Goal: Task Accomplishment & Management: Manage account settings

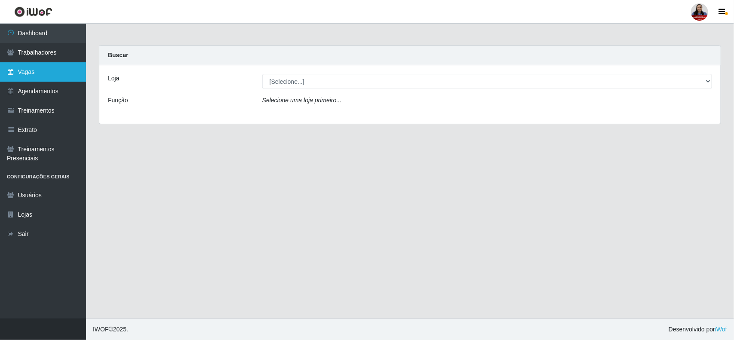
click at [49, 68] on link "Vagas" at bounding box center [43, 71] width 86 height 19
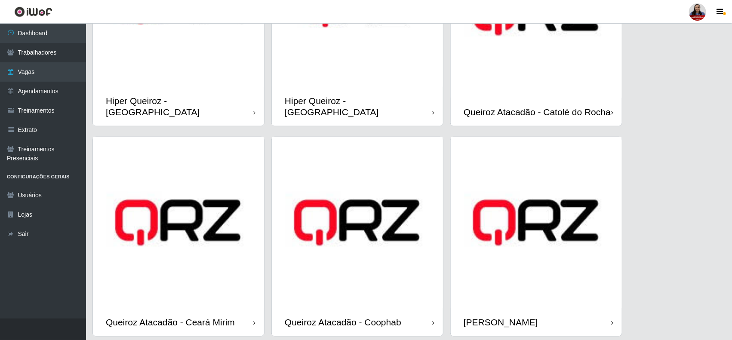
scroll to position [430, 0]
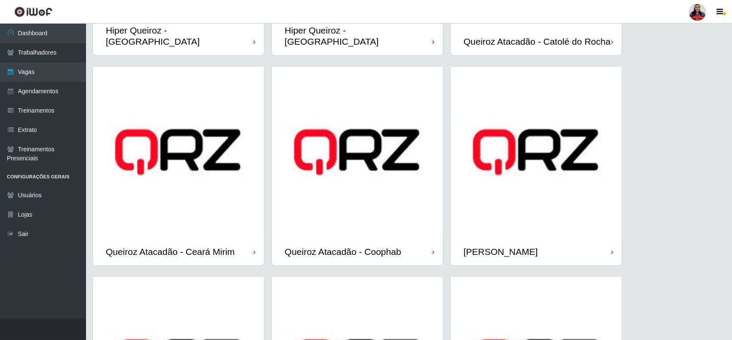
click at [504, 186] on img at bounding box center [536, 152] width 171 height 171
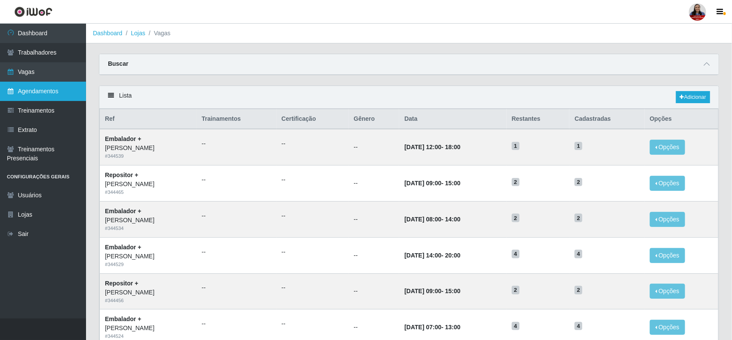
click at [37, 93] on link "Agendamentos" at bounding box center [43, 91] width 86 height 19
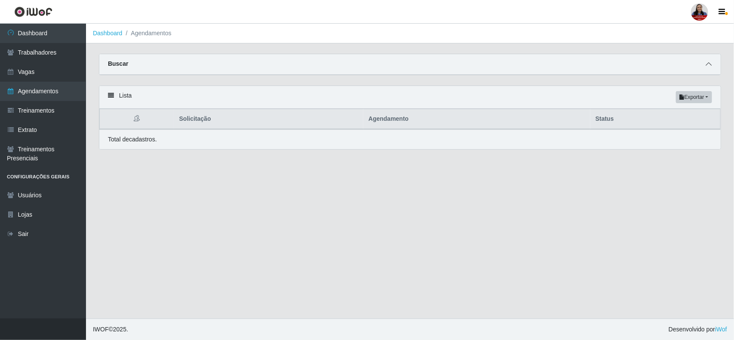
click at [708, 63] on icon at bounding box center [709, 64] width 6 height 6
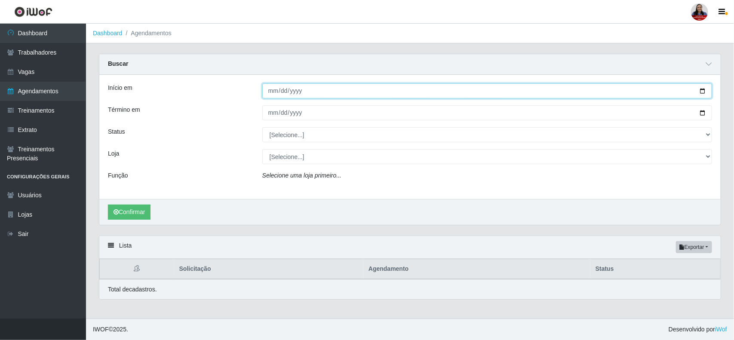
click at [702, 93] on input "Início em" at bounding box center [487, 90] width 450 height 15
type input "2025-10-01"
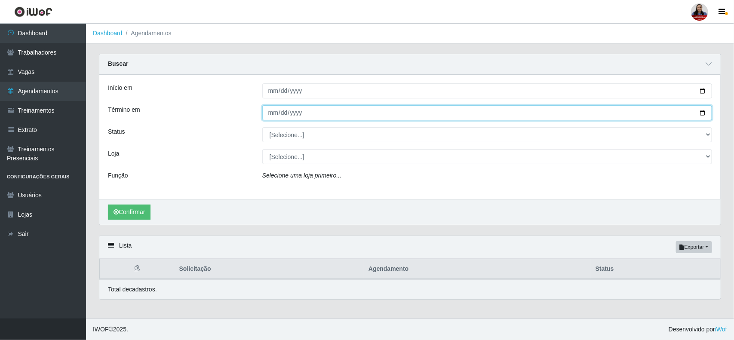
click at [705, 113] on input "Término em" at bounding box center [487, 112] width 450 height 15
type input "[DATE]"
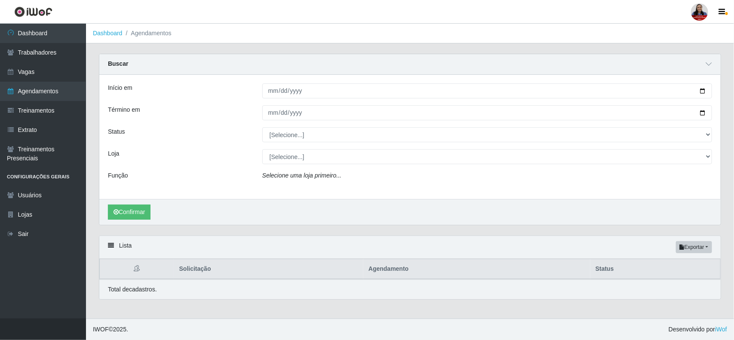
click at [225, 115] on div "Término em" at bounding box center [179, 112] width 154 height 15
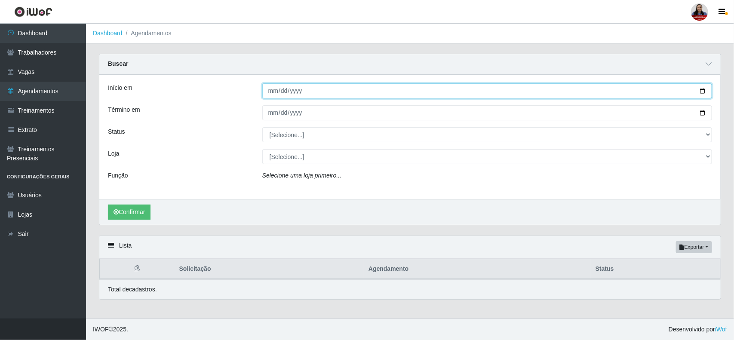
click at [702, 91] on input "2025-10-01" at bounding box center [487, 90] width 450 height 15
click at [704, 91] on input "2025-10-02" at bounding box center [487, 90] width 450 height 15
type input "[DATE]"
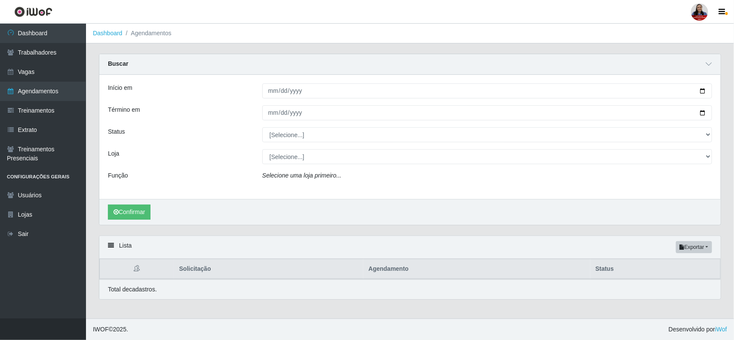
click at [248, 134] on div "Status" at bounding box center [179, 134] width 154 height 15
click at [141, 207] on button "Confirmar" at bounding box center [129, 212] width 43 height 15
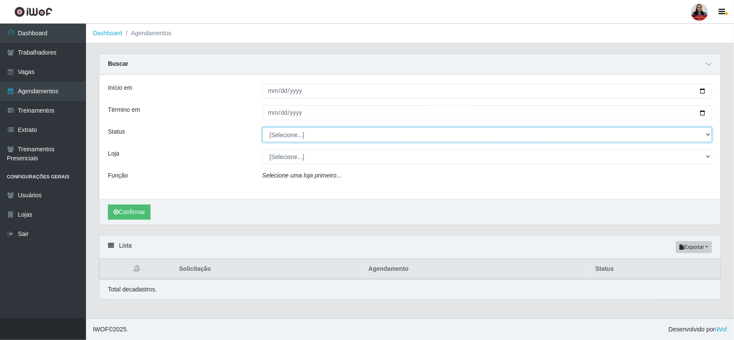
click at [314, 132] on select "[Selecione...] AGENDADO AGUARDANDO LIBERAR EM ANDAMENTO EM REVISÃO FINALIZADO C…" at bounding box center [487, 134] width 450 height 15
select select "AGENDADO"
click at [262, 128] on select "[Selecione...] AGENDADO AGUARDANDO LIBERAR EM ANDAMENTO EM REVISÃO FINALIZADO C…" at bounding box center [487, 134] width 450 height 15
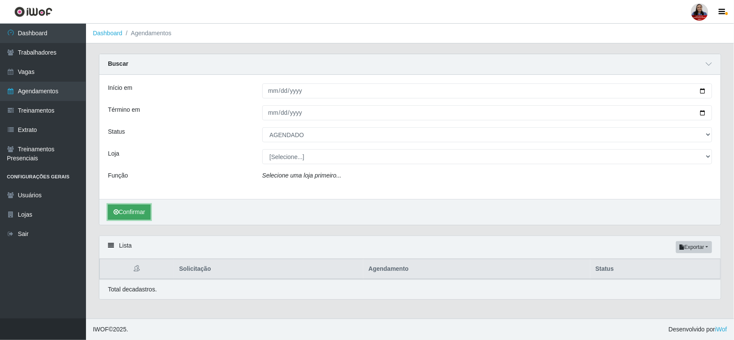
click at [147, 209] on button "Confirmar" at bounding box center [129, 212] width 43 height 15
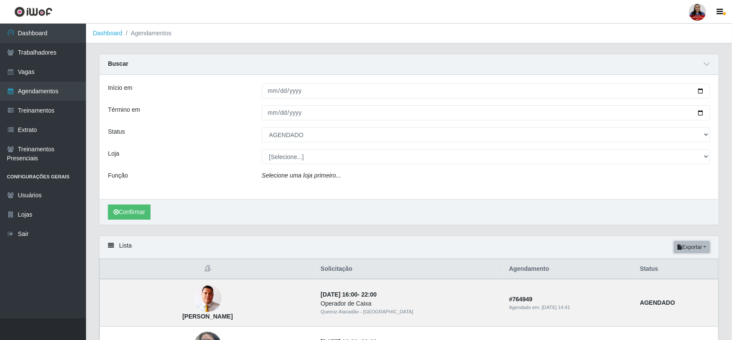
click at [698, 250] on button "Exportar" at bounding box center [692, 247] width 36 height 12
click at [659, 285] on button "Excel" at bounding box center [676, 282] width 68 height 18
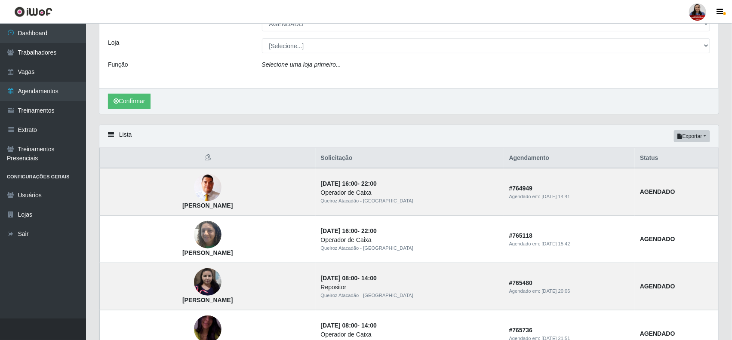
scroll to position [108, 0]
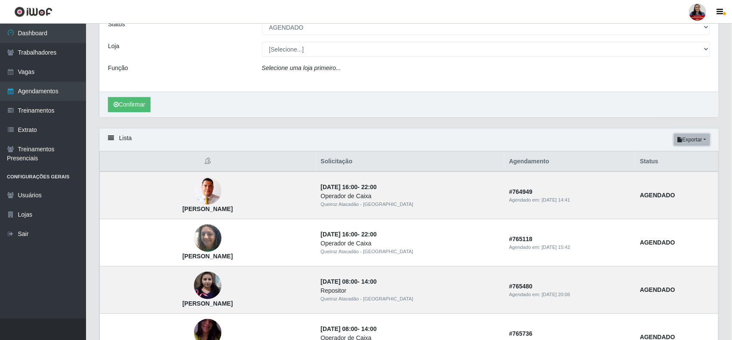
click at [690, 136] on button "Exportar" at bounding box center [692, 140] width 36 height 12
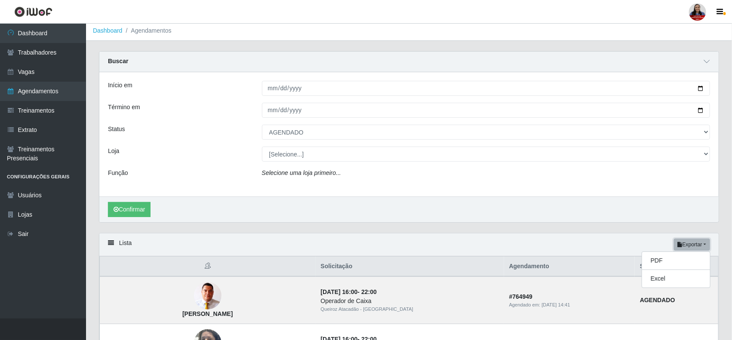
scroll to position [0, 0]
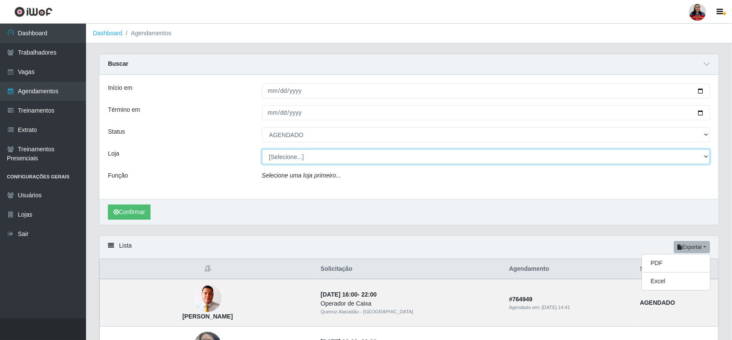
click at [305, 158] on select "[Selecione...] Hiper Queiroz - Alto da Conceição Hiper Queiroz - Boa Vista Hipe…" at bounding box center [486, 156] width 449 height 15
select select "523"
click at [262, 150] on select "[Selecione...] Hiper Queiroz - Alto da Conceição Hiper Queiroz - Boa Vista Hipe…" at bounding box center [486, 156] width 449 height 15
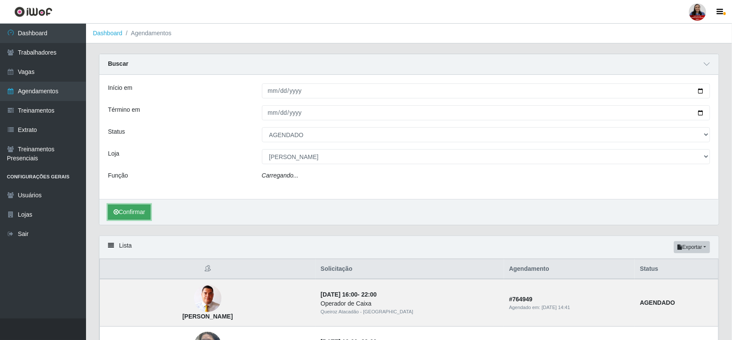
click at [139, 209] on button "Confirmar" at bounding box center [129, 212] width 43 height 15
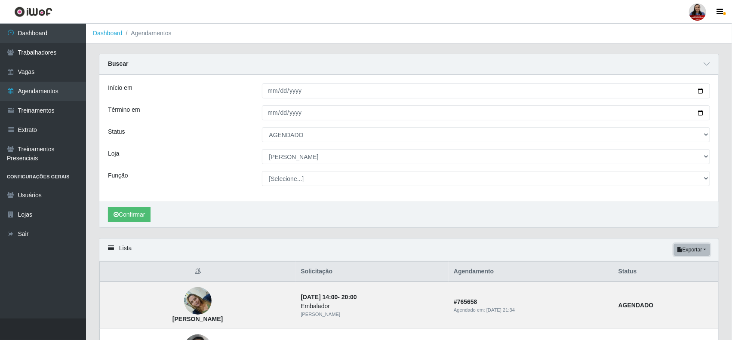
click at [702, 254] on button "Exportar" at bounding box center [692, 250] width 36 height 12
click at [653, 286] on button "Excel" at bounding box center [676, 284] width 68 height 18
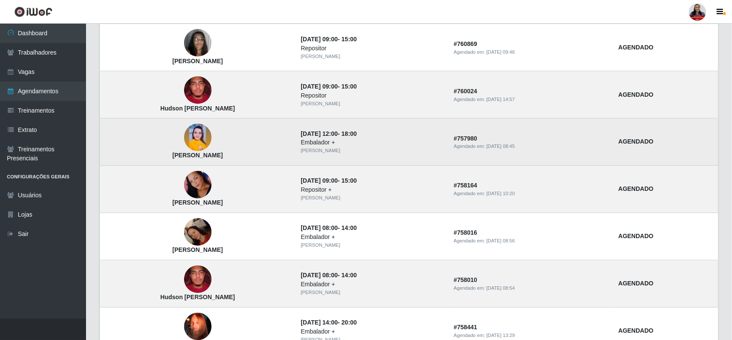
scroll to position [591, 0]
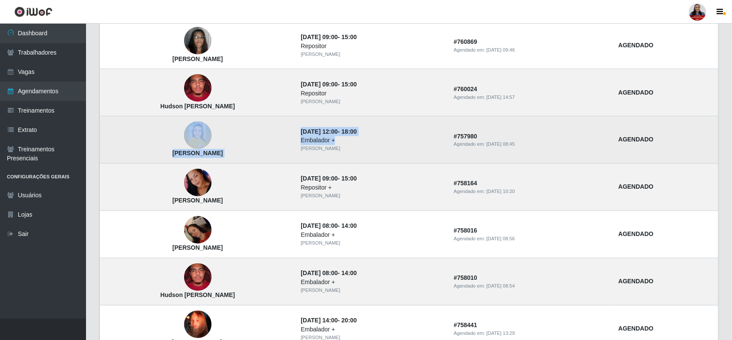
drag, startPoint x: 355, startPoint y: 145, endPoint x: 302, endPoint y: 149, distance: 53.1
click at [302, 149] on tr "Alexsandra Bezerra da Silva 12/10/2025, 12:00 - 18:00 Embalador + Queiroz Ataca…" at bounding box center [409, 140] width 619 height 47
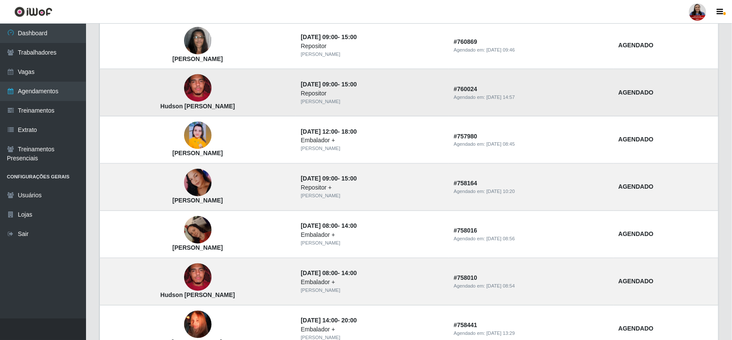
click at [141, 117] on td "Hudson Dantas dos Santos" at bounding box center [198, 92] width 196 height 47
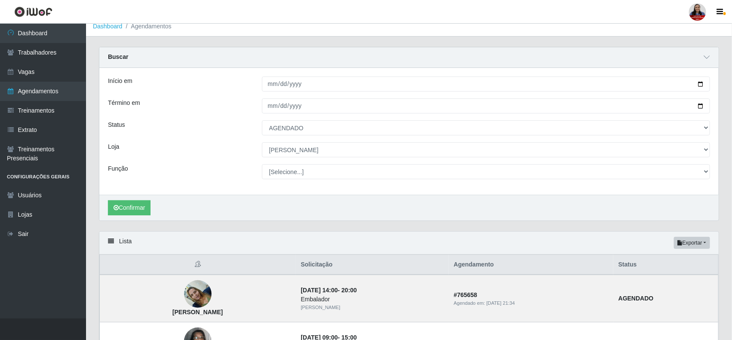
scroll to position [0, 0]
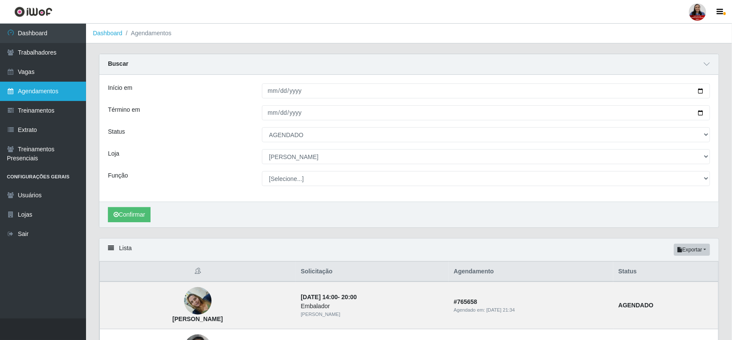
click at [32, 84] on link "Agendamentos" at bounding box center [43, 91] width 86 height 19
select select "[Selecione...]"
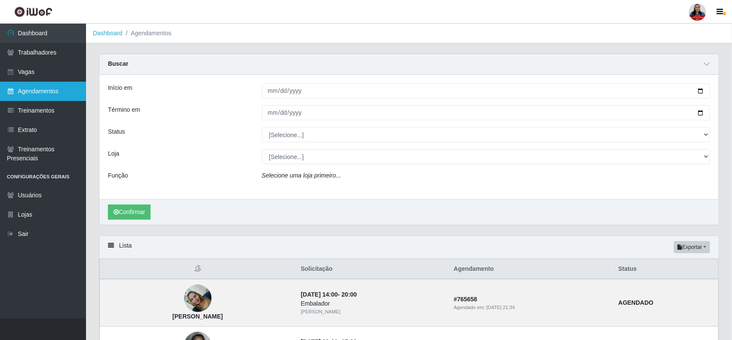
click at [49, 86] on link "Agendamentos" at bounding box center [43, 91] width 86 height 19
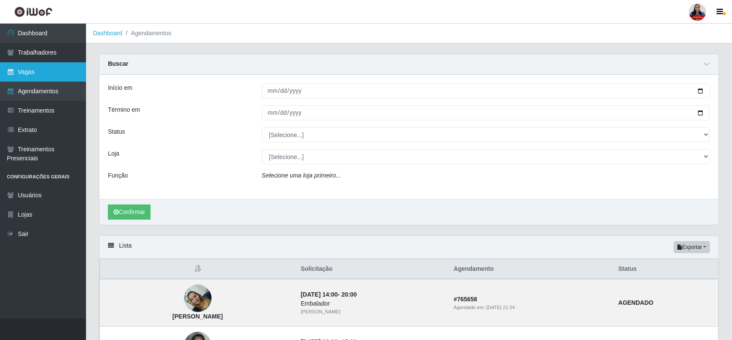
click at [36, 78] on link "Vagas" at bounding box center [43, 71] width 86 height 19
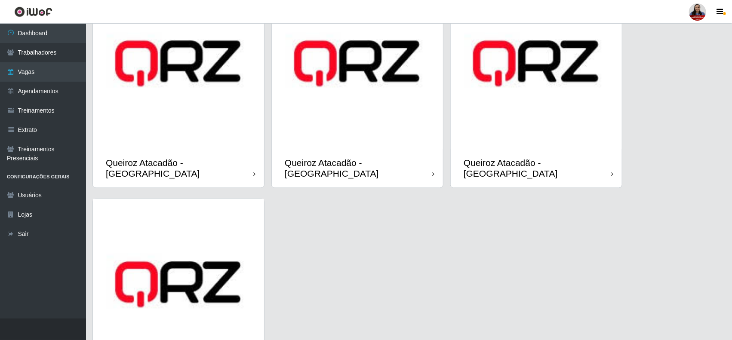
scroll to position [753, 0]
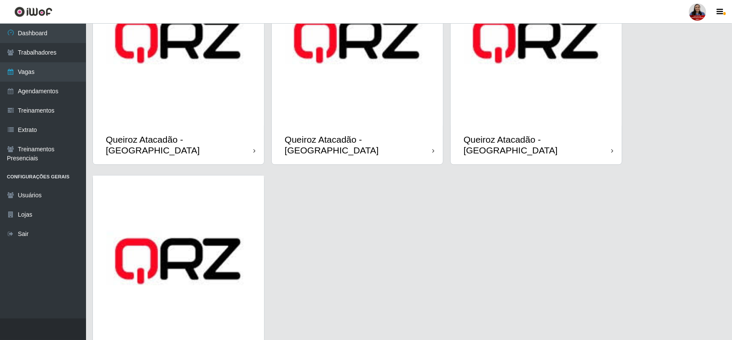
click at [373, 107] on img at bounding box center [357, 39] width 171 height 171
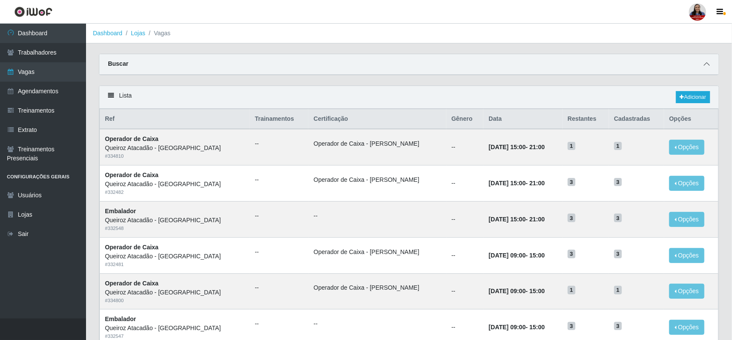
click at [711, 62] on span at bounding box center [707, 64] width 10 height 10
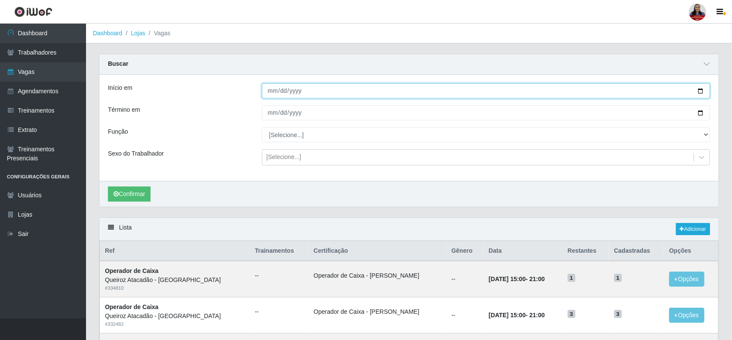
click at [699, 91] on input "Início em" at bounding box center [486, 90] width 449 height 15
type input "2025-10-02"
click at [700, 114] on input "Término em" at bounding box center [486, 112] width 449 height 15
type input "2025-10-02"
click at [130, 194] on button "Confirmar" at bounding box center [129, 194] width 43 height 15
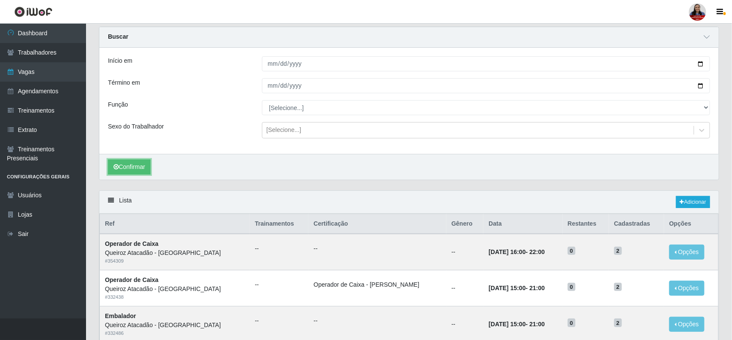
scroll to position [20, 0]
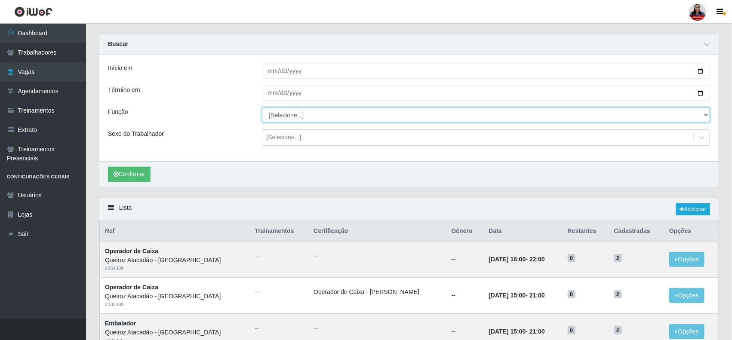
click at [333, 114] on select "[Selecione...] Auxiliar de Depósito Auxiliar de Depósito + Auxiliar de Depósito…" at bounding box center [486, 115] width 449 height 15
select select "22"
click at [262, 108] on select "[Selecione...] Auxiliar de Depósito Auxiliar de Depósito + Auxiliar de Depósito…" at bounding box center [486, 115] width 449 height 15
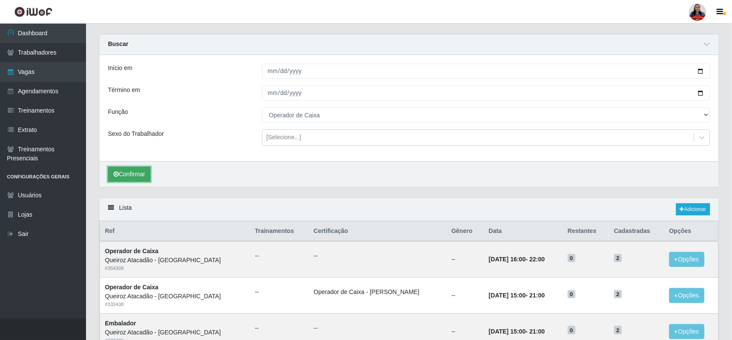
click at [119, 175] on button "Confirmar" at bounding box center [129, 174] width 43 height 15
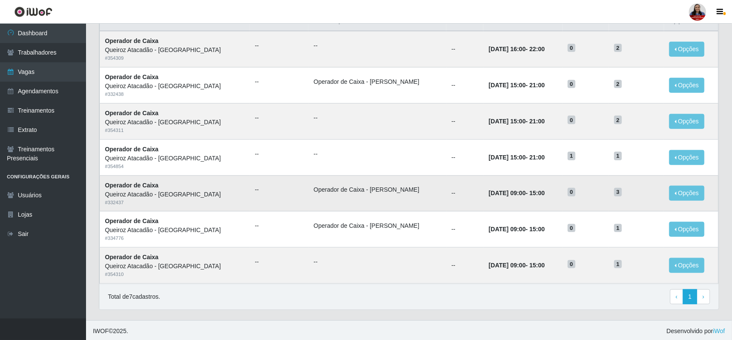
scroll to position [234, 0]
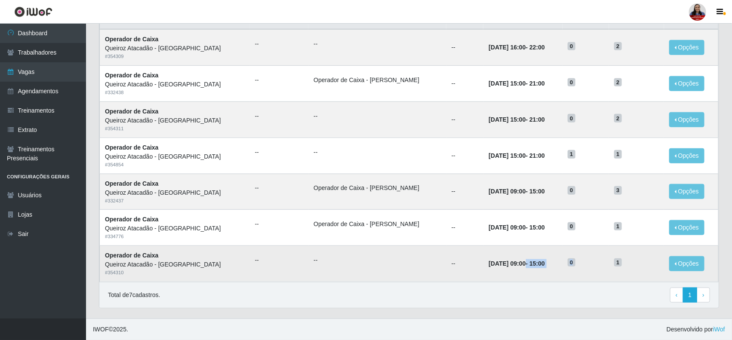
drag, startPoint x: 494, startPoint y: 263, endPoint x: 586, endPoint y: 262, distance: 92.1
click at [586, 262] on tr "Operador de Caixa Queiroz Atacadão - Mossoró # 354310 -- -- -- 02/10/2025, 09:0…" at bounding box center [409, 264] width 619 height 36
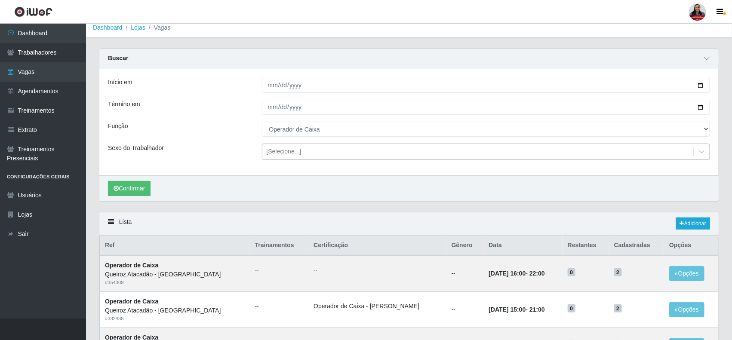
scroll to position [0, 0]
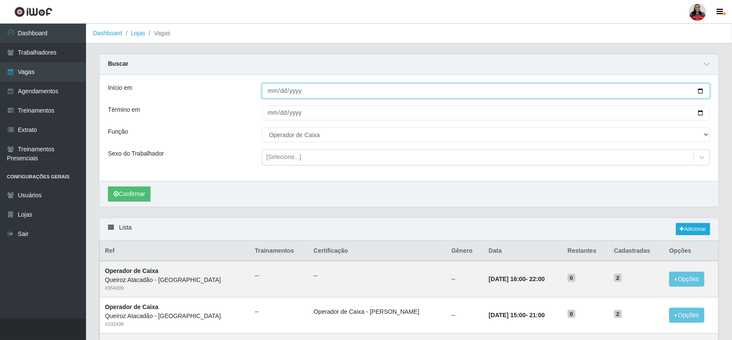
click at [701, 91] on input "2025-10-02" at bounding box center [486, 90] width 449 height 15
type input "[DATE]"
click at [702, 113] on input "2025-10-02" at bounding box center [486, 112] width 449 height 15
type input "[DATE]"
click at [132, 194] on button "Confirmar" at bounding box center [129, 194] width 43 height 15
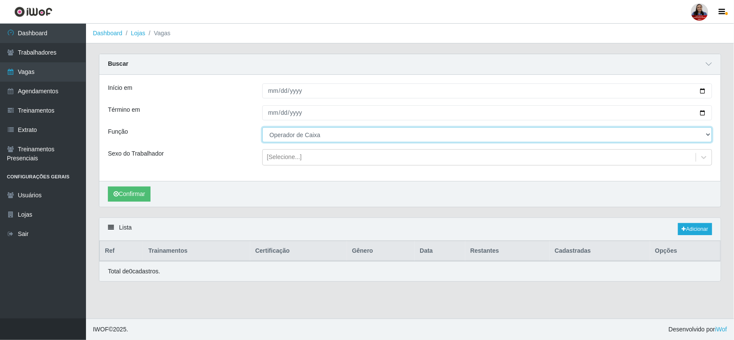
click at [274, 137] on select "[Selecione...] Auxiliar de Depósito Auxiliar de Depósito + Auxiliar de Depósito…" at bounding box center [487, 134] width 450 height 15
select select "73"
click at [262, 128] on select "[Selecione...] Auxiliar de Depósito Auxiliar de Depósito + Auxiliar de Depósito…" at bounding box center [487, 134] width 450 height 15
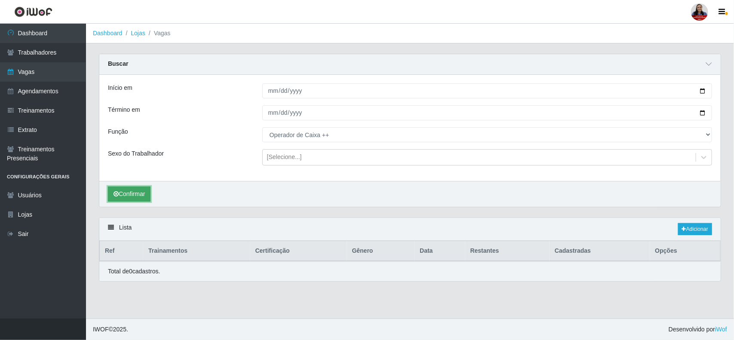
click at [137, 194] on button "Confirmar" at bounding box center [129, 194] width 43 height 15
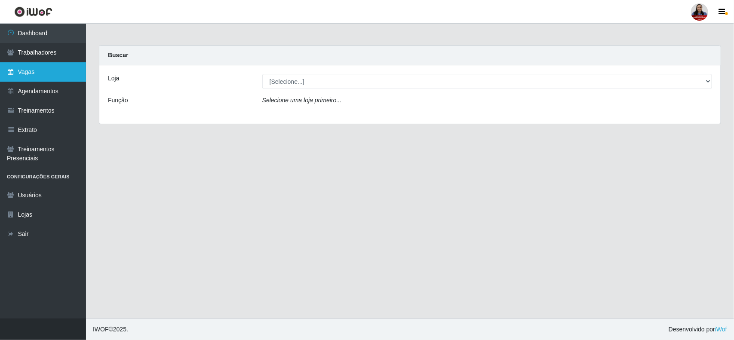
click at [39, 72] on link "Vagas" at bounding box center [43, 71] width 86 height 19
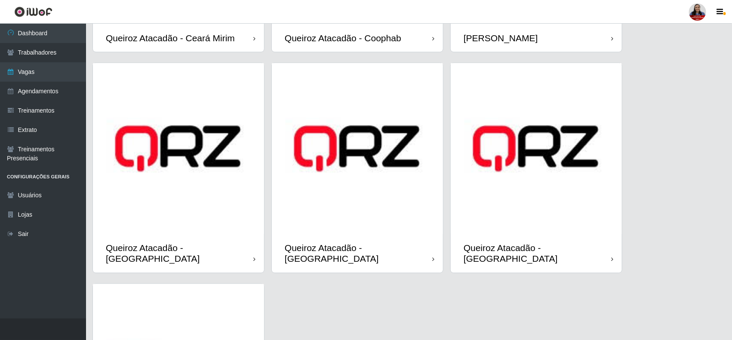
scroll to position [645, 0]
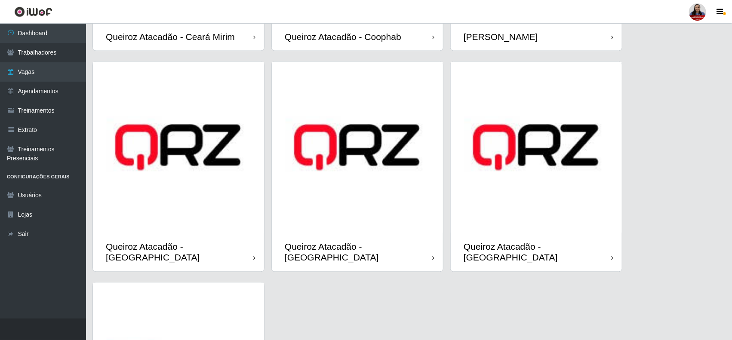
click at [400, 195] on img at bounding box center [357, 147] width 171 height 171
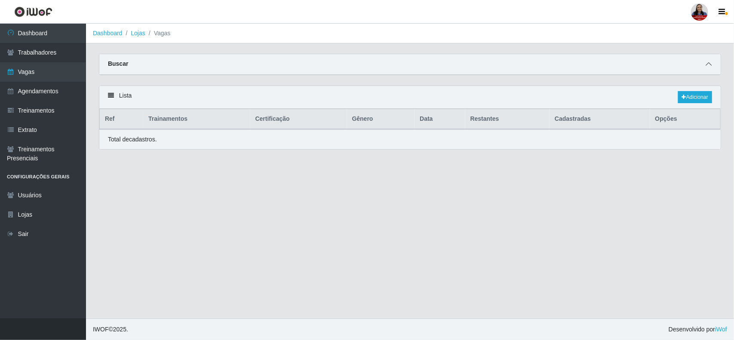
click at [708, 65] on icon at bounding box center [709, 64] width 6 height 6
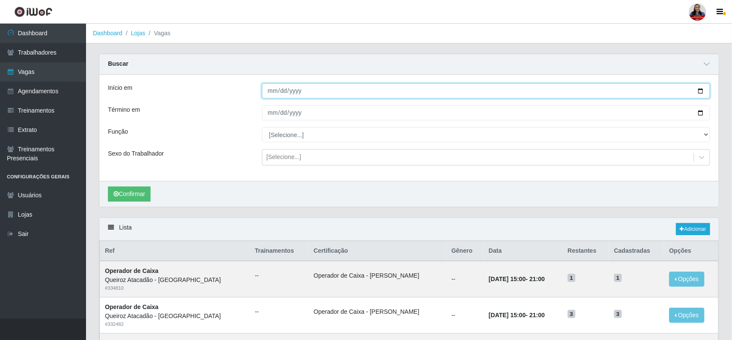
click at [700, 89] on input "Início em" at bounding box center [486, 90] width 449 height 15
type input "2025-10-06"
click at [699, 113] on input "Término em" at bounding box center [486, 112] width 449 height 15
type input "2025-10-06"
click at [700, 89] on input "2025-10-06" at bounding box center [486, 90] width 449 height 15
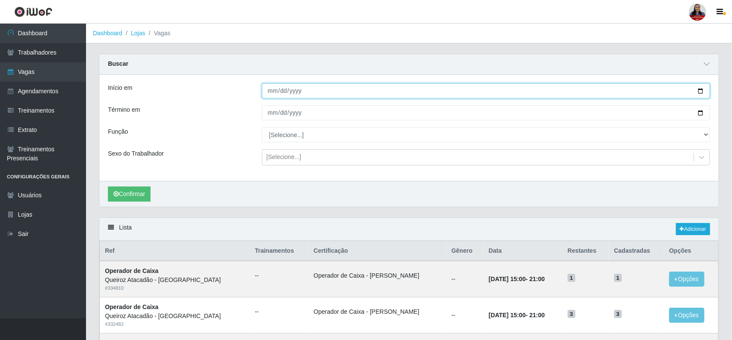
type input "2025-10-04"
click at [704, 113] on input "2025-10-06" at bounding box center [486, 112] width 449 height 15
type input "2025-10-04"
click at [145, 192] on button "Confirmar" at bounding box center [129, 194] width 43 height 15
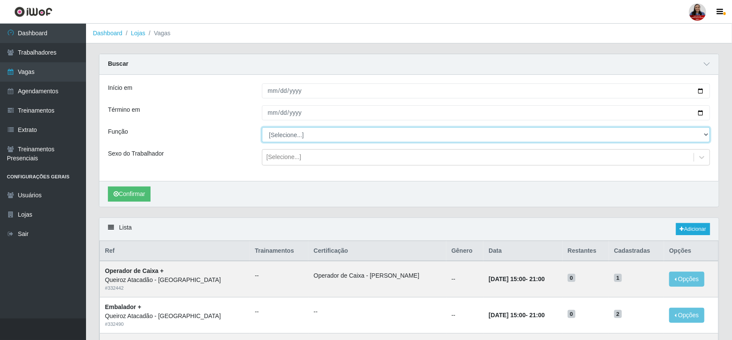
click at [277, 139] on select "[Selecione...] Auxiliar de Depósito Auxiliar de Depósito + Auxiliar de Depósito…" at bounding box center [486, 134] width 449 height 15
select select "70"
click at [262, 128] on select "[Selecione...] Auxiliar de Depósito Auxiliar de Depósito + Auxiliar de Depósito…" at bounding box center [486, 134] width 449 height 15
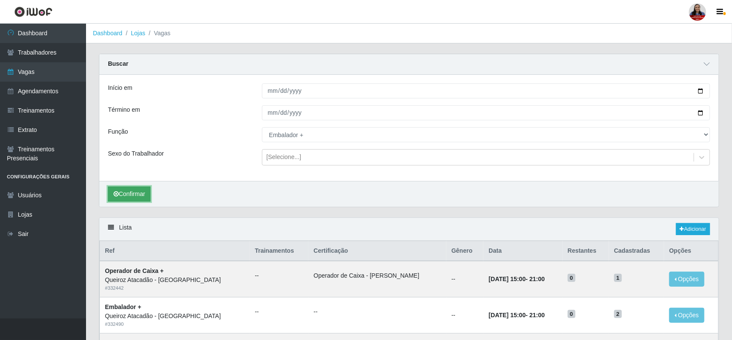
click at [126, 191] on button "Confirmar" at bounding box center [129, 194] width 43 height 15
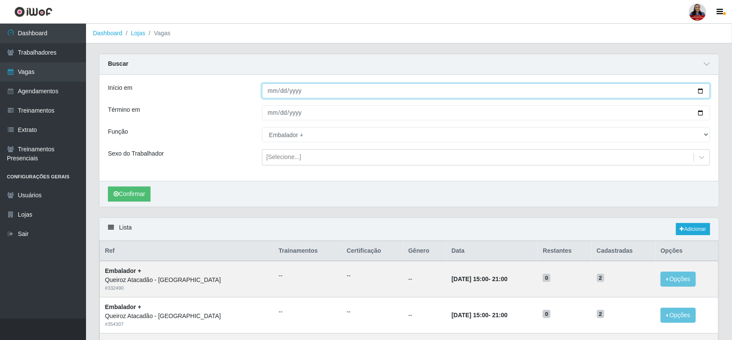
click at [701, 90] on input "2025-10-04" at bounding box center [486, 90] width 449 height 15
type input "2025-10-05"
click at [701, 113] on input "2025-10-04" at bounding box center [486, 112] width 449 height 15
type input "2025-10-05"
click at [142, 196] on button "Confirmar" at bounding box center [129, 194] width 43 height 15
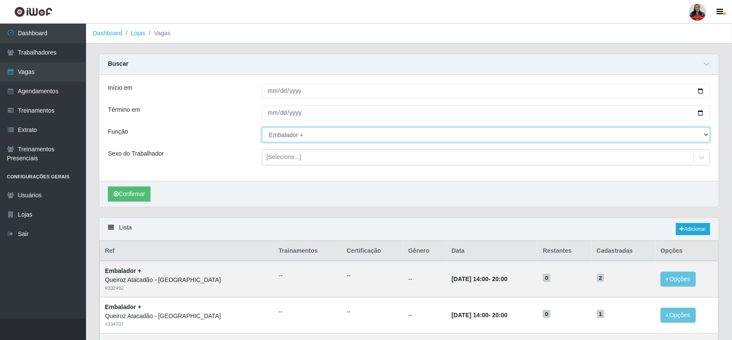
click at [580, 138] on select "[Selecione...] Auxiliar de Depósito Auxiliar de Depósito + Auxiliar de Depósito…" at bounding box center [486, 134] width 449 height 15
select select "72"
click at [262, 128] on select "[Selecione...] Auxiliar de Depósito Auxiliar de Depósito + Auxiliar de Depósito…" at bounding box center [486, 134] width 449 height 15
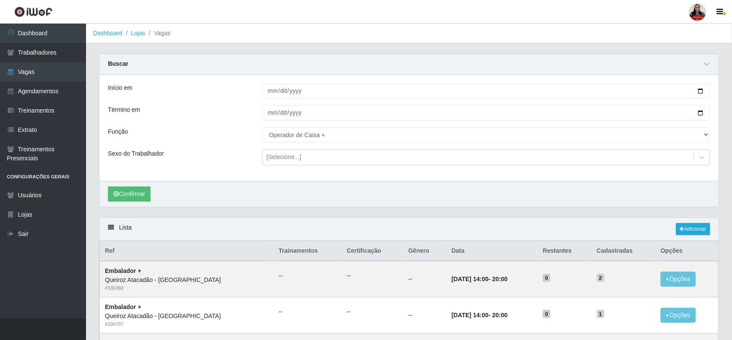
click at [471, 197] on div "Confirmar" at bounding box center [408, 194] width 619 height 26
click at [460, 200] on div "Confirmar" at bounding box center [408, 194] width 619 height 26
click at [132, 192] on button "Confirmar" at bounding box center [129, 194] width 43 height 15
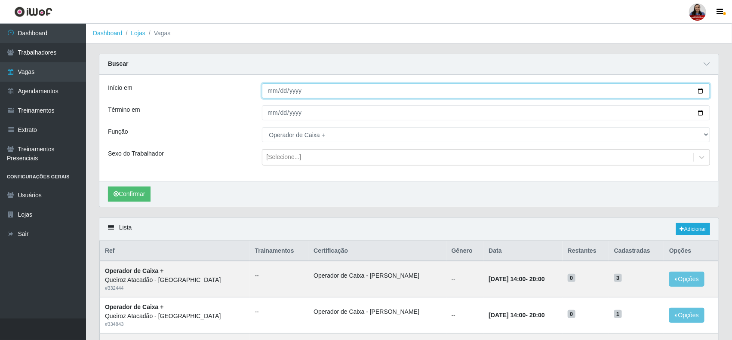
click at [699, 92] on input "2025-10-05" at bounding box center [486, 90] width 449 height 15
type input "2025-10-04"
click at [704, 114] on input "2025-10-05" at bounding box center [486, 112] width 449 height 15
type input "2025-10-04"
click at [108, 179] on div "Início em 2025-10-04 Término em 2025-10-04 Função [Selecione...] Auxiliar de De…" at bounding box center [408, 128] width 619 height 106
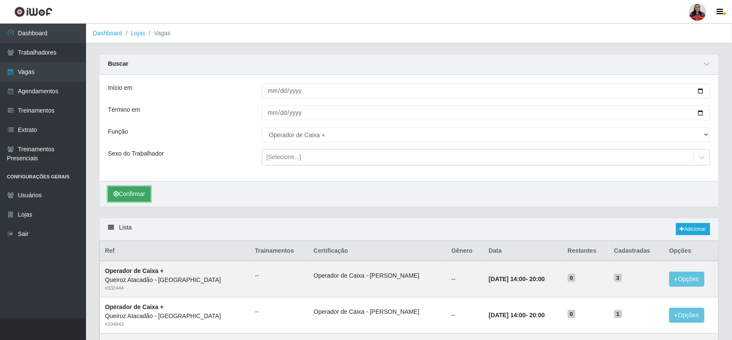
click at [117, 189] on button "Confirmar" at bounding box center [129, 194] width 43 height 15
click at [701, 93] on input "2025-10-04" at bounding box center [486, 90] width 449 height 15
click at [700, 92] on input "[DATE]" at bounding box center [486, 90] width 449 height 15
type input "2025-10-04"
click at [149, 194] on button "Confirmar" at bounding box center [129, 194] width 43 height 15
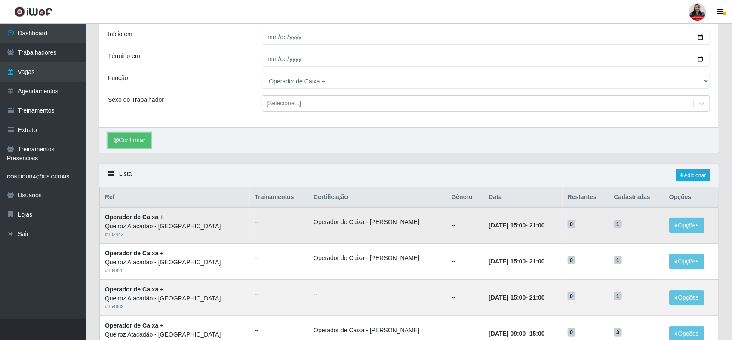
scroll to position [161, 0]
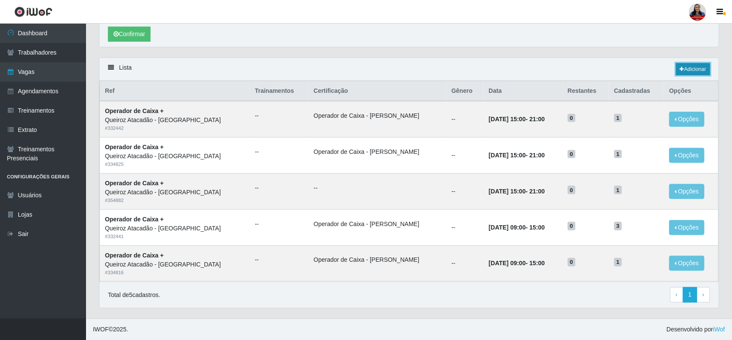
click at [702, 71] on link "Adicionar" at bounding box center [693, 69] width 34 height 12
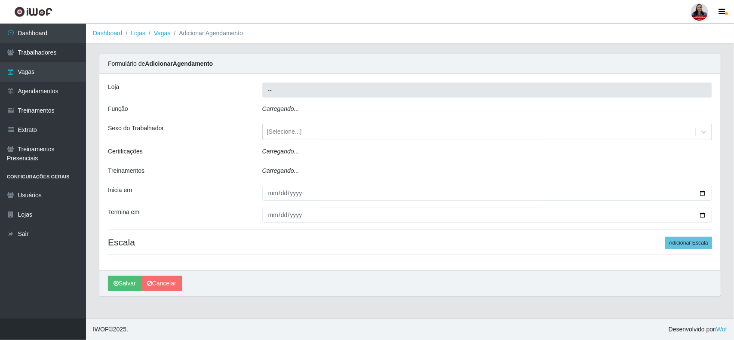
type input "Queiroz Atacadão - [GEOGRAPHIC_DATA]"
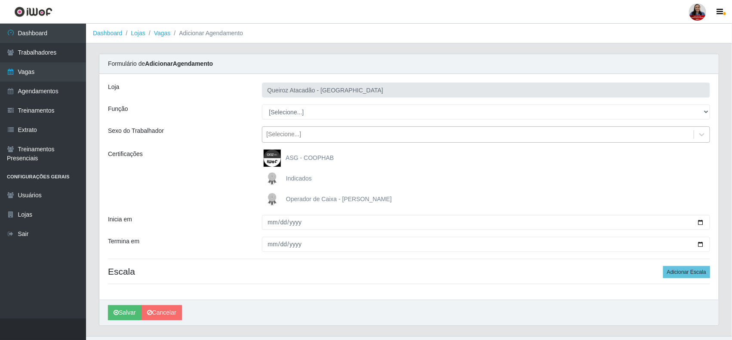
click at [293, 141] on div "[Selecione...]" at bounding box center [478, 135] width 432 height 14
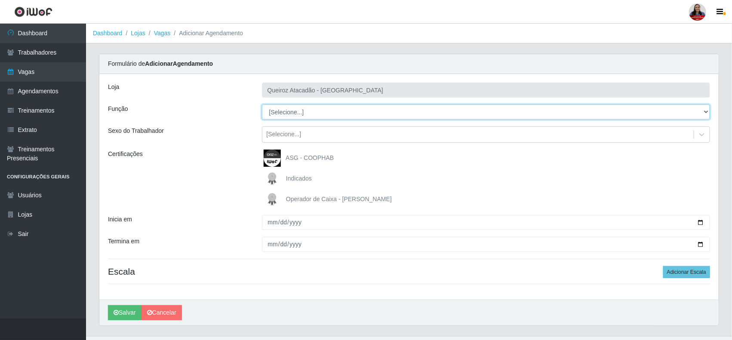
click at [313, 112] on select "[Selecione...] Auxiliar de Depósito Auxiliar de Depósito + Auxiliar de Depósito…" at bounding box center [486, 112] width 449 height 15
select select "72"
click at [262, 105] on select "[Selecione...] Auxiliar de Depósito Auxiliar de Depósito + Auxiliar de Depósito…" at bounding box center [486, 112] width 449 height 15
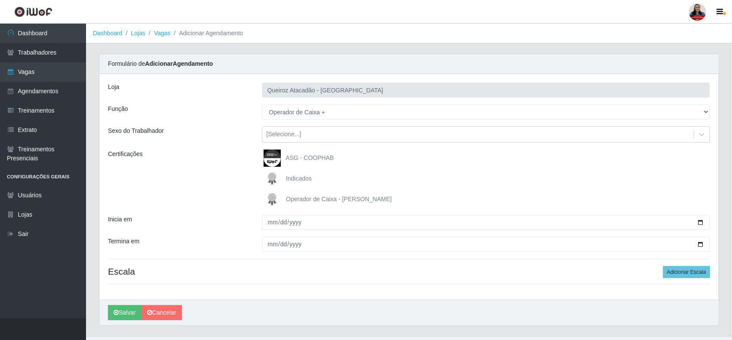
click at [244, 166] on div "Certificações" at bounding box center [179, 179] width 154 height 58
click at [315, 198] on span "Operador de Caixa - [PERSON_NAME]" at bounding box center [339, 199] width 106 height 7
click at [0, 0] on input "Operador de Caixa - [PERSON_NAME]" at bounding box center [0, 0] width 0 height 0
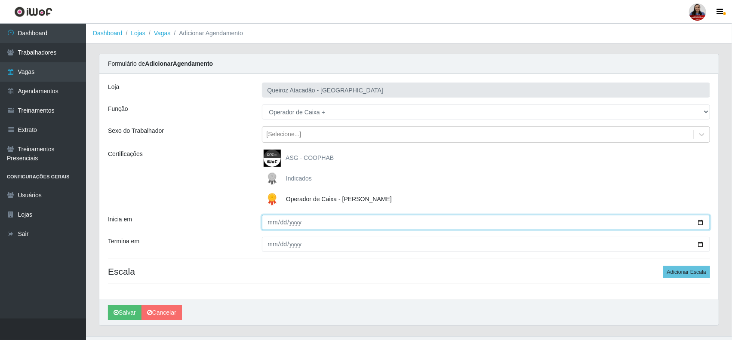
click at [697, 222] on input "Inicia em" at bounding box center [486, 222] width 449 height 15
type input "[DATE]"
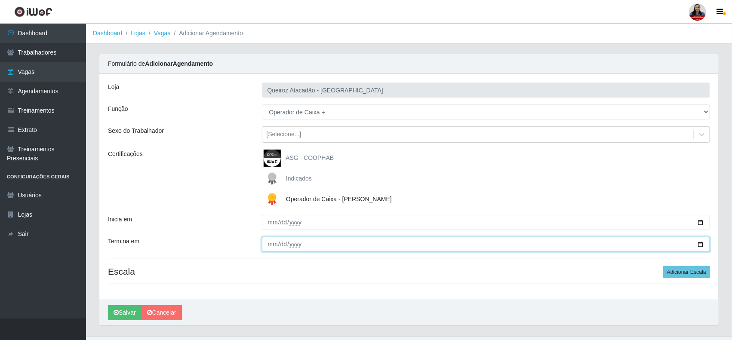
click at [702, 246] on input "Termina em" at bounding box center [486, 244] width 449 height 15
type input "[DATE]"
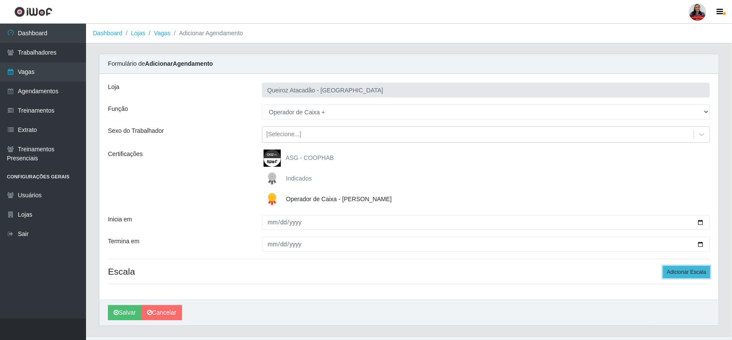
click at [676, 274] on button "Adicionar Escala" at bounding box center [686, 272] width 47 height 12
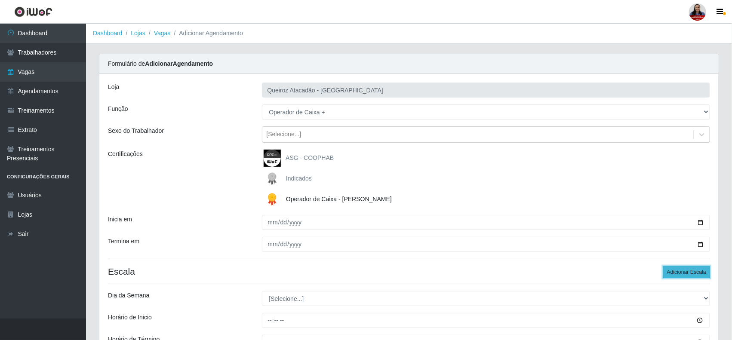
click at [676, 274] on button "Adicionar Escala" at bounding box center [686, 272] width 47 height 12
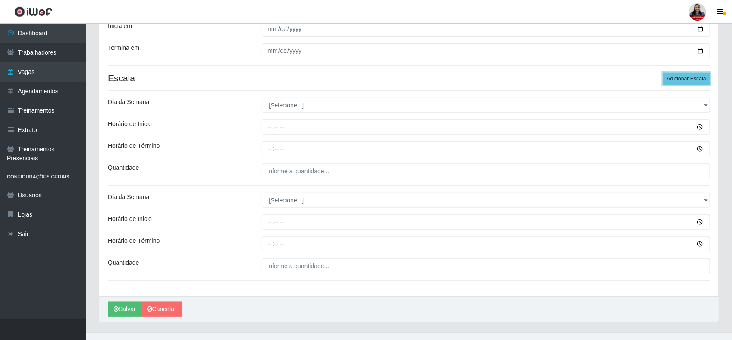
scroll to position [209, 0]
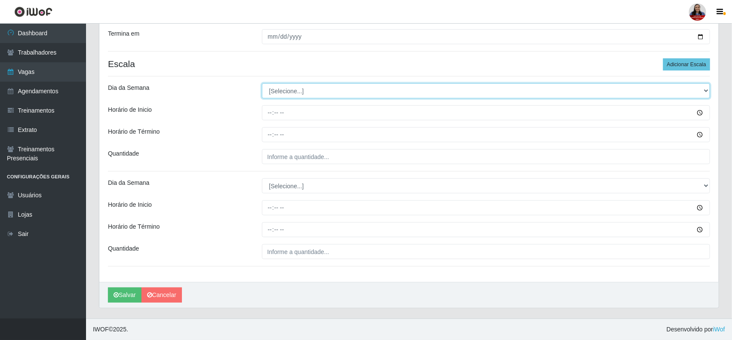
drag, startPoint x: 351, startPoint y: 91, endPoint x: 352, endPoint y: 97, distance: 6.2
click at [351, 91] on select "[Selecione...] Segunda Terça Quarta Quinta Sexta Sábado Domingo" at bounding box center [486, 90] width 449 height 15
select select "6"
click at [262, 83] on select "[Selecione...] Segunda Terça Quarta Quinta Sexta Sábado Domingo" at bounding box center [486, 90] width 449 height 15
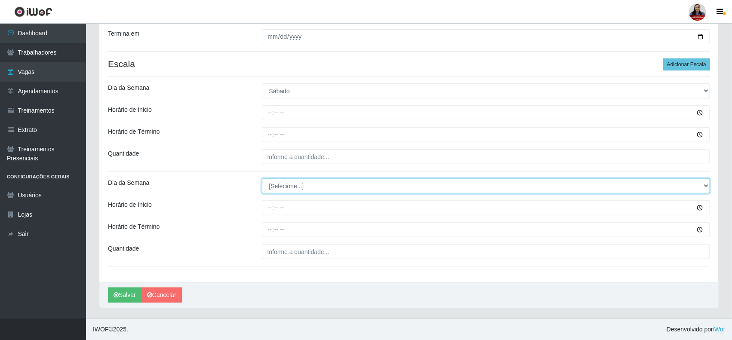
click at [311, 191] on select "[Selecione...] Segunda Terça Quarta Quinta Sexta Sábado Domingo" at bounding box center [486, 186] width 449 height 15
select select "6"
click at [262, 179] on select "[Selecione...] Segunda Terça Quarta Quinta Sexta Sábado Domingo" at bounding box center [486, 186] width 449 height 15
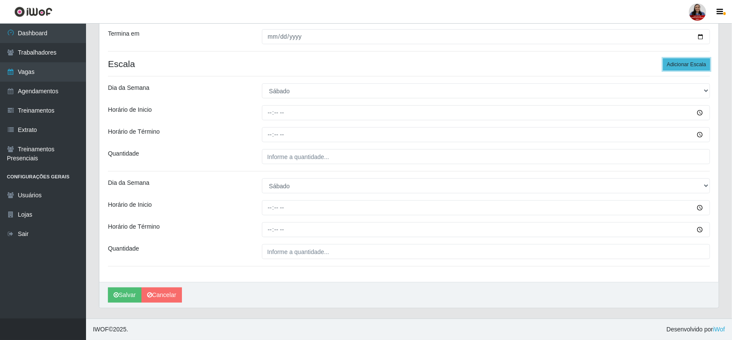
click at [684, 63] on button "Adicionar Escala" at bounding box center [686, 64] width 47 height 12
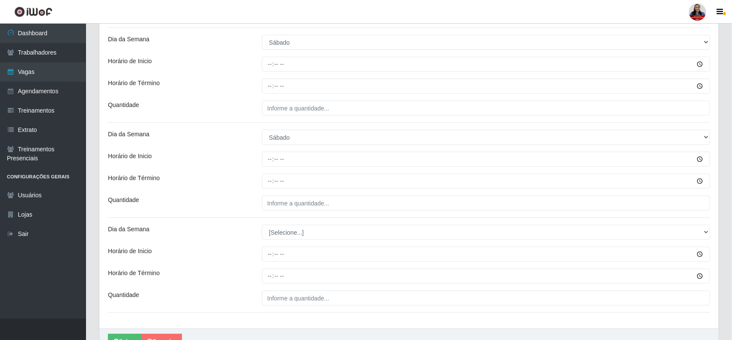
scroll to position [304, 0]
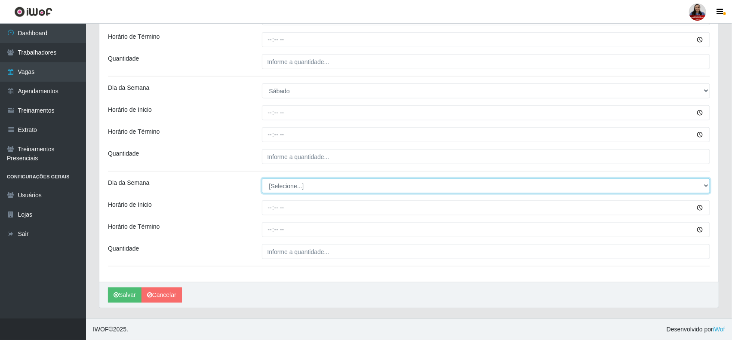
drag, startPoint x: 304, startPoint y: 182, endPoint x: 307, endPoint y: 190, distance: 9.1
click at [304, 182] on select "[Selecione...] Segunda Terça Quarta Quinta Sexta Sábado Domingo" at bounding box center [486, 186] width 449 height 15
select select "6"
click at [262, 179] on select "[Selecione...] Segunda Terça Quarta Quinta Sexta Sábado Domingo" at bounding box center [486, 186] width 449 height 15
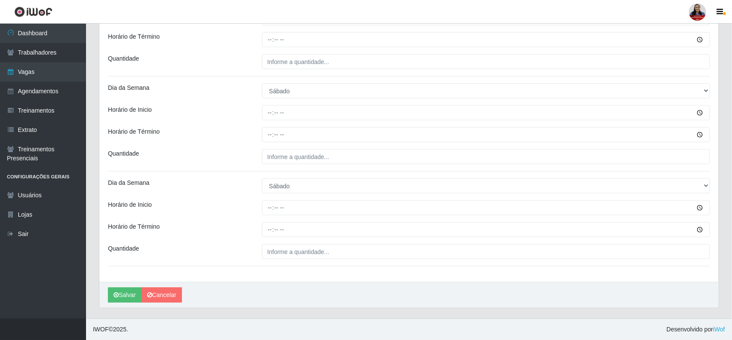
click at [228, 184] on div "Dia da Semana" at bounding box center [179, 186] width 154 height 15
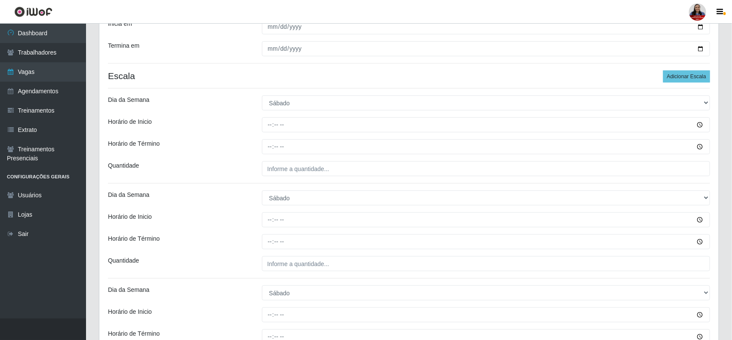
scroll to position [197, 0]
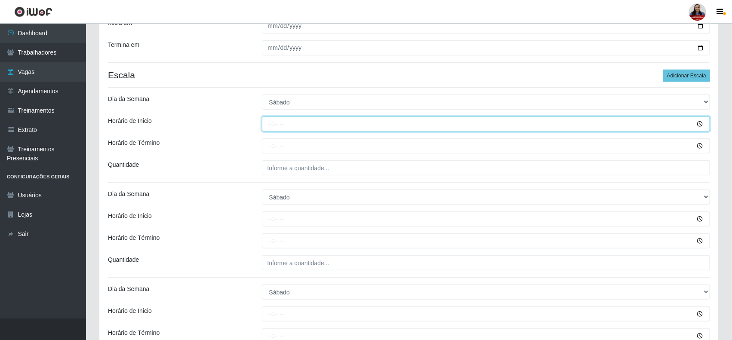
click at [270, 129] on input "Horário de Inicio" at bounding box center [486, 124] width 449 height 15
type input "15:00"
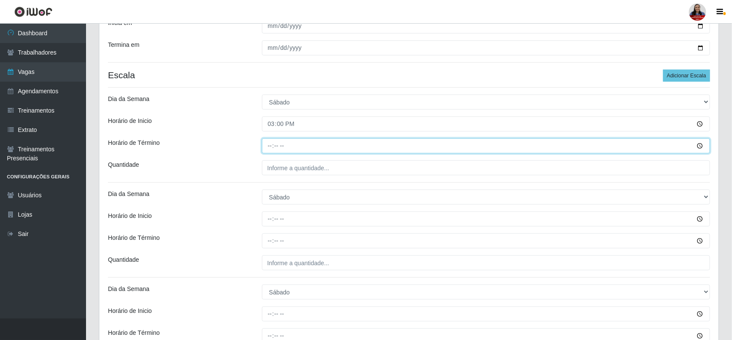
type input "21:00"
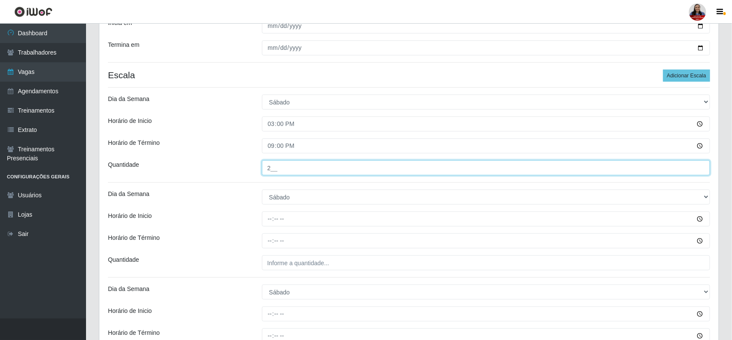
type input "2__"
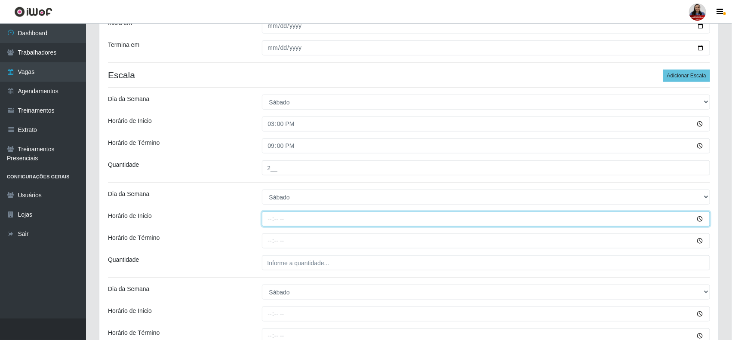
type input "09:00"
type input "15:00"
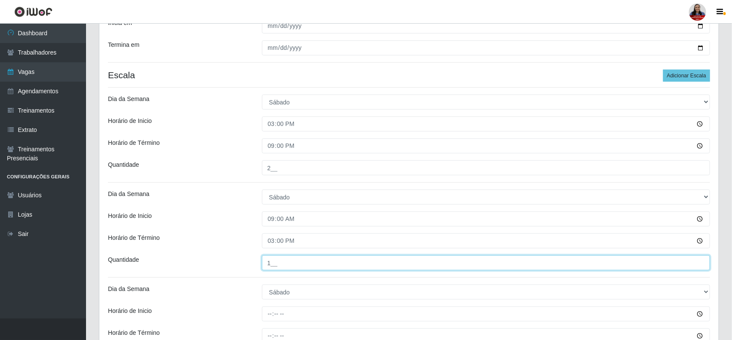
type input "1__"
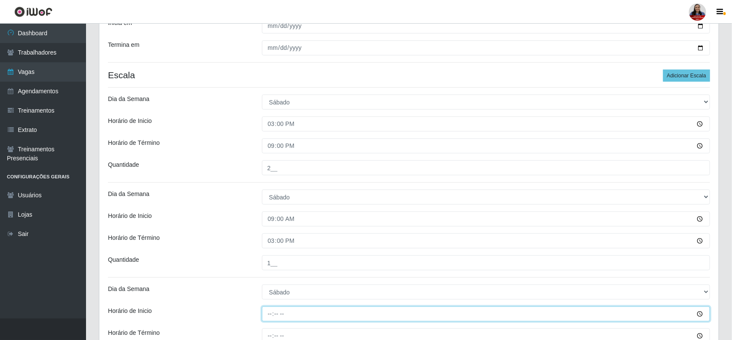
type input "16:00"
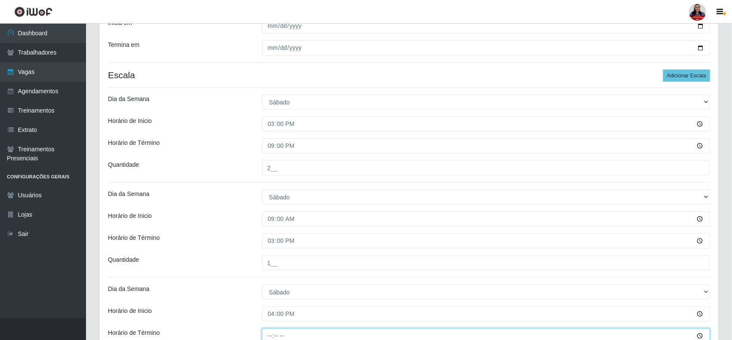
scroll to position [201, 0]
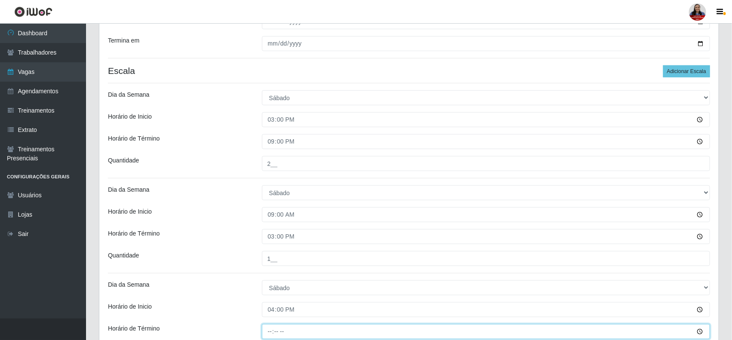
type input "22:00"
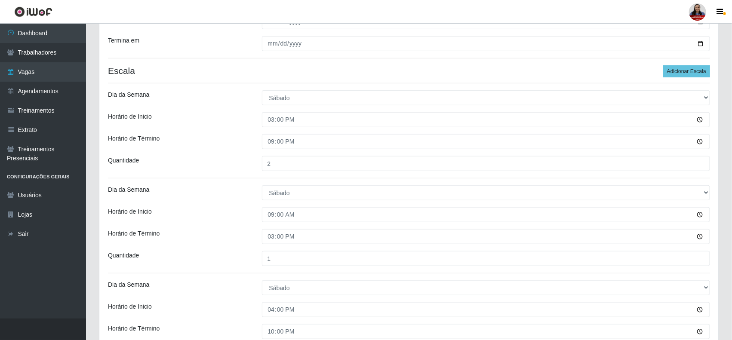
scroll to position [304, 0]
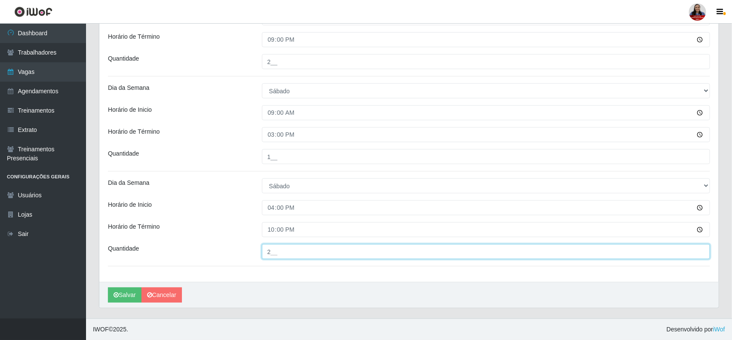
type input "2__"
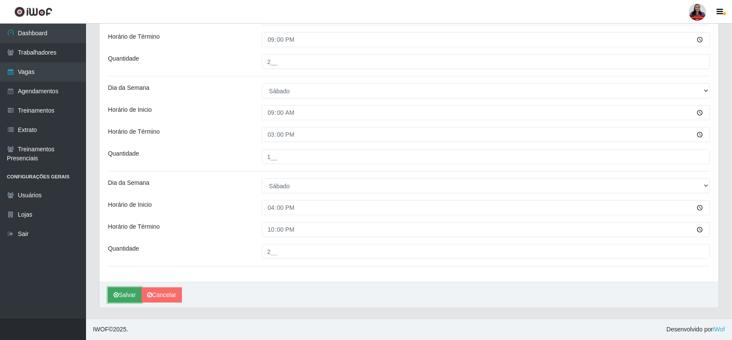
click at [123, 297] on button "Salvar" at bounding box center [125, 295] width 34 height 15
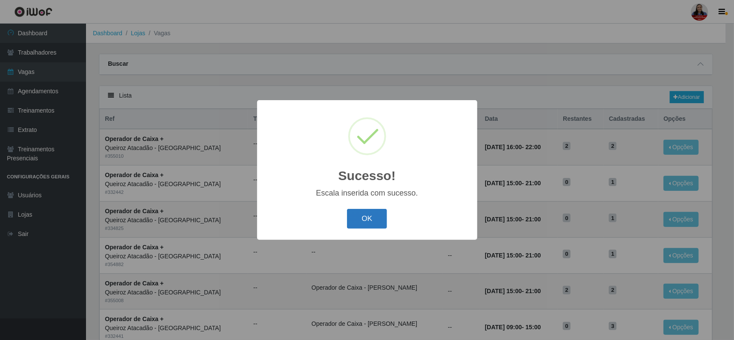
click at [373, 213] on button "OK" at bounding box center [367, 219] width 40 height 20
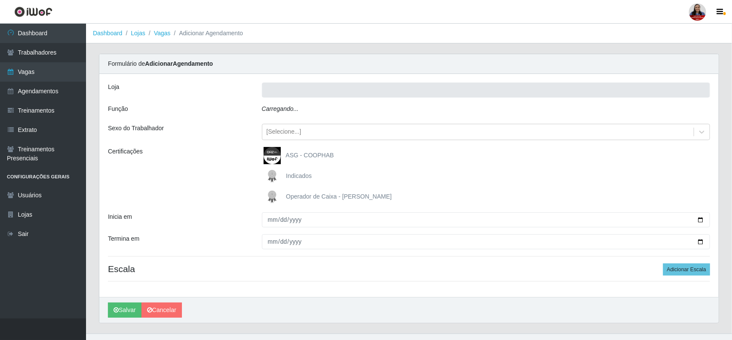
type input "Queiroz Atacadão - [GEOGRAPHIC_DATA]"
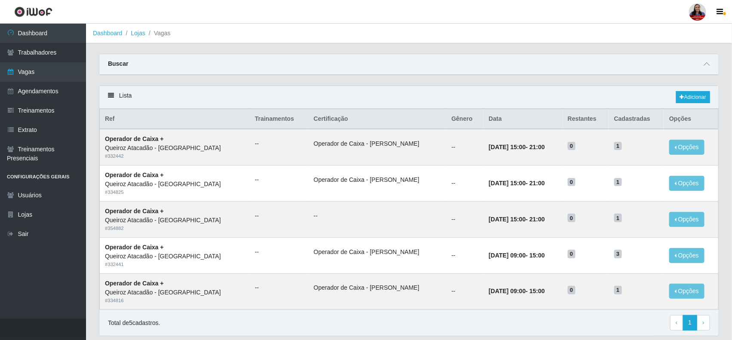
drag, startPoint x: 705, startPoint y: 66, endPoint x: 698, endPoint y: 68, distance: 7.5
click at [705, 66] on icon at bounding box center [707, 64] width 6 height 6
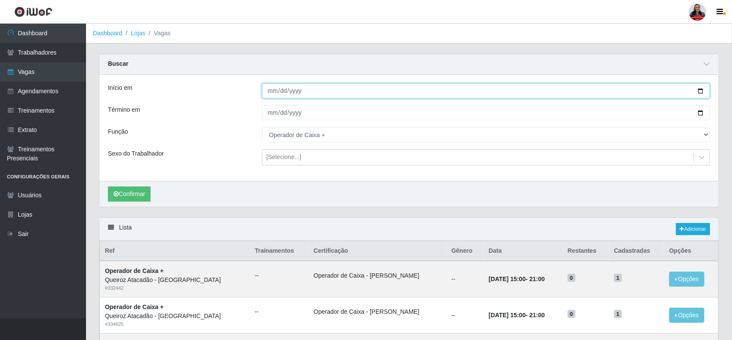
click at [702, 93] on input "[DATE]" at bounding box center [486, 90] width 449 height 15
type input "[DATE]"
click at [700, 112] on input "[DATE]" at bounding box center [486, 112] width 449 height 15
type input "[DATE]"
click at [141, 197] on button "Confirmar" at bounding box center [129, 194] width 43 height 15
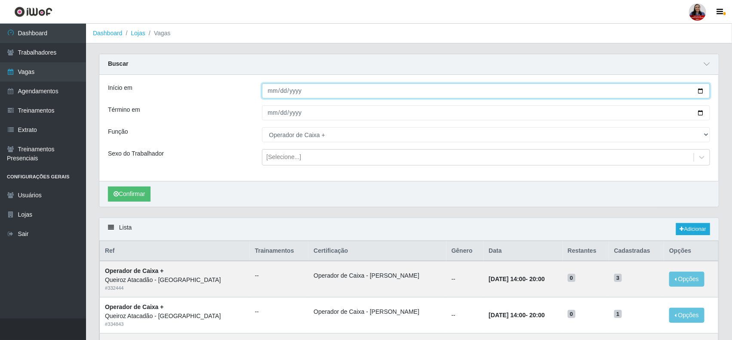
click at [698, 92] on input "2025-10-05" at bounding box center [486, 90] width 449 height 15
type input "2025-10-06"
click at [698, 112] on input "2025-10-05" at bounding box center [486, 112] width 449 height 15
type input "2025-10-06"
click at [142, 194] on button "Confirmar" at bounding box center [129, 194] width 43 height 15
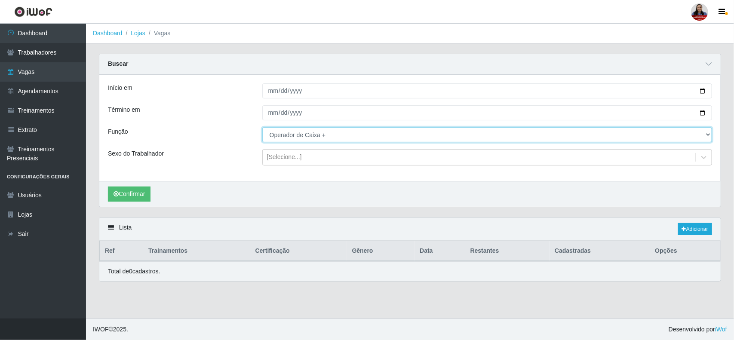
click at [301, 134] on select "[Selecione...] Auxiliar de Depósito Auxiliar de Depósito + Auxiliar de Depósito…" at bounding box center [487, 134] width 450 height 15
select select "22"
click at [262, 128] on select "[Selecione...] Auxiliar de Depósito Auxiliar de Depósito + Auxiliar de Depósito…" at bounding box center [487, 134] width 450 height 15
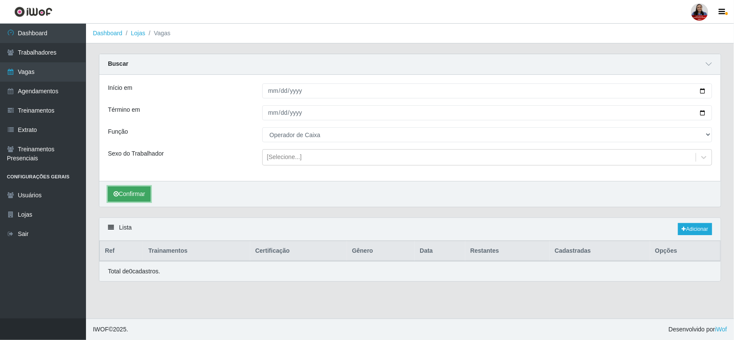
click at [125, 194] on button "Confirmar" at bounding box center [129, 194] width 43 height 15
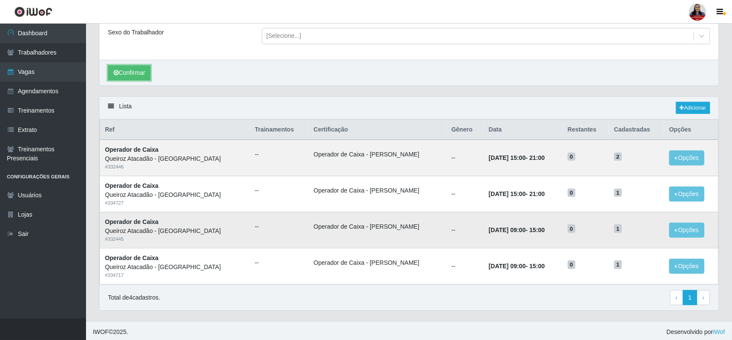
scroll to position [126, 0]
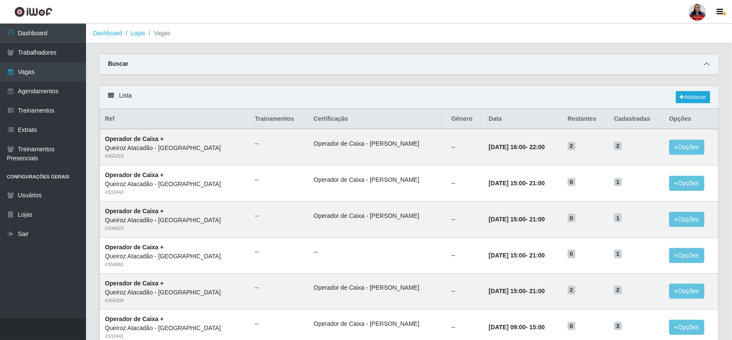
click at [708, 66] on icon at bounding box center [707, 64] width 6 height 6
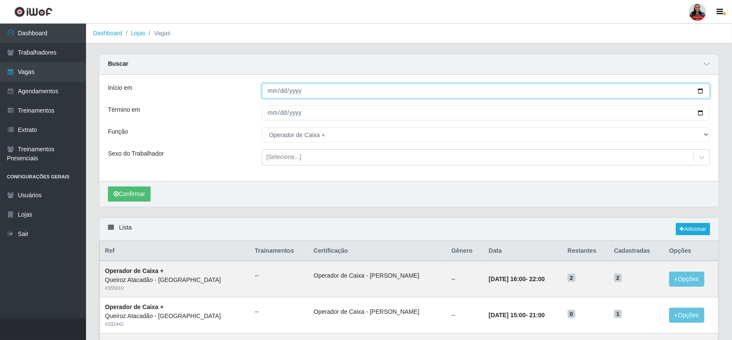
click at [702, 91] on input "[DATE]" at bounding box center [486, 90] width 449 height 15
type input "2025-10-05"
click at [700, 115] on input "[DATE]" at bounding box center [486, 112] width 449 height 15
type input "2025-10-05"
click at [142, 192] on button "Confirmar" at bounding box center [129, 194] width 43 height 15
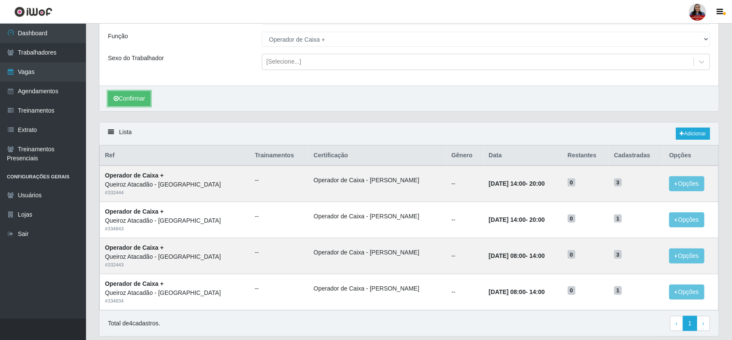
scroll to position [72, 0]
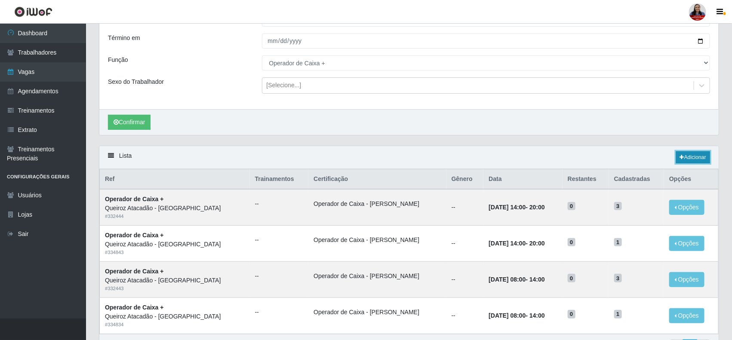
click at [694, 161] on link "Adicionar" at bounding box center [693, 157] width 34 height 12
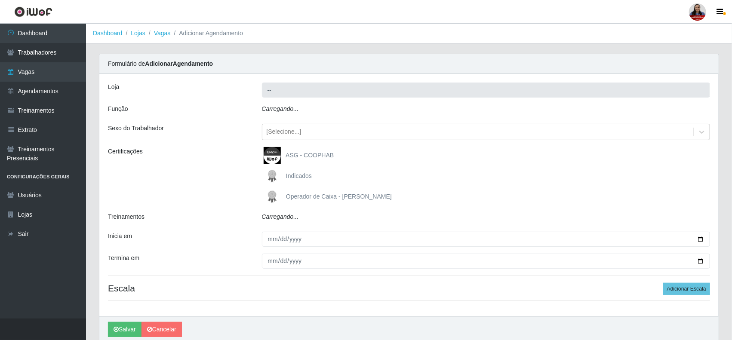
type input "Queiroz Atacadão - [GEOGRAPHIC_DATA]"
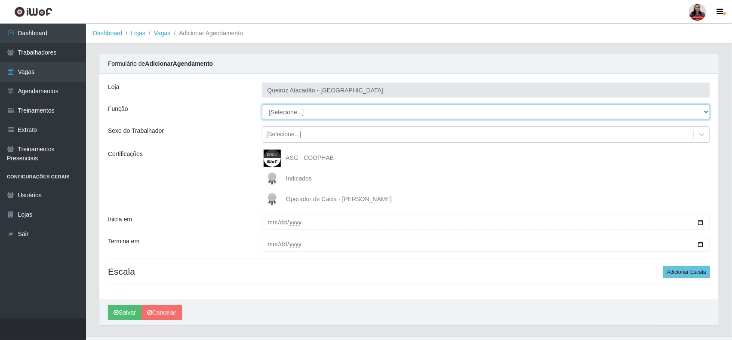
click at [364, 108] on select "[Selecione...] Auxiliar de Depósito Auxiliar de Depósito + Auxiliar de Depósito…" at bounding box center [486, 112] width 449 height 15
select select "72"
click at [262, 105] on select "[Selecione...] Auxiliar de Depósito Auxiliar de Depósito + Auxiliar de Depósito…" at bounding box center [486, 112] width 449 height 15
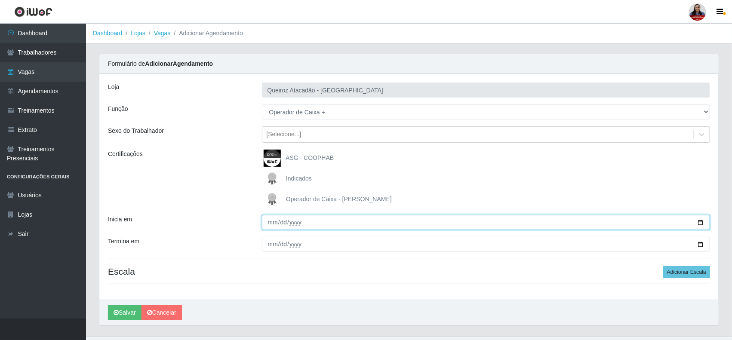
click at [700, 225] on input "Inicia em" at bounding box center [486, 222] width 449 height 15
type input "2025-10-05"
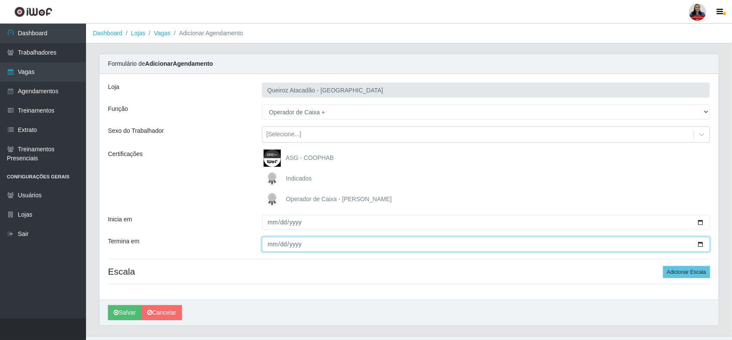
click at [700, 245] on input "Termina em" at bounding box center [486, 244] width 449 height 15
type input "2025-10-05"
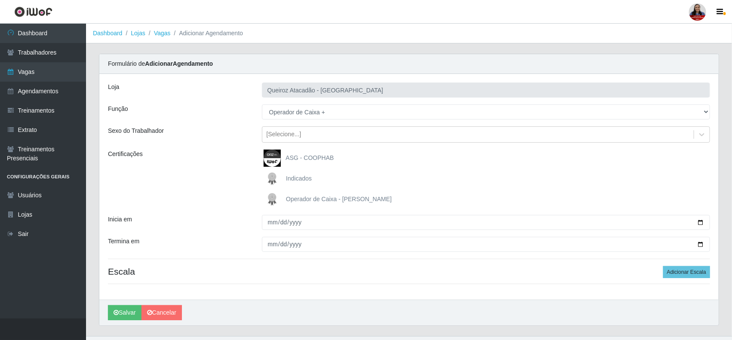
click at [500, 196] on div "Operador de Caixa - [PERSON_NAME]" at bounding box center [486, 199] width 449 height 17
click at [368, 203] on label "Operador de Caixa - [PERSON_NAME]" at bounding box center [328, 199] width 128 height 17
click at [0, 0] on input "Operador de Caixa - [PERSON_NAME]" at bounding box center [0, 0] width 0 height 0
click at [370, 197] on span "Operador de Caixa - [PERSON_NAME]" at bounding box center [339, 199] width 106 height 7
click at [0, 0] on input "Operador de Caixa - [PERSON_NAME]" at bounding box center [0, 0] width 0 height 0
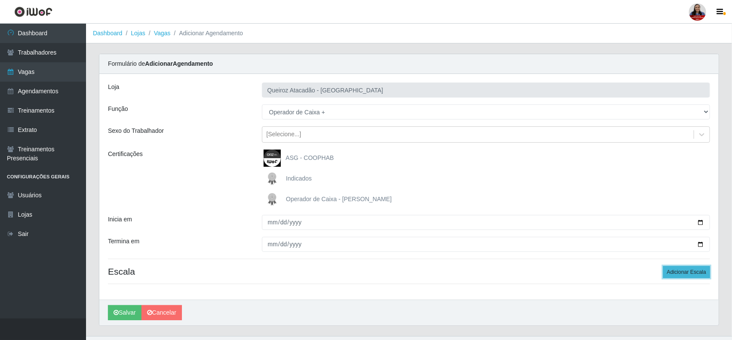
click at [693, 275] on button "Adicionar Escala" at bounding box center [686, 272] width 47 height 12
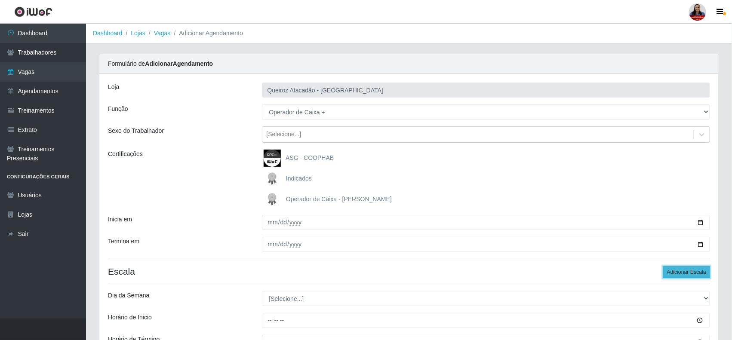
click at [693, 275] on button "Adicionar Escala" at bounding box center [686, 272] width 47 height 12
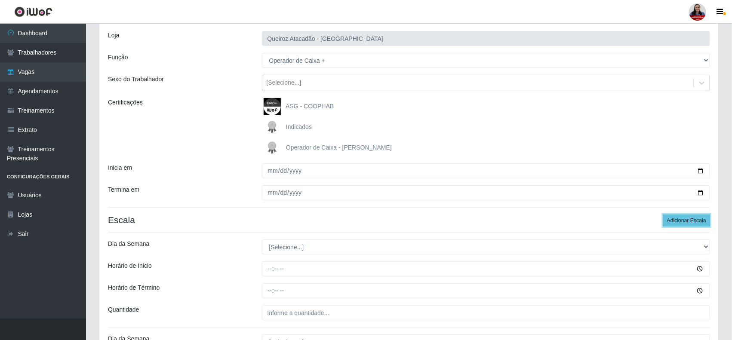
scroll to position [161, 0]
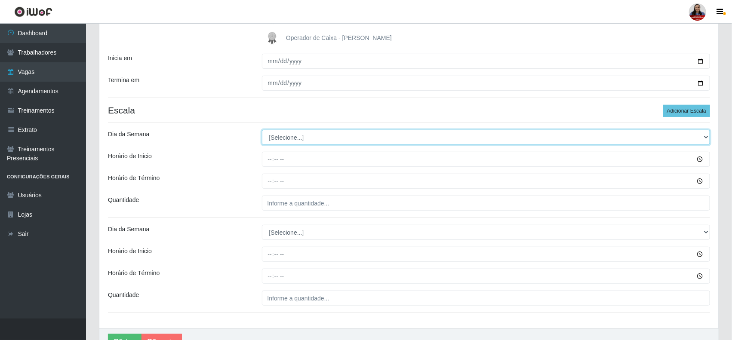
click at [356, 140] on select "[Selecione...] Segunda Terça Quarta Quinta Sexta Sábado Domingo" at bounding box center [486, 137] width 449 height 15
select select "0"
click at [262, 130] on select "[Selecione...] Segunda Terça Quarta Quinta Sexta Sábado Domingo" at bounding box center [486, 137] width 449 height 15
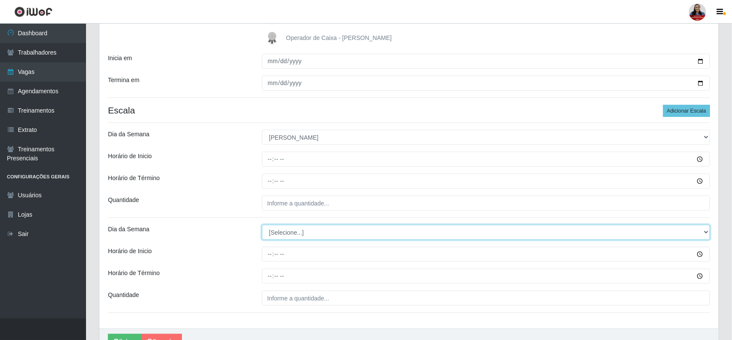
drag, startPoint x: 333, startPoint y: 229, endPoint x: 333, endPoint y: 234, distance: 5.6
click at [333, 229] on select "[Selecione...] Segunda Terça Quarta Quinta Sexta Sábado Domingo" at bounding box center [486, 232] width 449 height 15
click at [262, 226] on select "[Selecione...] Segunda Terça Quarta Quinta Sexta Sábado Domingo" at bounding box center [486, 232] width 449 height 15
click at [330, 236] on select "[Selecione...] Segunda Terça Quarta Quinta Sexta Sábado Domingo" at bounding box center [486, 232] width 449 height 15
select select "0"
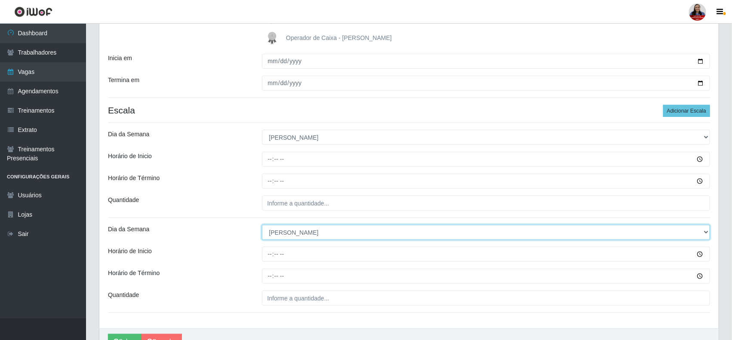
click at [262, 226] on select "[Selecione...] Segunda Terça Quarta Quinta Sexta Sábado Domingo" at bounding box center [486, 232] width 449 height 15
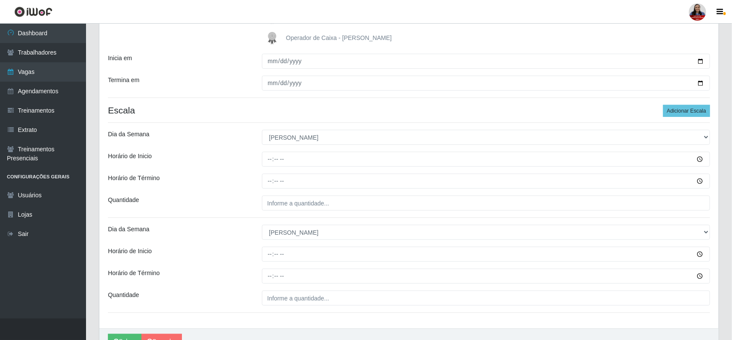
click at [228, 188] on div "Horário de Término" at bounding box center [179, 181] width 154 height 15
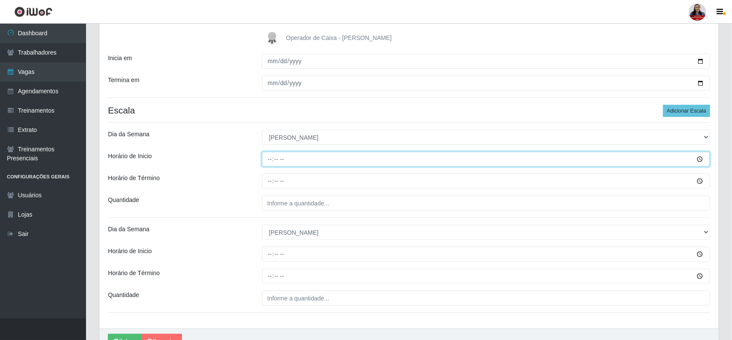
click at [269, 160] on input "Horário de Inicio" at bounding box center [486, 159] width 449 height 15
type input "14:00"
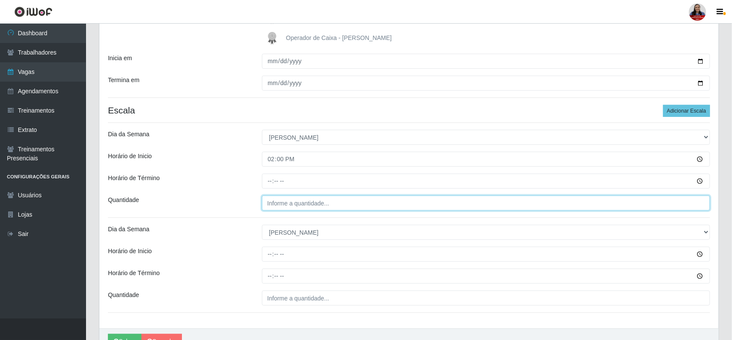
type input "___"
type input "3__"
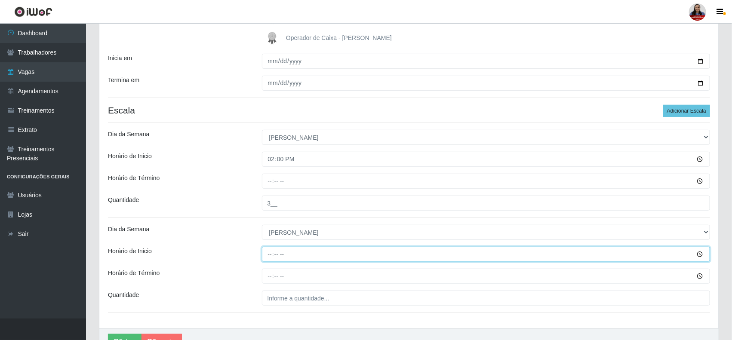
type input "08:00"
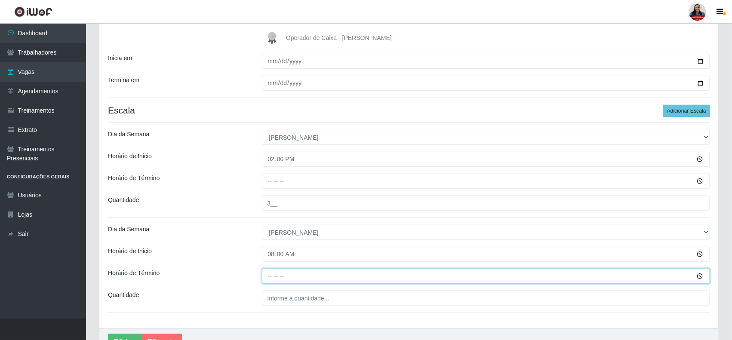
type input "14:00"
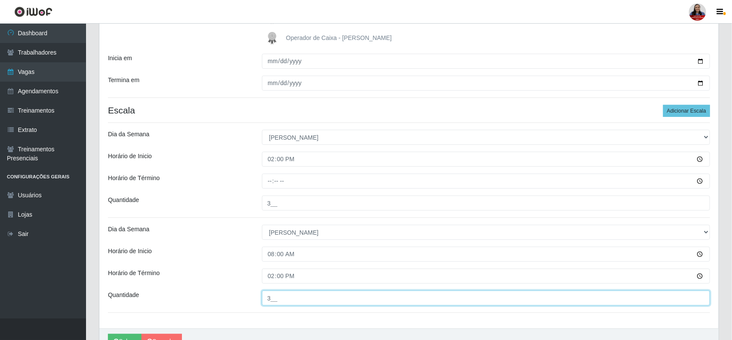
type input "3__"
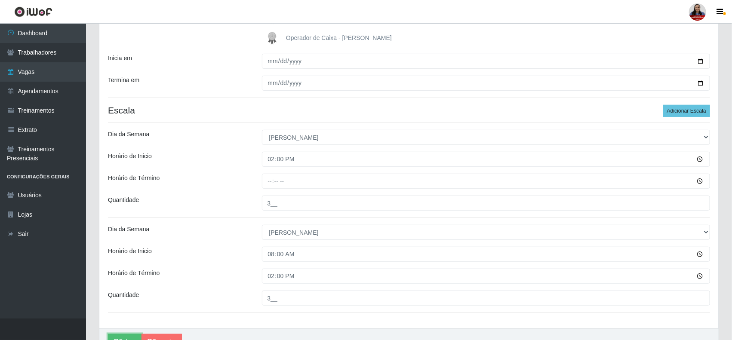
scroll to position [171, 0]
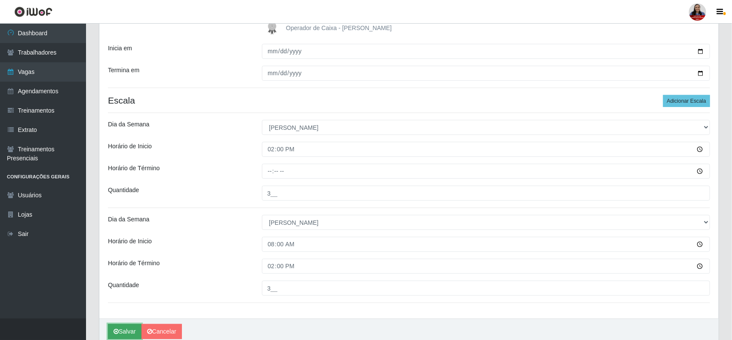
click at [131, 334] on button "Salvar" at bounding box center [125, 331] width 34 height 15
click at [218, 180] on div "Loja Queiroz Atacadão - Mossoró Função [Selecione...] Auxiliar de Depósito Auxi…" at bounding box center [408, 111] width 619 height 416
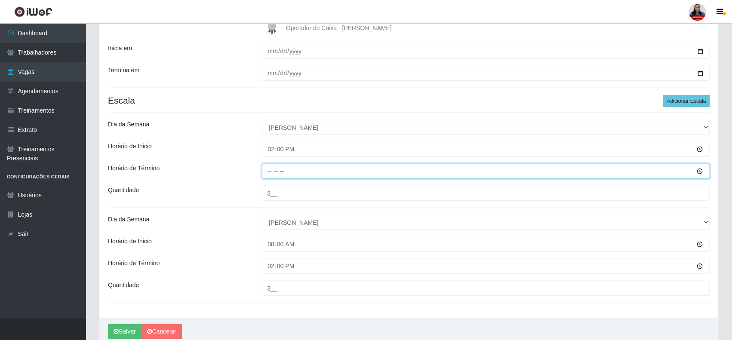
click at [273, 171] on input "Horário de Término" at bounding box center [486, 171] width 449 height 15
type input "20:00"
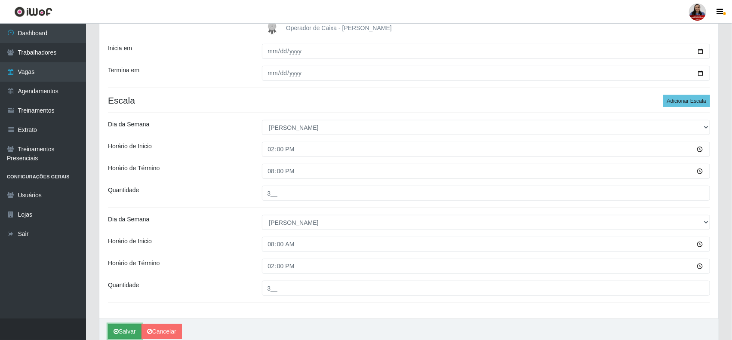
click at [113, 333] on button "Salvar" at bounding box center [125, 331] width 34 height 15
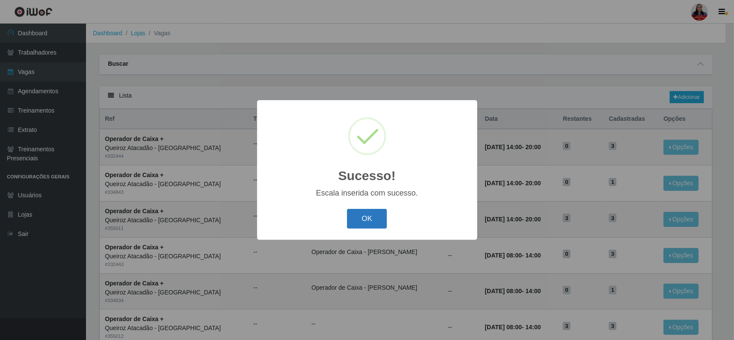
click at [375, 214] on button "OK" at bounding box center [367, 219] width 40 height 20
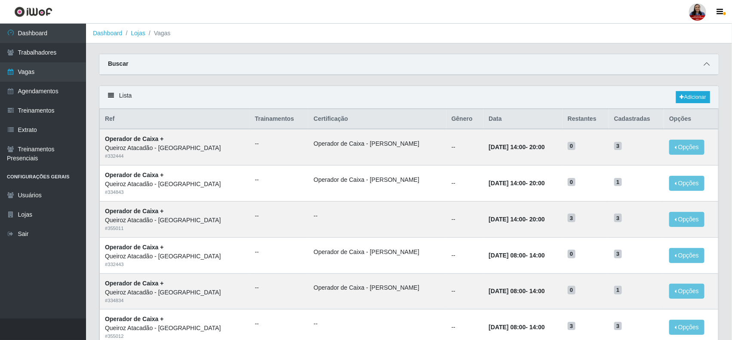
click at [707, 66] on icon at bounding box center [707, 64] width 6 height 6
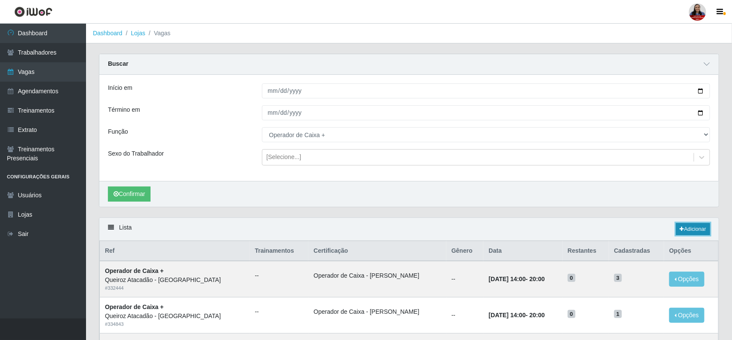
click at [695, 228] on link "Adicionar" at bounding box center [693, 229] width 34 height 12
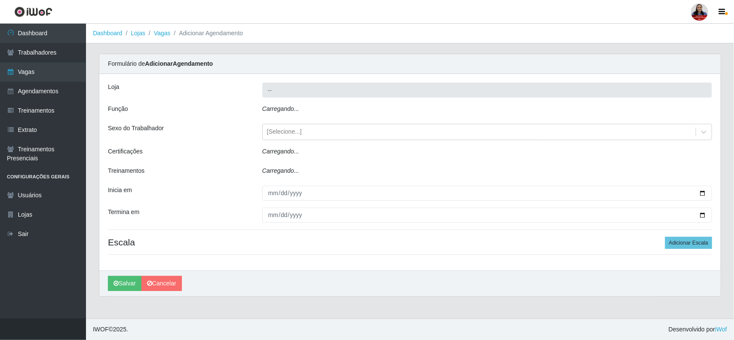
type input "Queiroz Atacadão - [GEOGRAPHIC_DATA]"
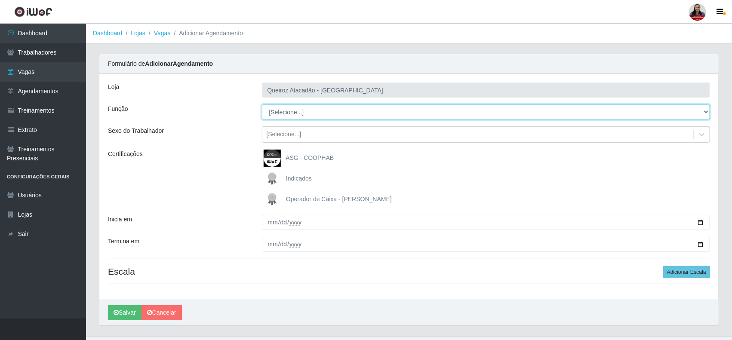
click at [319, 115] on select "[Selecione...] Auxiliar de Depósito Auxiliar de Depósito + Auxiliar de Depósito…" at bounding box center [486, 112] width 449 height 15
select select "22"
click at [262, 105] on select "[Selecione...] Auxiliar de Depósito Auxiliar de Depósito + Auxiliar de Depósito…" at bounding box center [486, 112] width 449 height 15
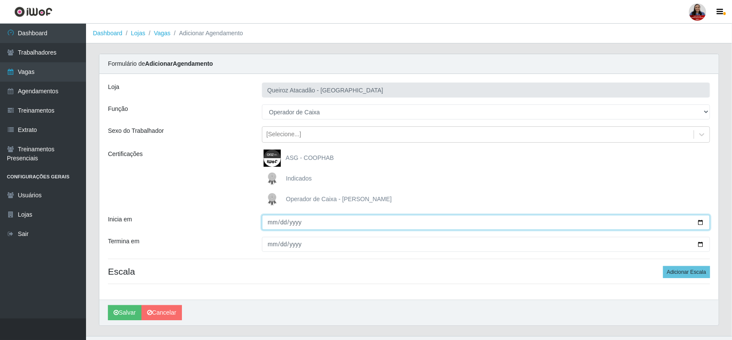
click at [700, 220] on input "Inicia em" at bounding box center [486, 222] width 449 height 15
type input "2025-10-06"
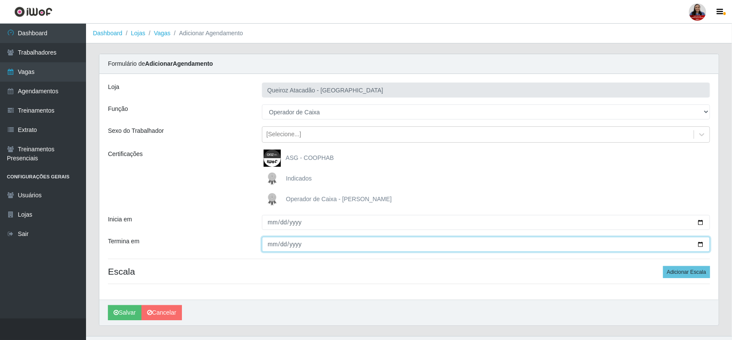
click at [699, 246] on input "Termina em" at bounding box center [486, 244] width 449 height 15
type input "2025-10-06"
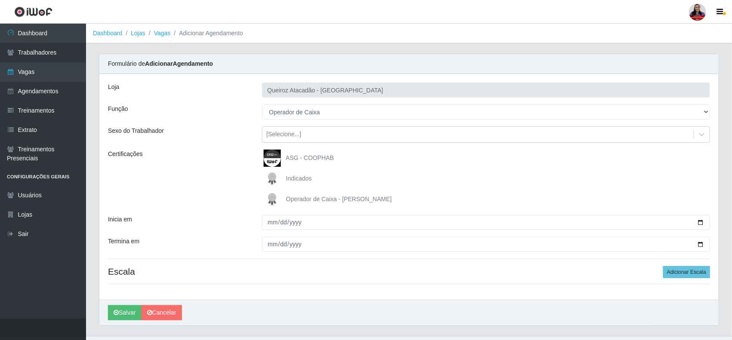
click at [235, 224] on div "Inicia em" at bounding box center [179, 222] width 154 height 15
click at [688, 272] on button "Adicionar Escala" at bounding box center [686, 272] width 47 height 12
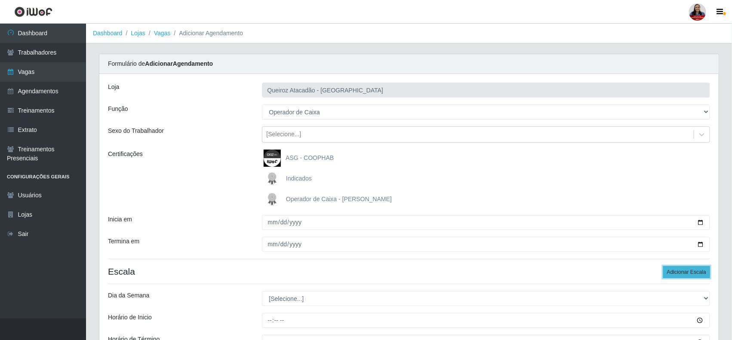
click at [688, 272] on button "Adicionar Escala" at bounding box center [686, 272] width 47 height 12
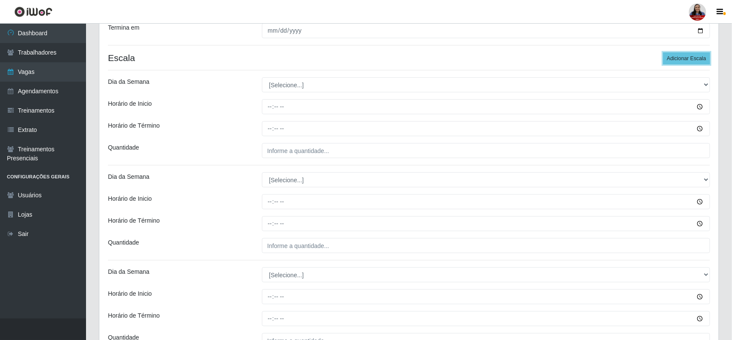
scroll to position [215, 0]
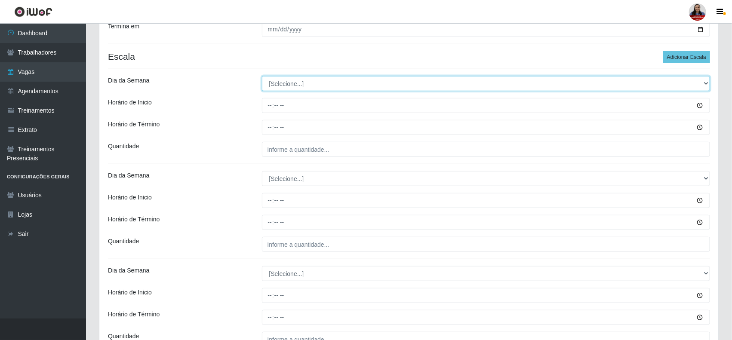
drag, startPoint x: 323, startPoint y: 78, endPoint x: 319, endPoint y: 91, distance: 13.5
click at [323, 78] on select "[Selecione...] Segunda Terça Quarta Quinta Sexta Sábado Domingo" at bounding box center [486, 83] width 449 height 15
select select "1"
click at [262, 77] on select "[Selecione...] Segunda Terça Quarta Quinta Sexta Sábado Domingo" at bounding box center [486, 83] width 449 height 15
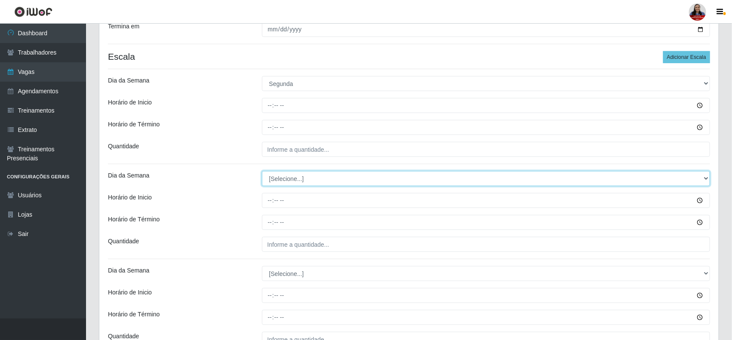
click at [282, 183] on select "[Selecione...] Segunda Terça Quarta Quinta Sexta Sábado Domingo" at bounding box center [486, 178] width 449 height 15
select select "1"
click at [262, 172] on select "[Selecione...] Segunda Terça Quarta Quinta Sexta Sábado Domingo" at bounding box center [486, 178] width 449 height 15
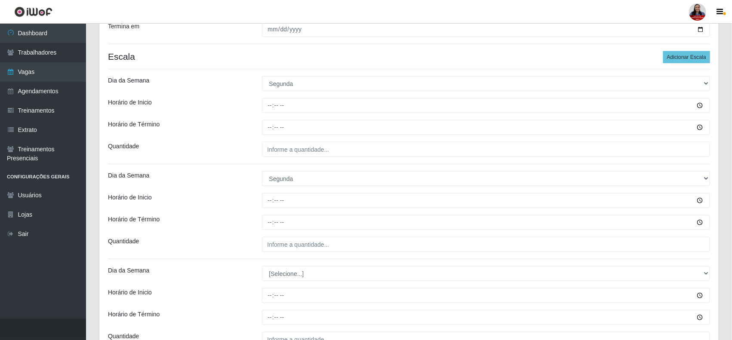
click at [195, 110] on div "Horário de Inicio" at bounding box center [179, 105] width 154 height 15
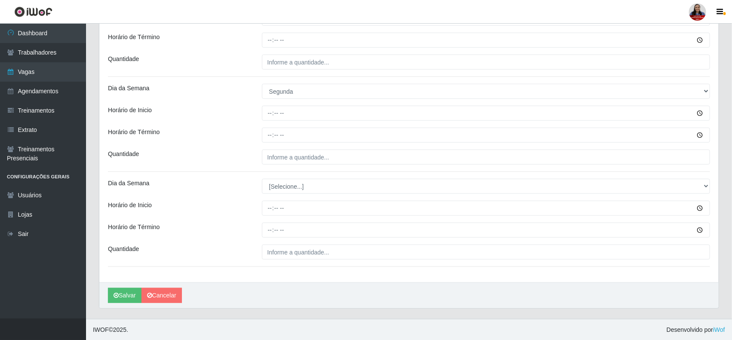
scroll to position [304, 0]
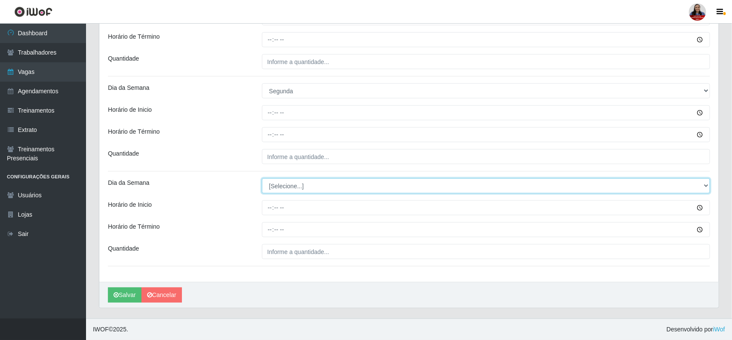
click at [307, 188] on select "[Selecione...] Segunda Terça Quarta Quinta Sexta Sábado Domingo" at bounding box center [486, 186] width 449 height 15
select select "1"
click at [262, 179] on select "[Selecione...] Segunda Terça Quarta Quinta Sexta Sábado Domingo" at bounding box center [486, 186] width 449 height 15
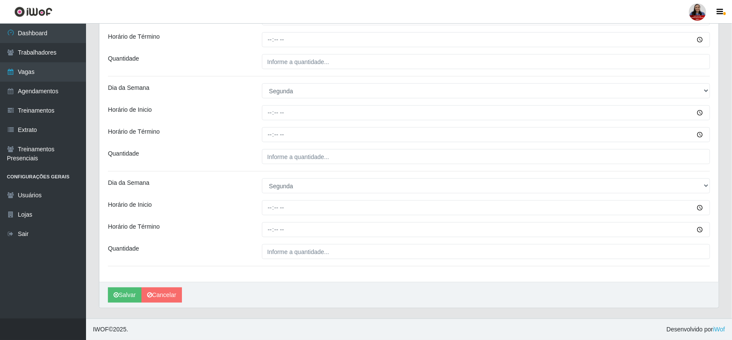
click at [185, 180] on div "Dia da Semana" at bounding box center [179, 186] width 154 height 15
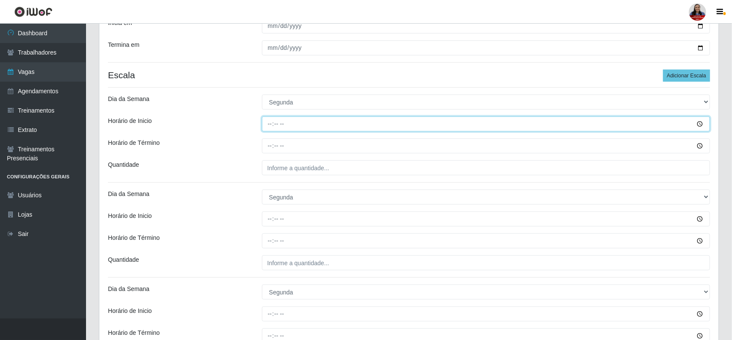
click at [268, 126] on input "Horário de Inicio" at bounding box center [486, 124] width 449 height 15
type input "15:00"
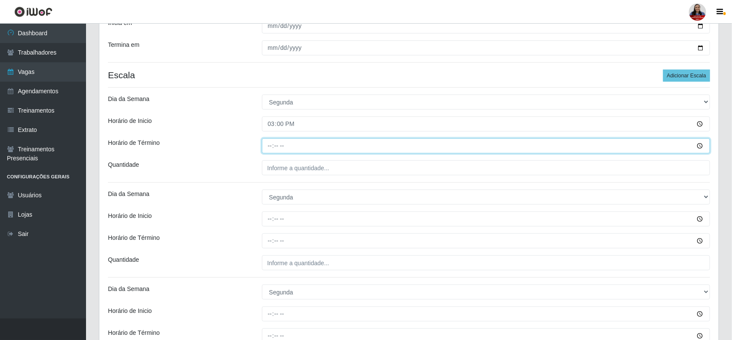
type input "21:00"
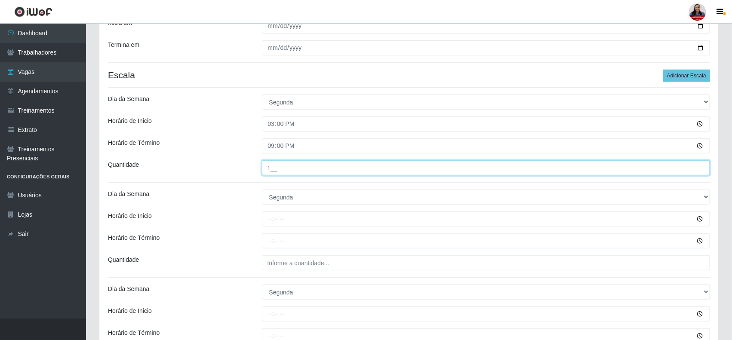
type input "1__"
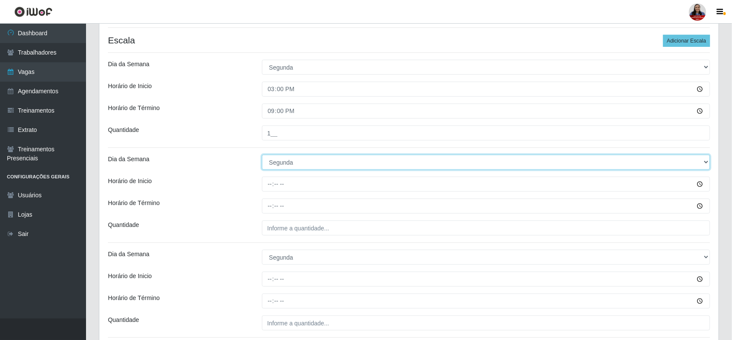
scroll to position [250, 0]
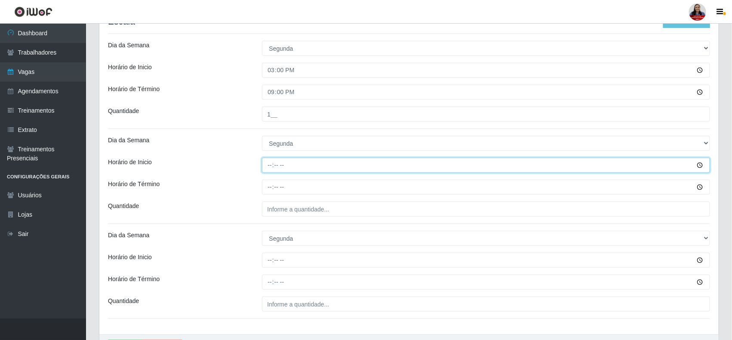
click at [270, 166] on input "Horário de Inicio" at bounding box center [486, 165] width 449 height 15
type input "09:00"
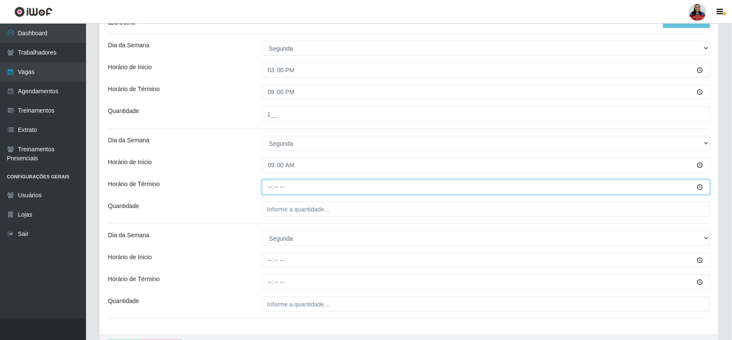
type input "15:00"
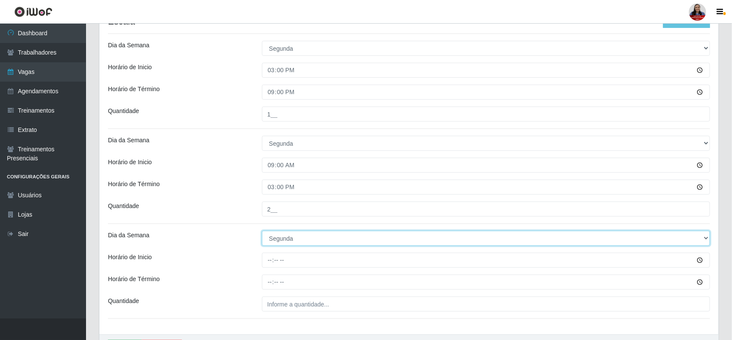
scroll to position [304, 0]
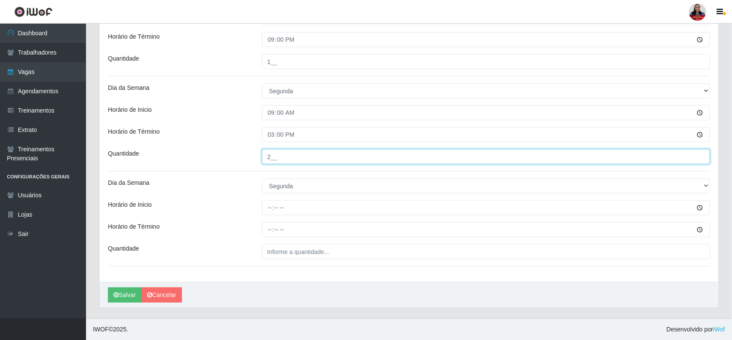
click at [266, 158] on input "2__" at bounding box center [486, 156] width 449 height 15
type input "3__"
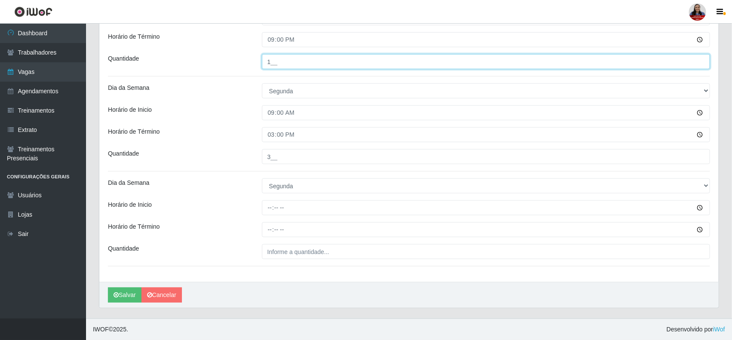
drag, startPoint x: 271, startPoint y: 63, endPoint x: 261, endPoint y: 66, distance: 11.2
click at [261, 66] on div "1__" at bounding box center [487, 61] width 462 height 15
type input "2__"
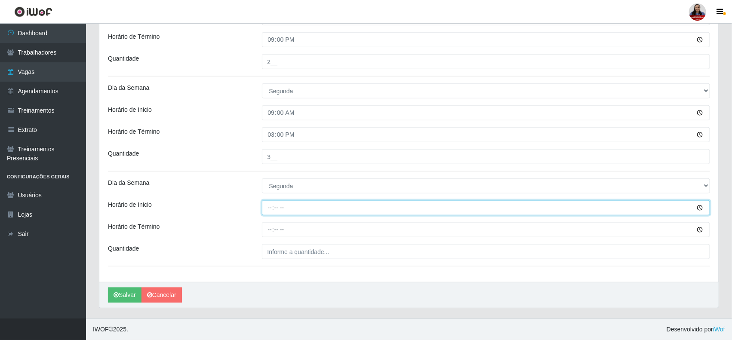
click at [266, 206] on input "Horário de Inicio" at bounding box center [486, 207] width 449 height 15
type input "16:00"
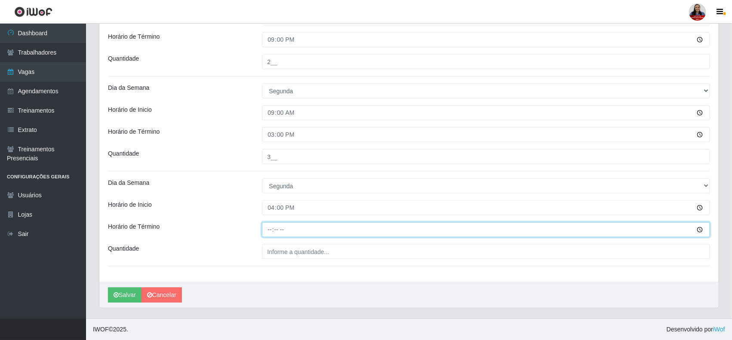
type input "22:00"
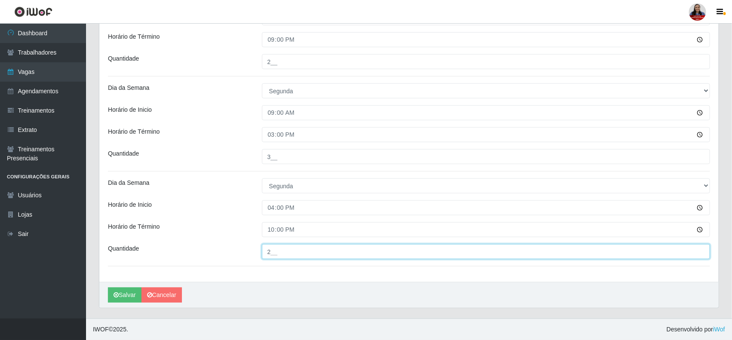
type input "2__"
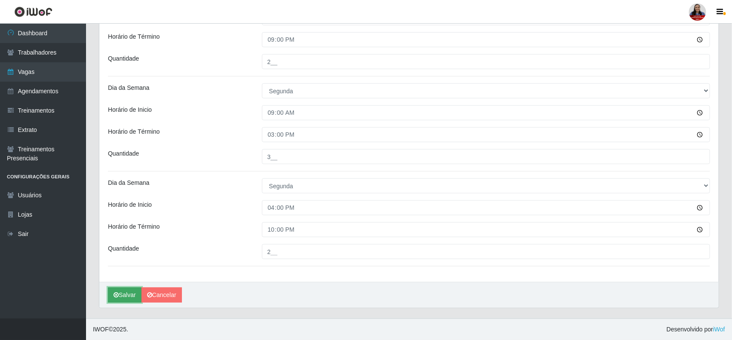
click at [130, 289] on button "Salvar" at bounding box center [125, 295] width 34 height 15
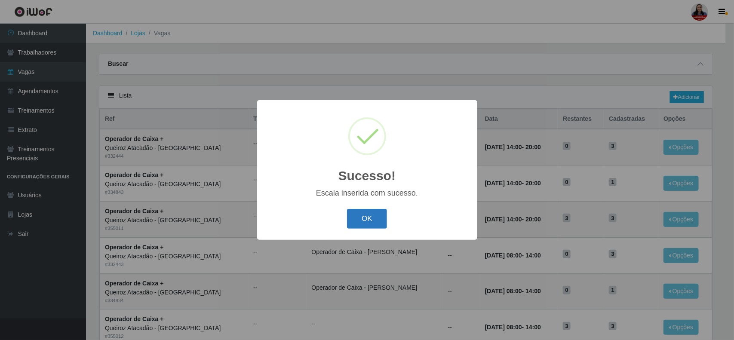
click at [371, 217] on button "OK" at bounding box center [367, 219] width 40 height 20
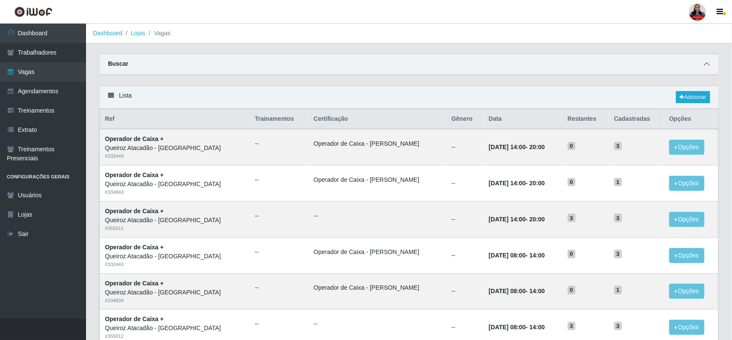
click at [706, 62] on icon at bounding box center [707, 64] width 6 height 6
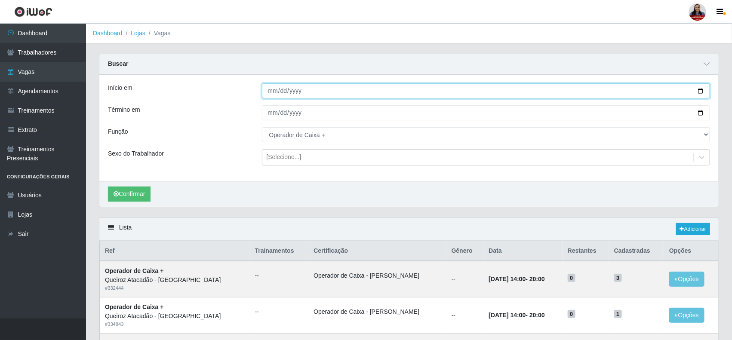
click at [698, 91] on input "2025-10-05" at bounding box center [486, 90] width 449 height 15
type input "2025-10-06"
click at [700, 113] on input "2025-10-05" at bounding box center [486, 112] width 449 height 15
type input "2025-10-06"
click at [140, 194] on button "Confirmar" at bounding box center [129, 194] width 43 height 15
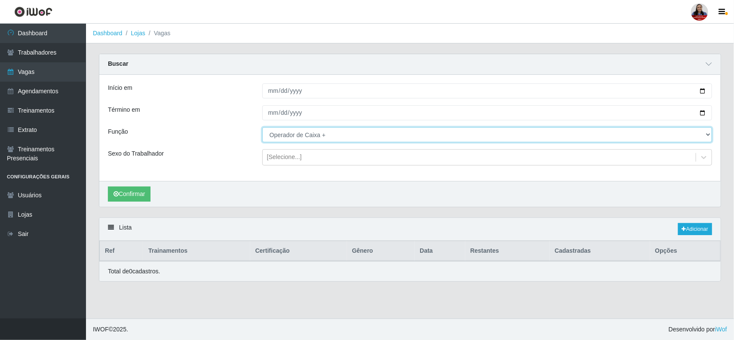
click at [329, 133] on select "[Selecione...] Auxiliar de Depósito Auxiliar de Depósito + Auxiliar de Depósito…" at bounding box center [487, 134] width 450 height 15
select select "22"
click at [262, 128] on select "[Selecione...] Auxiliar de Depósito Auxiliar de Depósito + Auxiliar de Depósito…" at bounding box center [487, 134] width 450 height 15
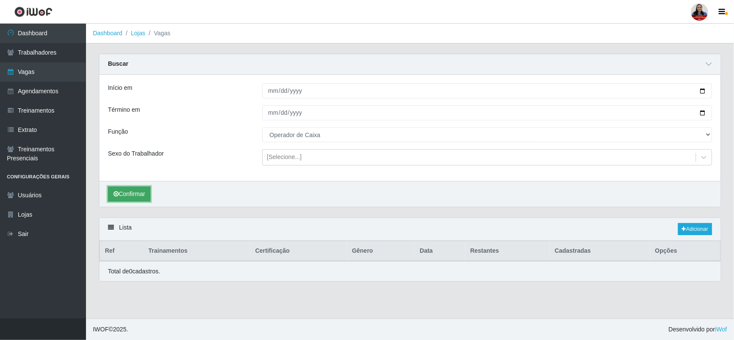
click at [144, 200] on button "Confirmar" at bounding box center [129, 194] width 43 height 15
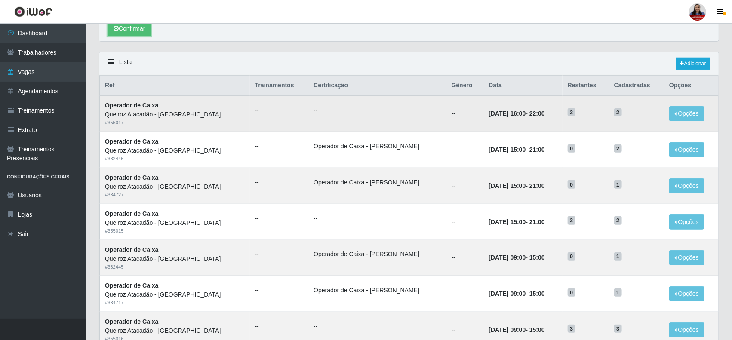
scroll to position [234, 0]
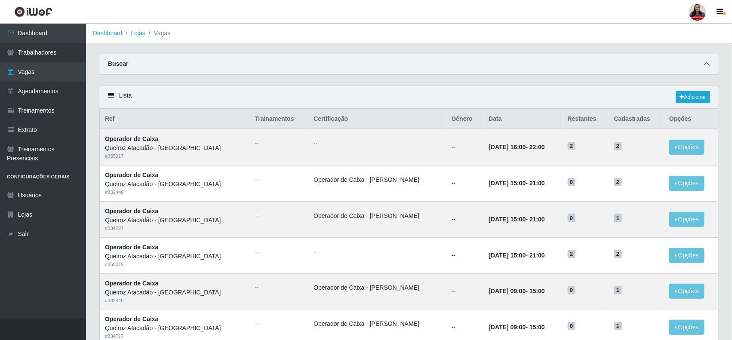
click at [708, 65] on icon at bounding box center [707, 64] width 6 height 6
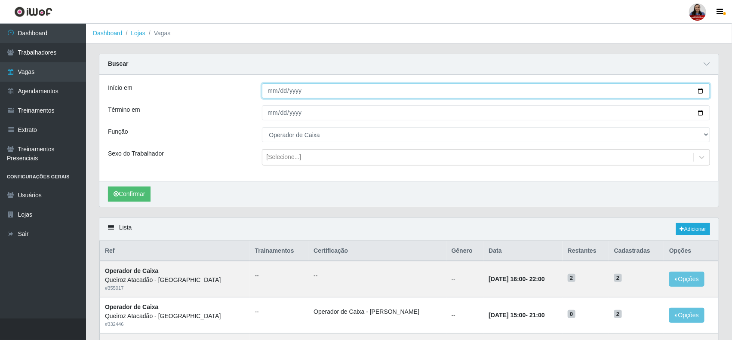
click at [702, 93] on input "[DATE]" at bounding box center [486, 90] width 449 height 15
type input "[DATE]"
click at [699, 111] on input "[DATE]" at bounding box center [486, 112] width 449 height 15
type input "[DATE]"
click at [146, 193] on button "Confirmar" at bounding box center [129, 194] width 43 height 15
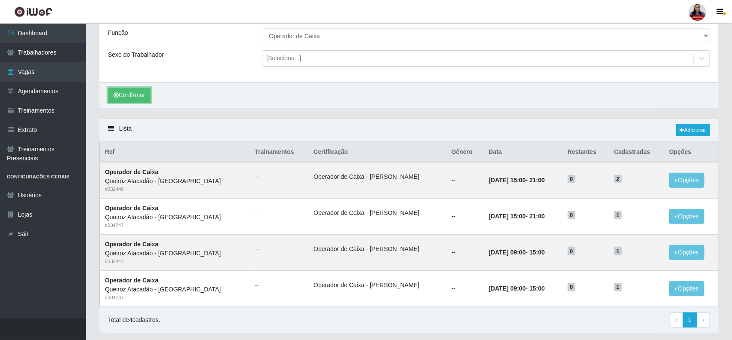
scroll to position [108, 0]
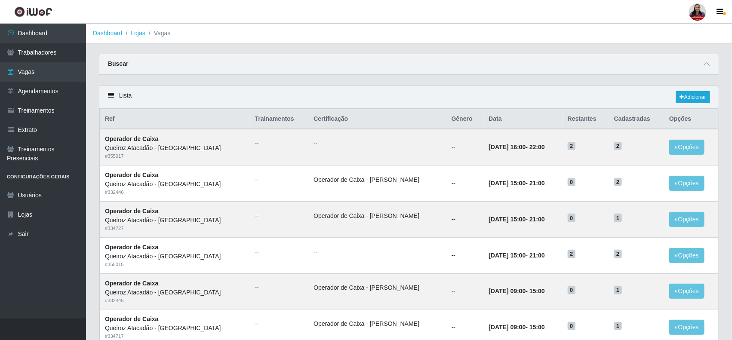
click at [407, 87] on div "Lista Adicionar" at bounding box center [408, 97] width 619 height 23
click at [711, 64] on span at bounding box center [707, 64] width 10 height 10
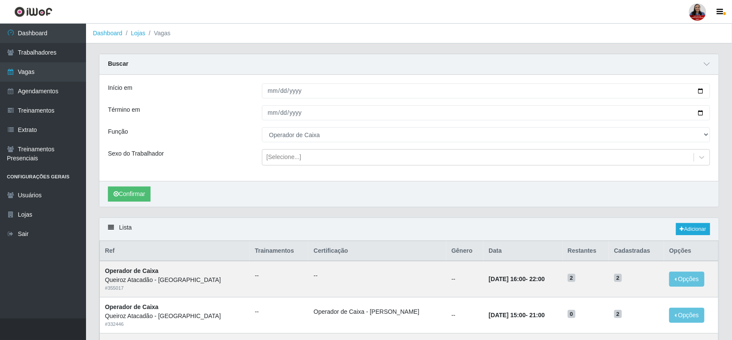
click at [152, 11] on header "Perfil Alterar Senha Sair" at bounding box center [366, 12] width 732 height 24
click at [699, 93] on input "[DATE]" at bounding box center [486, 90] width 449 height 15
type input "[DATE]"
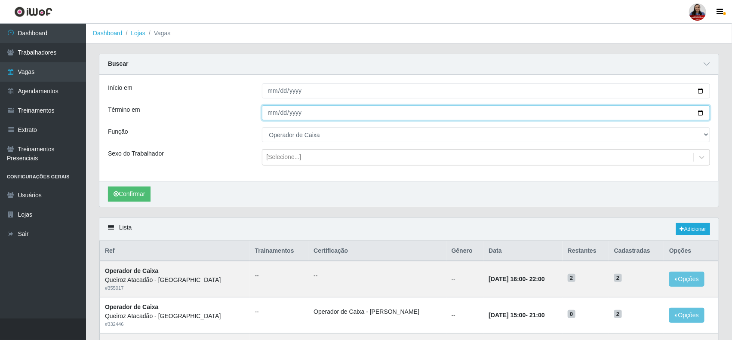
click at [700, 114] on input "[DATE]" at bounding box center [486, 112] width 449 height 15
type input "[DATE]"
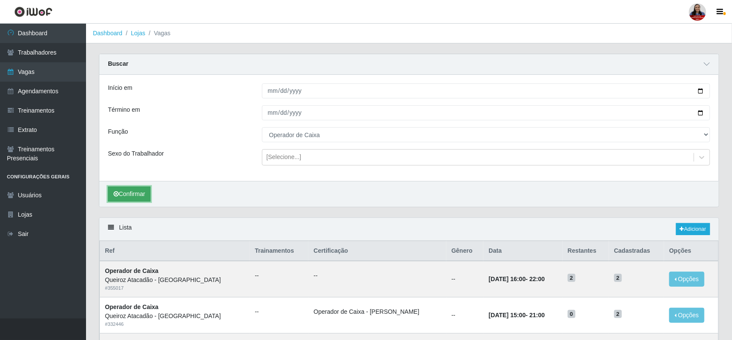
drag, startPoint x: 133, startPoint y: 198, endPoint x: 142, endPoint y: 199, distance: 8.6
click at [132, 198] on button "Confirmar" at bounding box center [129, 194] width 43 height 15
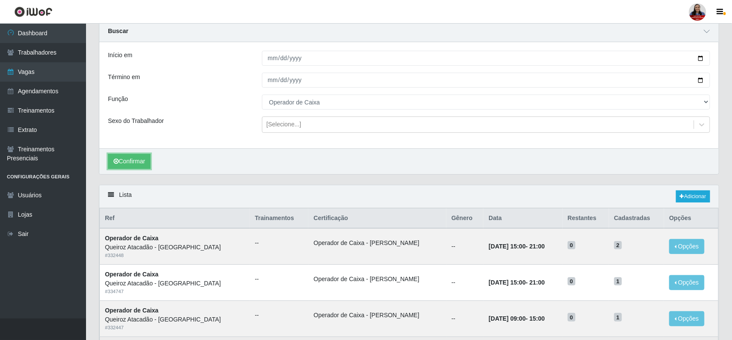
scroll to position [54, 0]
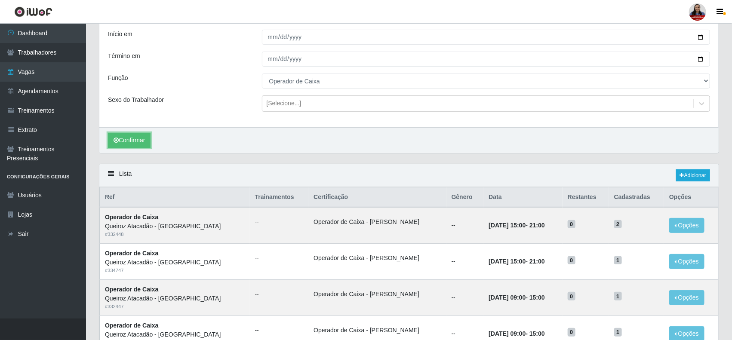
click at [108, 133] on button "Confirmar" at bounding box center [129, 140] width 43 height 15
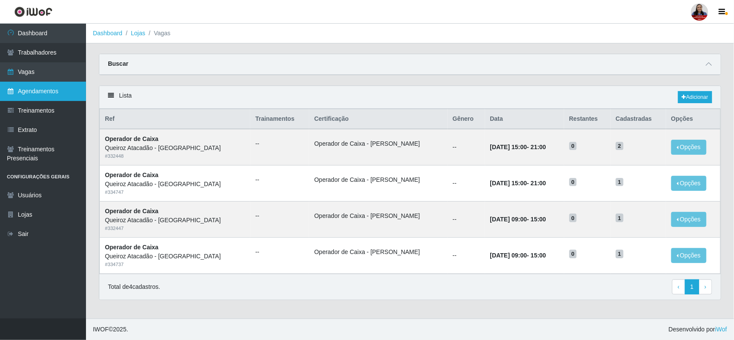
click at [33, 86] on link "Agendamentos" at bounding box center [43, 91] width 86 height 19
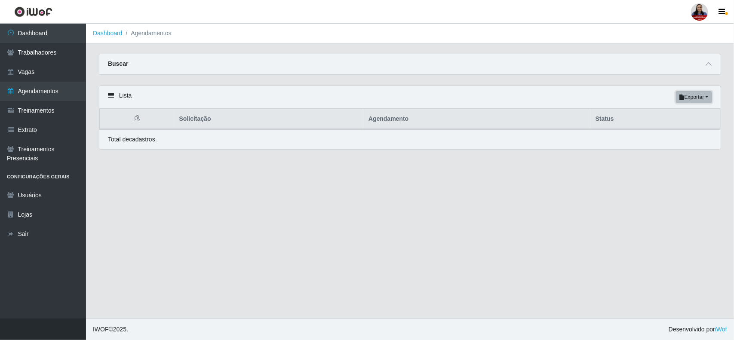
click at [702, 100] on button "Exportar" at bounding box center [694, 97] width 36 height 12
click at [646, 94] on div "Lista Exportar PDF Excel" at bounding box center [410, 97] width 622 height 23
click at [704, 63] on span at bounding box center [709, 64] width 10 height 10
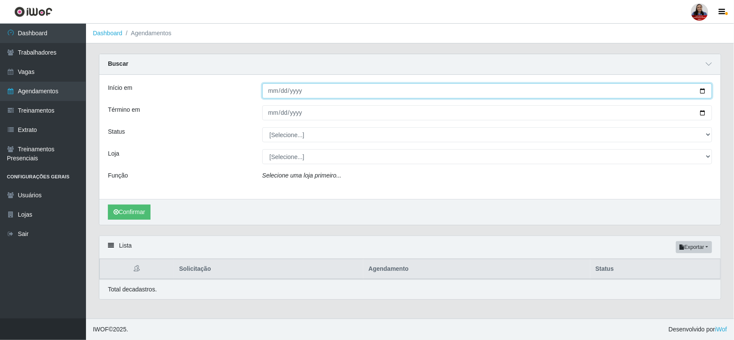
click at [705, 90] on input "Início em" at bounding box center [487, 90] width 450 height 15
type input "[DATE]"
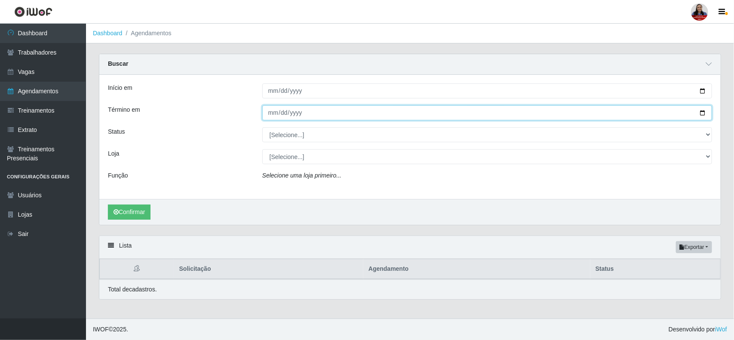
click at [701, 114] on input "Término em" at bounding box center [487, 112] width 450 height 15
type input "[DATE]"
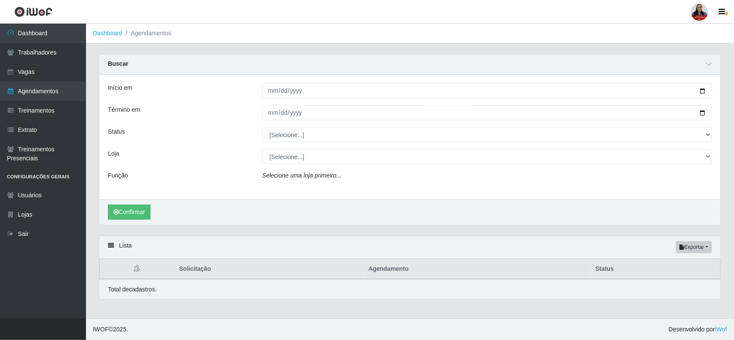
click at [239, 131] on div "Status" at bounding box center [179, 134] width 154 height 15
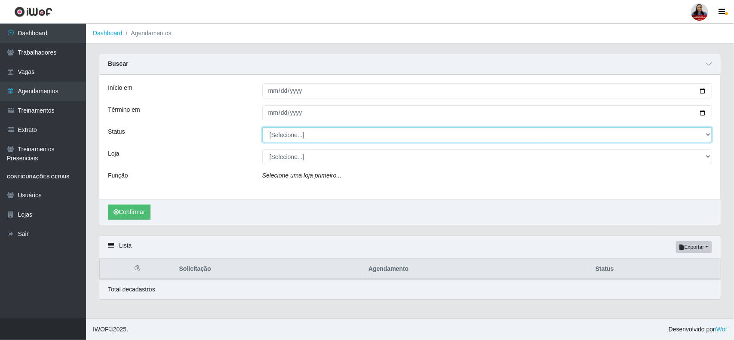
click at [289, 135] on select "[Selecione...] AGENDADO AGUARDANDO LIBERAR EM ANDAMENTO EM REVISÃO FINALIZADO C…" at bounding box center [487, 134] width 450 height 15
select select "AGENDADO"
click at [262, 128] on select "[Selecione...] AGENDADO AGUARDANDO LIBERAR EM ANDAMENTO EM REVISÃO FINALIZADO C…" at bounding box center [487, 134] width 450 height 15
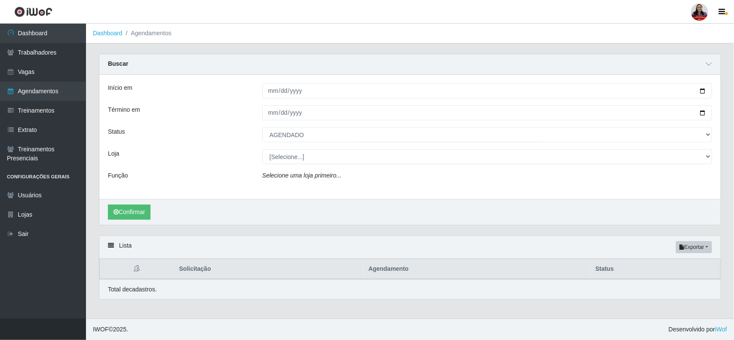
click at [191, 149] on div "Loja" at bounding box center [179, 156] width 154 height 15
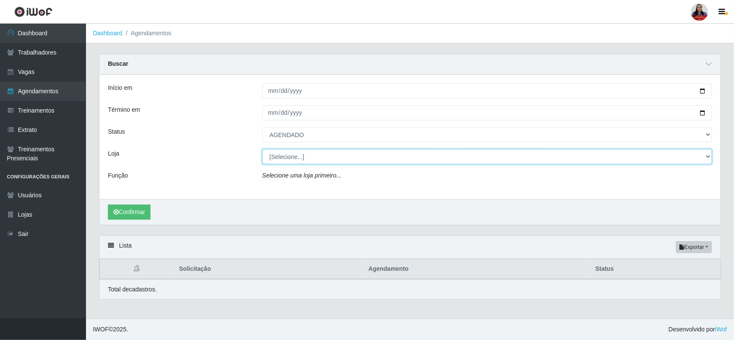
click at [280, 158] on select "[Selecione...] Hiper [GEOGRAPHIC_DATA] - [GEOGRAPHIC_DATA] Hiper Queiroz - Boa …" at bounding box center [487, 156] width 450 height 15
select select "463"
click at [262, 150] on select "[Selecione...] Hiper [GEOGRAPHIC_DATA] - [GEOGRAPHIC_DATA] Hiper Queiroz - Boa …" at bounding box center [487, 156] width 450 height 15
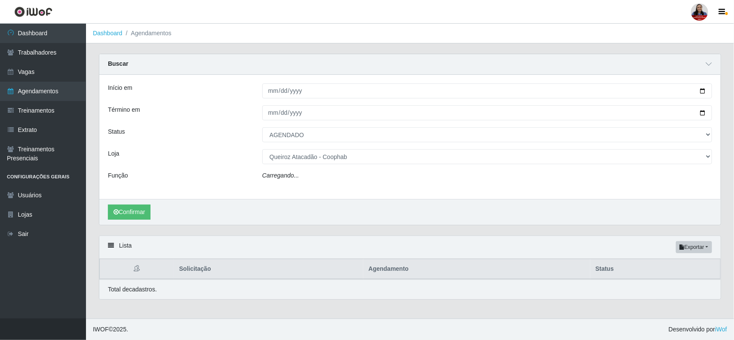
click at [181, 155] on div "Loja" at bounding box center [179, 156] width 154 height 15
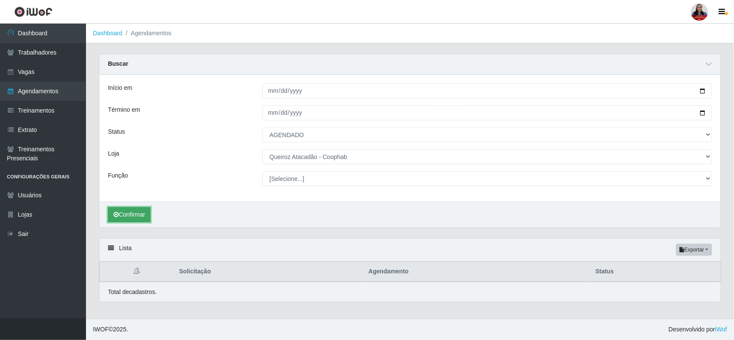
click at [146, 214] on button "Confirmar" at bounding box center [129, 214] width 43 height 15
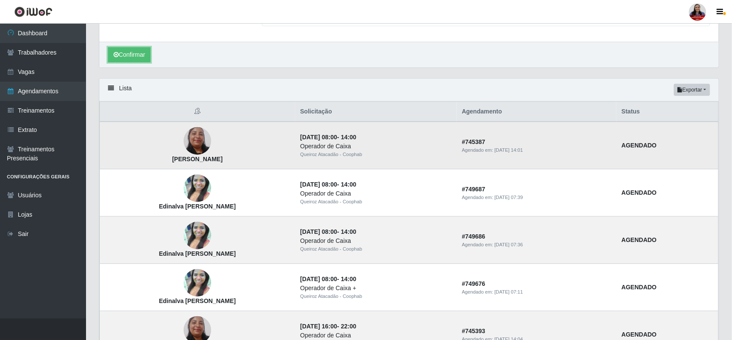
scroll to position [161, 0]
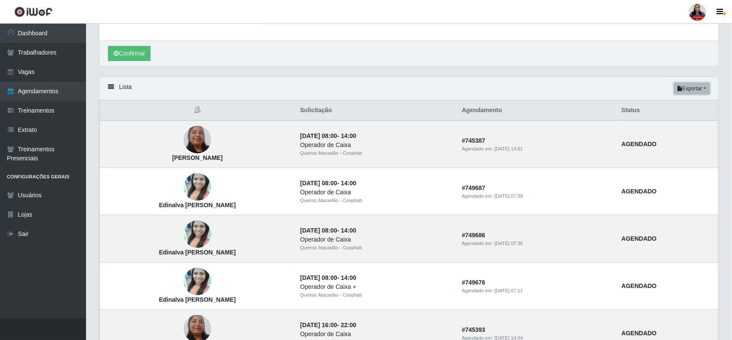
click at [704, 85] on button "Exportar" at bounding box center [692, 89] width 36 height 12
click at [659, 125] on button "Excel" at bounding box center [676, 123] width 68 height 18
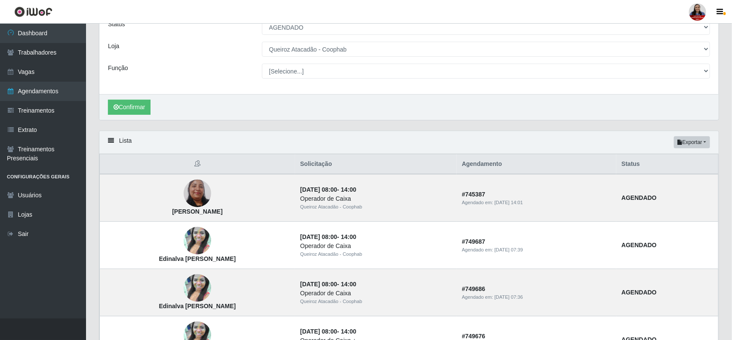
scroll to position [0, 0]
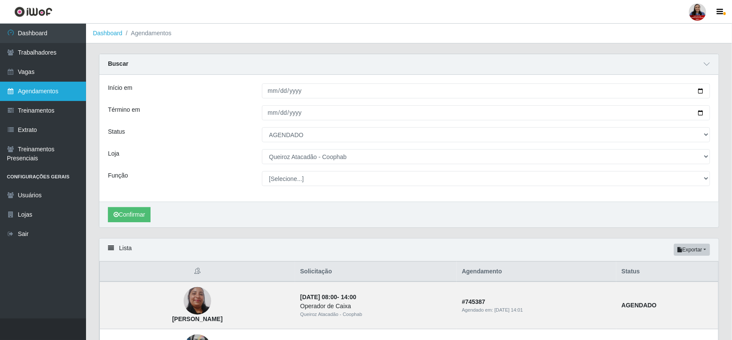
click at [65, 87] on link "Agendamentos" at bounding box center [43, 91] width 86 height 19
select select "[Selecione...]"
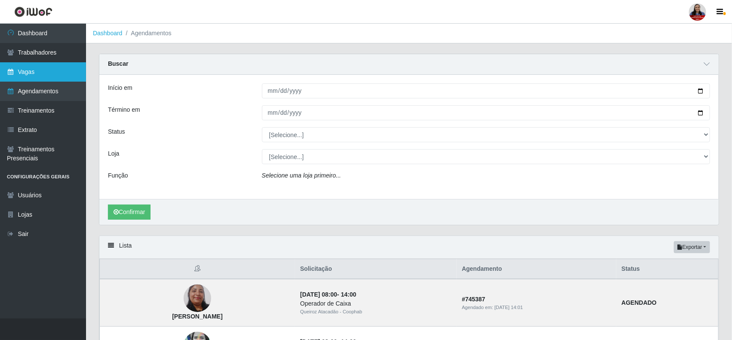
click at [54, 71] on link "Vagas" at bounding box center [43, 71] width 86 height 19
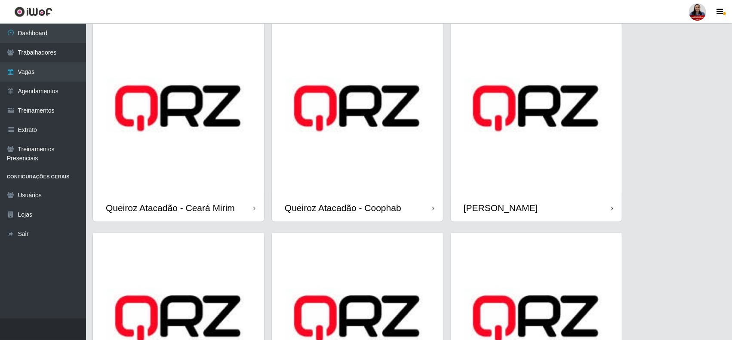
scroll to position [484, 0]
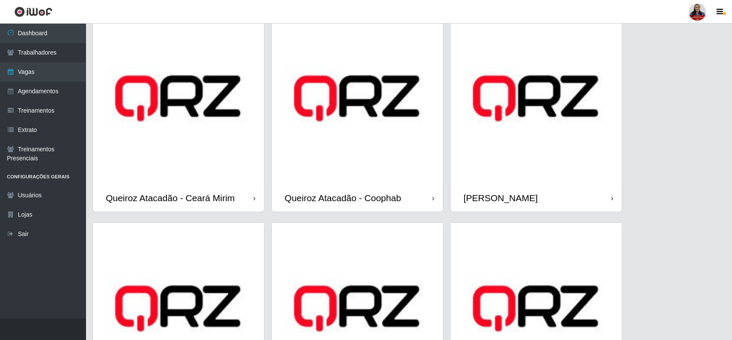
click at [347, 149] on img at bounding box center [357, 98] width 171 height 171
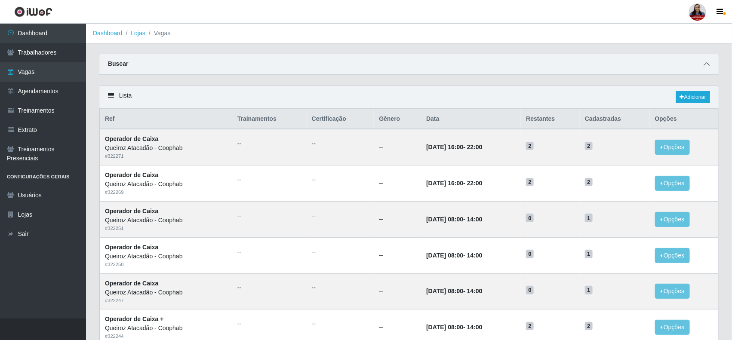
click at [704, 65] on icon at bounding box center [707, 64] width 6 height 6
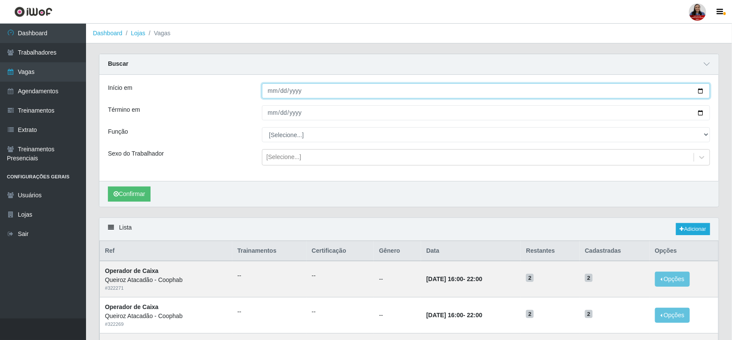
click at [699, 92] on input "Início em" at bounding box center [486, 90] width 449 height 15
click at [242, 109] on div "Término em" at bounding box center [179, 112] width 154 height 15
click at [702, 89] on input "Início em" at bounding box center [486, 90] width 449 height 15
type input "[DATE]"
click at [699, 112] on input "Término em" at bounding box center [486, 112] width 449 height 15
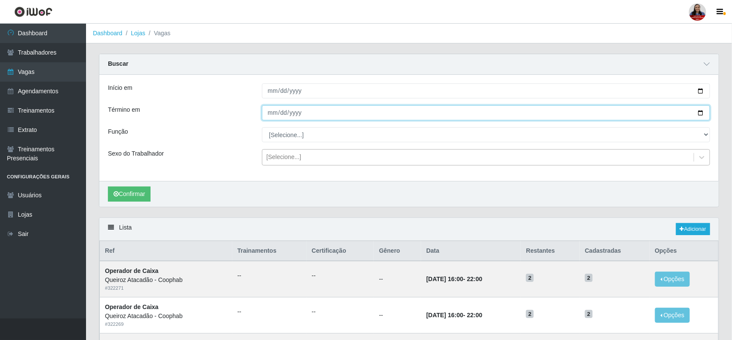
type input "[DATE]"
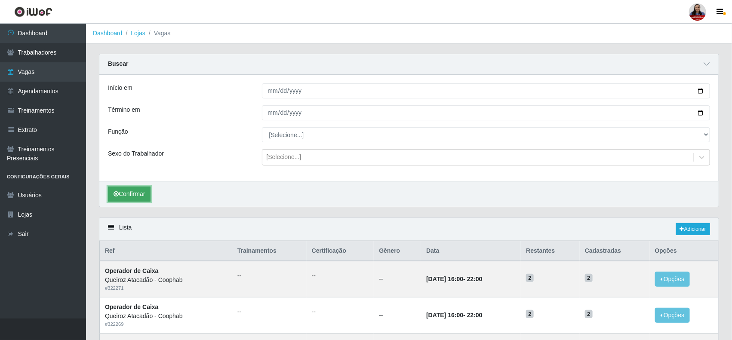
click at [139, 197] on button "Confirmar" at bounding box center [129, 194] width 43 height 15
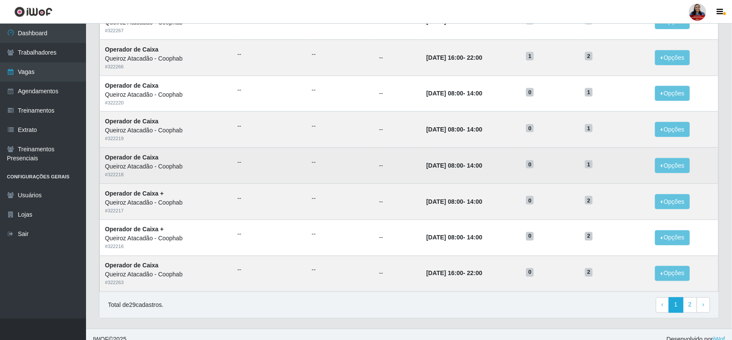
scroll to position [523, 0]
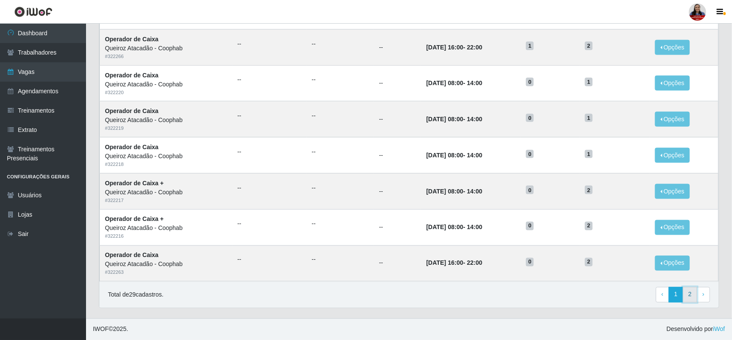
click at [691, 293] on link "2" at bounding box center [690, 294] width 15 height 15
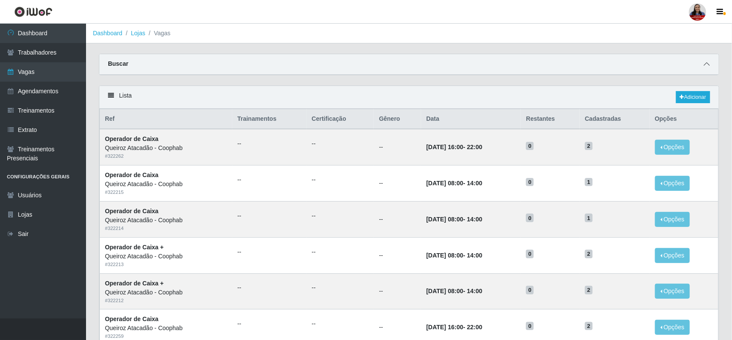
click at [708, 65] on icon at bounding box center [707, 64] width 6 height 6
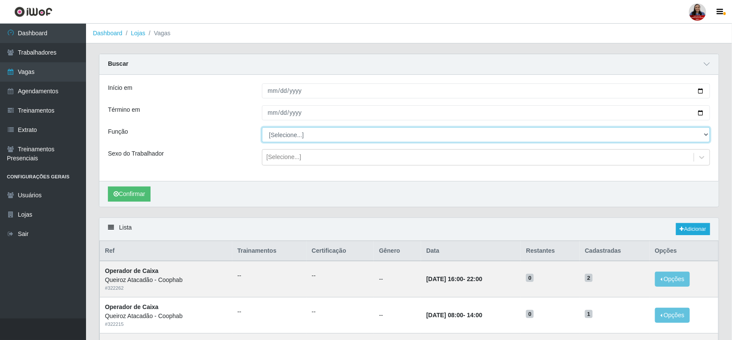
click at [312, 131] on select "[Selecione...] ASG ASG + ASG ++ Balconista de Padaria Balconista de Padaria + B…" at bounding box center [486, 134] width 449 height 15
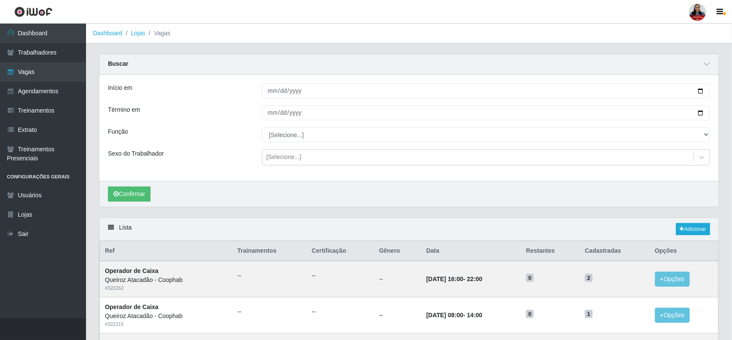
click at [188, 121] on div "Início em [DATE] Término em [DATE] Função [Selecione...] ASG ASG + ASG ++ Balco…" at bounding box center [408, 128] width 619 height 106
click at [21, 69] on link "Vagas" at bounding box center [43, 71] width 86 height 19
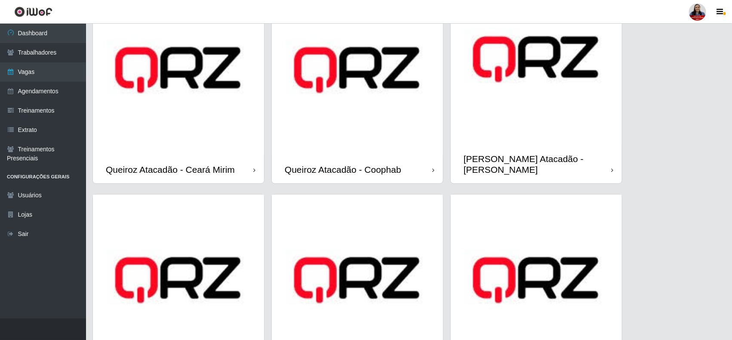
scroll to position [538, 0]
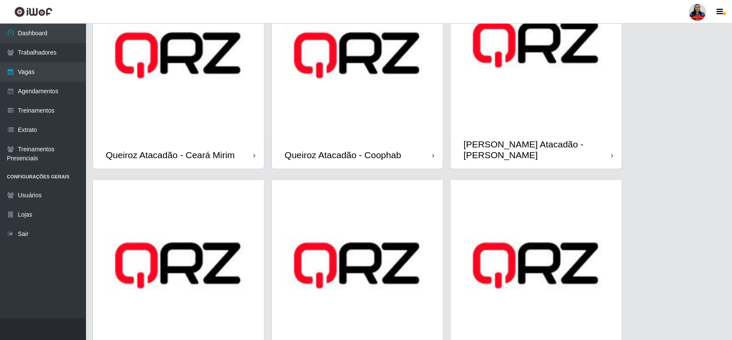
click at [378, 80] on img at bounding box center [357, 55] width 171 height 171
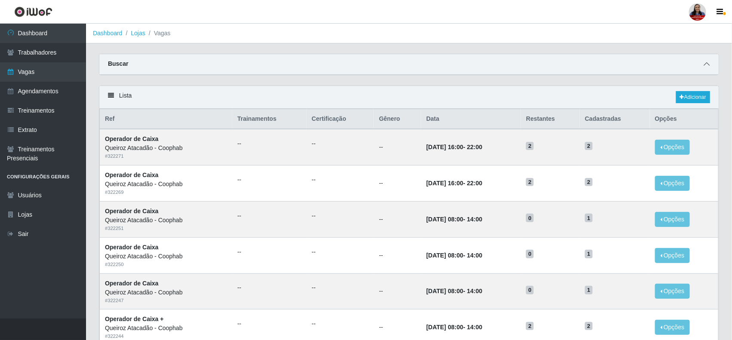
click at [707, 67] on icon at bounding box center [707, 64] width 6 height 6
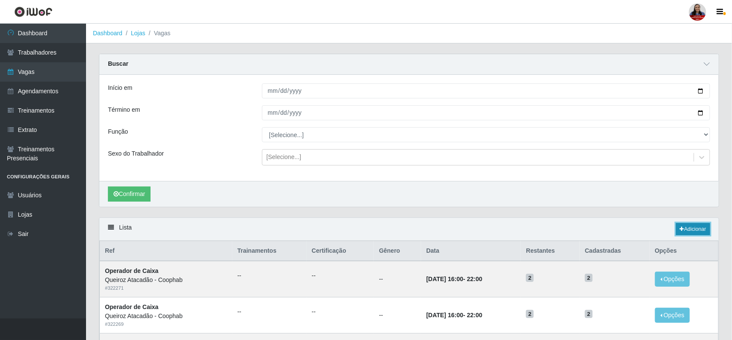
click at [699, 229] on link "Adicionar" at bounding box center [693, 229] width 34 height 12
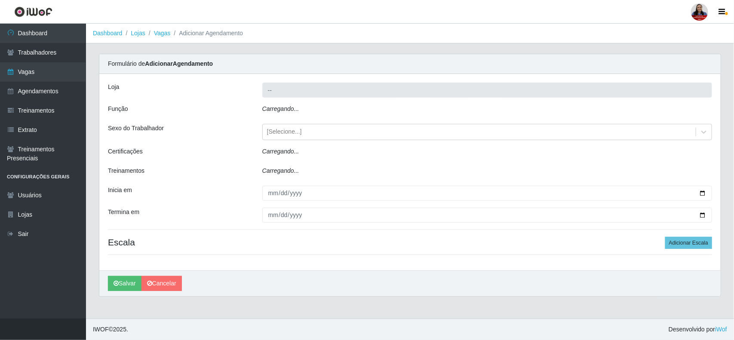
type input "Queiroz Atacadão - Coophab"
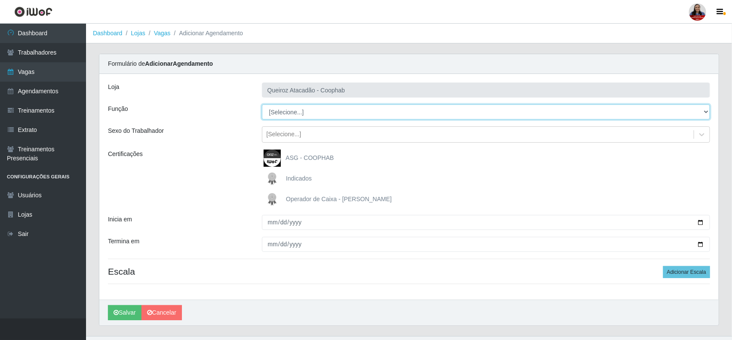
click at [348, 108] on select "[Selecione...] ASG ASG + ASG ++ Balconista de Padaria Balconista de Padaria + B…" at bounding box center [486, 112] width 449 height 15
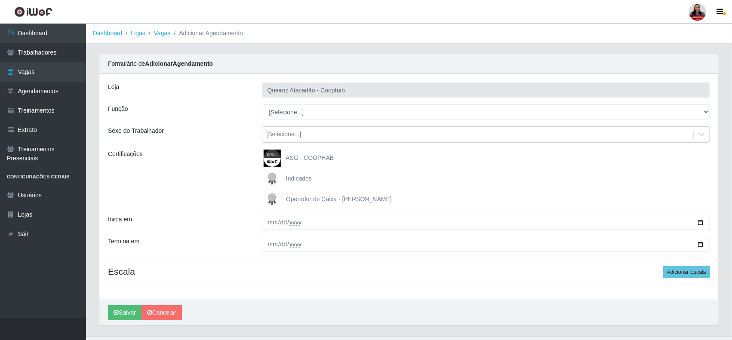
click at [551, 204] on div "Operador de Caixa - [PERSON_NAME]" at bounding box center [486, 199] width 449 height 17
click at [556, 178] on div "Indicados" at bounding box center [486, 178] width 449 height 17
click at [203, 87] on div "Loja" at bounding box center [179, 90] width 154 height 15
click at [199, 84] on div "Loja" at bounding box center [179, 90] width 154 height 15
click at [49, 74] on link "Vagas" at bounding box center [43, 71] width 86 height 19
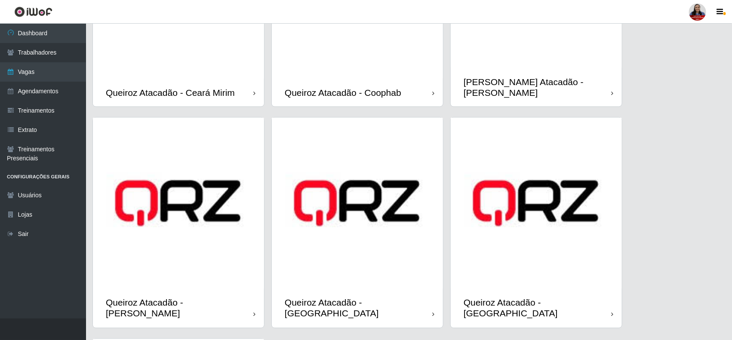
scroll to position [538, 0]
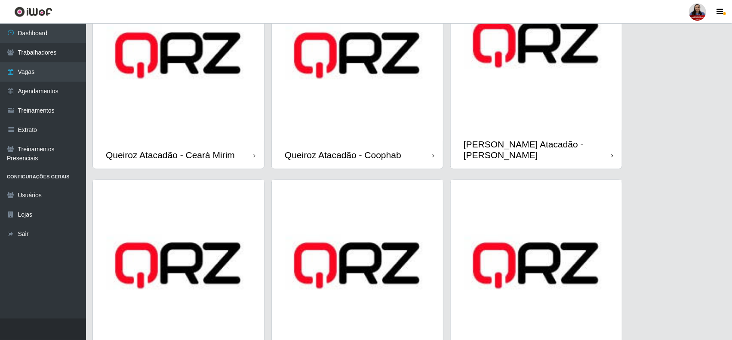
click at [373, 141] on div "Queiroz Atacadão - Coophab" at bounding box center [357, 155] width 171 height 28
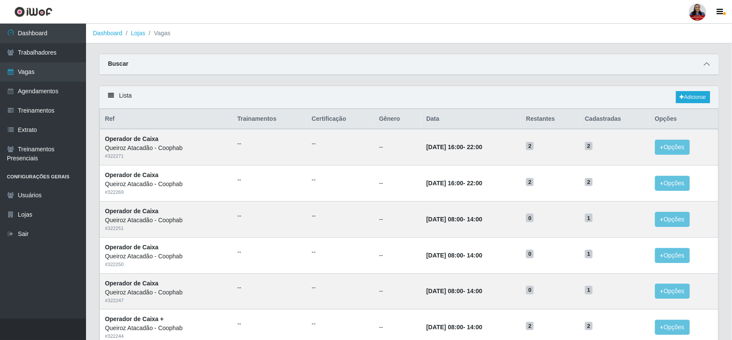
click at [705, 66] on icon at bounding box center [707, 64] width 6 height 6
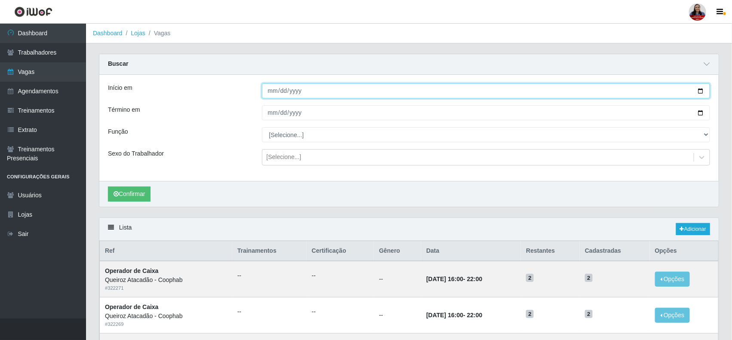
click at [698, 92] on input "Início em" at bounding box center [486, 90] width 449 height 15
type input "[DATE]"
click at [701, 112] on input "Término em" at bounding box center [486, 112] width 449 height 15
type input "[DATE]"
click at [234, 132] on div "Função" at bounding box center [179, 134] width 154 height 15
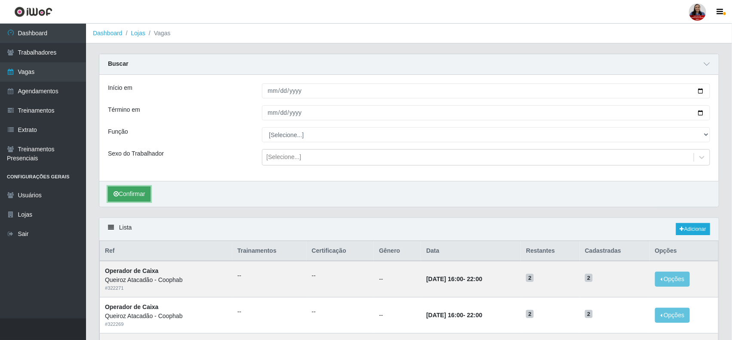
click at [141, 188] on button "Confirmar" at bounding box center [129, 194] width 43 height 15
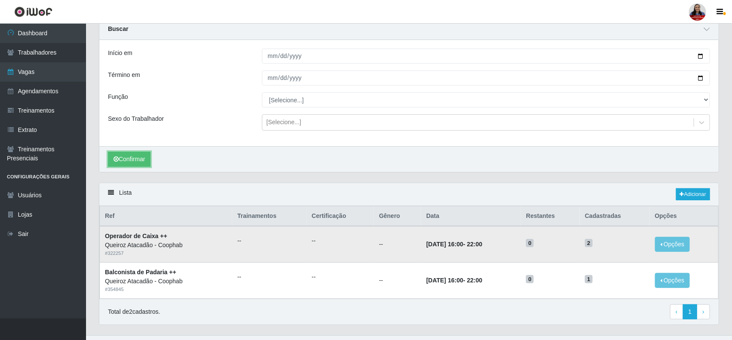
scroll to position [54, 0]
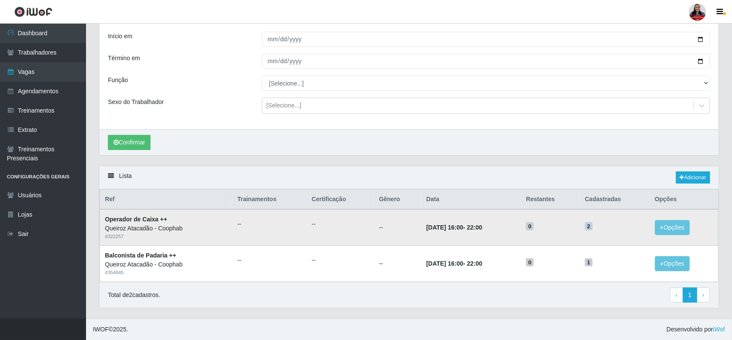
drag, startPoint x: 594, startPoint y: 225, endPoint x: 605, endPoint y: 225, distance: 10.3
click at [605, 225] on h5 "2" at bounding box center [614, 226] width 59 height 9
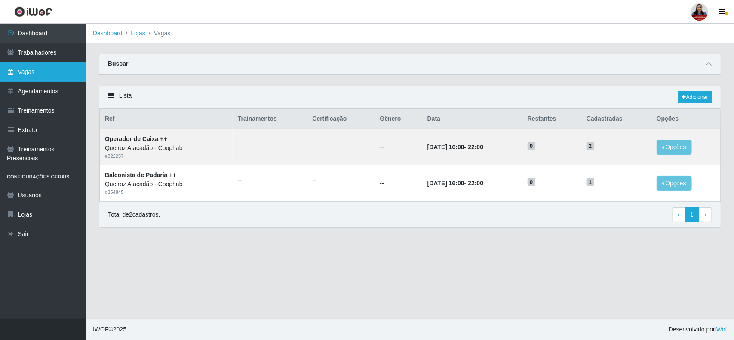
click at [35, 71] on link "Vagas" at bounding box center [43, 71] width 86 height 19
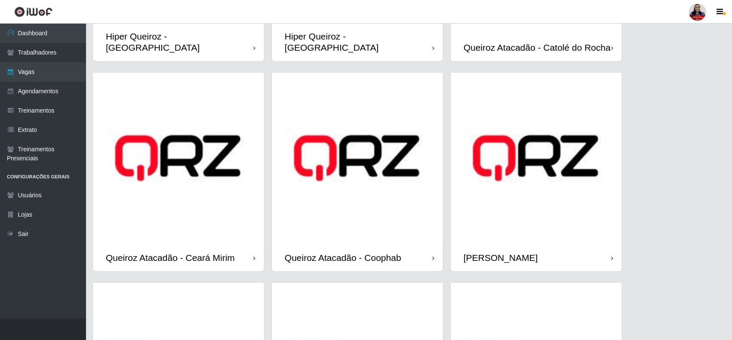
scroll to position [538, 0]
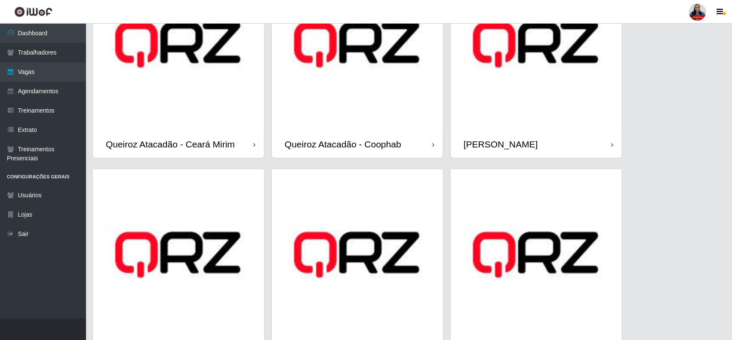
click at [336, 99] on img at bounding box center [357, 44] width 171 height 171
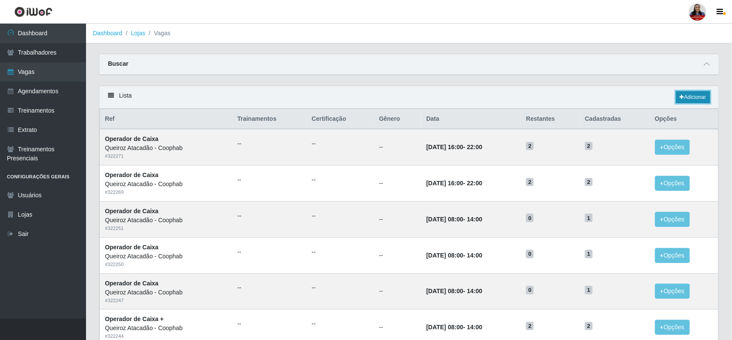
click at [684, 97] on link "Adicionar" at bounding box center [693, 97] width 34 height 12
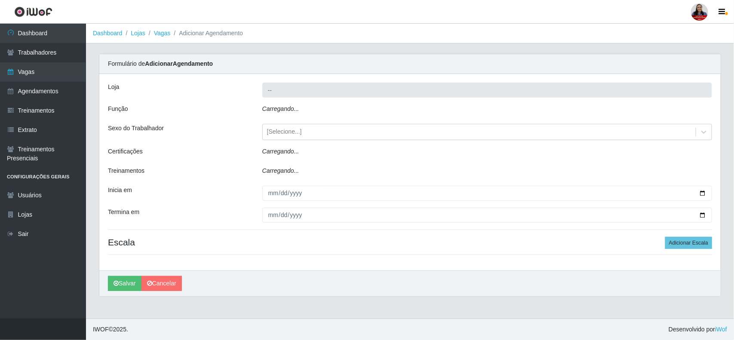
type input "Queiroz Atacadão - Coophab"
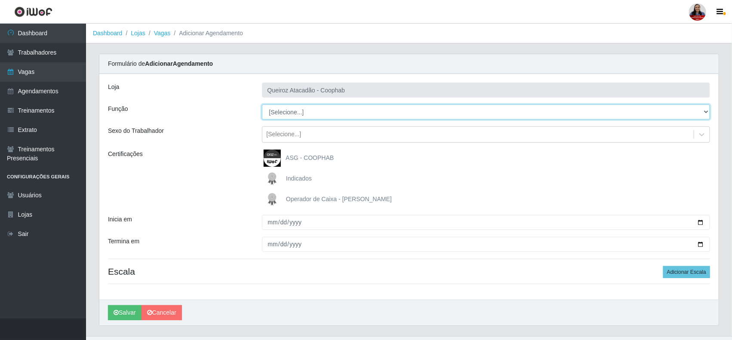
click at [338, 115] on select "[Selecione...] ASG ASG + ASG ++ Balconista de Padaria Balconista de Padaria + B…" at bounding box center [486, 112] width 449 height 15
select select "73"
click at [262, 105] on select "[Selecione...] ASG ASG + ASG ++ Balconista de Padaria Balconista de Padaria + B…" at bounding box center [486, 112] width 449 height 15
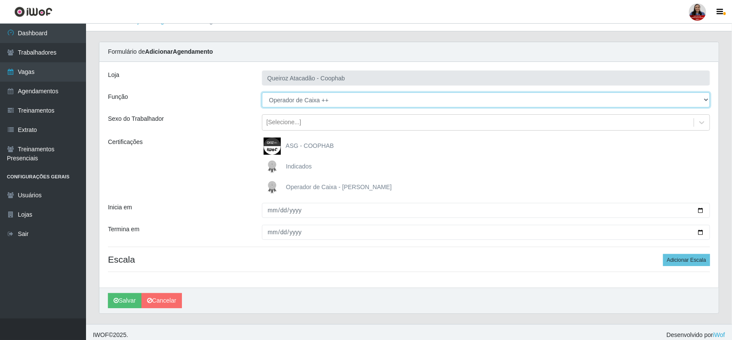
scroll to position [18, 0]
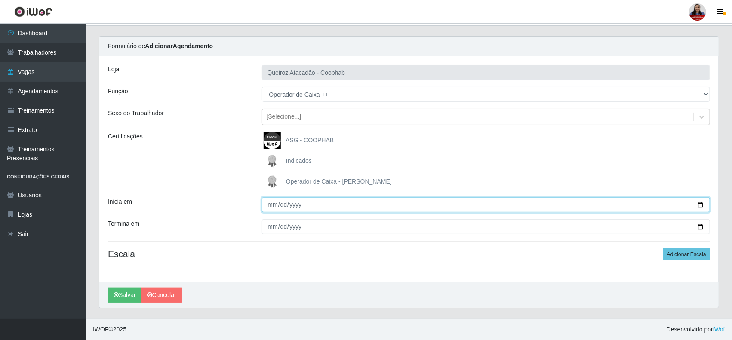
click at [702, 202] on input "Inicia em" at bounding box center [486, 204] width 449 height 15
type input "[DATE]"
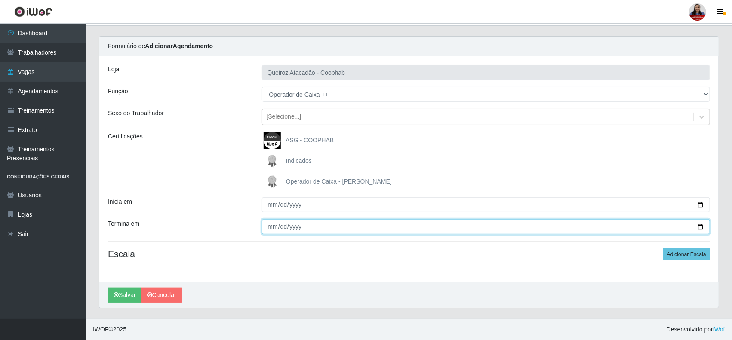
click at [702, 226] on input "Termina em" at bounding box center [486, 226] width 449 height 15
type input "[DATE]"
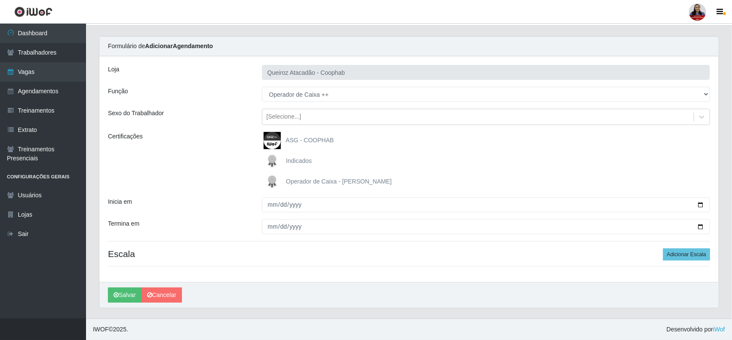
click at [504, 158] on div "Indicados" at bounding box center [486, 161] width 449 height 17
click at [689, 257] on button "Adicionar Escala" at bounding box center [686, 255] width 47 height 12
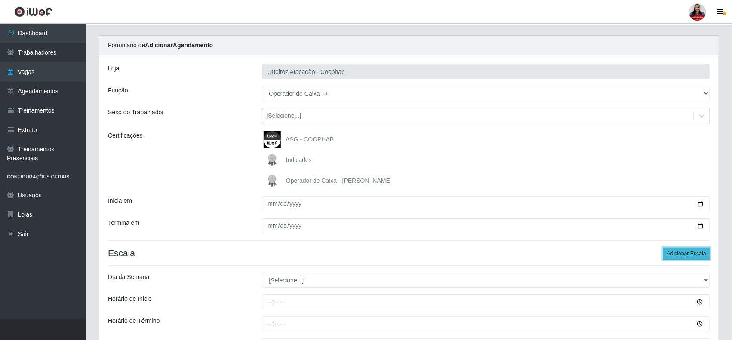
click at [689, 257] on button "Adicionar Escala" at bounding box center [686, 254] width 47 height 12
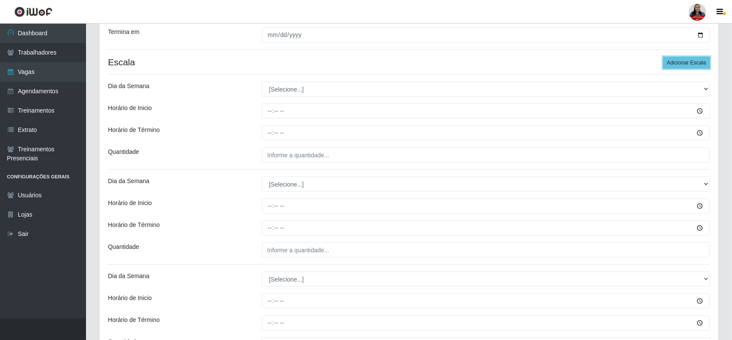
scroll to position [234, 0]
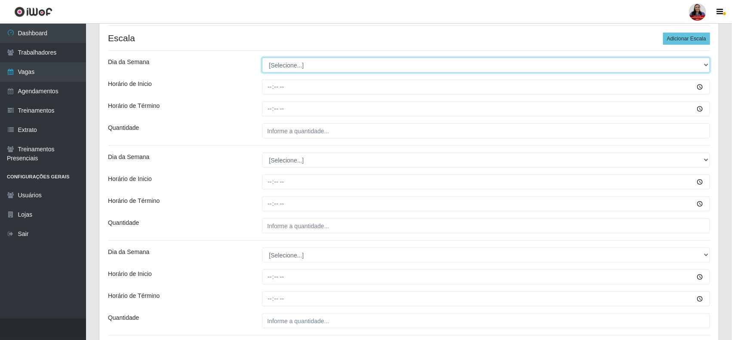
click at [319, 63] on select "[Selecione...] Segunda Terça Quarta Quinta Sexta Sábado Domingo" at bounding box center [486, 65] width 449 height 15
select select "5"
click at [262, 58] on select "[Selecione...] Segunda Terça Quarta Quinta Sexta Sábado Domingo" at bounding box center [486, 65] width 449 height 15
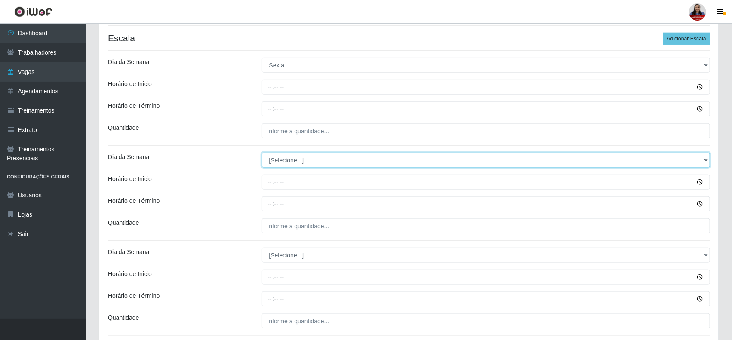
click at [289, 164] on select "[Selecione...] Segunda Terça Quarta Quinta Sexta Sábado Domingo" at bounding box center [486, 160] width 449 height 15
select select "5"
click at [262, 153] on select "[Selecione...] Segunda Terça Quarta Quinta Sexta Sábado Domingo" at bounding box center [486, 160] width 449 height 15
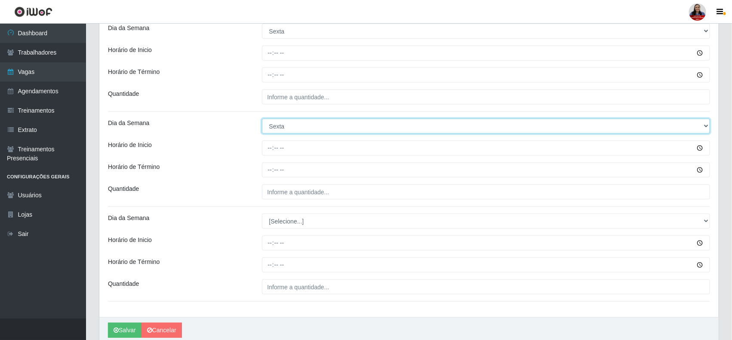
scroll to position [304, 0]
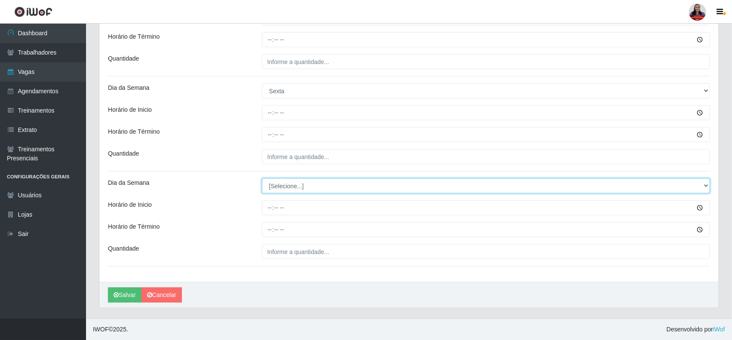
click at [280, 189] on select "[Selecione...] Segunda Terça Quarta Quinta Sexta Sábado Domingo" at bounding box center [486, 186] width 449 height 15
select select "5"
click at [262, 179] on select "[Selecione...] Segunda Terça Quarta Quinta Sexta Sábado Domingo" at bounding box center [486, 186] width 449 height 15
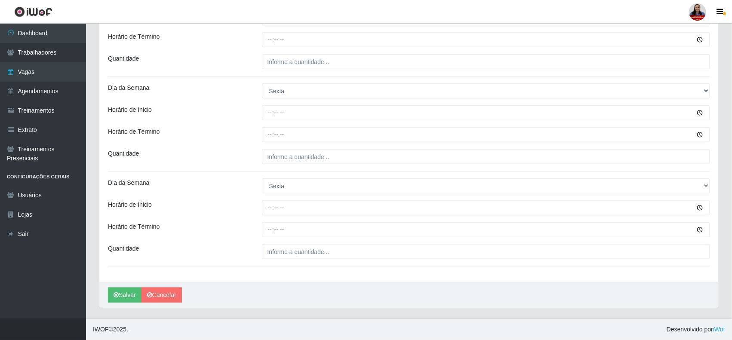
click at [233, 157] on div "Quantidade" at bounding box center [179, 156] width 154 height 15
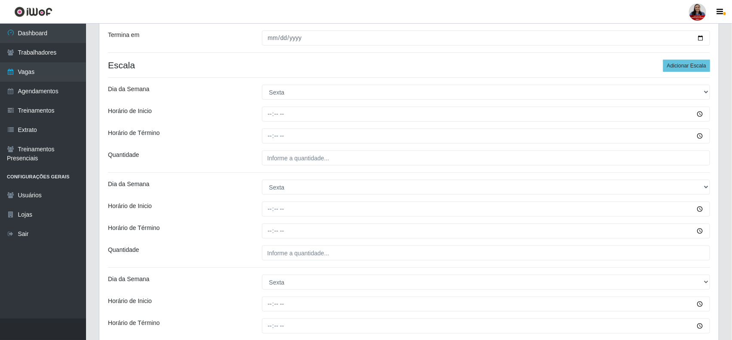
scroll to position [197, 0]
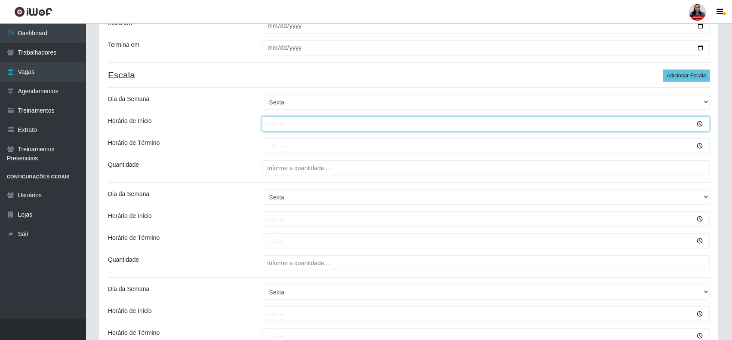
click at [269, 122] on input "Horário de Inicio" at bounding box center [486, 124] width 449 height 15
type input "08:00"
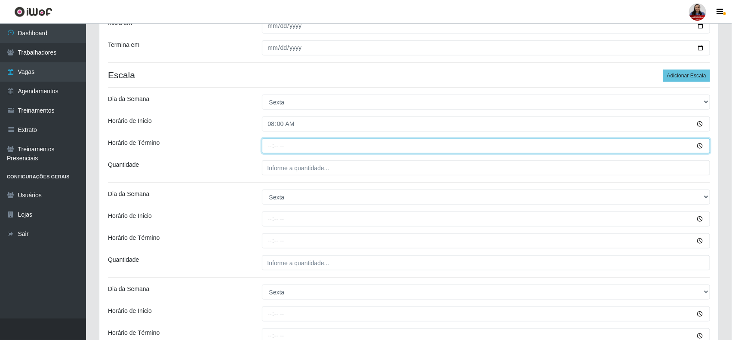
type input "14:00"
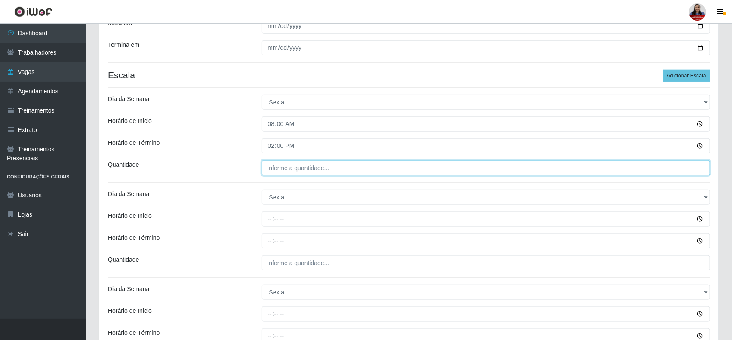
type input "___"
type input "1__"
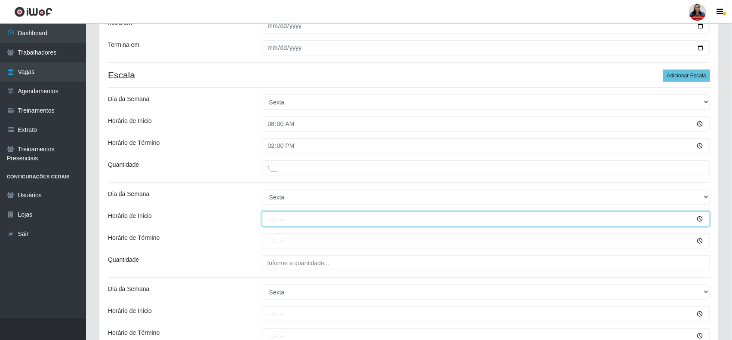
type input "11:00"
click at [273, 240] on input "Horário de Término" at bounding box center [486, 241] width 449 height 15
type input "17:00"
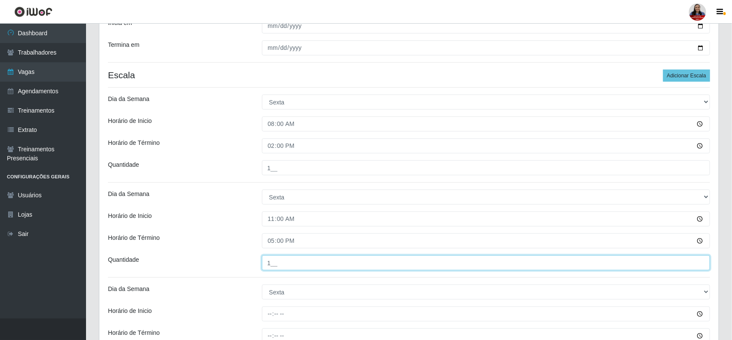
type input "1__"
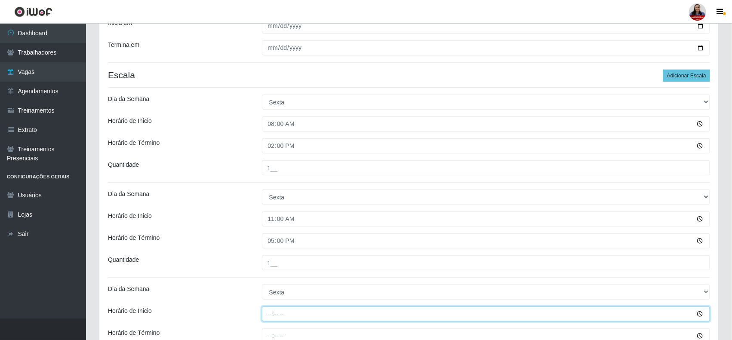
type input "16:00"
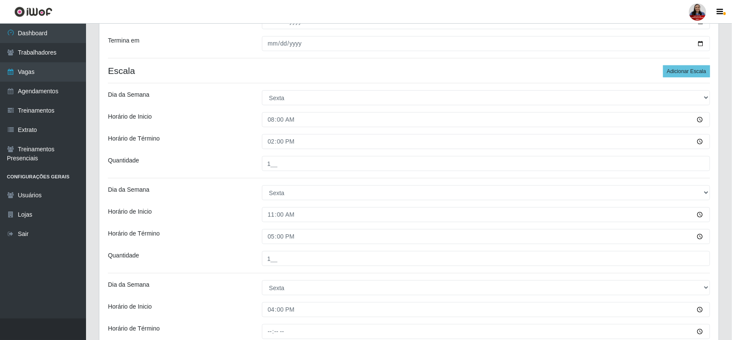
type input "___"
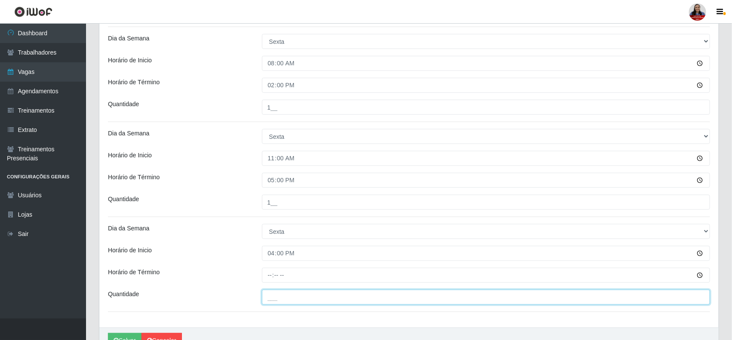
scroll to position [304, 0]
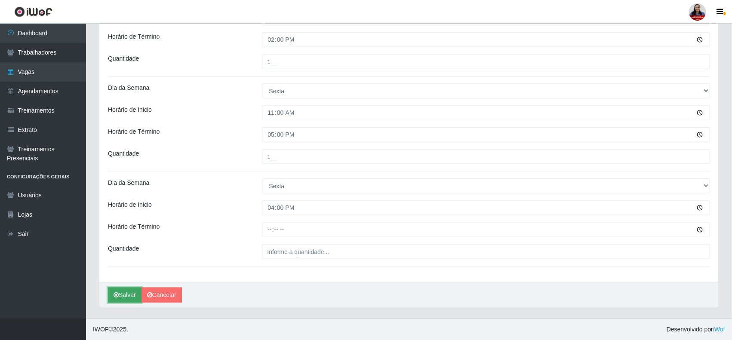
click at [132, 295] on button "Salvar" at bounding box center [125, 295] width 34 height 15
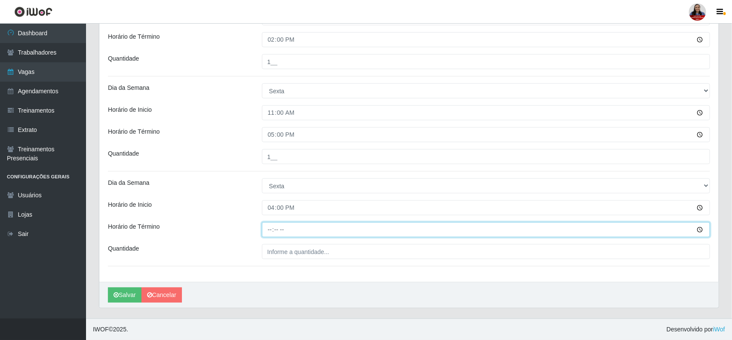
click at [277, 231] on input "Horário de Término" at bounding box center [486, 229] width 449 height 15
type input "22:00"
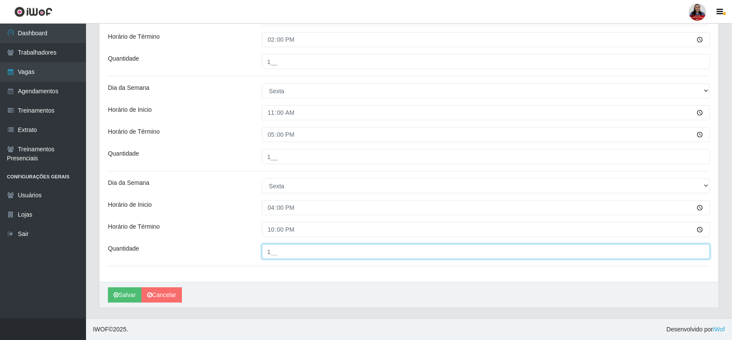
type input "1__"
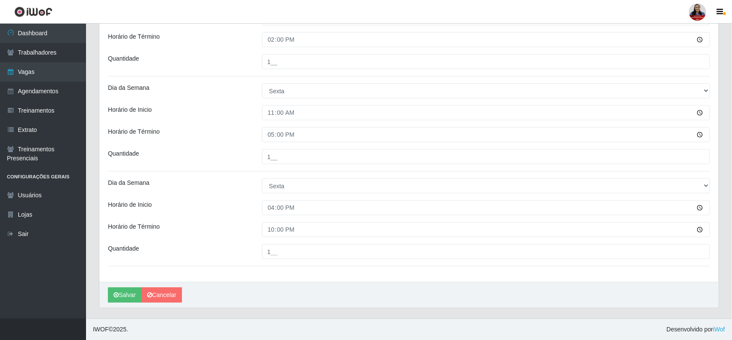
click at [97, 291] on div "Carregando... Formulário de Adicionar Agendamento Loja Queiroz Atacadão - Cooph…" at bounding box center [408, 35] width 633 height 568
click at [119, 291] on button "Salvar" at bounding box center [125, 295] width 34 height 15
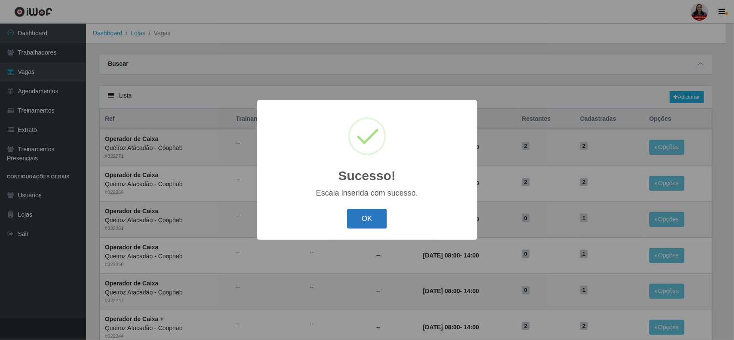
click at [367, 213] on button "OK" at bounding box center [367, 219] width 40 height 20
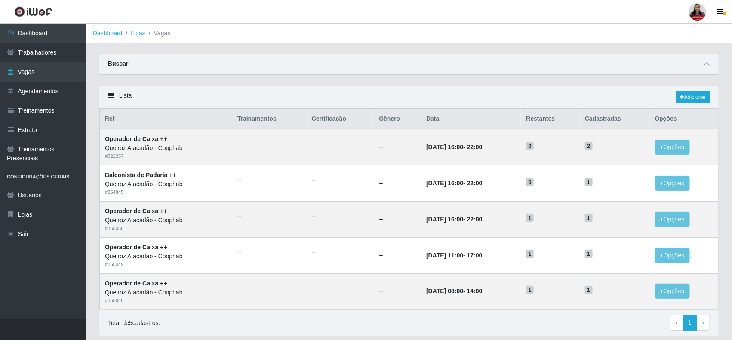
drag, startPoint x: 706, startPoint y: 67, endPoint x: 687, endPoint y: 71, distance: 19.5
click at [706, 67] on icon at bounding box center [707, 64] width 6 height 6
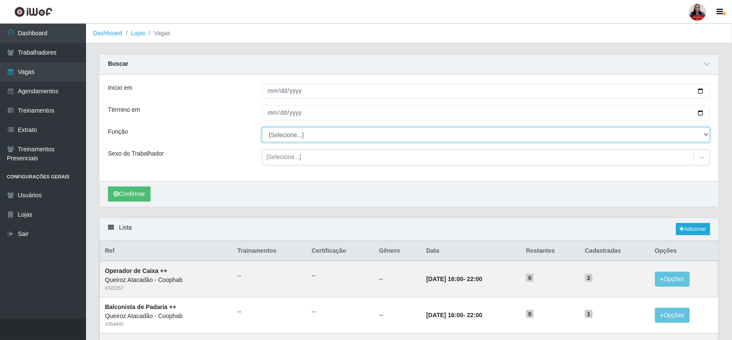
drag, startPoint x: 295, startPoint y: 137, endPoint x: 291, endPoint y: 142, distance: 6.6
click at [295, 137] on select "[Selecione...] ASG ASG + ASG ++ Balconista de Padaria Balconista de Padaria + B…" at bounding box center [486, 134] width 449 height 15
click at [262, 128] on select "[Selecione...] ASG ASG + ASG ++ Balconista de Padaria Balconista de Padaria + B…" at bounding box center [486, 134] width 449 height 15
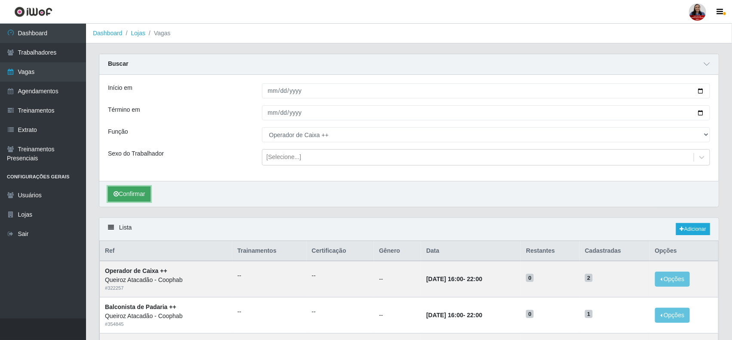
click at [134, 194] on button "Confirmar" at bounding box center [129, 194] width 43 height 15
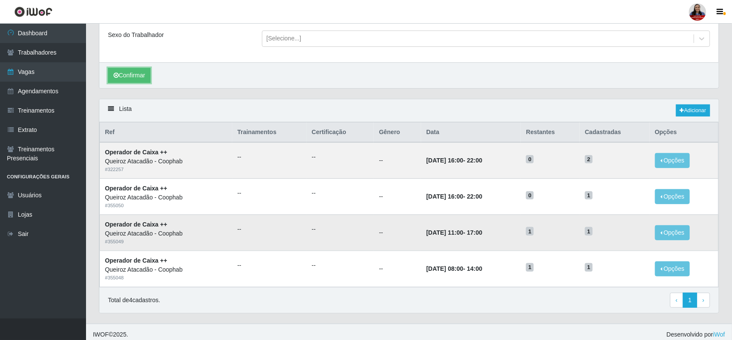
scroll to position [126, 0]
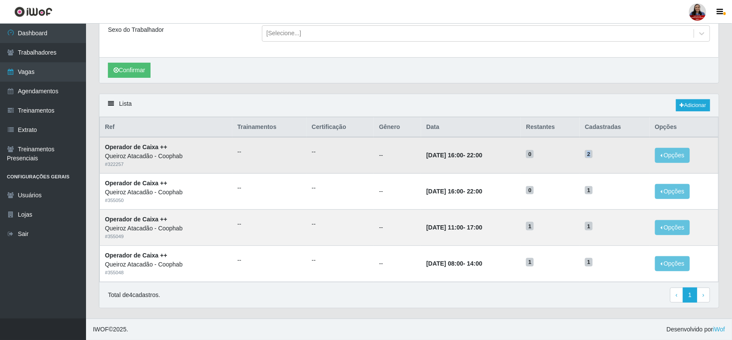
drag, startPoint x: 594, startPoint y: 154, endPoint x: 602, endPoint y: 155, distance: 7.8
click at [602, 155] on h5 "2" at bounding box center [614, 153] width 59 height 9
drag, startPoint x: 489, startPoint y: 154, endPoint x: 413, endPoint y: 152, distance: 75.3
click at [421, 152] on td "[DATE] 16:00 - 22:00" at bounding box center [471, 155] width 100 height 36
click at [424, 161] on td "[DATE] 16:00 - 22:00" at bounding box center [471, 155] width 100 height 36
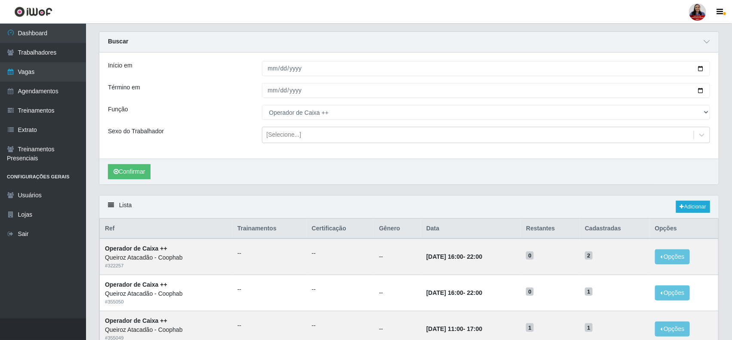
scroll to position [18, 0]
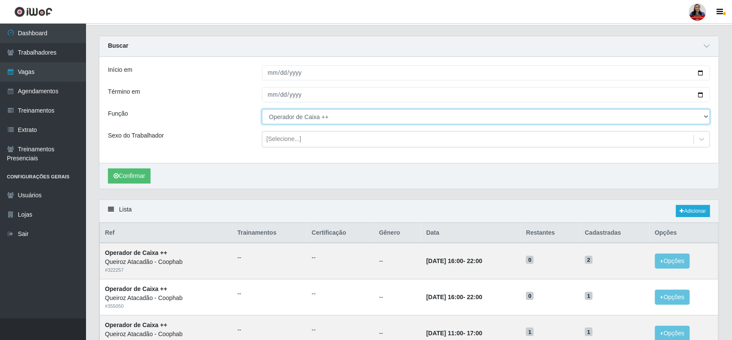
click at [336, 117] on select "[Selecione...] ASG ASG + ASG ++ Balconista de Padaria Balconista de Padaria + B…" at bounding box center [486, 116] width 449 height 15
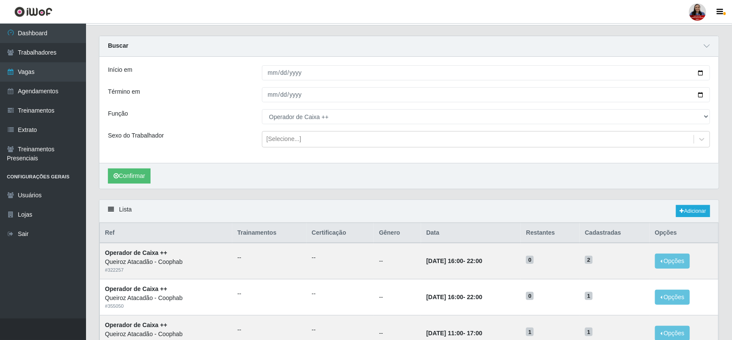
click at [193, 112] on div "Função" at bounding box center [179, 116] width 154 height 15
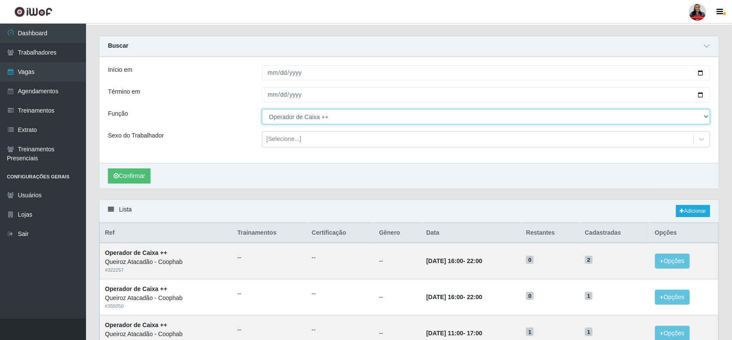
drag, startPoint x: 280, startPoint y: 123, endPoint x: 299, endPoint y: 121, distance: 19.0
click at [280, 123] on select "[Selecione...] ASG ASG + ASG ++ Balconista de Padaria Balconista de Padaria + B…" at bounding box center [486, 116] width 449 height 15
select select "[Selecione...]"
click at [262, 109] on select "[Selecione...] ASG ASG + ASG ++ Balconista de Padaria Balconista de Padaria + B…" at bounding box center [486, 116] width 449 height 15
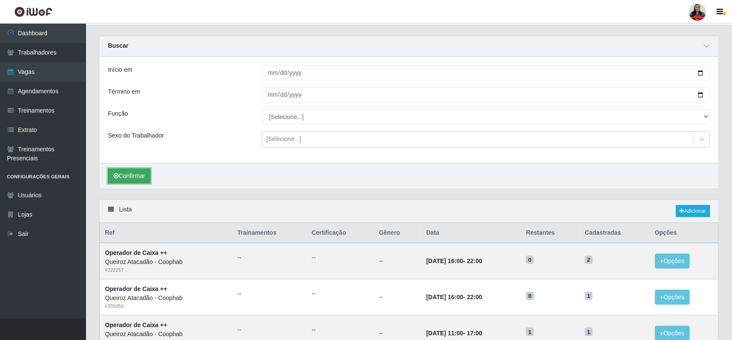
click at [124, 179] on button "Confirmar" at bounding box center [129, 176] width 43 height 15
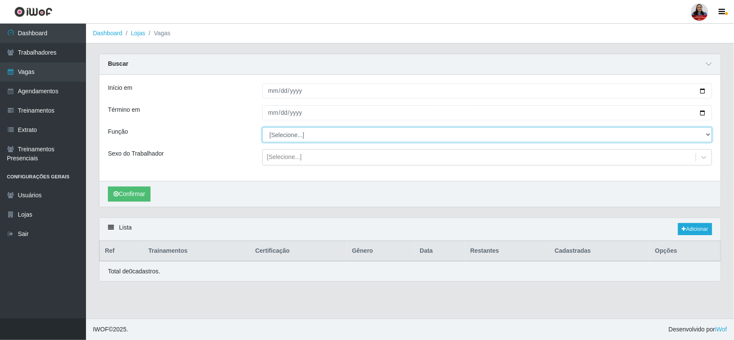
click at [301, 133] on select "[Selecione...] ASG ASG + ASG ++ Balconista de Padaria Balconista de Padaria + B…" at bounding box center [487, 134] width 450 height 15
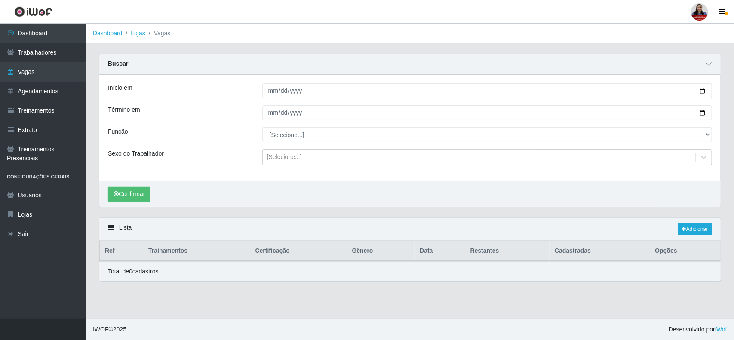
click at [237, 121] on div "Início em [DATE] Término em [DATE] Função [Selecione...] ASG ASG + ASG ++ Balco…" at bounding box center [410, 128] width 622 height 106
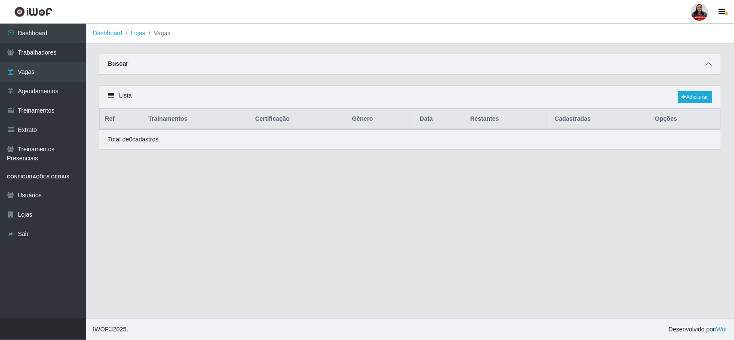
click at [709, 64] on icon at bounding box center [709, 64] width 6 height 6
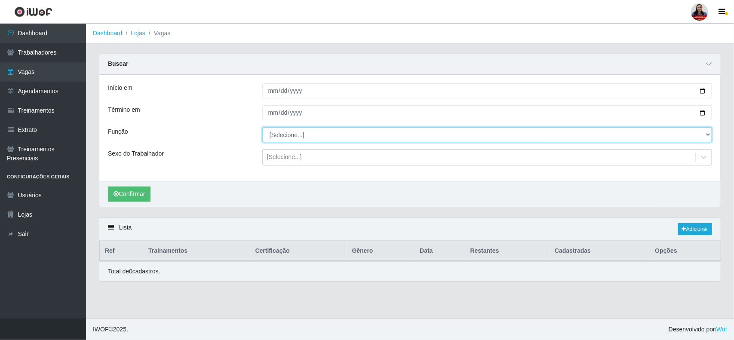
click at [300, 135] on select "[Selecione...] ASG ASG + ASG ++ Balconista de Padaria Balconista de Padaria + B…" at bounding box center [487, 134] width 450 height 15
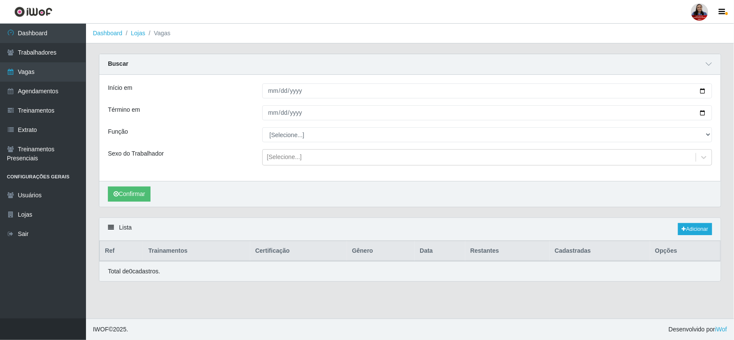
click at [198, 129] on div "Função" at bounding box center [179, 134] width 154 height 15
click at [138, 194] on button "Confirmar" at bounding box center [129, 194] width 43 height 15
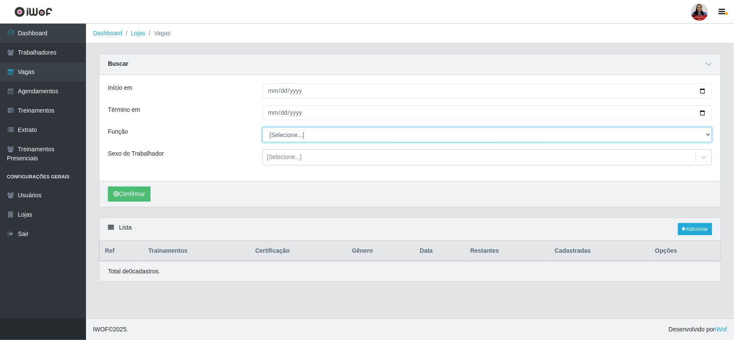
click at [292, 134] on select "[Selecione...] ASG ASG + ASG ++ Balconista de Padaria Balconista de Padaria + B…" at bounding box center [487, 134] width 450 height 15
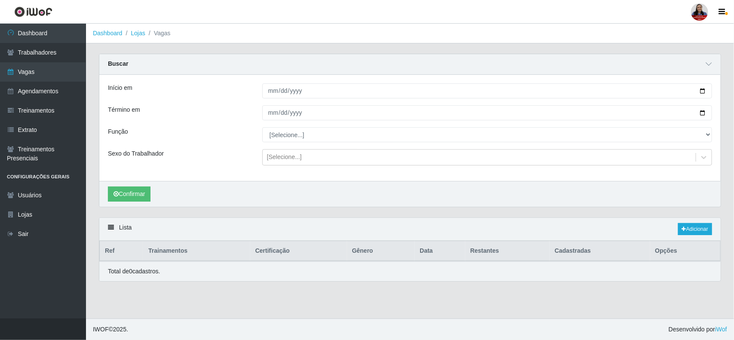
click at [235, 129] on div "Função" at bounding box center [179, 134] width 154 height 15
click at [133, 36] on link "Lojas" at bounding box center [138, 33] width 14 height 7
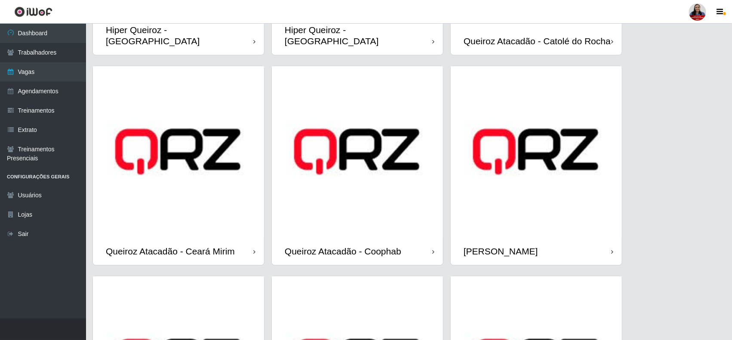
scroll to position [430, 0]
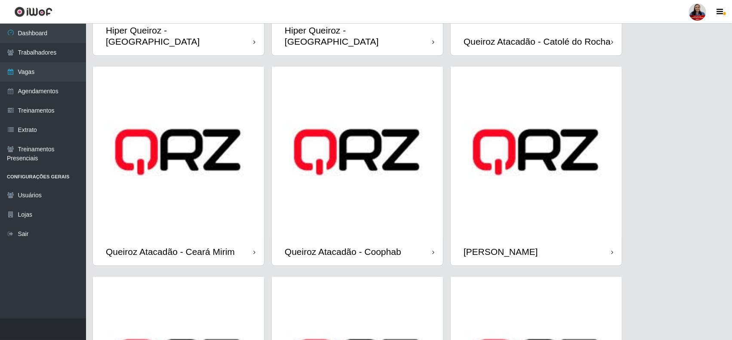
click at [399, 172] on img at bounding box center [357, 152] width 171 height 171
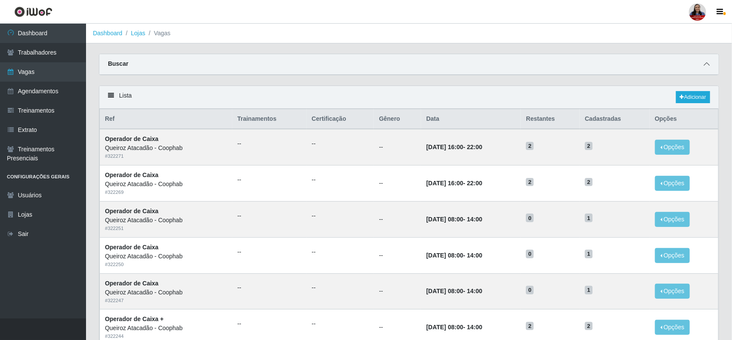
click at [710, 65] on span at bounding box center [707, 64] width 10 height 10
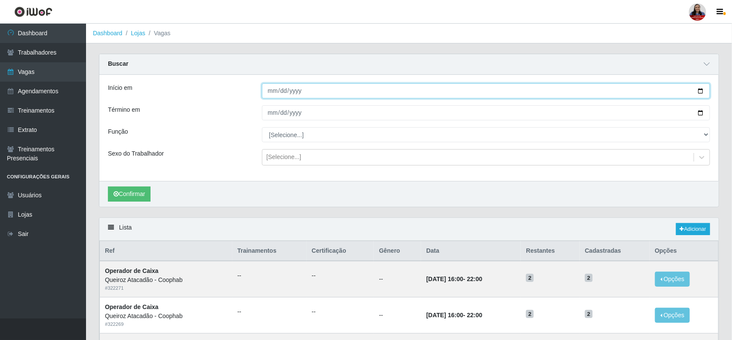
click at [702, 92] on input "Início em" at bounding box center [486, 90] width 449 height 15
type input "[DATE]"
click at [699, 114] on input "Término em" at bounding box center [486, 112] width 449 height 15
type input "[DATE]"
click at [141, 192] on button "Confirmar" at bounding box center [129, 194] width 43 height 15
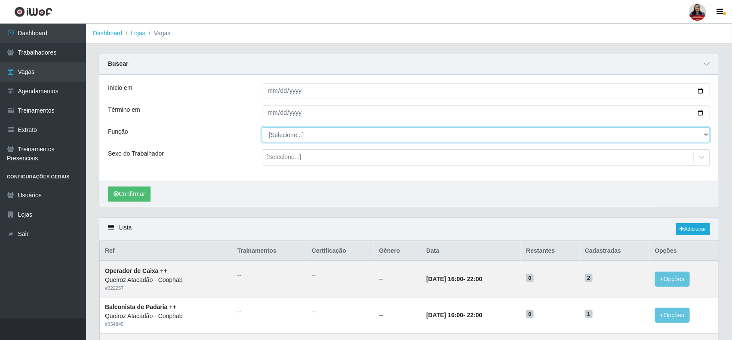
click at [374, 136] on select "[Selecione...] ASG ASG + ASG ++ Balconista de Padaria Balconista de Padaria + B…" at bounding box center [486, 134] width 449 height 15
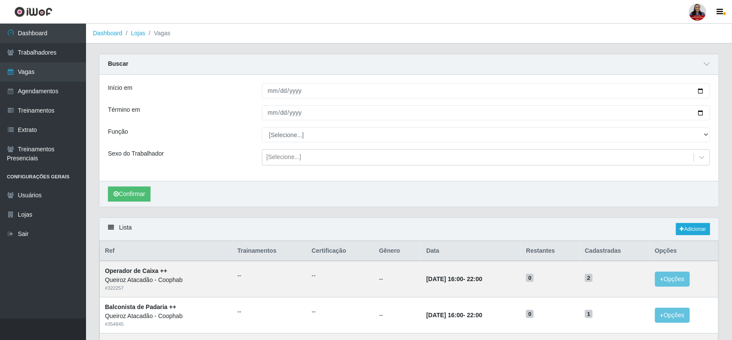
click at [214, 153] on div "Sexo do Trabalhador" at bounding box center [179, 157] width 154 height 16
click at [702, 92] on input "[DATE]" at bounding box center [486, 90] width 449 height 15
type input "2025-10-04"
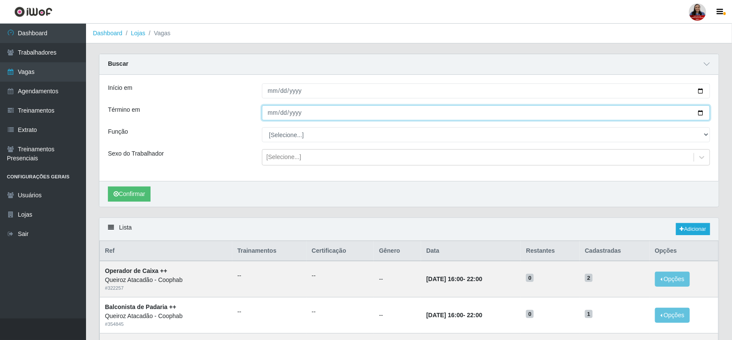
click at [701, 115] on input "[DATE]" at bounding box center [486, 112] width 449 height 15
type input "2025-10-04"
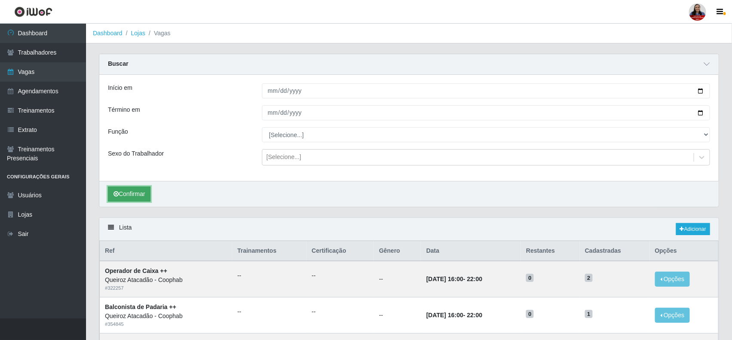
click at [138, 196] on button "Confirmar" at bounding box center [129, 194] width 43 height 15
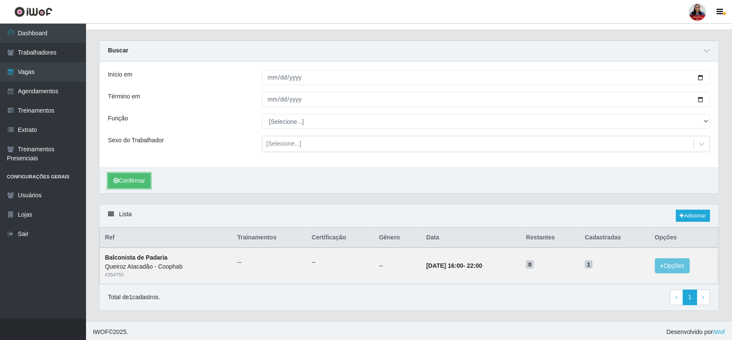
scroll to position [17, 0]
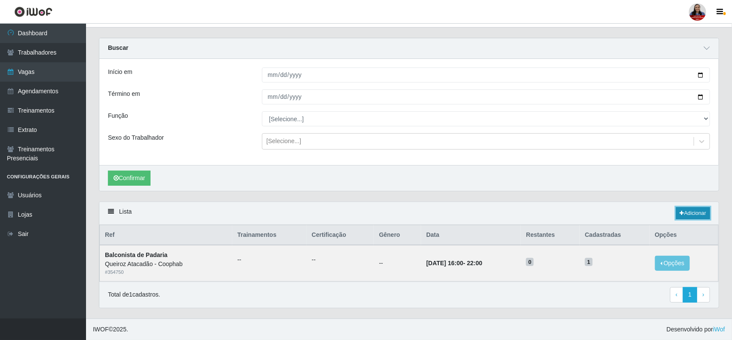
click at [689, 219] on link "Adicionar" at bounding box center [693, 213] width 34 height 12
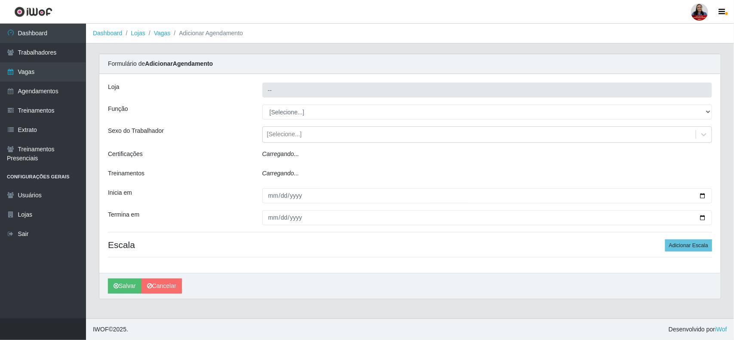
type input "Queiroz Atacadão - Coophab"
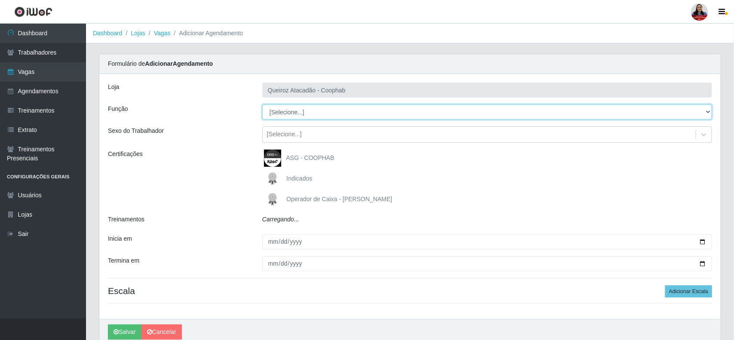
click at [302, 112] on select "[Selecione...] ASG ASG + ASG ++ Balconista de Padaria Balconista de Padaria + B…" at bounding box center [487, 112] width 450 height 15
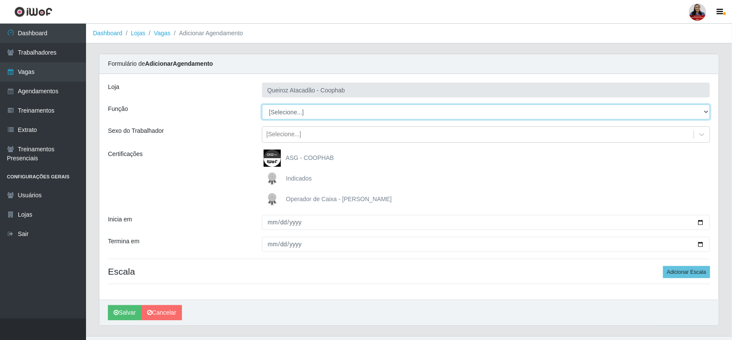
select select "72"
click at [262, 105] on select "[Selecione...] ASG ASG + ASG ++ Balconista de Padaria Balconista de Padaria + B…" at bounding box center [486, 112] width 449 height 15
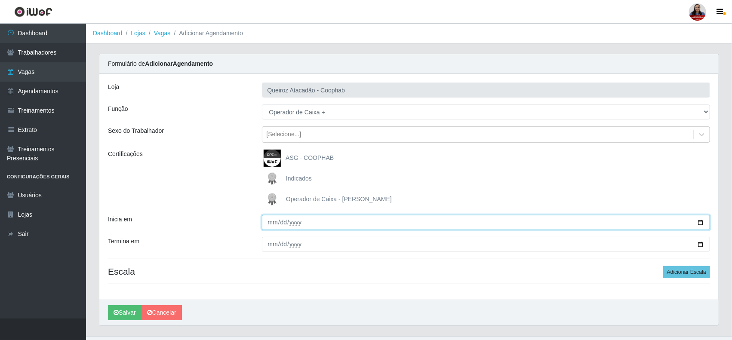
click at [702, 222] on input "Inicia em" at bounding box center [486, 222] width 449 height 15
type input "2025-10-04"
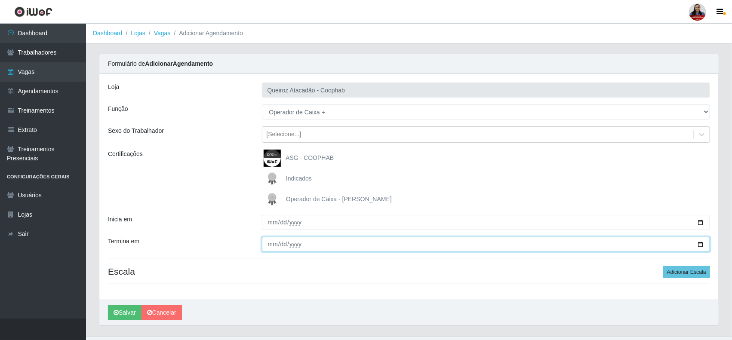
click at [700, 244] on input "Termina em" at bounding box center [486, 244] width 449 height 15
type input "2025-10-04"
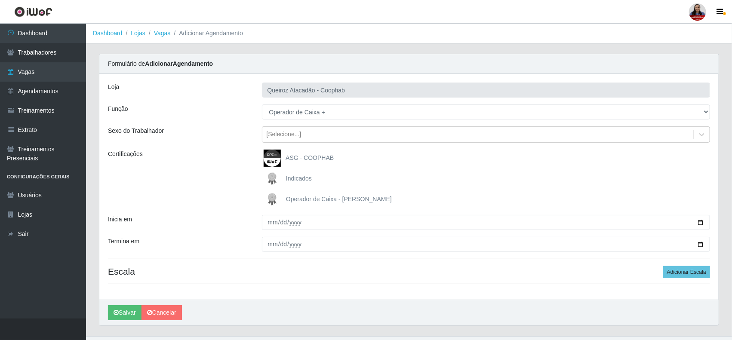
click at [225, 218] on div "Inicia em" at bounding box center [179, 222] width 154 height 15
click at [687, 272] on button "Adicionar Escala" at bounding box center [686, 272] width 47 height 12
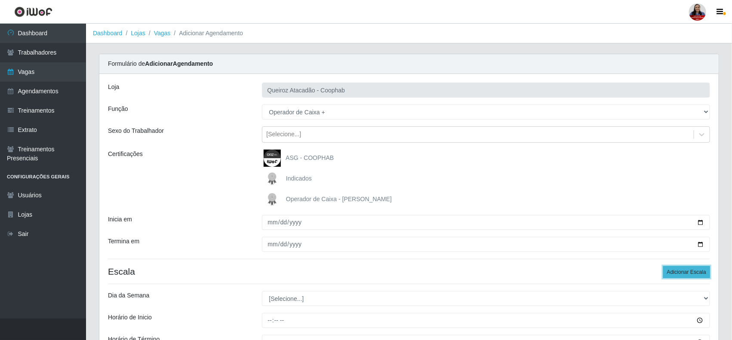
click at [687, 272] on button "Adicionar Escala" at bounding box center [686, 272] width 47 height 12
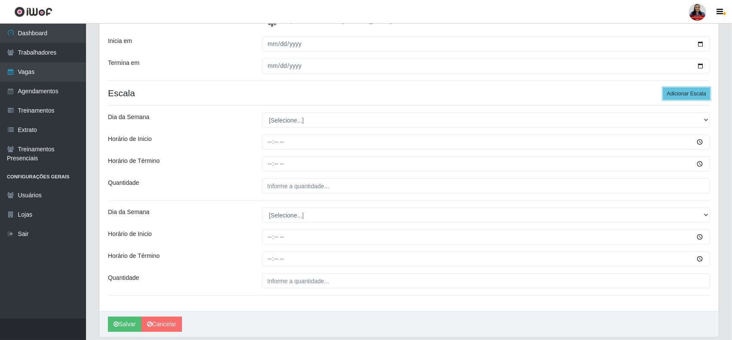
scroll to position [209, 0]
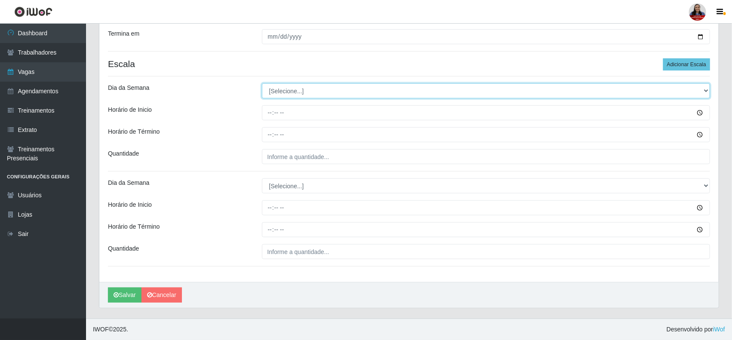
drag, startPoint x: 336, startPoint y: 91, endPoint x: 336, endPoint y: 96, distance: 4.7
click at [336, 91] on select "[Selecione...] Segunda Terça Quarta Quinta Sexta Sábado Domingo" at bounding box center [486, 90] width 449 height 15
select select "6"
click at [262, 83] on select "[Selecione...] Segunda Terça Quarta Quinta Sexta Sábado Domingo" at bounding box center [486, 90] width 449 height 15
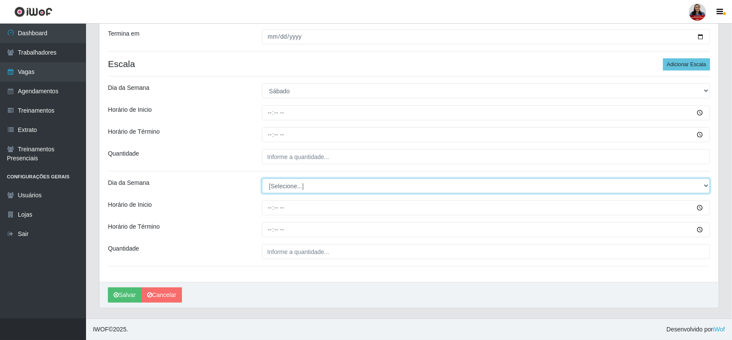
click at [300, 181] on select "[Selecione...] Segunda Terça Quarta Quinta Sexta Sábado Domingo" at bounding box center [486, 186] width 449 height 15
select select "6"
click at [262, 179] on select "[Selecione...] Segunda Terça Quarta Quinta Sexta Sábado Domingo" at bounding box center [486, 186] width 449 height 15
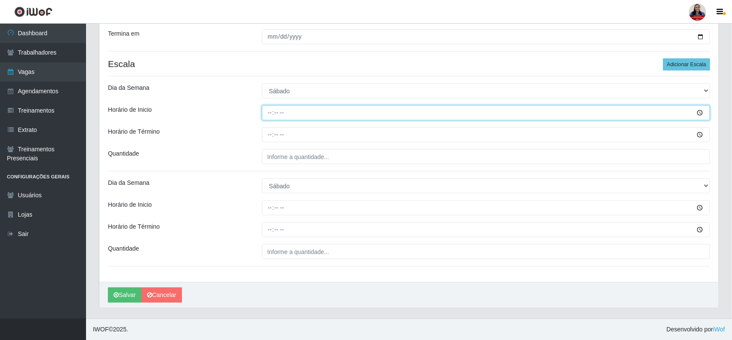
click at [266, 111] on input "Horário de Inicio" at bounding box center [486, 112] width 449 height 15
type input "08:00"
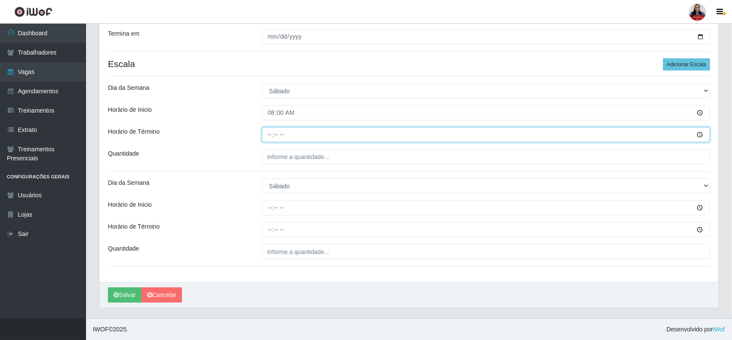
type input "14:00"
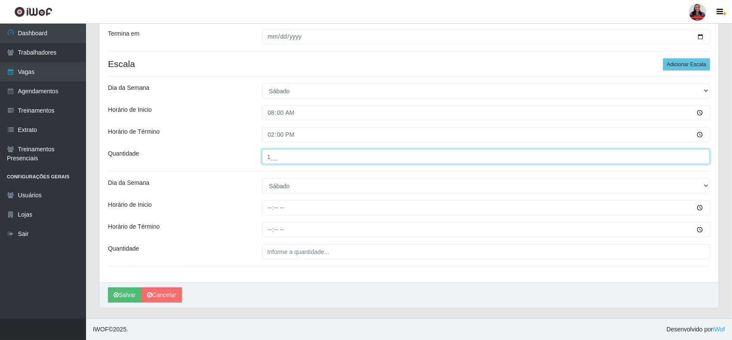
type input "1__"
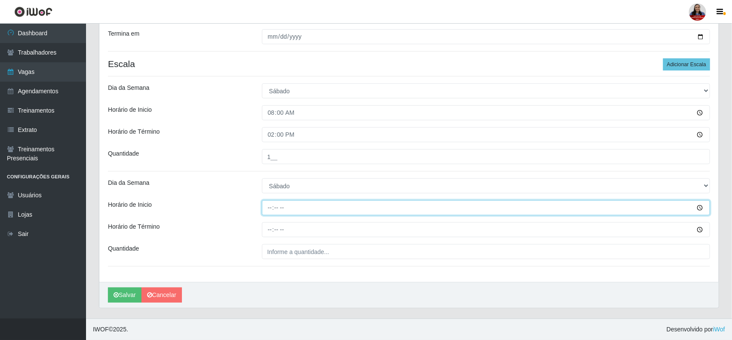
type input "16:00"
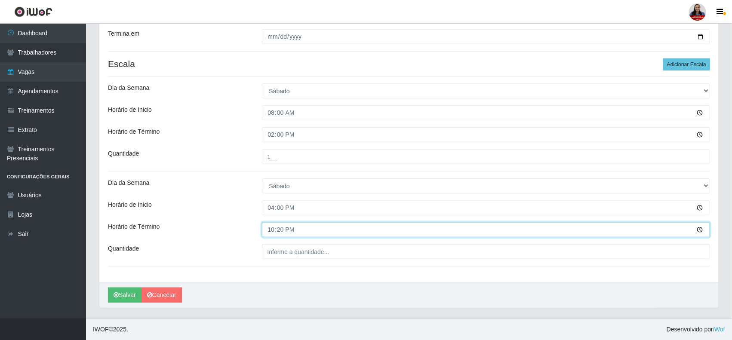
type input "22:00"
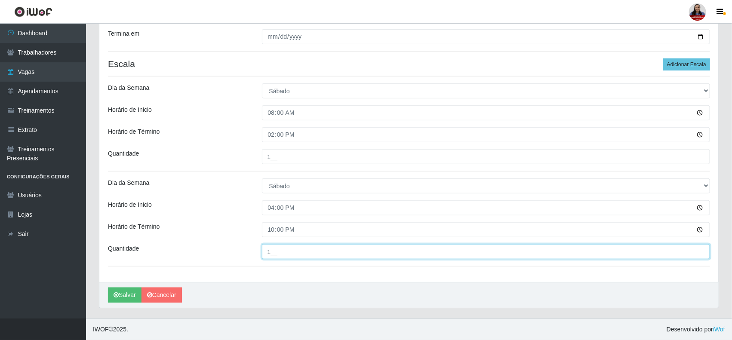
type input "1__"
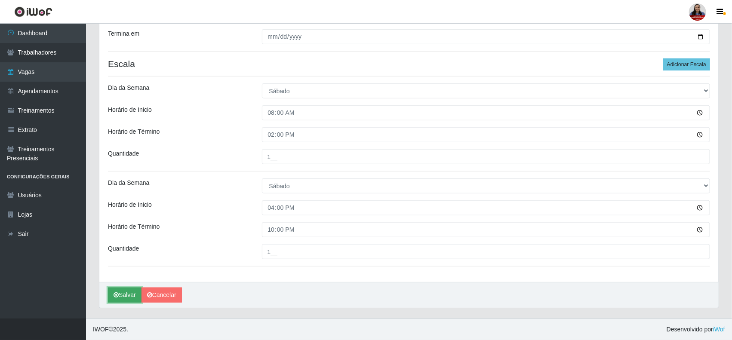
click at [127, 299] on button "Salvar" at bounding box center [125, 295] width 34 height 15
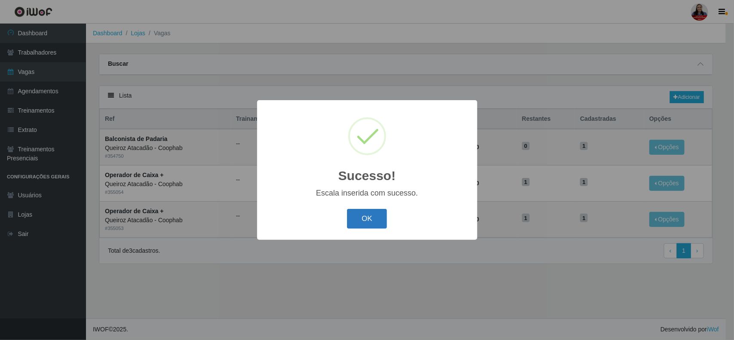
click at [371, 219] on button "OK" at bounding box center [367, 219] width 40 height 20
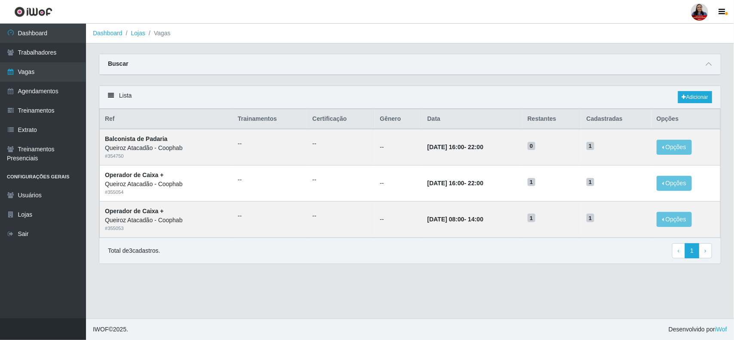
click at [714, 64] on div "Buscar" at bounding box center [410, 64] width 622 height 21
click at [708, 63] on icon at bounding box center [709, 64] width 6 height 6
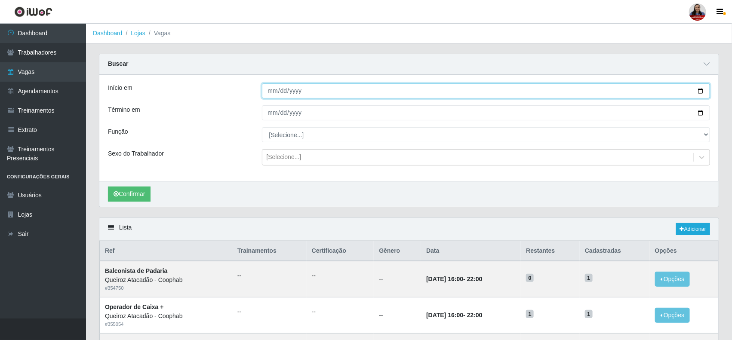
click at [702, 90] on input "2025-10-04" at bounding box center [486, 90] width 449 height 15
type input "2025-10-05"
click at [698, 112] on input "2025-10-04" at bounding box center [486, 112] width 449 height 15
type input "2025-10-05"
click at [135, 194] on button "Confirmar" at bounding box center [129, 194] width 43 height 15
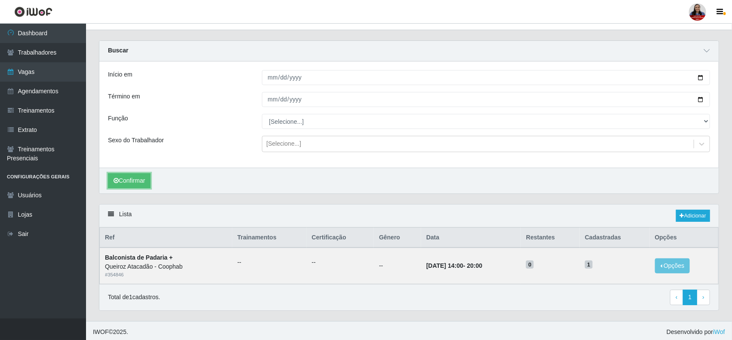
scroll to position [17, 0]
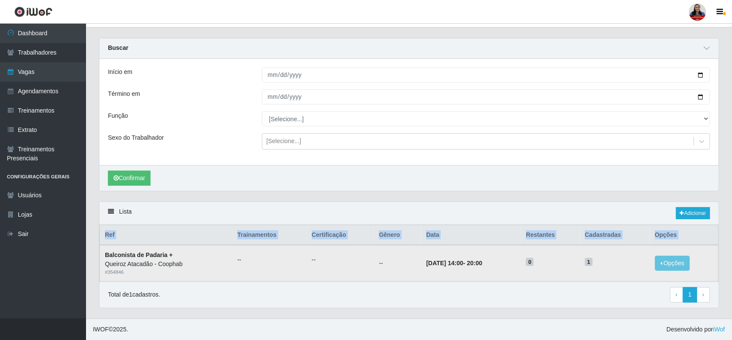
drag, startPoint x: 102, startPoint y: 256, endPoint x: 655, endPoint y: 254, distance: 553.2
click at [655, 254] on tr "Balconista de Padaria + Queiroz Atacadão - Coophab # 354846 -- -- -- 05/10/2025…" at bounding box center [409, 263] width 619 height 36
click at [593, 265] on span "1" at bounding box center [589, 262] width 8 height 9
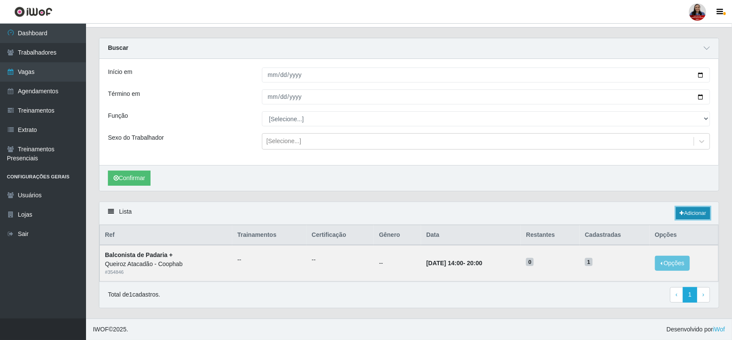
click at [698, 212] on link "Adicionar" at bounding box center [693, 213] width 34 height 12
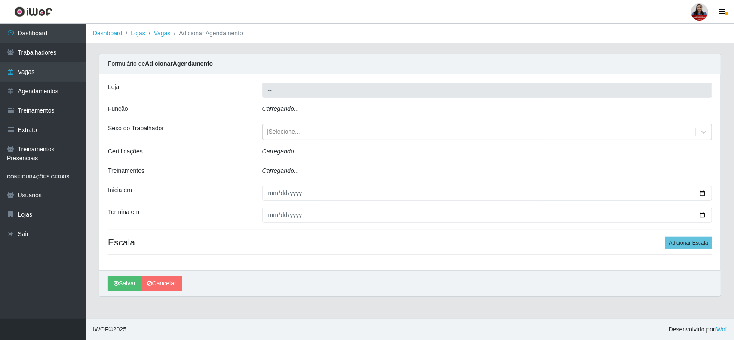
type input "Queiroz Atacadão - Coophab"
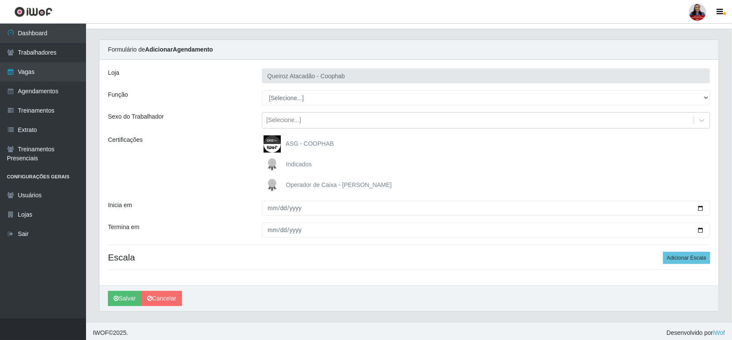
scroll to position [18, 0]
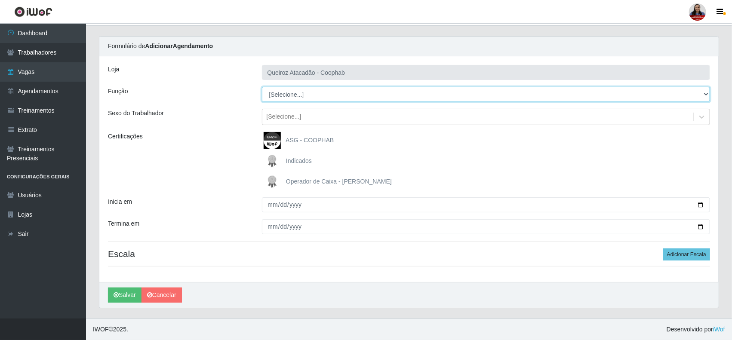
click at [308, 97] on select "[Selecione...] ASG ASG + ASG ++ Balconista de Padaria Balconista de Padaria + B…" at bounding box center [486, 94] width 449 height 15
select select "72"
click at [262, 87] on select "[Selecione...] ASG ASG + ASG ++ Balconista de Padaria Balconista de Padaria + B…" at bounding box center [486, 94] width 449 height 15
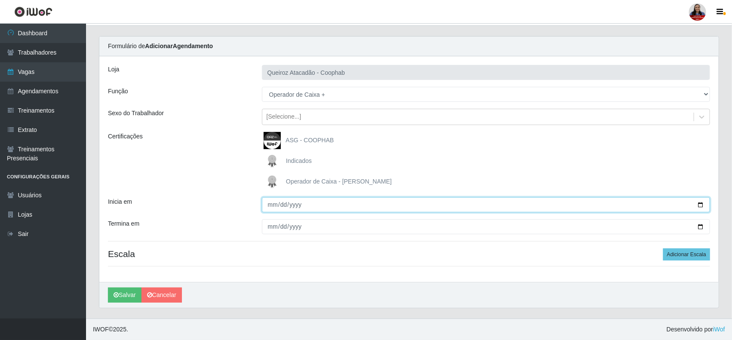
click at [699, 206] on input "Inicia em" at bounding box center [486, 204] width 449 height 15
type input "2025-10-05"
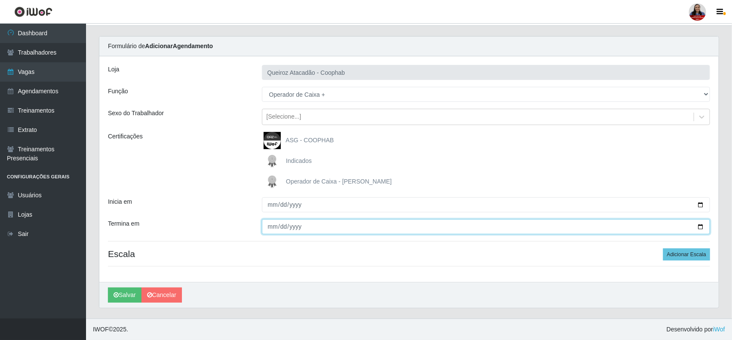
click at [701, 226] on input "Termina em" at bounding box center [486, 226] width 449 height 15
type input "2025-10-05"
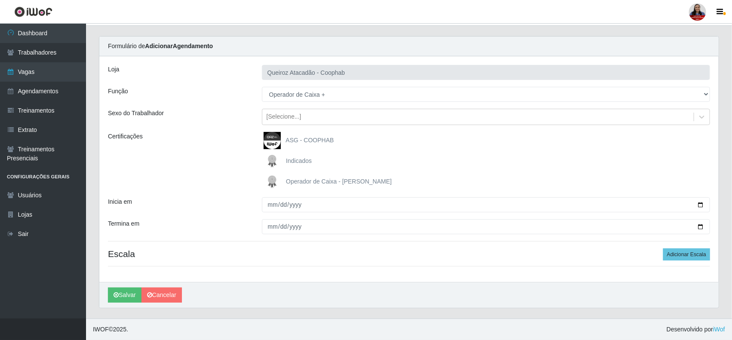
click at [229, 191] on div "Loja Queiroz Atacadão - Coophab Função [Selecione...] ASG ASG + ASG ++ Balconis…" at bounding box center [408, 169] width 619 height 226
click at [691, 263] on div "Loja Queiroz Atacadão - Coophab Função [Selecione...] ASG ASG + ASG ++ Balconis…" at bounding box center [408, 169] width 619 height 226
click at [693, 256] on button "Adicionar Escala" at bounding box center [686, 255] width 47 height 12
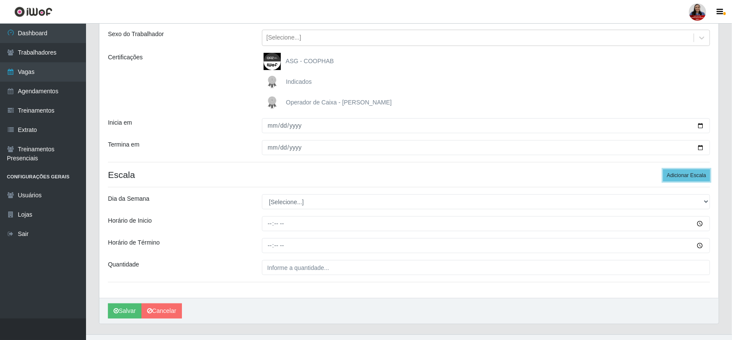
scroll to position [114, 0]
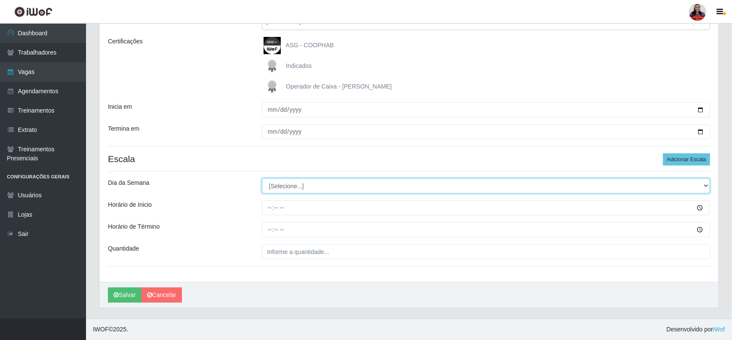
drag, startPoint x: 327, startPoint y: 186, endPoint x: 327, endPoint y: 192, distance: 6.5
click at [327, 186] on select "[Selecione...] Segunda Terça Quarta Quinta Sexta Sábado Domingo" at bounding box center [486, 186] width 449 height 15
select select "0"
click at [262, 179] on select "[Selecione...] Segunda Terça Quarta Quinta Sexta Sábado Domingo" at bounding box center [486, 186] width 449 height 15
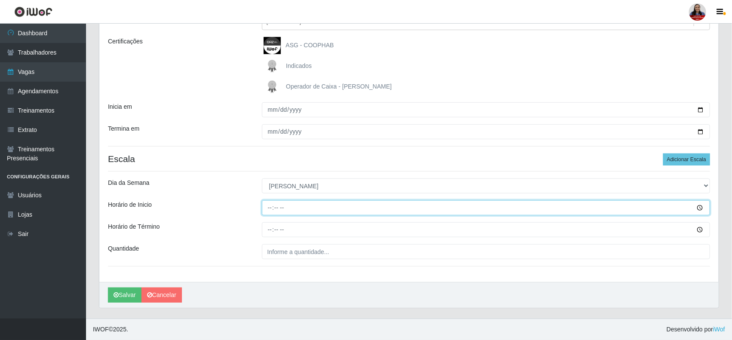
click at [272, 207] on input "Horário de Inicio" at bounding box center [486, 207] width 449 height 15
click at [273, 206] on input "01:04" at bounding box center [486, 207] width 449 height 15
type input "14:00"
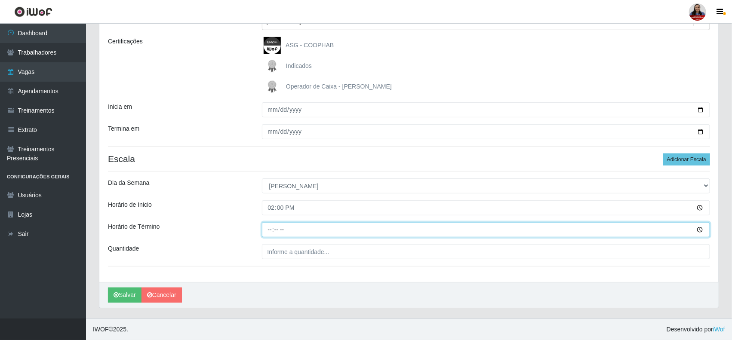
type input "20:00"
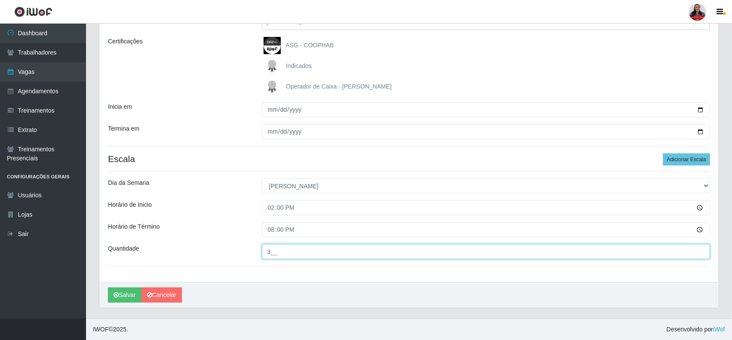
type input "3__"
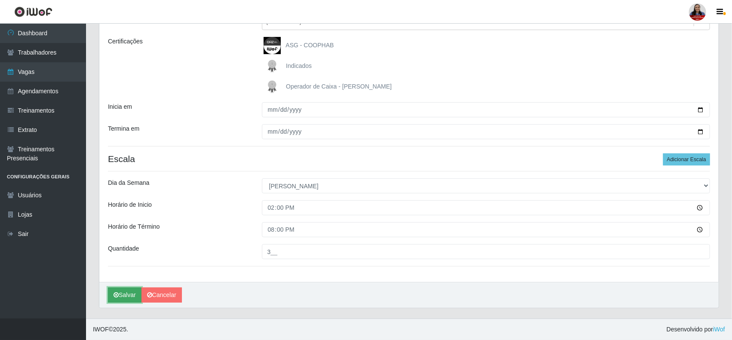
click at [125, 295] on button "Salvar" at bounding box center [125, 295] width 34 height 15
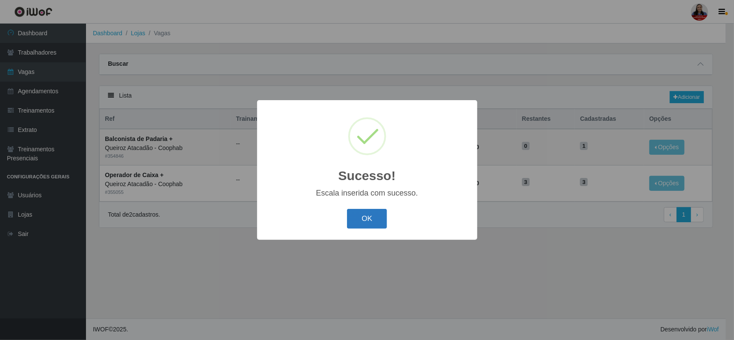
click at [366, 214] on button "OK" at bounding box center [367, 219] width 40 height 20
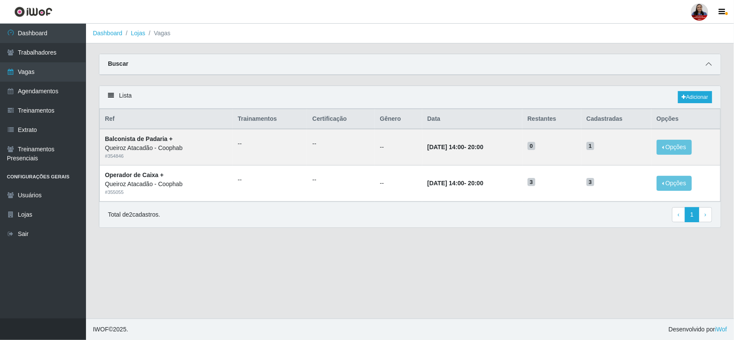
click at [711, 68] on span at bounding box center [709, 64] width 10 height 10
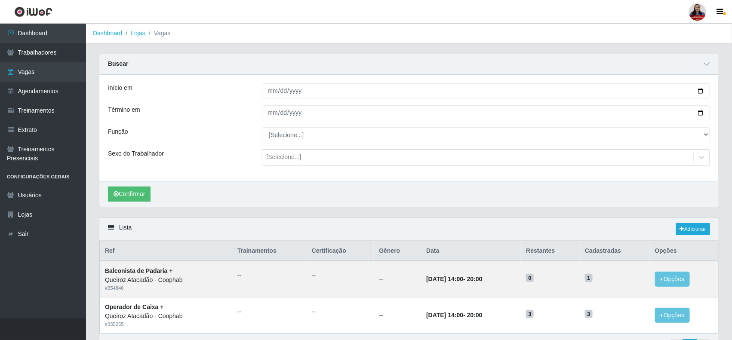
scroll to position [54, 0]
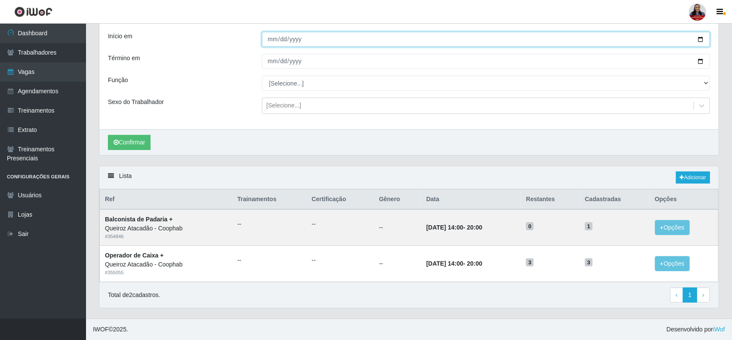
click at [700, 39] on input "2025-10-05" at bounding box center [486, 39] width 449 height 15
type input "2025-10-06"
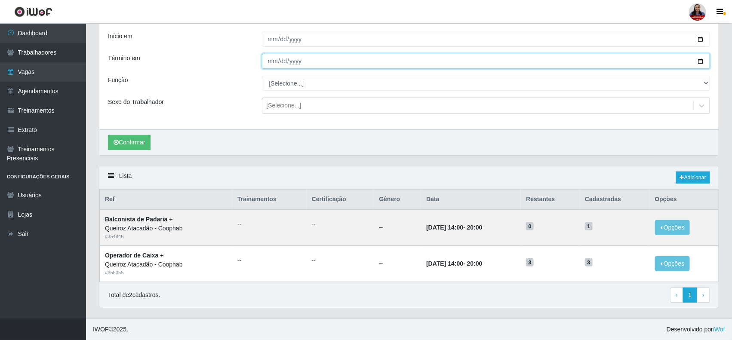
click at [699, 62] on input "2025-10-05" at bounding box center [486, 61] width 449 height 15
type input "2025-10-10"
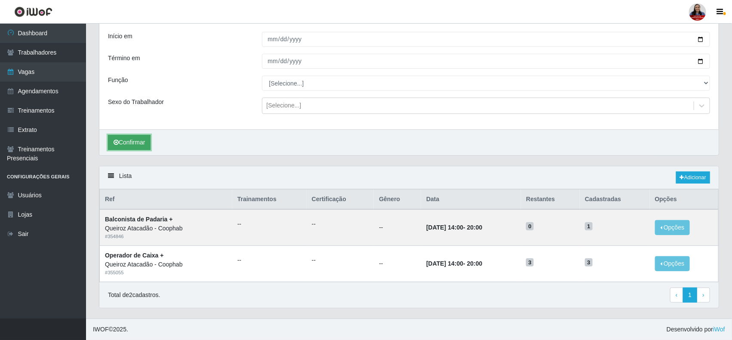
click at [144, 142] on button "Confirmar" at bounding box center [129, 142] width 43 height 15
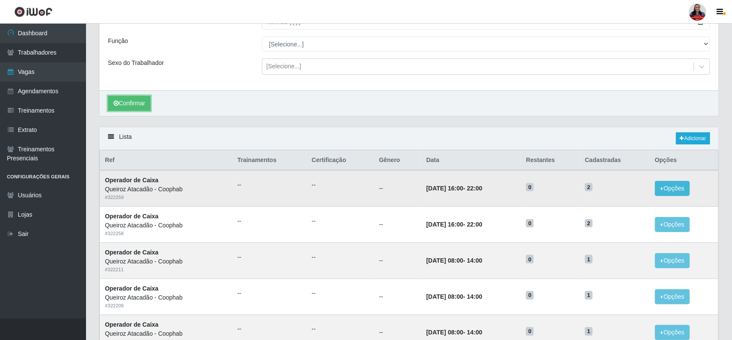
scroll to position [108, 0]
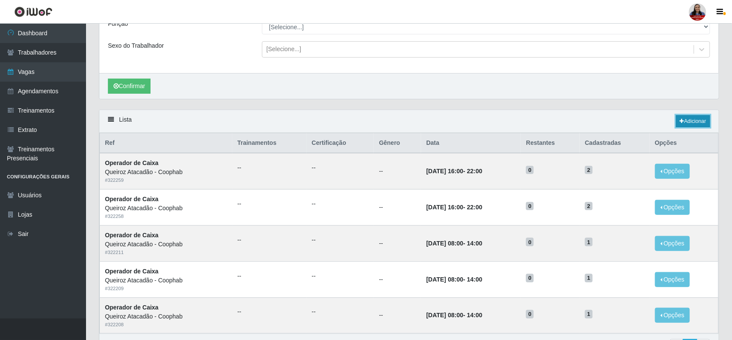
click at [689, 123] on link "Adicionar" at bounding box center [693, 121] width 34 height 12
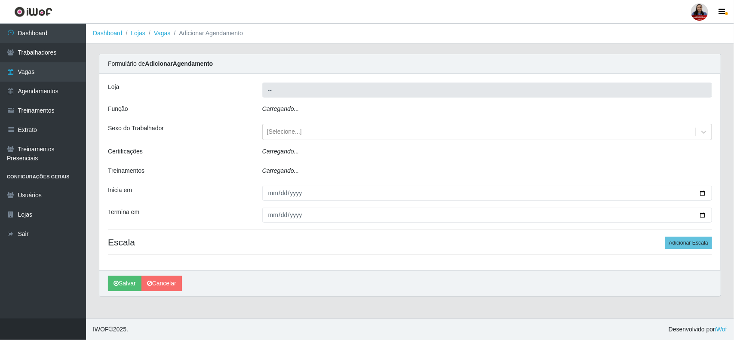
type input "Queiroz Atacadão - Coophab"
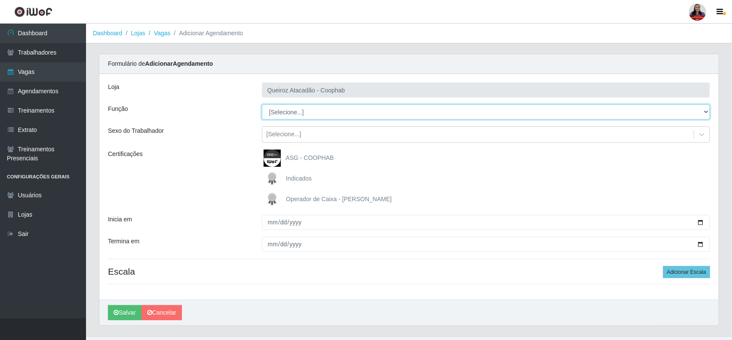
click at [351, 112] on select "[Selecione...] ASG ASG + ASG ++ Balconista de Padaria Balconista de Padaria + B…" at bounding box center [486, 112] width 449 height 15
select select "115"
click at [262, 105] on select "[Selecione...] ASG ASG + ASG ++ Balconista de Padaria Balconista de Padaria + B…" at bounding box center [486, 112] width 449 height 15
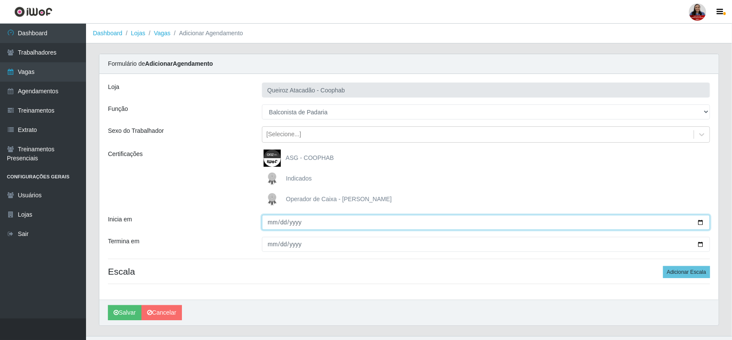
click at [702, 219] on input "Inicia em" at bounding box center [486, 222] width 449 height 15
type input "2025-10-06"
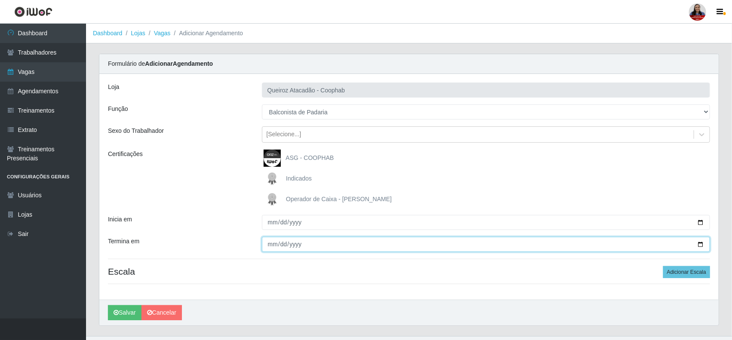
click at [700, 244] on input "Termina em" at bounding box center [486, 244] width 449 height 15
type input "2025-10-10"
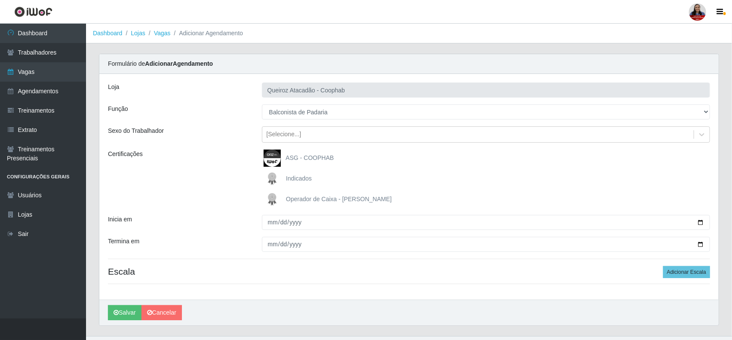
click at [207, 195] on div "Certificações" at bounding box center [179, 179] width 154 height 58
click at [682, 274] on button "Adicionar Escala" at bounding box center [686, 272] width 47 height 12
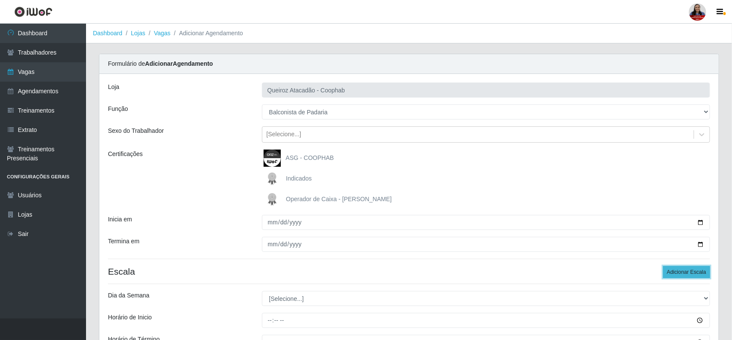
click at [682, 274] on button "Adicionar Escala" at bounding box center [686, 272] width 47 height 12
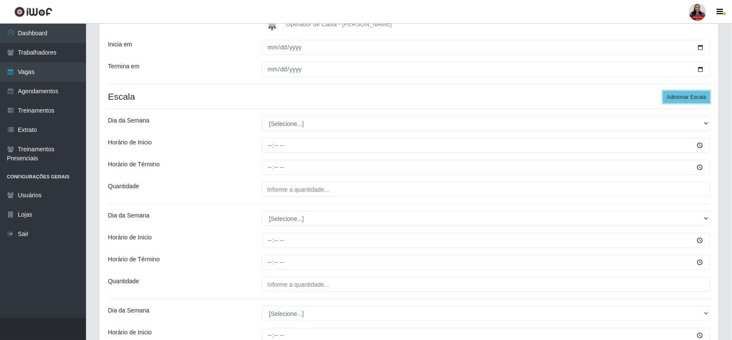
scroll to position [215, 0]
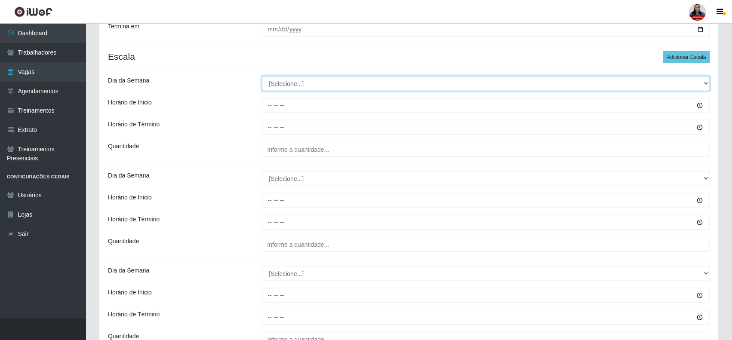
click at [308, 86] on select "[Selecione...] Segunda Terça Quarta Quinta Sexta Sábado Domingo" at bounding box center [486, 83] width 449 height 15
select select "1"
click at [262, 77] on select "[Selecione...] Segunda Terça Quarta Quinta Sexta Sábado Domingo" at bounding box center [486, 83] width 449 height 15
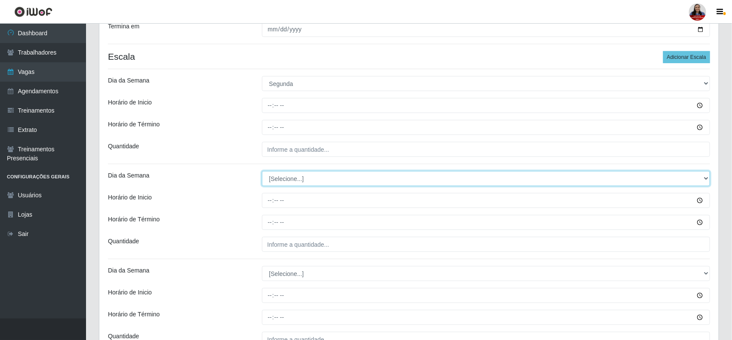
click at [296, 177] on select "[Selecione...] Segunda Terça Quarta Quinta Sexta Sábado Domingo" at bounding box center [486, 178] width 449 height 15
select select "2"
click at [262, 172] on select "[Selecione...] Segunda Terça Quarta Quinta Sexta Sábado Domingo" at bounding box center [486, 178] width 449 height 15
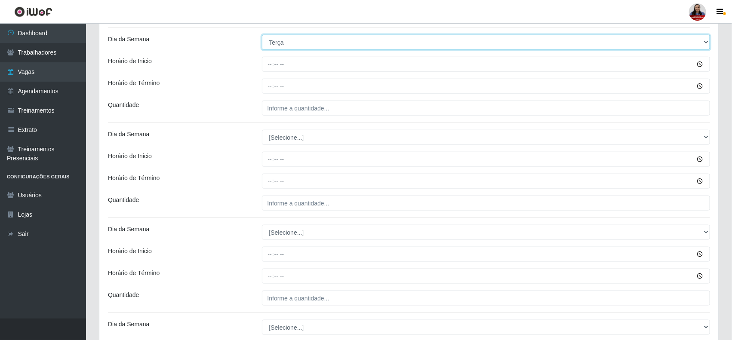
scroll to position [376, 0]
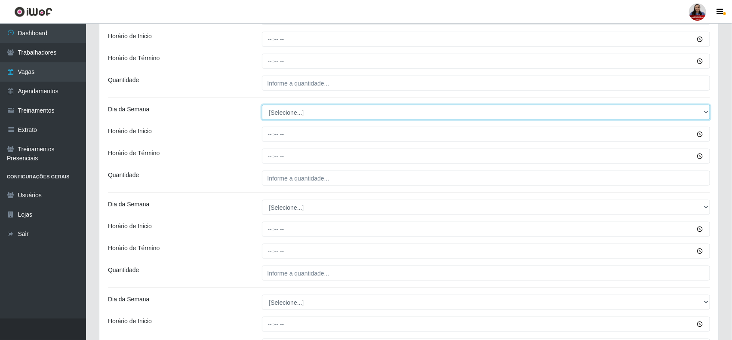
click at [299, 118] on select "[Selecione...] Segunda Terça Quarta Quinta Sexta Sábado Domingo" at bounding box center [486, 112] width 449 height 15
select select "3"
click at [262, 106] on select "[Selecione...] Segunda Terça Quarta Quinta Sexta Sábado Domingo" at bounding box center [486, 112] width 449 height 15
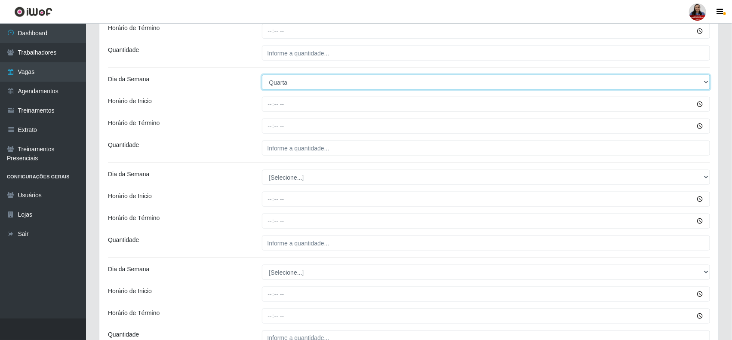
scroll to position [484, 0]
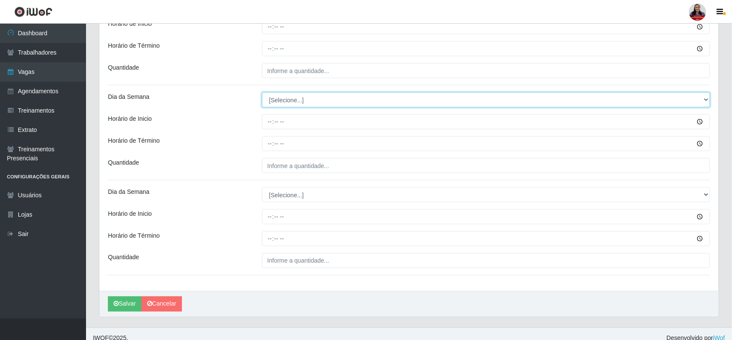
click at [302, 100] on select "[Selecione...] Segunda Terça Quarta Quinta Sexta Sábado Domingo" at bounding box center [486, 99] width 449 height 15
select select "4"
click at [262, 93] on select "[Selecione...] Segunda Terça Quarta Quinta Sexta Sábado Domingo" at bounding box center [486, 99] width 449 height 15
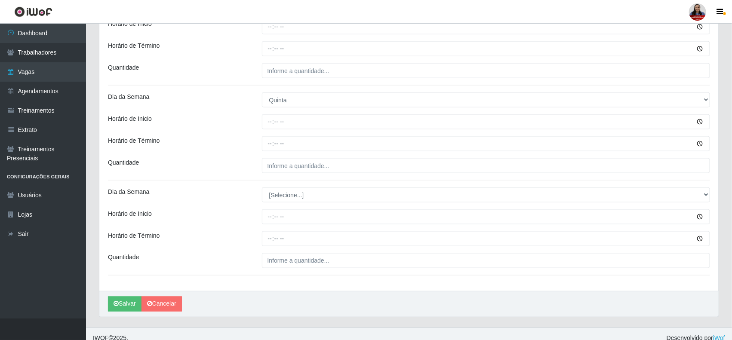
click at [220, 125] on div "Horário de Inicio" at bounding box center [179, 121] width 154 height 15
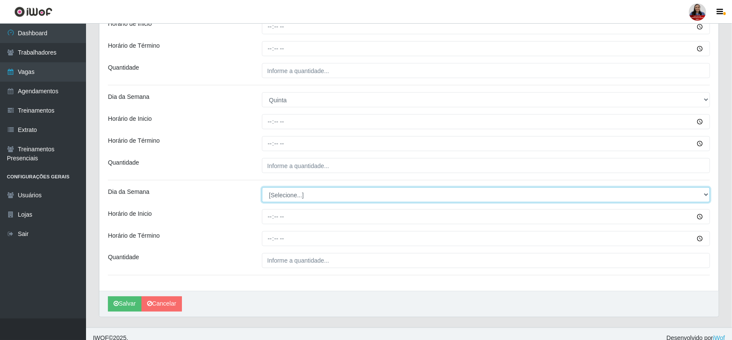
click at [280, 196] on select "[Selecione...] Segunda Terça Quarta Quinta Sexta Sábado Domingo" at bounding box center [486, 195] width 449 height 15
select select "5"
click at [262, 188] on select "[Selecione...] Segunda Terça Quarta Quinta Sexta Sábado Domingo" at bounding box center [486, 195] width 449 height 15
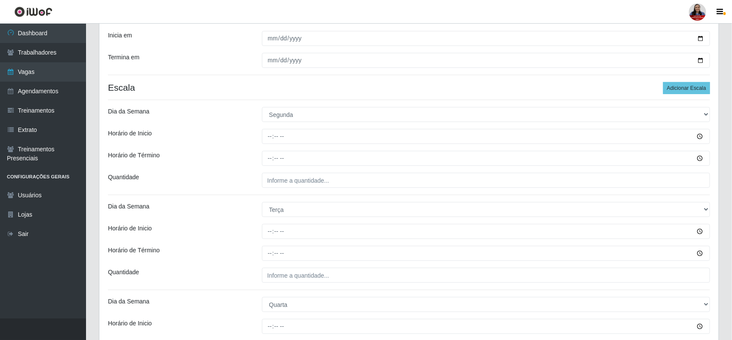
scroll to position [161, 0]
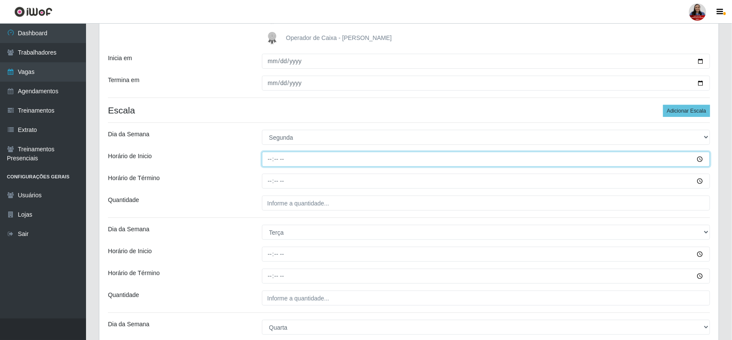
click at [269, 158] on input "Horário de Inicio" at bounding box center [486, 159] width 449 height 15
type input "16:00"
type input "22:00"
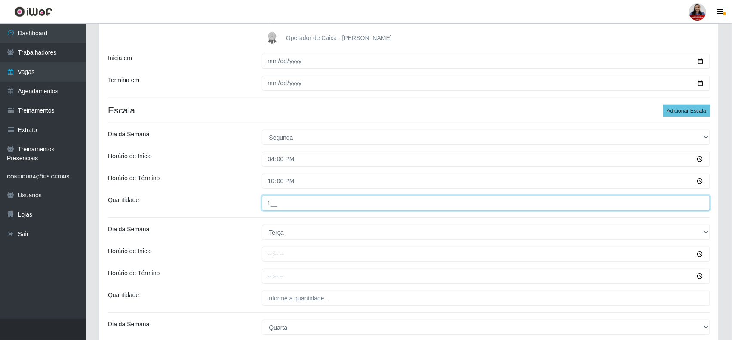
type input "1__"
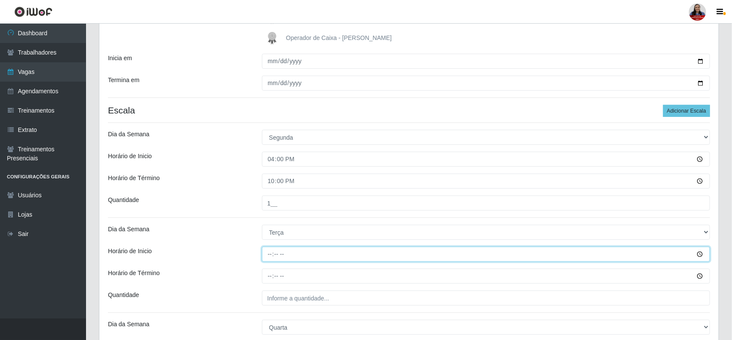
type input "16:00"
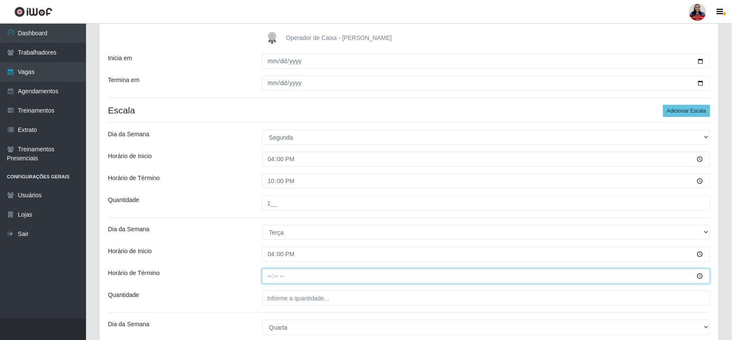
type input "22:00"
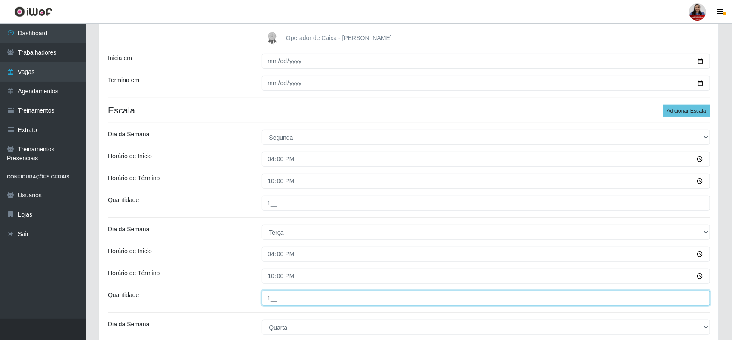
type input "1__"
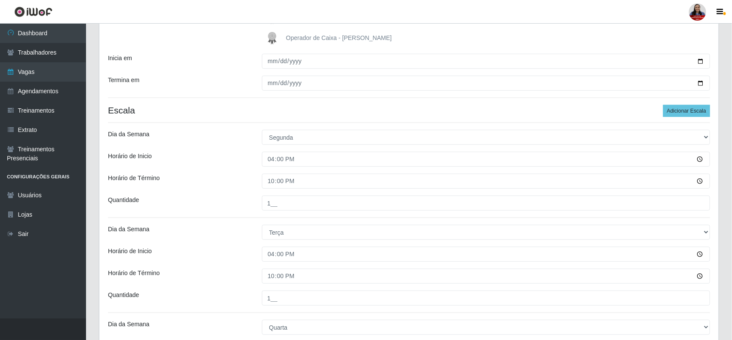
scroll to position [341, 0]
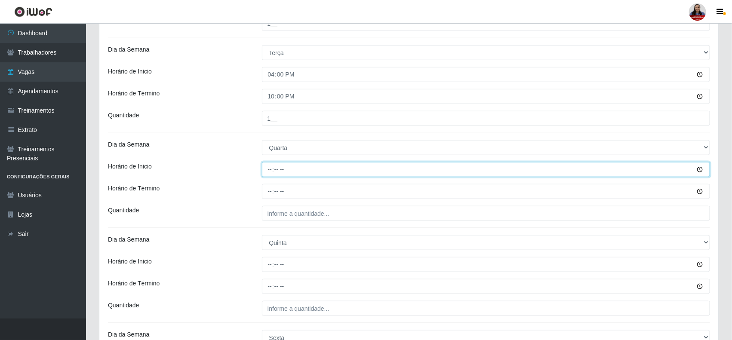
type input "16:00"
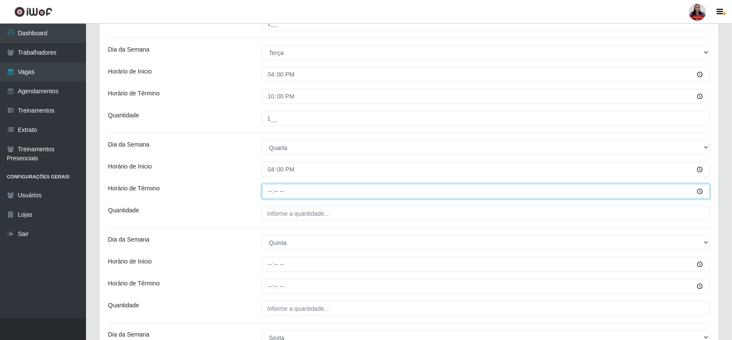
type input "22:00"
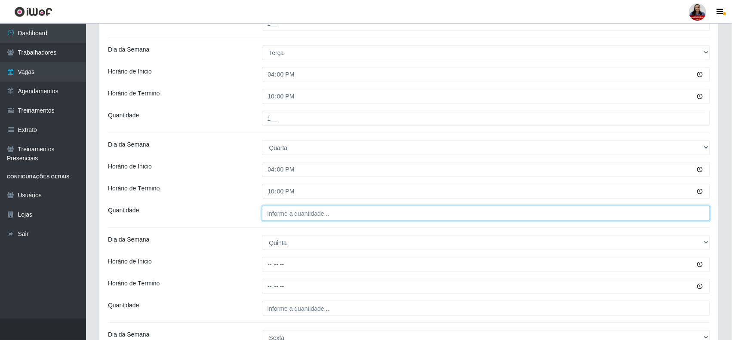
type input "___"
click at [267, 216] on input "___" at bounding box center [486, 213] width 449 height 15
type input "1__"
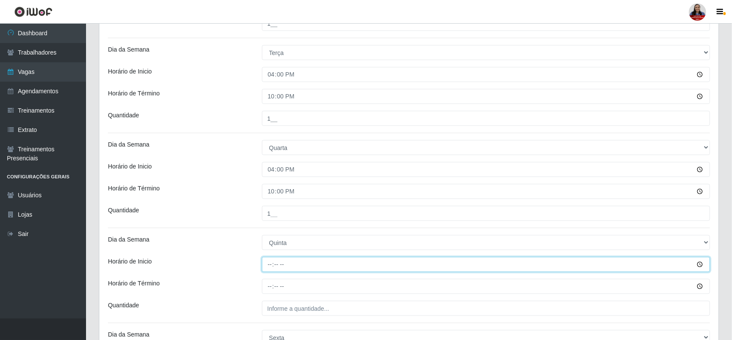
type input "16:00"
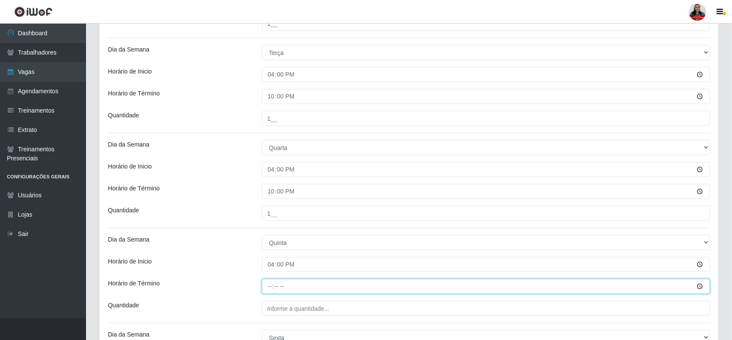
type input "22:00"
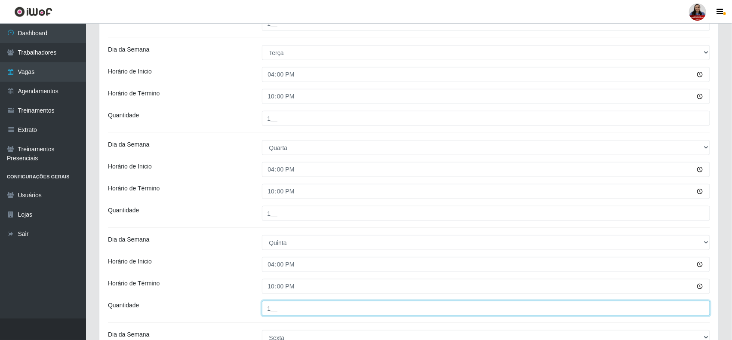
type input "1__"
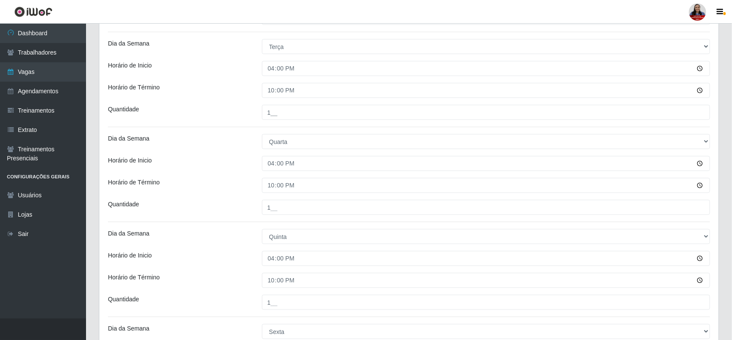
scroll to position [495, 0]
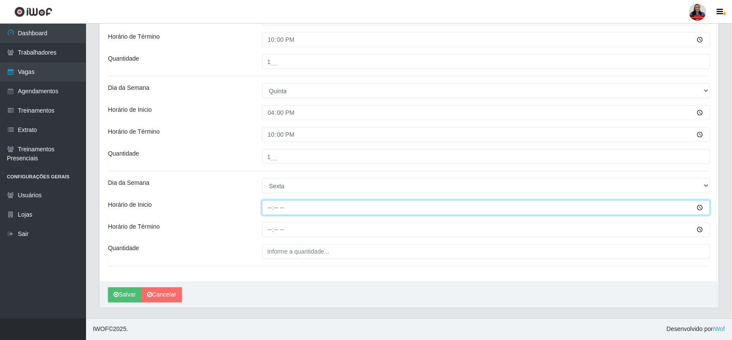
type input "16:00"
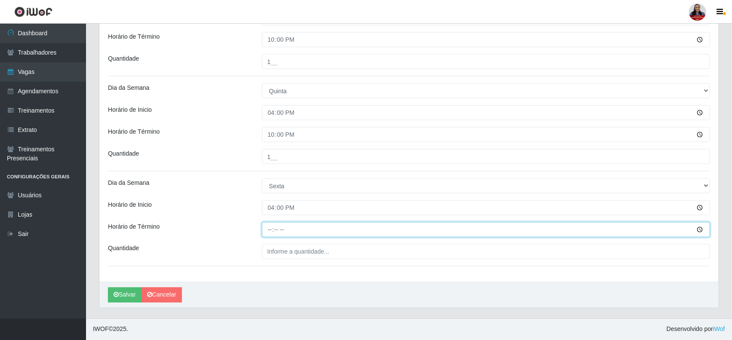
type input "22:00"
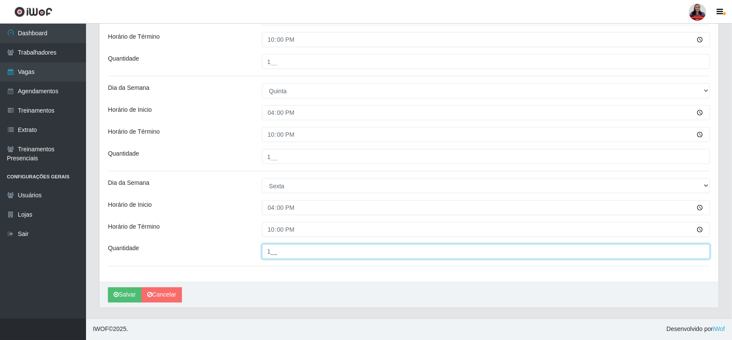
type input "1__"
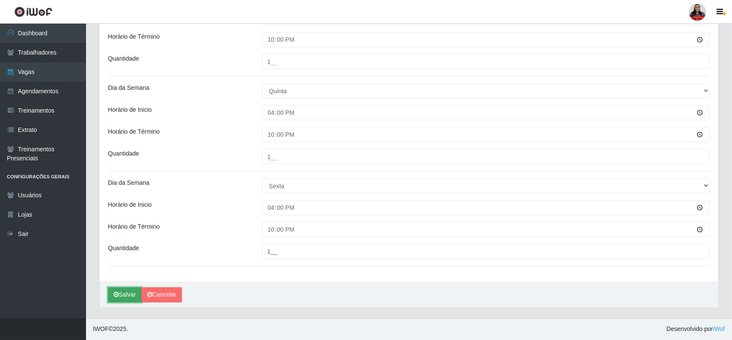
click at [128, 291] on button "Salvar" at bounding box center [125, 295] width 34 height 15
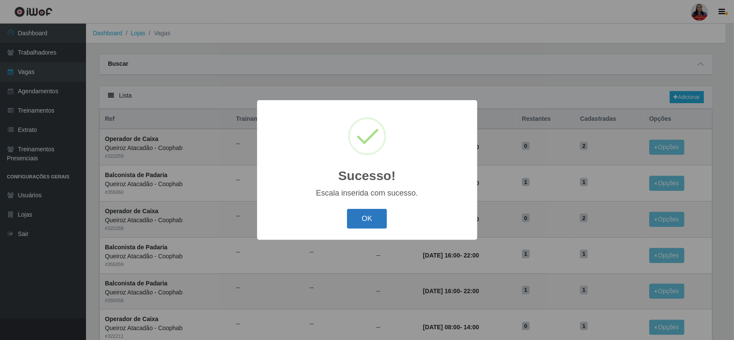
click at [371, 223] on button "OK" at bounding box center [367, 219] width 40 height 20
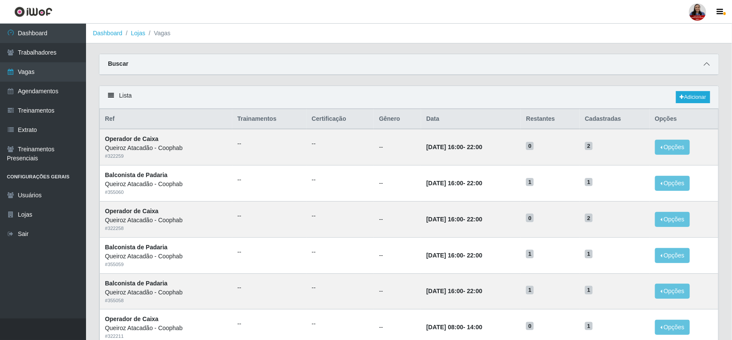
click at [708, 62] on icon at bounding box center [707, 64] width 6 height 6
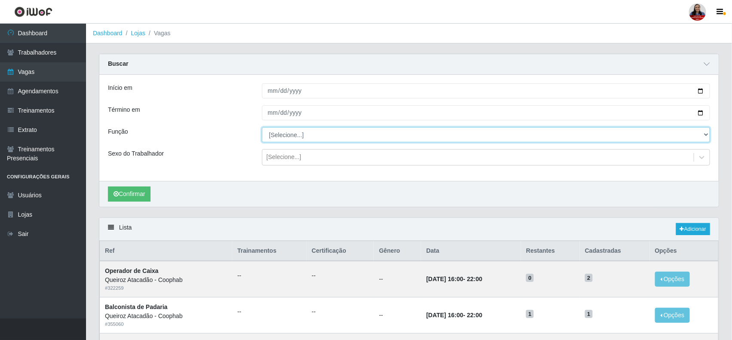
click at [289, 136] on select "[Selecione...] ASG ASG + ASG ++ Balconista de Padaria Balconista de Padaria + B…" at bounding box center [486, 134] width 449 height 15
select select "115"
click at [262, 128] on select "[Selecione...] ASG ASG + ASG ++ Balconista de Padaria Balconista de Padaria + B…" at bounding box center [486, 134] width 449 height 15
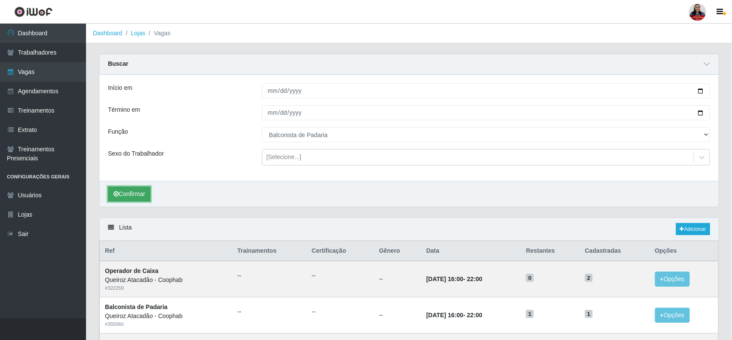
click at [148, 192] on button "Confirmar" at bounding box center [129, 194] width 43 height 15
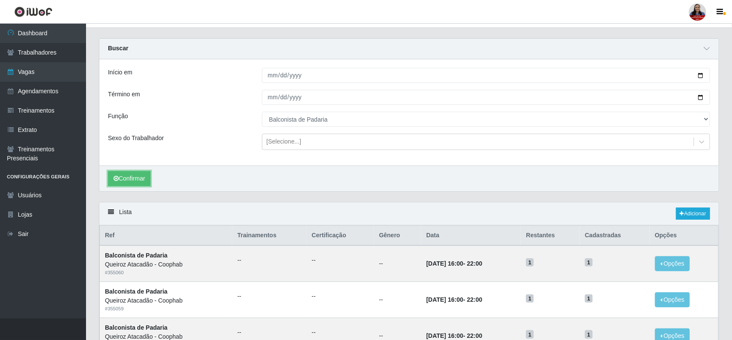
scroll to position [0, 0]
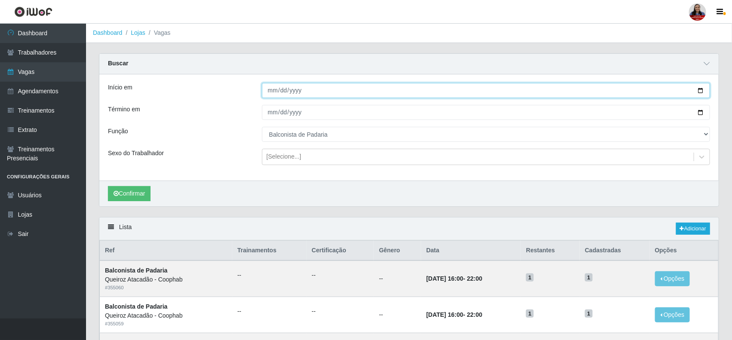
click at [700, 89] on input "2025-10-06" at bounding box center [486, 90] width 449 height 15
click at [705, 91] on input "2025-10-10" at bounding box center [486, 90] width 449 height 15
click at [700, 90] on input "2025-10-10" at bounding box center [486, 90] width 449 height 15
type input "[DATE]"
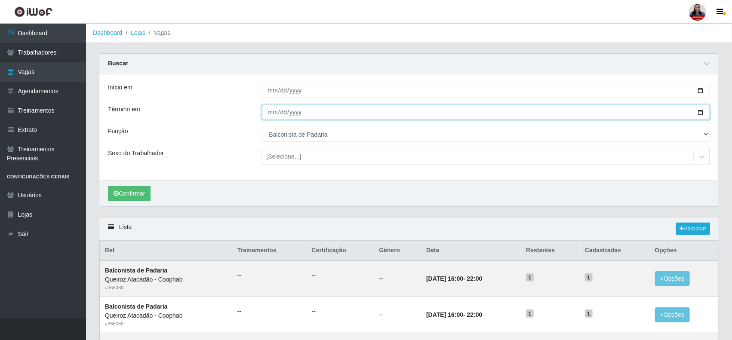
click at [700, 111] on input "2025-10-10" at bounding box center [486, 112] width 449 height 15
type input "[DATE]"
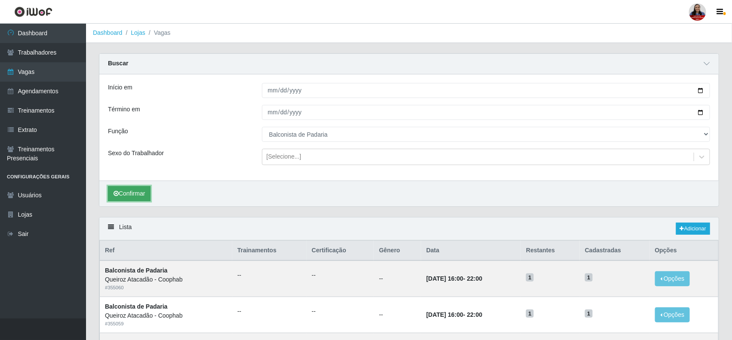
click at [145, 190] on button "Confirmar" at bounding box center [129, 193] width 43 height 15
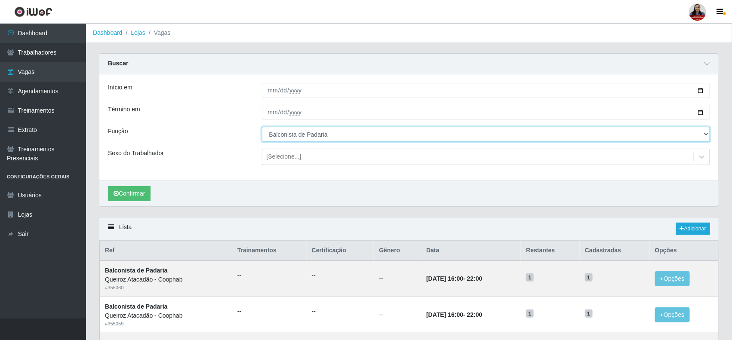
click at [297, 130] on select "[Selecione...] ASG ASG + ASG ++ Balconista de Padaria Balconista de Padaria + B…" at bounding box center [486, 134] width 449 height 15
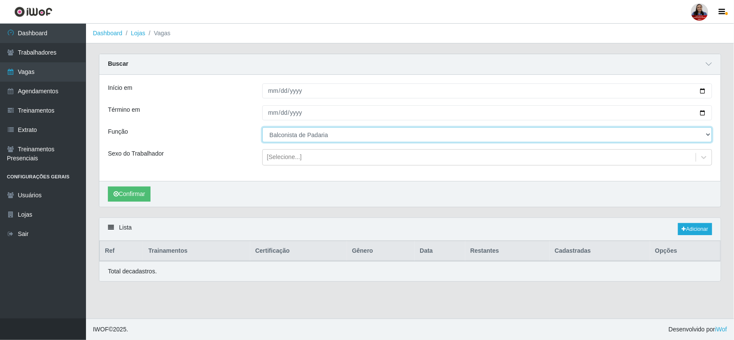
select select "[Selecione...]"
click at [262, 128] on select "[Selecione...] ASG ASG + ASG ++ Balconista de Padaria Balconista de Padaria + B…" at bounding box center [487, 134] width 450 height 15
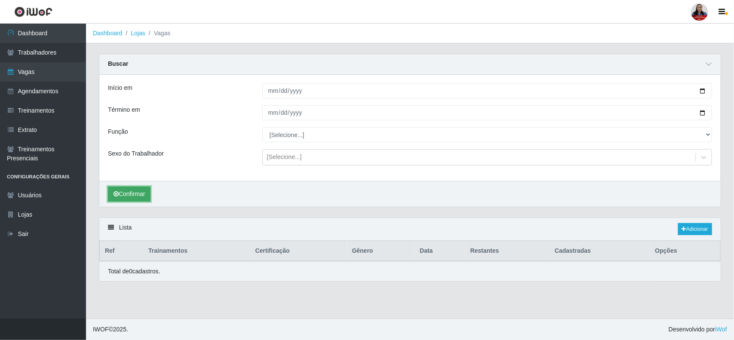
click at [142, 191] on button "Confirmar" at bounding box center [129, 194] width 43 height 15
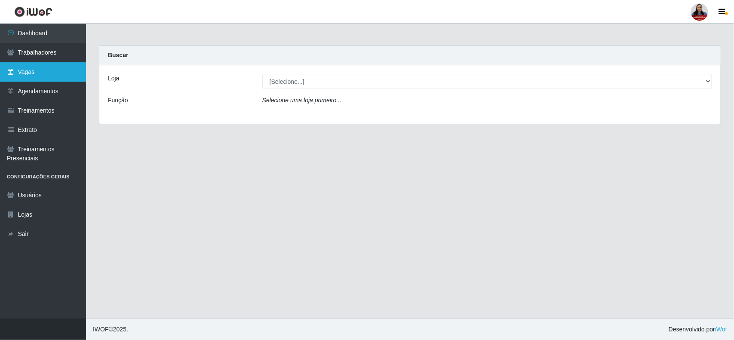
click at [52, 62] on link "Vagas" at bounding box center [43, 71] width 86 height 19
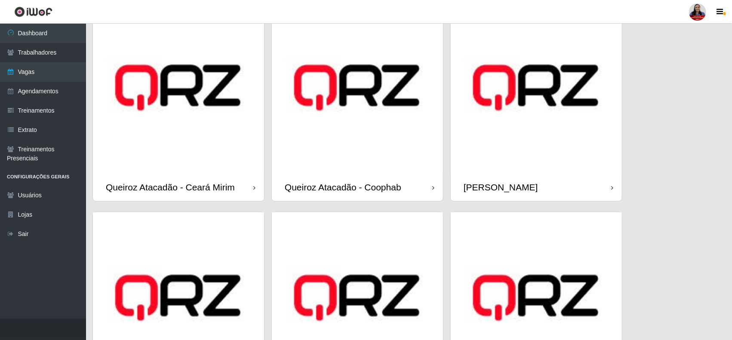
scroll to position [538, 0]
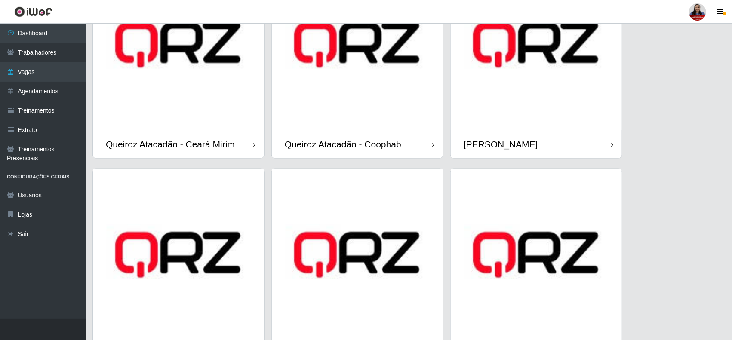
click at [385, 111] on img at bounding box center [357, 44] width 171 height 171
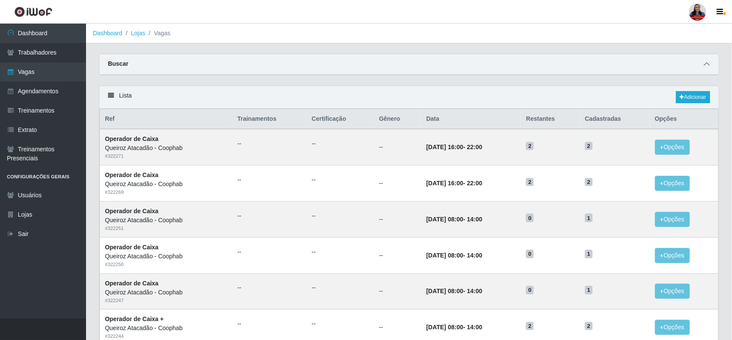
click at [708, 63] on icon at bounding box center [707, 64] width 6 height 6
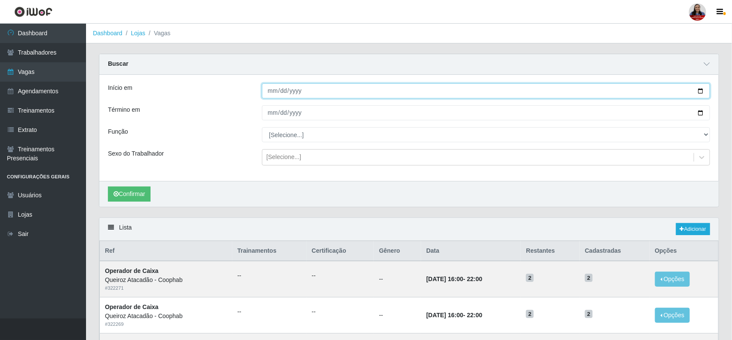
click at [699, 94] on input "Início em" at bounding box center [486, 90] width 449 height 15
type input "[DATE]"
click at [698, 113] on input "Término em" at bounding box center [486, 112] width 449 height 15
type input "[DATE]"
click at [144, 194] on button "Confirmar" at bounding box center [129, 194] width 43 height 15
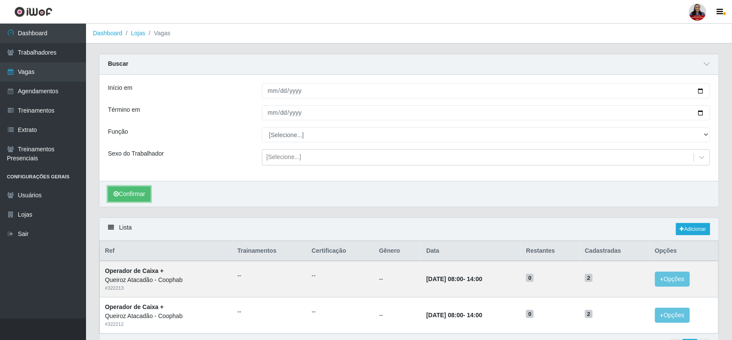
scroll to position [54, 0]
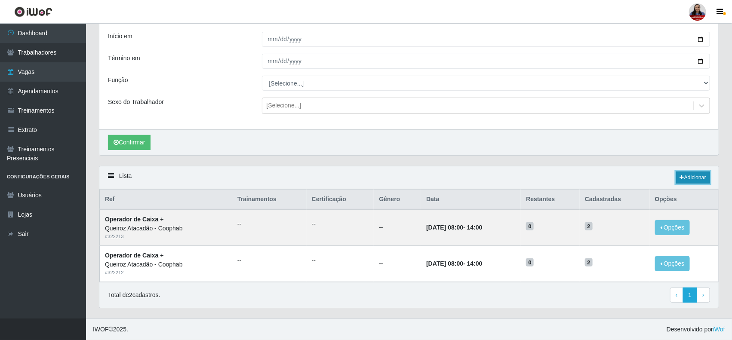
click at [683, 174] on link "Adicionar" at bounding box center [693, 178] width 34 height 12
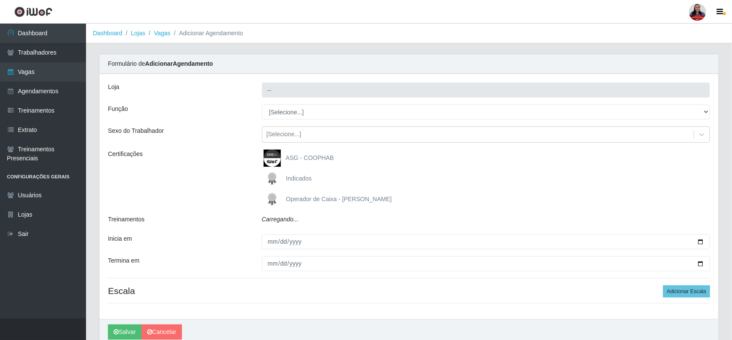
type input "Queiroz Atacadão - Coophab"
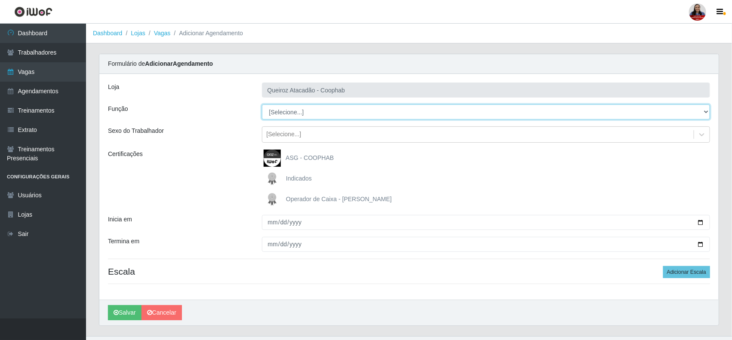
click at [320, 115] on select "[Selecione...] ASG ASG + ASG ++ Balconista de Padaria Balconista de Padaria + B…" at bounding box center [486, 112] width 449 height 15
select select "116"
click at [262, 105] on select "[Selecione...] ASG ASG + ASG ++ Balconista de Padaria Balconista de Padaria + B…" at bounding box center [486, 112] width 449 height 15
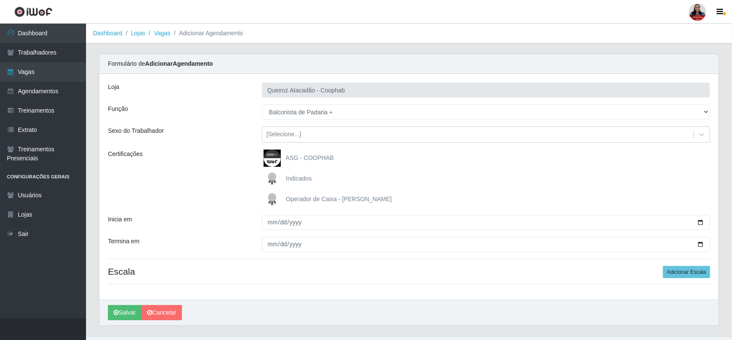
click at [235, 168] on div "Certificações" at bounding box center [179, 179] width 154 height 58
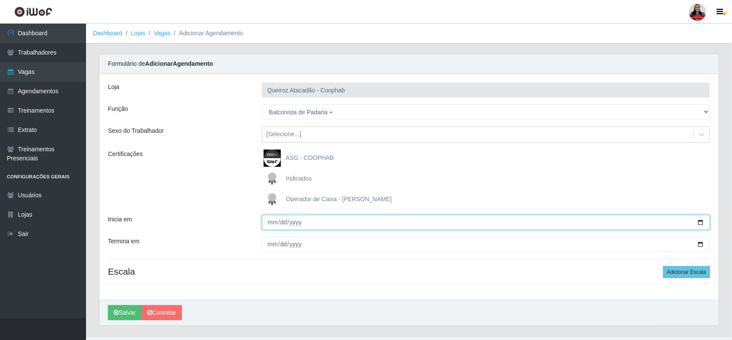
click at [700, 220] on input "Inicia em" at bounding box center [486, 222] width 449 height 15
type input "[DATE]"
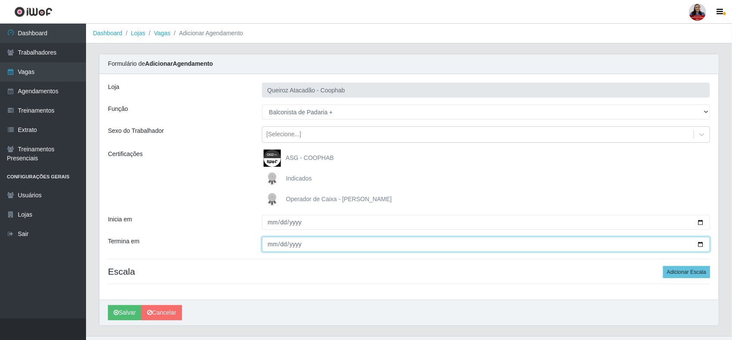
click at [701, 244] on input "Termina em" at bounding box center [486, 244] width 449 height 15
type input "[DATE]"
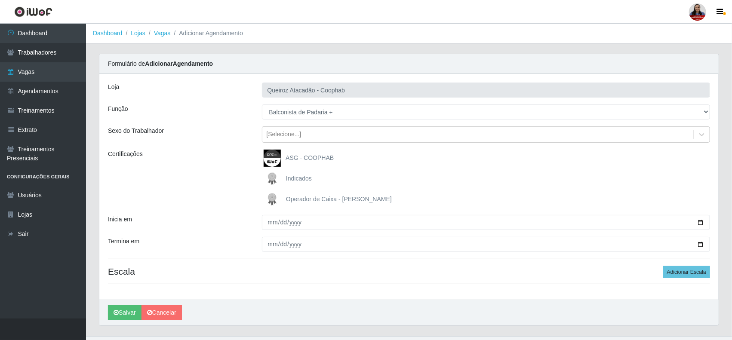
click at [220, 188] on div "Certificações" at bounding box center [179, 179] width 154 height 58
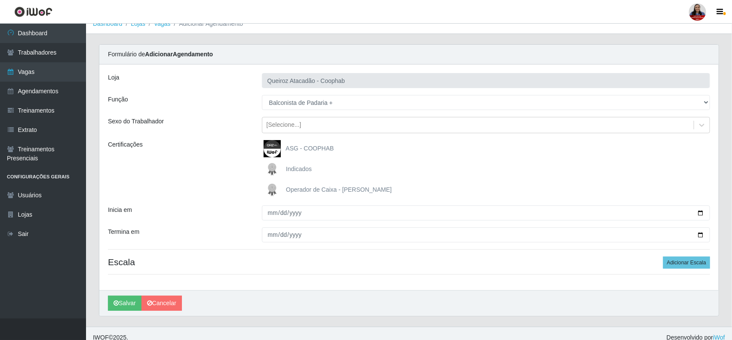
scroll to position [18, 0]
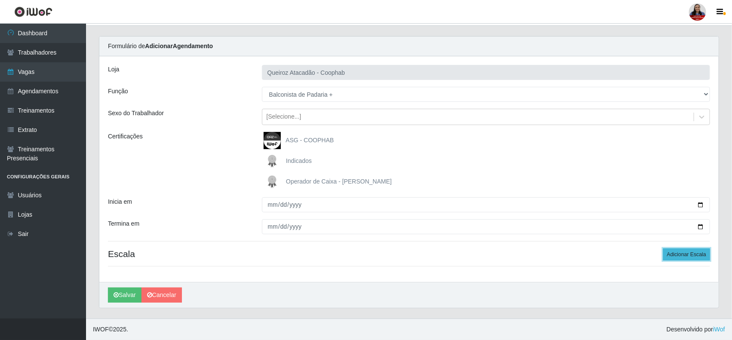
click at [690, 255] on button "Adicionar Escala" at bounding box center [686, 255] width 47 height 12
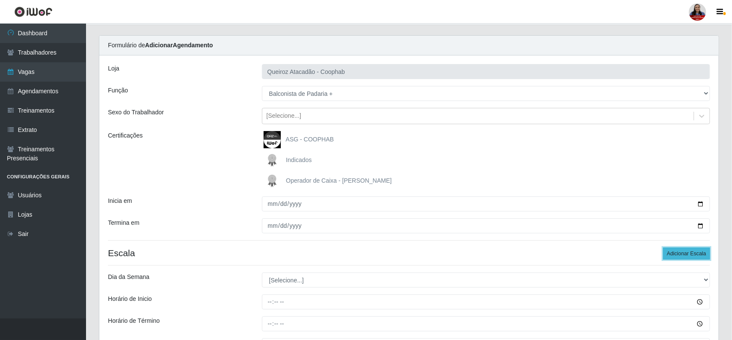
click at [690, 255] on button "Adicionar Escala" at bounding box center [686, 254] width 47 height 12
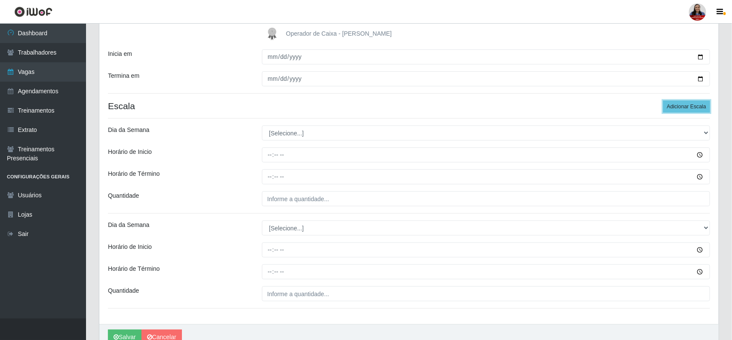
scroll to position [180, 0]
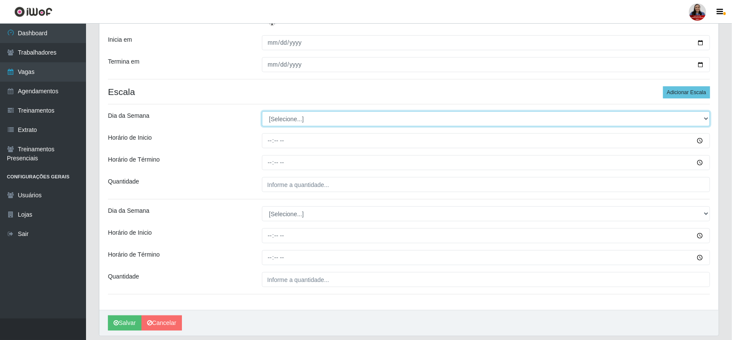
click at [348, 120] on select "[Selecione...] Segunda Terça Quarta Quinta Sexta Sábado Domingo" at bounding box center [486, 118] width 449 height 15
select select "6"
click at [262, 112] on select "[Selecione...] Segunda Terça Quarta Quinta Sexta Sábado Domingo" at bounding box center [486, 118] width 449 height 15
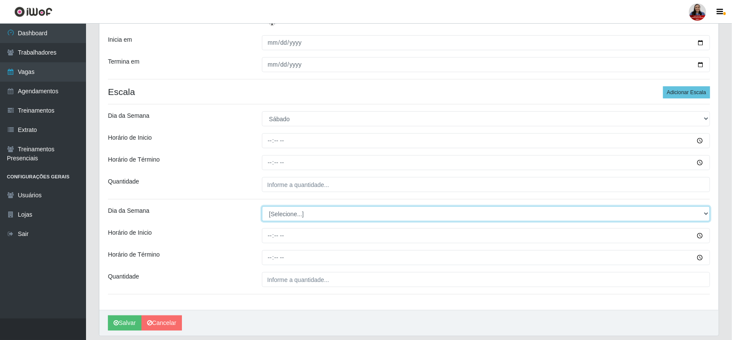
click at [350, 219] on select "[Selecione...] Segunda Terça Quarta Quinta Sexta Sábado Domingo" at bounding box center [486, 213] width 449 height 15
click at [262, 207] on select "[Selecione...] Segunda Terça Quarta Quinta Sexta Sábado Domingo" at bounding box center [486, 213] width 449 height 15
click at [336, 214] on select "[Selecione...] Segunda Terça Quarta Quinta Sexta Sábado Domingo" at bounding box center [486, 213] width 449 height 15
select select "0"
click at [262, 207] on select "[Selecione...] Segunda Terça Quarta Quinta Sexta Sábado Domingo" at bounding box center [486, 213] width 449 height 15
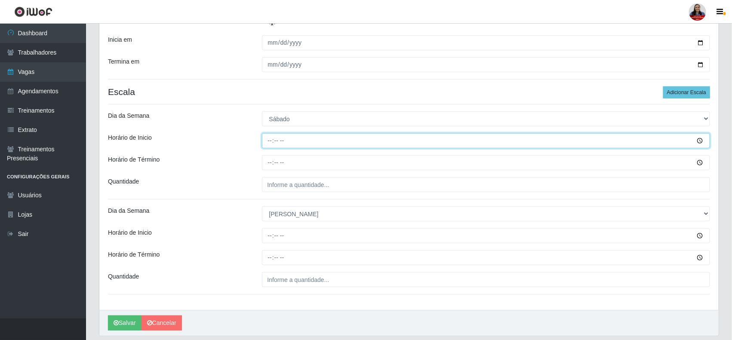
click at [270, 140] on input "Horário de Inicio" at bounding box center [486, 140] width 449 height 15
type input "16:00"
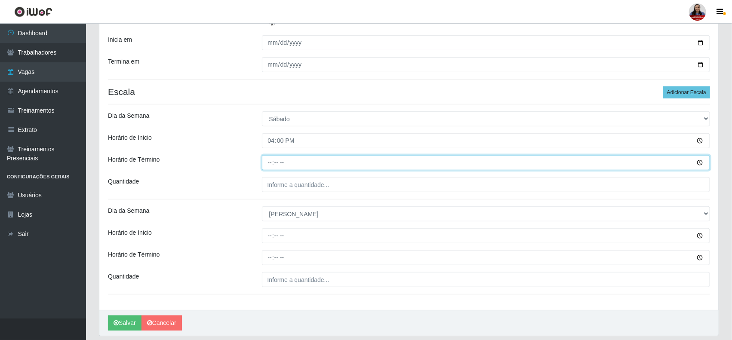
type input "22:00"
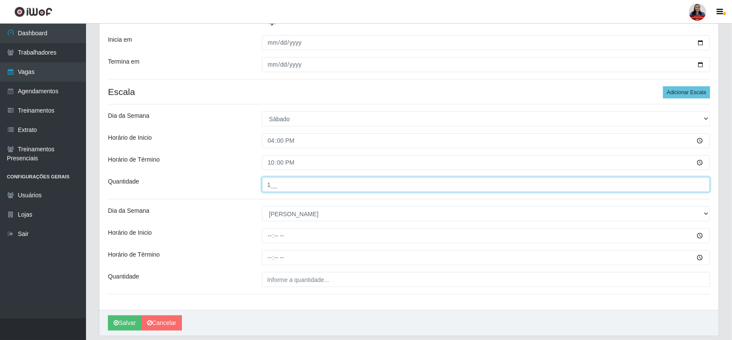
type input "1__"
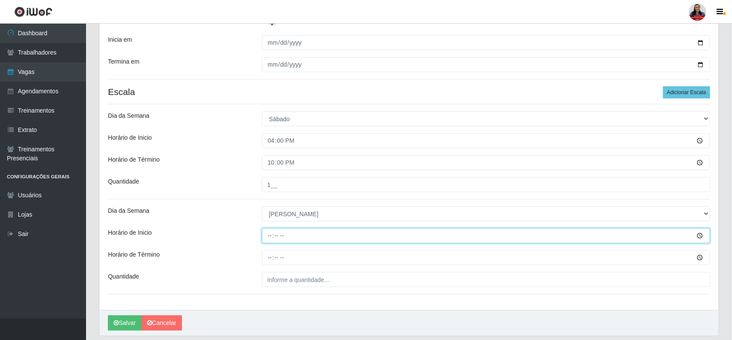
type input "14:00"
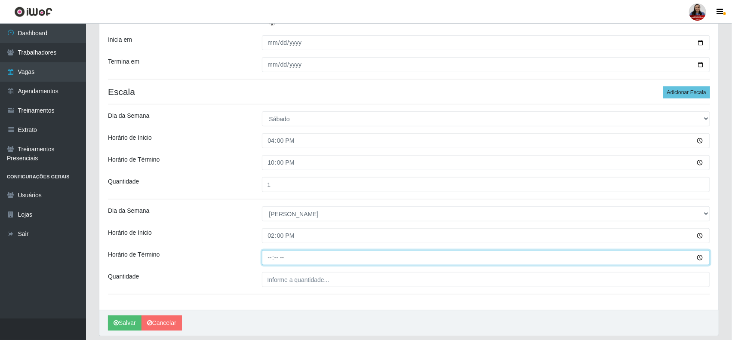
type input "20:00"
type input "1__"
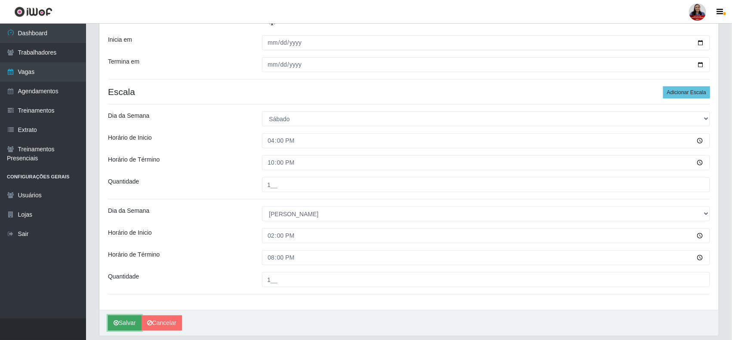
click at [135, 317] on button "Salvar" at bounding box center [125, 323] width 34 height 15
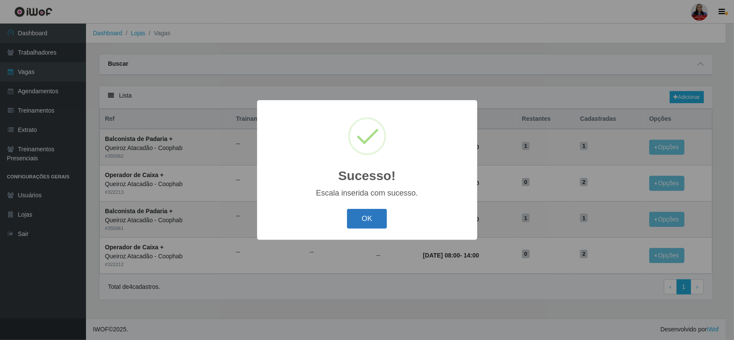
click at [382, 218] on button "OK" at bounding box center [367, 219] width 40 height 20
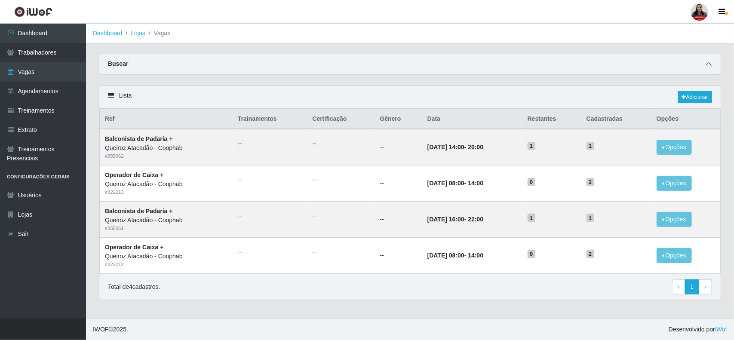
click at [707, 61] on span at bounding box center [709, 64] width 10 height 10
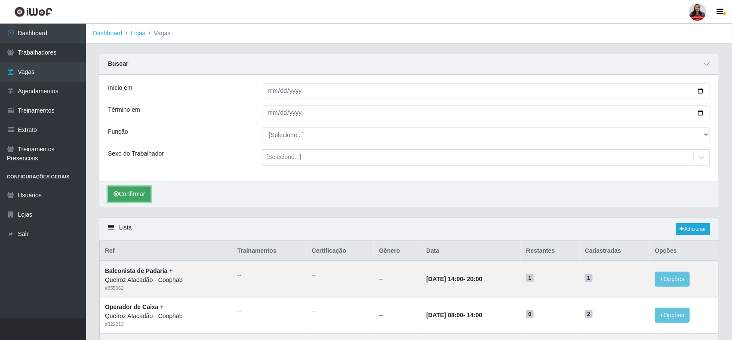
click at [137, 200] on button "Confirmar" at bounding box center [129, 194] width 43 height 15
click at [701, 92] on input "2025-10-11" at bounding box center [486, 90] width 449 height 15
type input "2025-10-13"
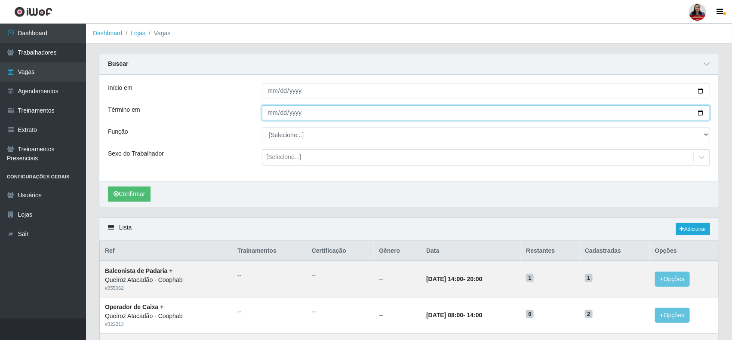
click at [702, 115] on input "2025-10-12" at bounding box center [486, 112] width 449 height 15
type input "2025-10-17"
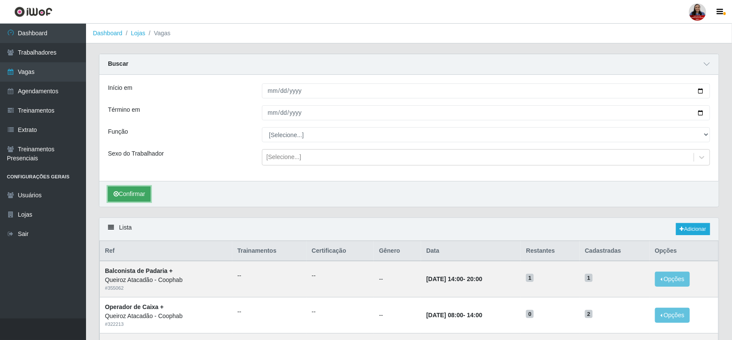
click at [138, 194] on button "Confirmar" at bounding box center [129, 194] width 43 height 15
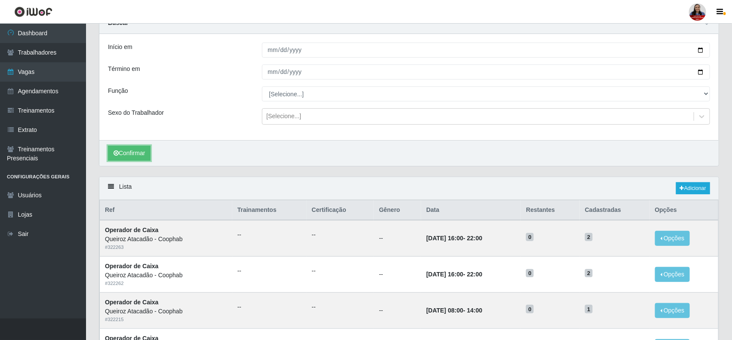
scroll to position [108, 0]
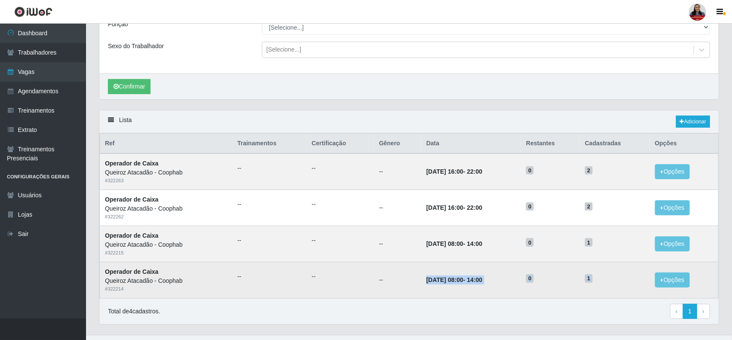
drag, startPoint x: 416, startPoint y: 284, endPoint x: 629, endPoint y: 290, distance: 213.9
click at [629, 290] on tr "Operador de Caixa Queiroz Atacadão - Coophab # 322214 -- -- -- 14/10/2025, 08:0…" at bounding box center [409, 280] width 619 height 36
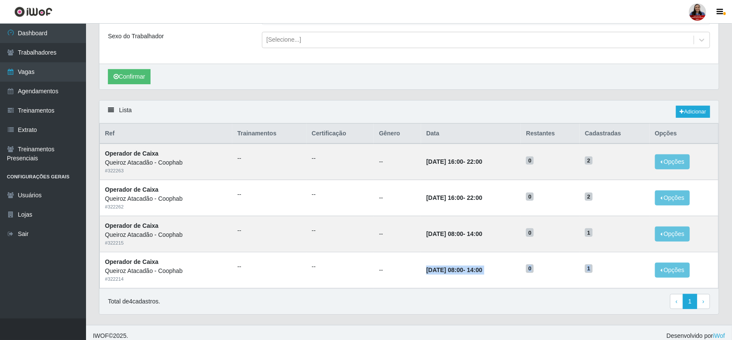
scroll to position [126, 0]
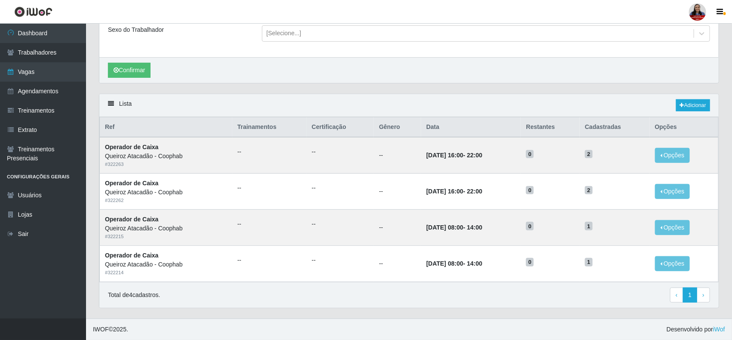
click at [409, 104] on div "Lista Adicionar" at bounding box center [408, 105] width 619 height 23
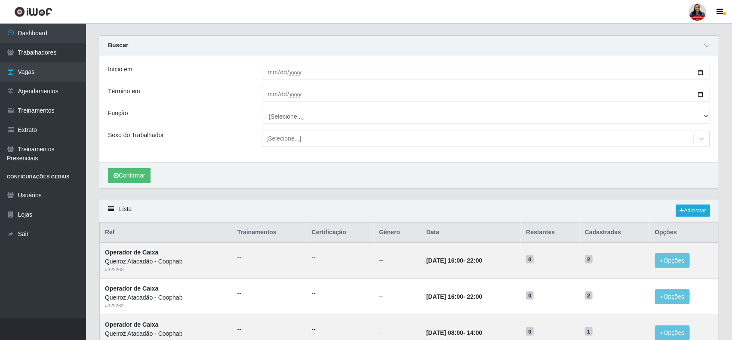
scroll to position [18, 0]
click at [707, 211] on link "Adicionar" at bounding box center [693, 211] width 34 height 12
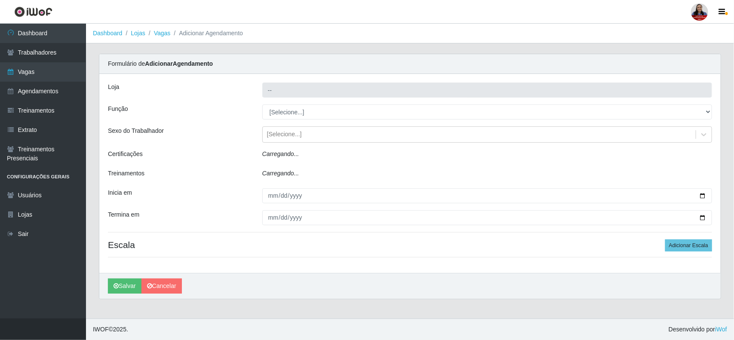
type input "Queiroz Atacadão - Coophab"
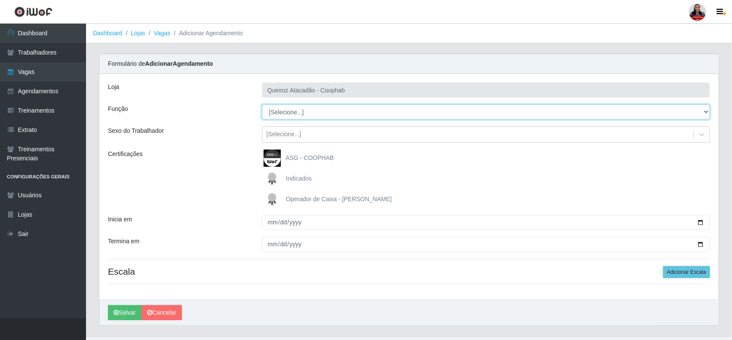
click at [308, 106] on select "[Selecione...] ASG ASG + ASG ++ Balconista de Padaria Balconista de Padaria + B…" at bounding box center [486, 112] width 449 height 15
select select "22"
click at [262, 105] on select "[Selecione...] ASG ASG + ASG ++ Balconista de Padaria Balconista de Padaria + B…" at bounding box center [486, 112] width 449 height 15
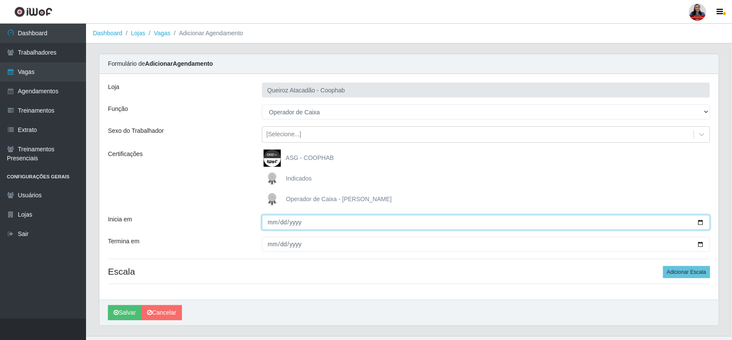
click at [704, 223] on input "Inicia em" at bounding box center [486, 222] width 449 height 15
type input "2025-10-13"
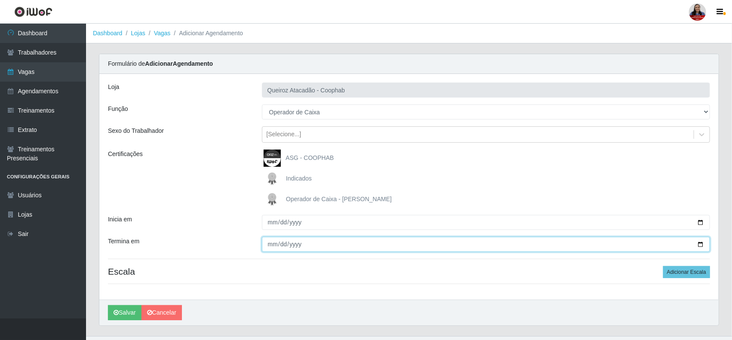
click at [700, 244] on input "Termina em" at bounding box center [486, 244] width 449 height 15
type input "2025-10-13"
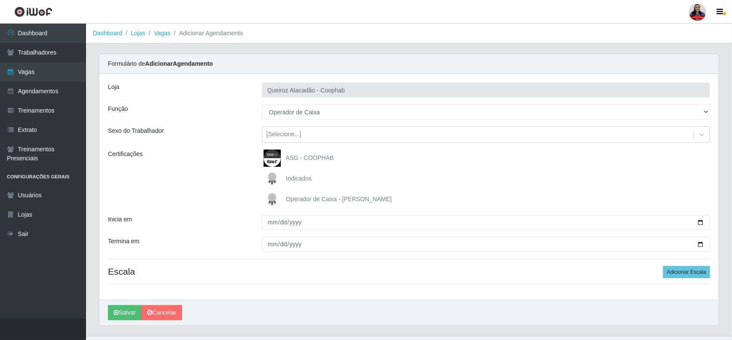
click at [532, 190] on div "ASG - COOPHAB Indicados Operador de Caixa - Queiroz Atacadão" at bounding box center [487, 179] width 462 height 58
click at [679, 274] on button "Adicionar Escala" at bounding box center [686, 272] width 47 height 12
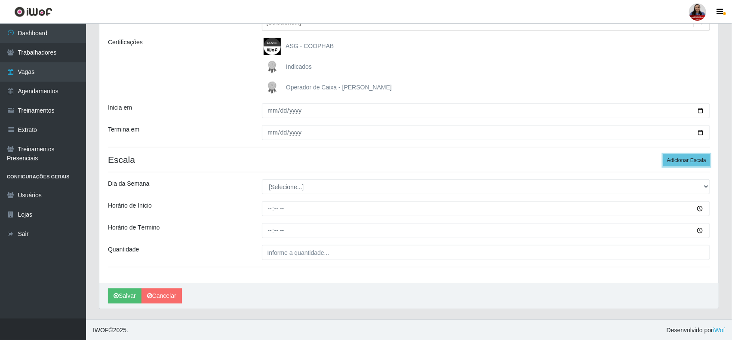
scroll to position [114, 0]
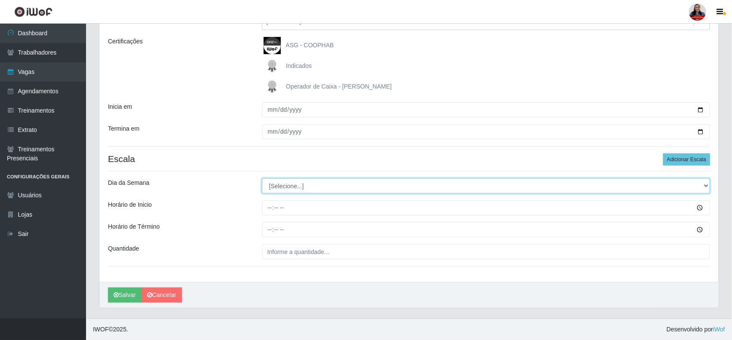
click at [321, 186] on select "[Selecione...] Segunda Terça Quarta Quinta Sexta Sábado Domingo" at bounding box center [486, 186] width 449 height 15
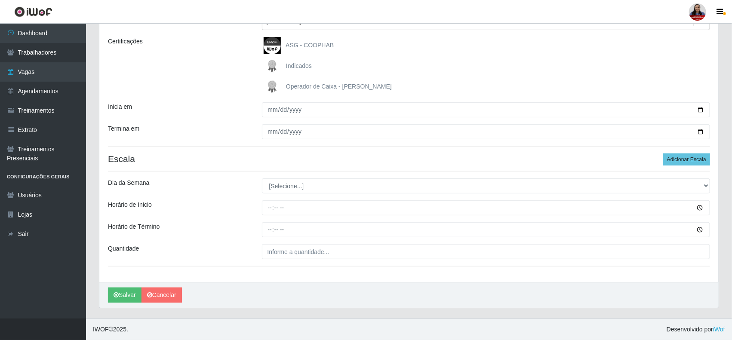
click at [327, 176] on div "Loja Queiroz Atacadão - Coophab Função [Selecione...] ASG ASG + ASG ++ Balconis…" at bounding box center [408, 121] width 619 height 321
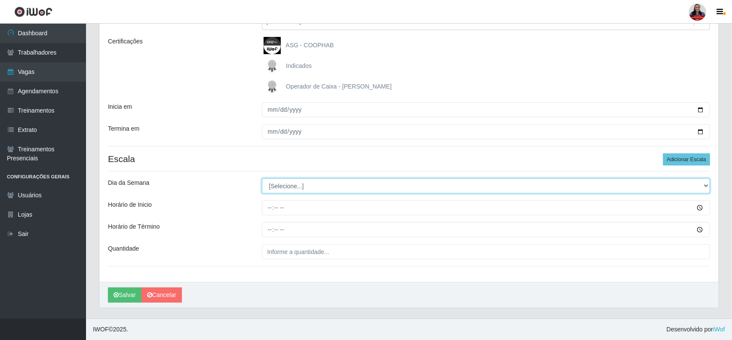
click at [333, 182] on select "[Selecione...] Segunda Terça Quarta Quinta Sexta Sábado Domingo" at bounding box center [486, 186] width 449 height 15
select select "1"
click at [262, 179] on select "[Selecione...] Segunda Terça Quarta Quinta Sexta Sábado Domingo" at bounding box center [486, 186] width 449 height 15
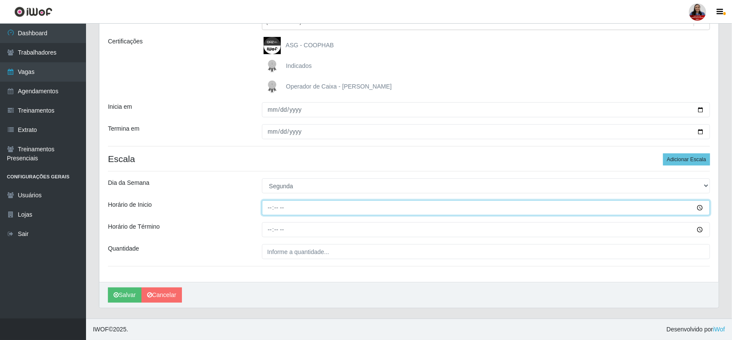
click at [268, 207] on input "Horário de Inicio" at bounding box center [486, 207] width 449 height 15
click at [274, 207] on input "18:00" at bounding box center [486, 207] width 449 height 15
type input "08:00"
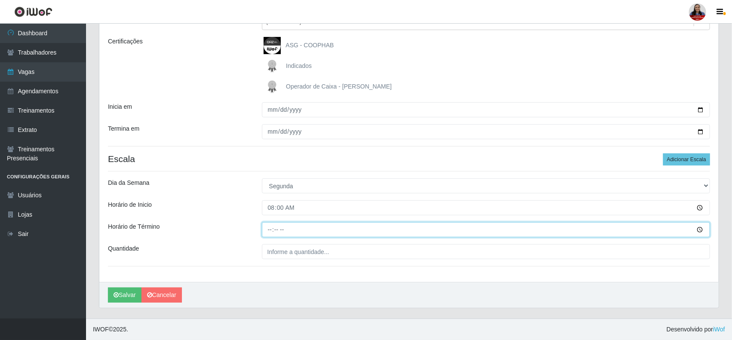
type input "14:00"
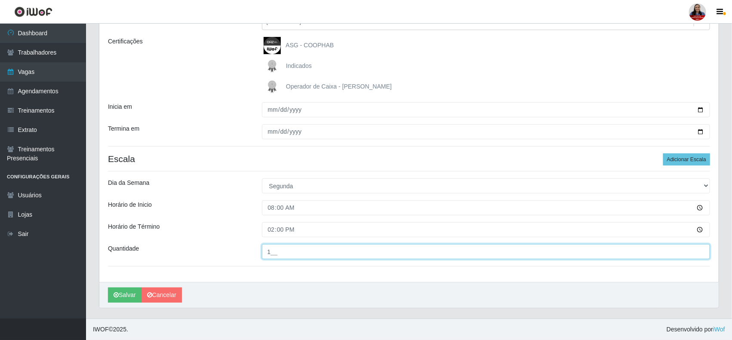
type input "1__"
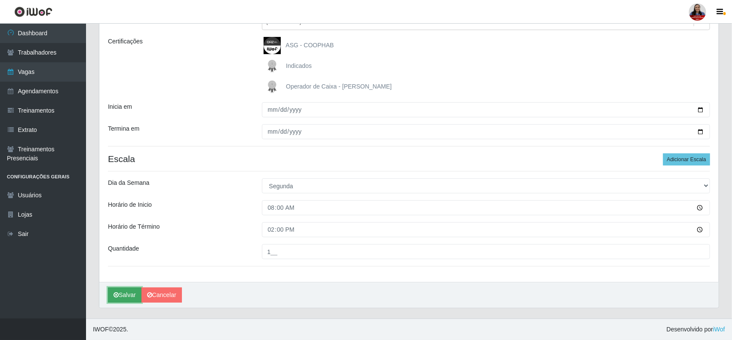
click at [118, 289] on button "Salvar" at bounding box center [125, 295] width 34 height 15
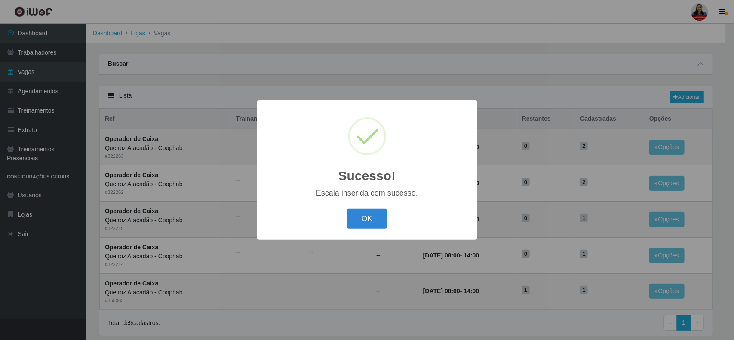
click at [370, 207] on div "OK Cancel" at bounding box center [367, 218] width 203 height 25
click at [373, 209] on div "OK Cancel" at bounding box center [367, 218] width 203 height 25
click at [376, 221] on button "OK" at bounding box center [367, 219] width 40 height 20
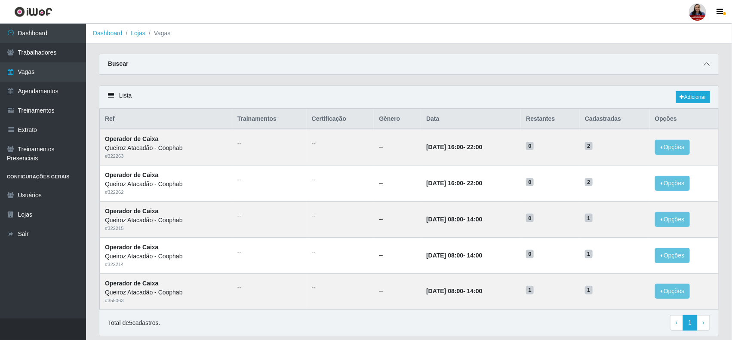
click at [708, 63] on icon at bounding box center [707, 64] width 6 height 6
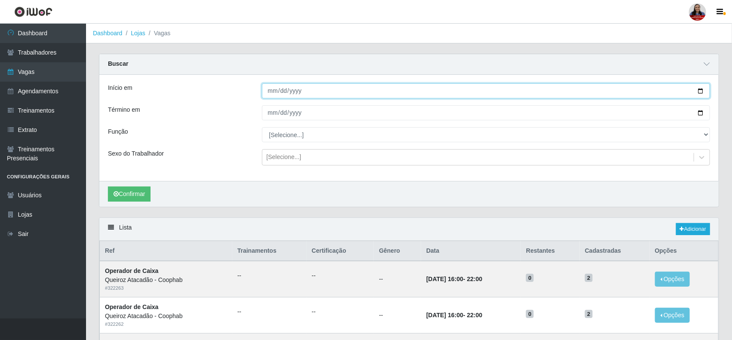
click at [698, 89] on input "2025-10-13" at bounding box center [486, 90] width 449 height 15
type input "2025-10-18"
click at [701, 111] on input "2025-10-17" at bounding box center [486, 112] width 449 height 15
type input "2025-10-19"
click at [145, 194] on button "Confirmar" at bounding box center [129, 194] width 43 height 15
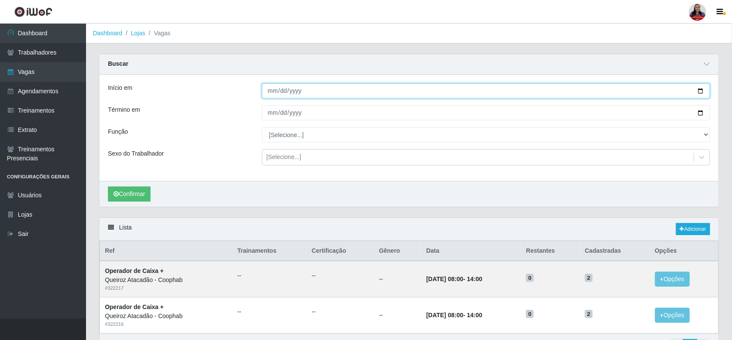
click at [699, 92] on input "2025-10-18" at bounding box center [486, 90] width 449 height 15
type input "2025-10-20"
click at [698, 111] on input "2025-10-19" at bounding box center [486, 112] width 449 height 15
type input "2025-10-24"
click at [702, 92] on input "2025-10-20" at bounding box center [486, 90] width 449 height 15
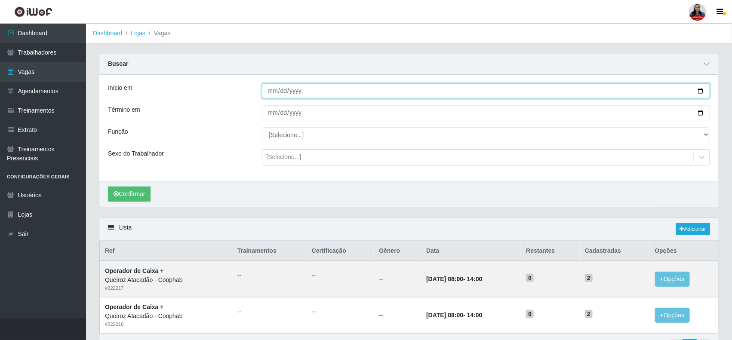
click at [702, 92] on input "2025-10-20" at bounding box center [486, 90] width 449 height 15
click at [125, 198] on button "Confirmar" at bounding box center [129, 194] width 43 height 15
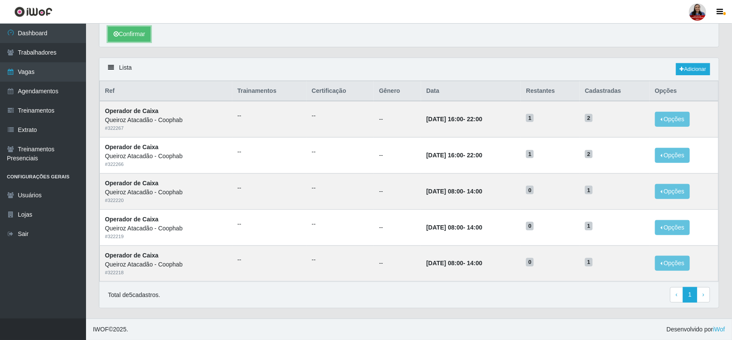
scroll to position [162, 0]
drag, startPoint x: 415, startPoint y: 264, endPoint x: 534, endPoint y: 264, distance: 118.7
click at [534, 264] on tr "Operador de Caixa Queiroz Atacadão - Coophab # 322218 -- -- -- 20/10/2025, 08:0…" at bounding box center [409, 264] width 619 height 36
click at [505, 263] on td "20/10/2025, 08:00 - 14:00" at bounding box center [471, 264] width 100 height 36
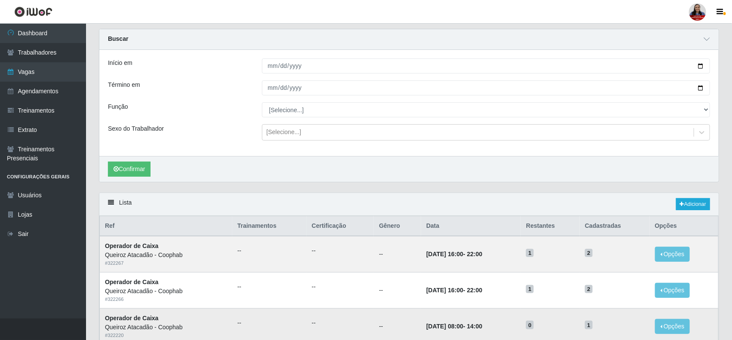
scroll to position [0, 0]
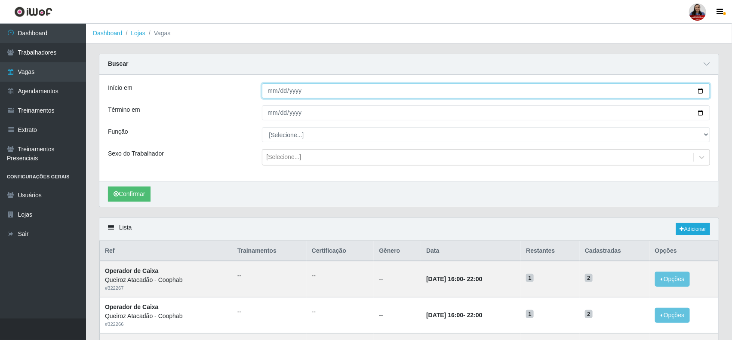
click at [701, 92] on input "2025-10-20" at bounding box center [486, 90] width 449 height 15
type input "2025-10-25"
click at [700, 115] on input "2025-10-24" at bounding box center [486, 112] width 449 height 15
type input "2025-10-31"
click at [148, 191] on button "Confirmar" at bounding box center [129, 194] width 43 height 15
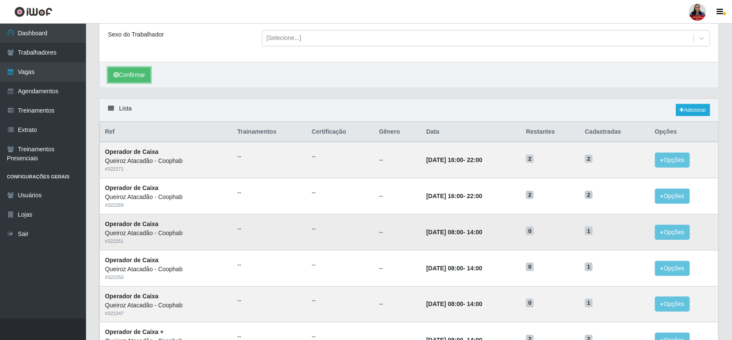
scroll to position [234, 0]
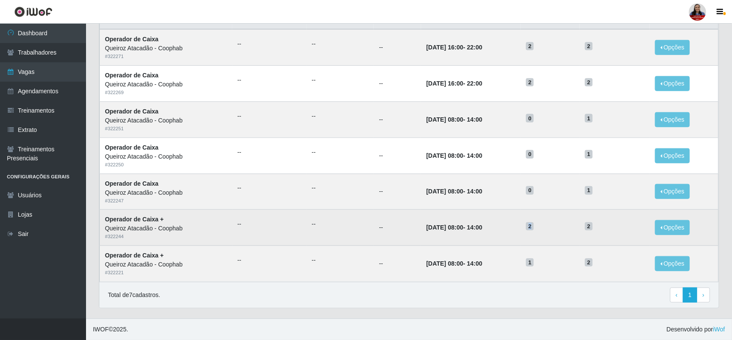
click at [534, 226] on span "2" at bounding box center [530, 226] width 8 height 9
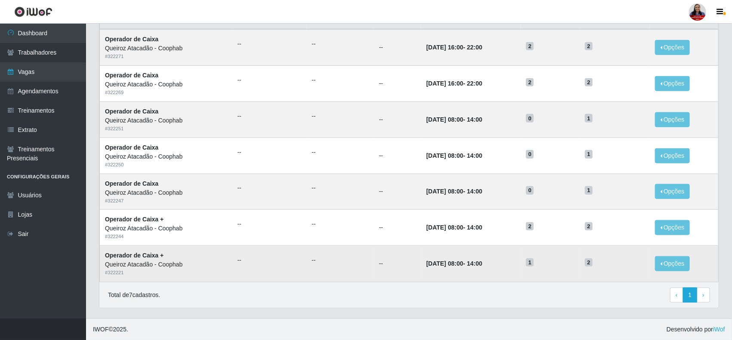
click at [534, 262] on span "1" at bounding box center [530, 263] width 8 height 9
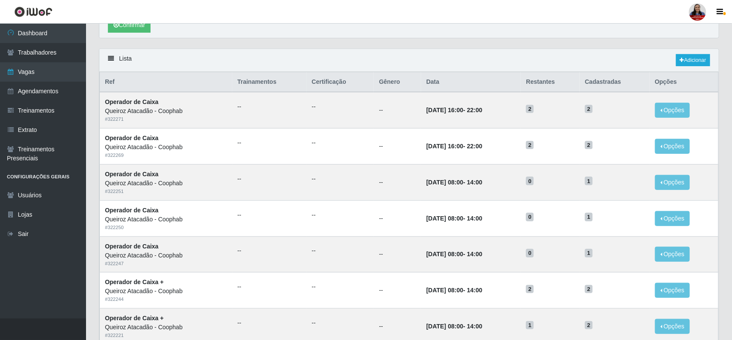
scroll to position [181, 0]
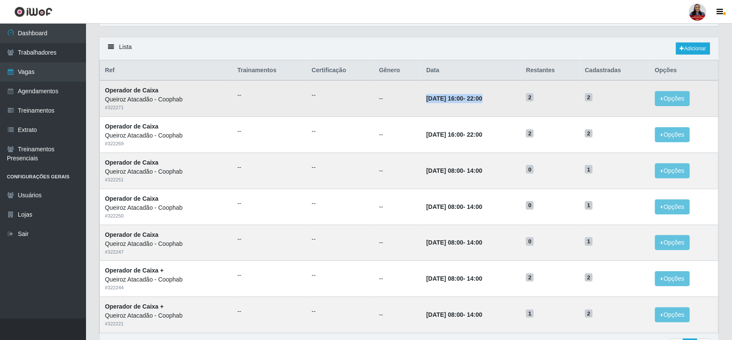
drag, startPoint x: 409, startPoint y: 102, endPoint x: 495, endPoint y: 105, distance: 85.6
click at [495, 105] on tr "Operador de Caixa Queiroz Atacadão - Coophab # 322271 -- -- -- 31/10/2025, 16:0…" at bounding box center [409, 98] width 619 height 36
click at [382, 48] on div "Lista Adicionar" at bounding box center [408, 48] width 619 height 23
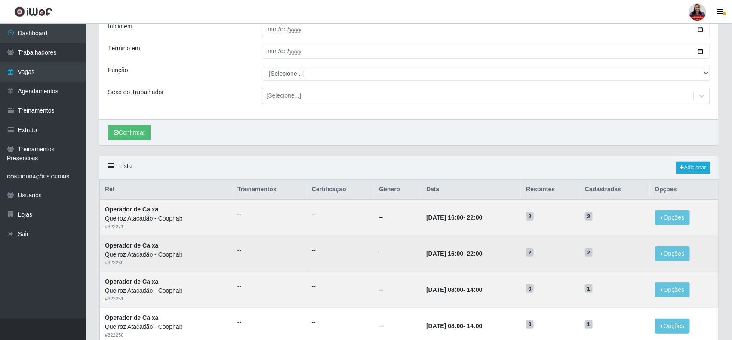
scroll to position [0, 0]
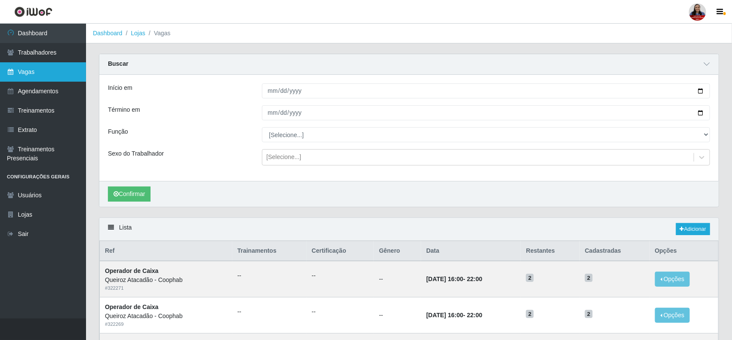
click at [43, 67] on link "Vagas" at bounding box center [43, 71] width 86 height 19
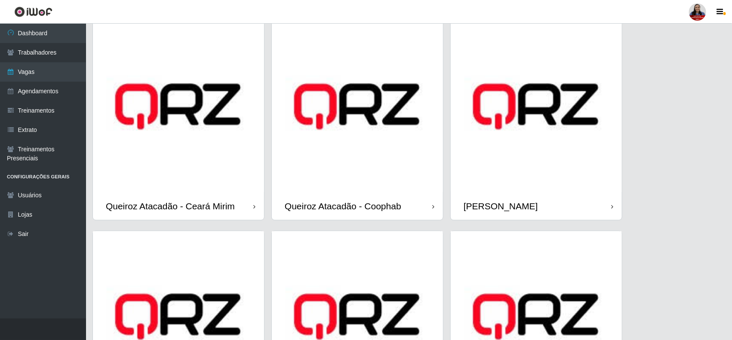
scroll to position [484, 0]
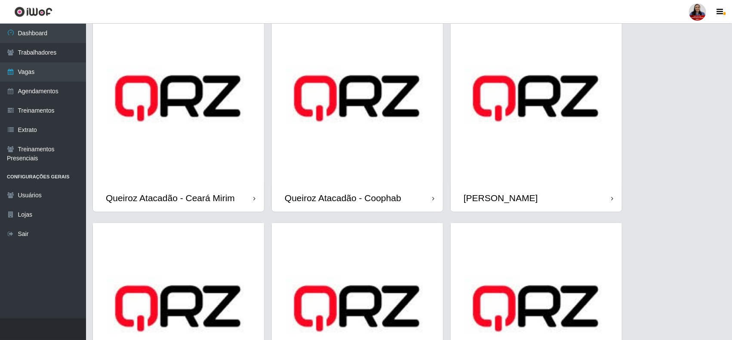
click at [520, 154] on img at bounding box center [536, 98] width 171 height 171
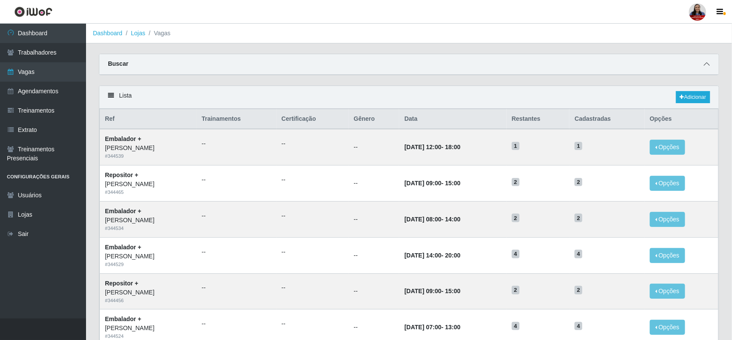
click at [706, 61] on icon at bounding box center [707, 64] width 6 height 6
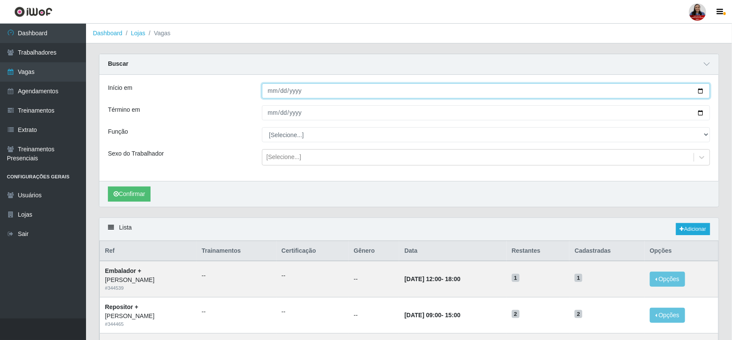
click at [699, 89] on input "Início em" at bounding box center [486, 90] width 449 height 15
type input "[DATE]"
click at [699, 113] on input "Término em" at bounding box center [486, 112] width 449 height 15
type input "[DATE]"
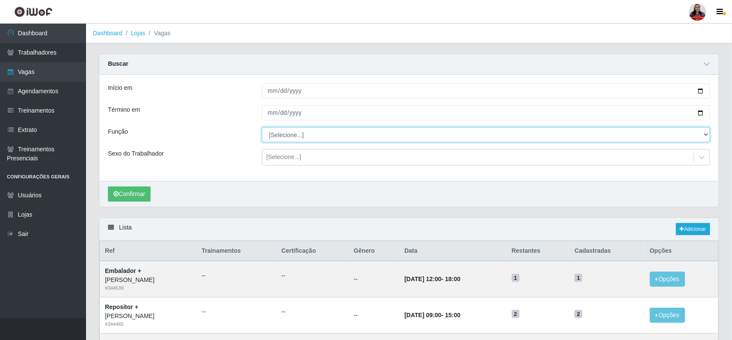
click at [289, 133] on select "[Selecione...] Embalador Embalador + Embalador ++ Panfleteiro Panfleteiro + Pan…" at bounding box center [486, 134] width 449 height 15
click at [262, 128] on select "[Selecione...] Embalador Embalador + Embalador ++ Panfleteiro Panfleteiro + Pan…" at bounding box center [486, 134] width 449 height 15
click at [313, 139] on select "[Selecione...] Embalador Embalador + Embalador ++ Panfleteiro Panfleteiro + Pan…" at bounding box center [486, 134] width 449 height 15
select select "[Selecione...]"
click at [262, 128] on select "[Selecione...] Embalador Embalador + Embalador ++ Panfleteiro Panfleteiro + Pan…" at bounding box center [486, 134] width 449 height 15
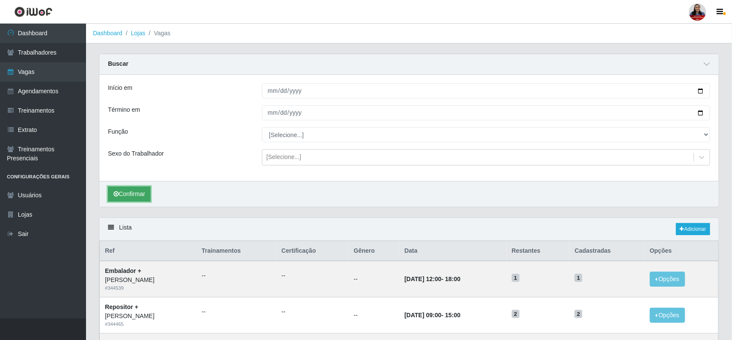
click at [142, 196] on button "Confirmar" at bounding box center [129, 194] width 43 height 15
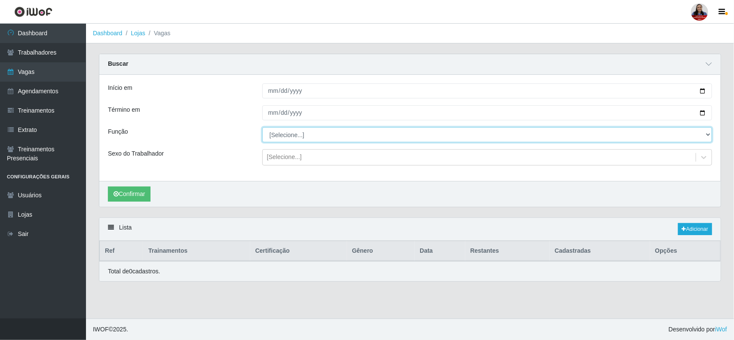
click at [309, 135] on select "[Selecione...] Embalador Embalador + Embalador ++ Panfleteiro Panfleteiro + Pan…" at bounding box center [487, 134] width 450 height 15
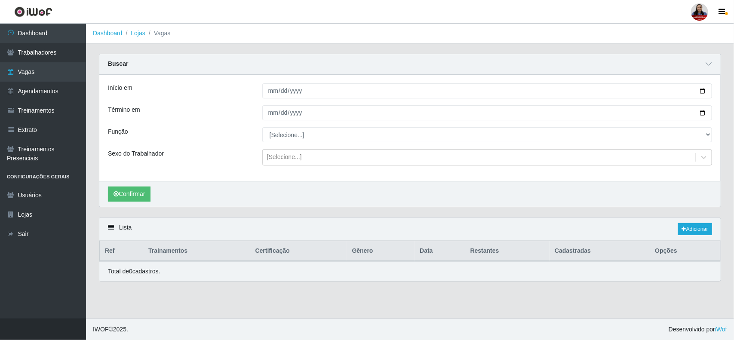
click at [226, 130] on div "Função" at bounding box center [179, 134] width 154 height 15
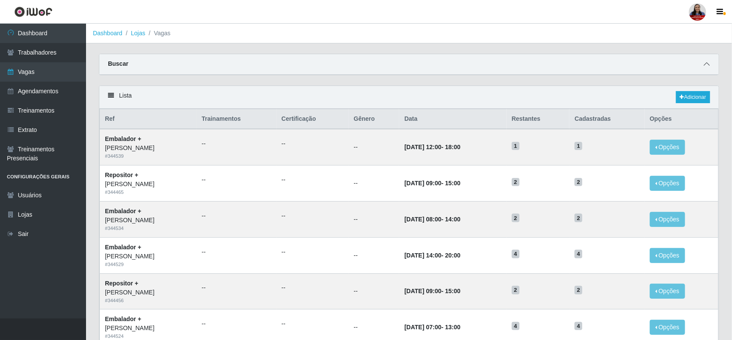
click at [702, 63] on span at bounding box center [707, 64] width 10 height 10
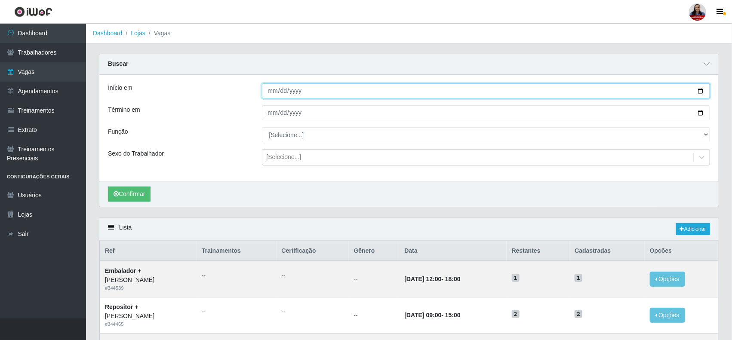
click at [700, 91] on input "Início em" at bounding box center [486, 90] width 449 height 15
type input "[DATE]"
click at [702, 112] on input "Término em" at bounding box center [486, 112] width 449 height 15
type input "[DATE]"
click at [142, 201] on button "Confirmar" at bounding box center [129, 194] width 43 height 15
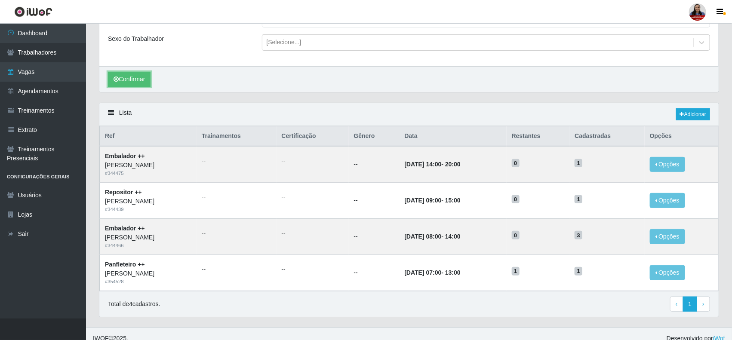
scroll to position [126, 0]
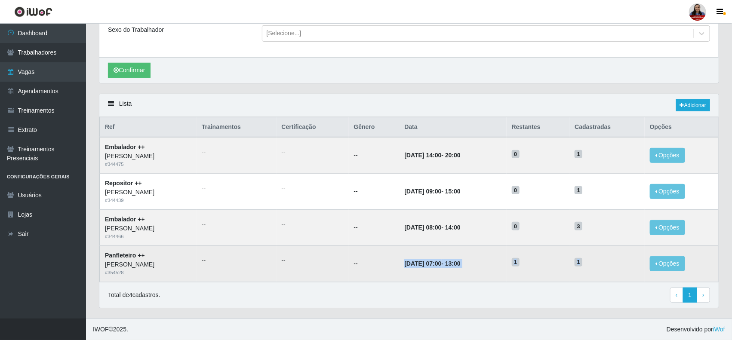
drag, startPoint x: 422, startPoint y: 264, endPoint x: 587, endPoint y: 262, distance: 165.2
click at [615, 259] on tr "Panfleteiro ++ Queiroz Atacadão - [PERSON_NAME] # 354528 -- -- -- [DATE] 07:00 …" at bounding box center [409, 264] width 619 height 36
click at [556, 260] on h5 "1" at bounding box center [538, 261] width 53 height 9
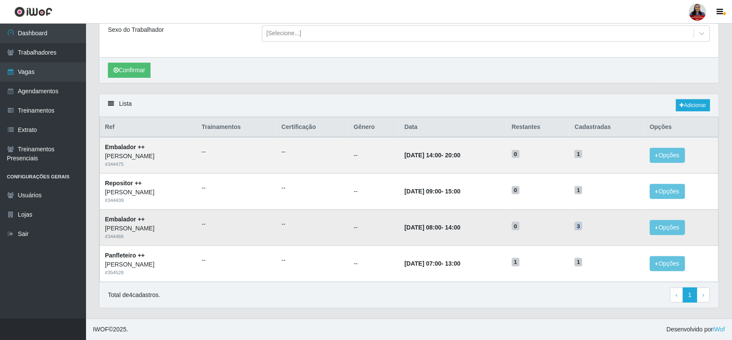
drag, startPoint x: 600, startPoint y: 228, endPoint x: 592, endPoint y: 226, distance: 8.4
click at [592, 226] on td "3" at bounding box center [607, 227] width 75 height 36
click at [441, 156] on time "[DATE] 14:00" at bounding box center [422, 155] width 37 height 7
drag, startPoint x: 597, startPoint y: 153, endPoint x: 606, endPoint y: 151, distance: 8.9
click at [606, 151] on h5 "1" at bounding box center [607, 153] width 65 height 9
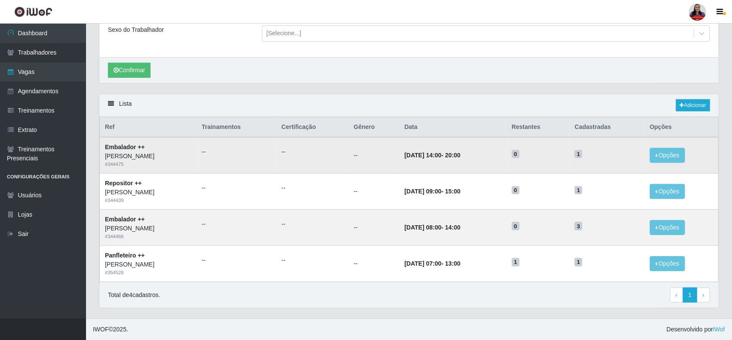
click at [602, 147] on td "1" at bounding box center [607, 155] width 75 height 36
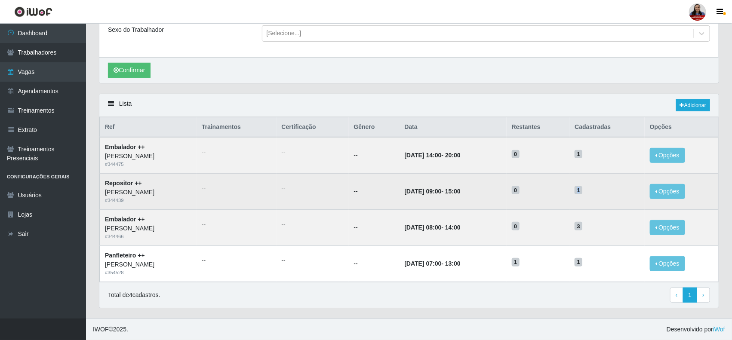
click at [582, 188] on span "1" at bounding box center [579, 190] width 8 height 9
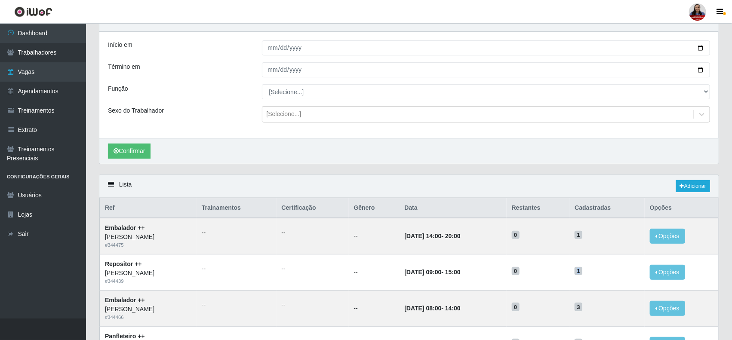
scroll to position [0, 0]
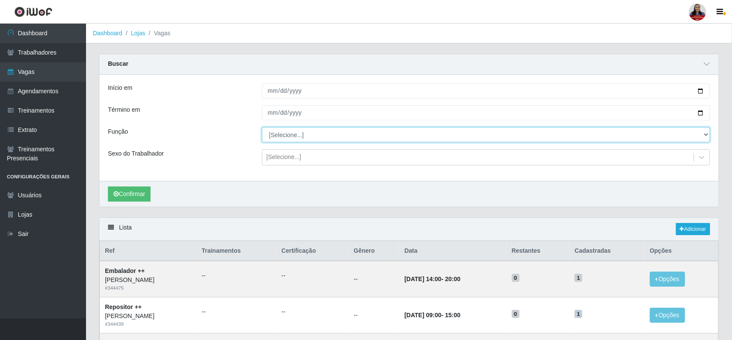
click at [302, 135] on select "[Selecione...] Embalador Embalador + Embalador ++ Panfleteiro Panfleteiro + Pan…" at bounding box center [486, 134] width 449 height 15
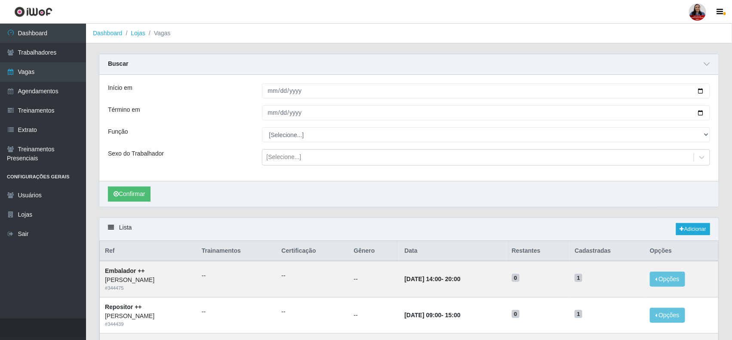
click at [228, 140] on div "Função" at bounding box center [179, 134] width 154 height 15
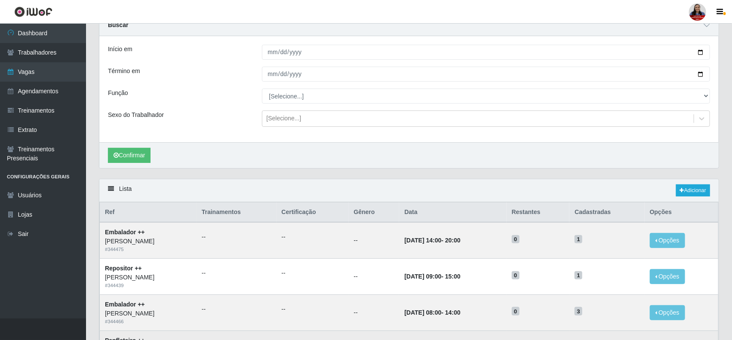
scroll to position [18, 0]
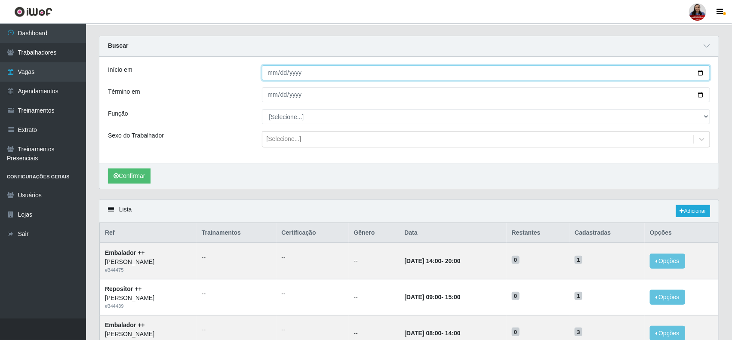
click at [702, 73] on input "[DATE]" at bounding box center [486, 72] width 449 height 15
type input "[DATE]"
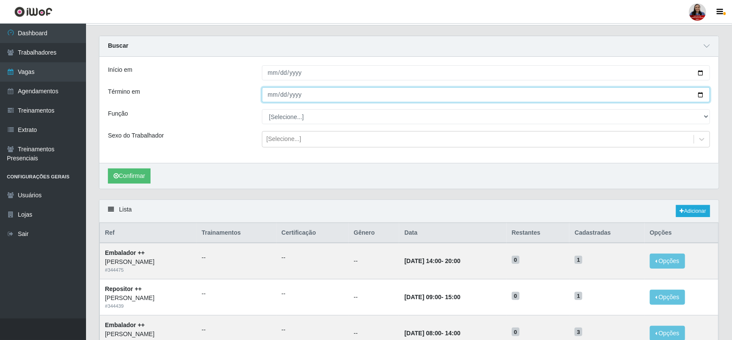
click at [700, 95] on input "[DATE]" at bounding box center [486, 94] width 449 height 15
type input "[DATE]"
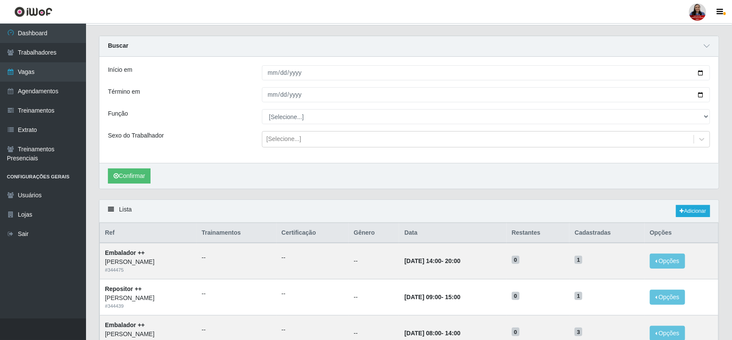
click at [114, 166] on div "Confirmar" at bounding box center [408, 176] width 619 height 26
click at [120, 169] on button "Confirmar" at bounding box center [129, 176] width 43 height 15
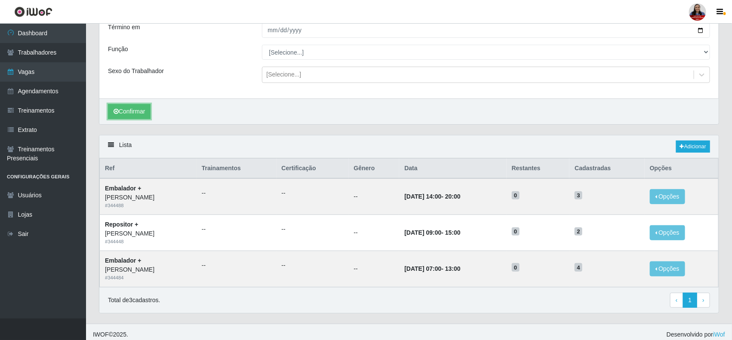
scroll to position [89, 0]
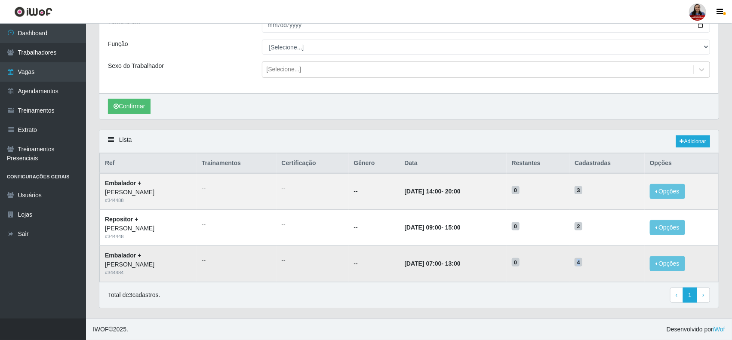
drag, startPoint x: 595, startPoint y: 261, endPoint x: 601, endPoint y: 260, distance: 6.1
click at [582, 260] on span "4" at bounding box center [579, 262] width 8 height 9
drag, startPoint x: 459, startPoint y: 191, endPoint x: 502, endPoint y: 190, distance: 43.0
click at [502, 190] on td "[DATE] 14:00 - 20:00" at bounding box center [452, 191] width 107 height 36
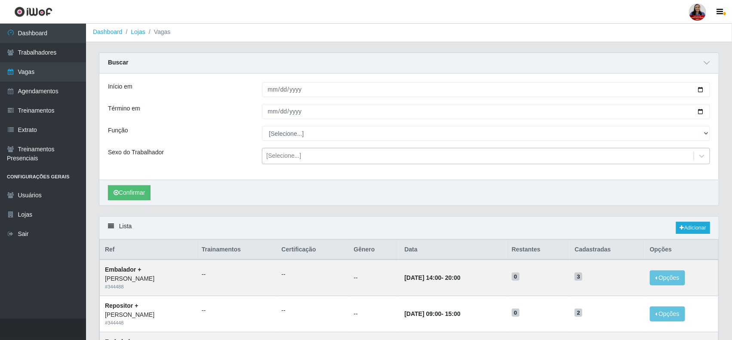
scroll to position [0, 0]
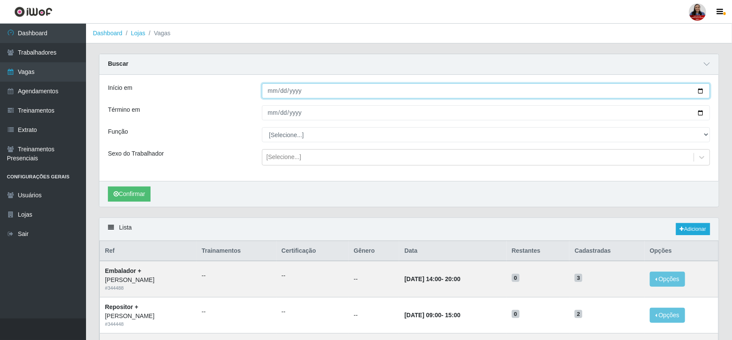
click at [701, 91] on input "[DATE]" at bounding box center [486, 90] width 449 height 15
type input "[DATE]"
click at [702, 113] on input "[DATE]" at bounding box center [486, 112] width 449 height 15
type input "[DATE]"
click at [143, 189] on button "Confirmar" at bounding box center [129, 194] width 43 height 15
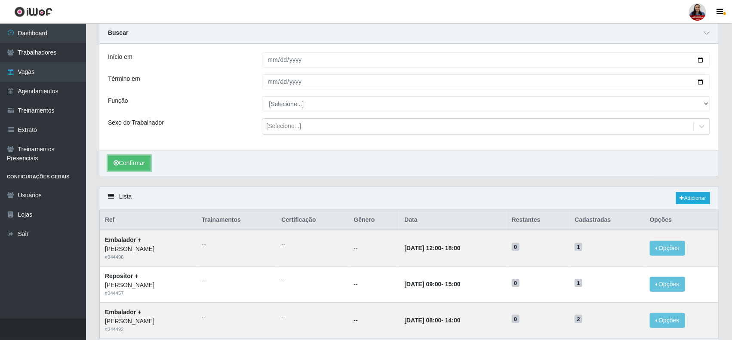
scroll to position [89, 0]
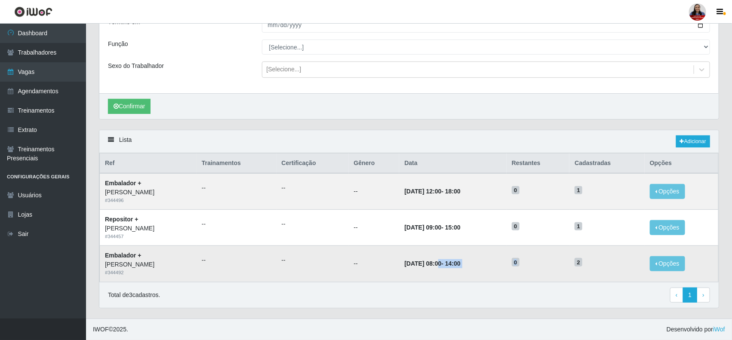
drag, startPoint x: 457, startPoint y: 261, endPoint x: 560, endPoint y: 257, distance: 103.3
click at [560, 257] on tr "Embalador + [PERSON_NAME] - [PERSON_NAME] # 344492 -- -- -- [DATE] 08:00 - 14:0…" at bounding box center [409, 264] width 619 height 36
click at [602, 258] on h5 "2" at bounding box center [607, 262] width 65 height 9
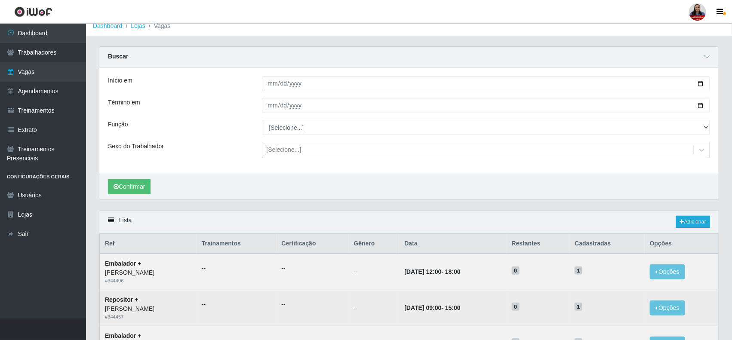
scroll to position [0, 0]
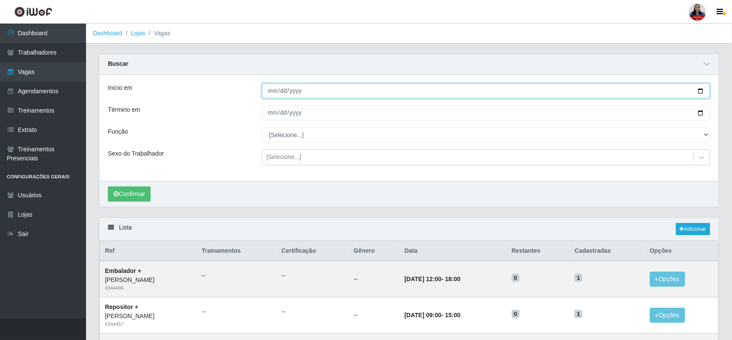
click at [704, 93] on input "[DATE]" at bounding box center [486, 90] width 449 height 15
type input "[DATE]"
click at [702, 112] on input "[DATE]" at bounding box center [486, 112] width 449 height 15
type input "[DATE]"
click at [148, 196] on button "Confirmar" at bounding box center [129, 194] width 43 height 15
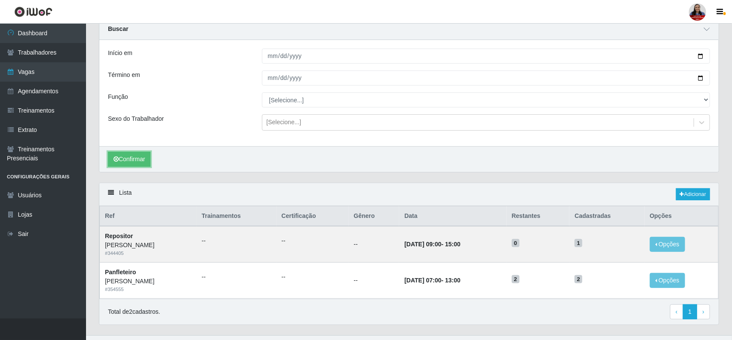
scroll to position [54, 0]
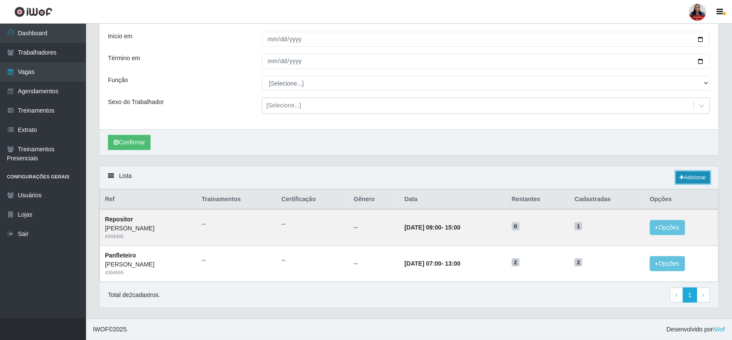
click at [695, 182] on link "Adicionar" at bounding box center [693, 178] width 34 height 12
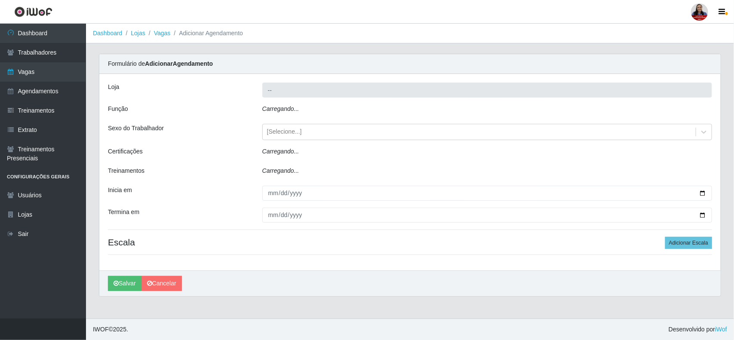
type input "[PERSON_NAME]"
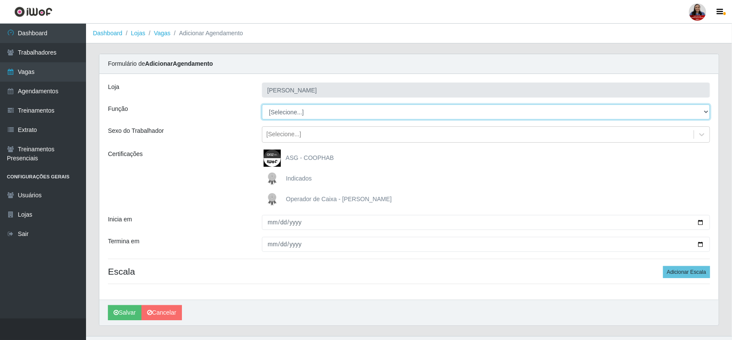
click at [302, 108] on select "[Selecione...] Embalador Embalador + Embalador ++ Panfleteiro Panfleteiro + Pan…" at bounding box center [486, 112] width 449 height 15
select select "1"
click at [262, 105] on select "[Selecione...] Embalador Embalador + Embalador ++ Panfleteiro Panfleteiro + Pan…" at bounding box center [486, 112] width 449 height 15
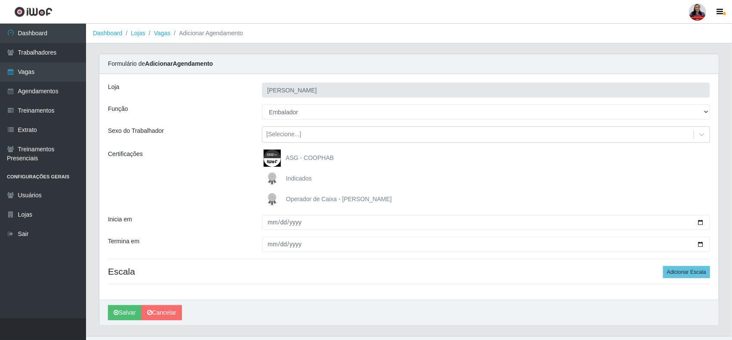
click at [205, 151] on div "Certificações" at bounding box center [179, 179] width 154 height 58
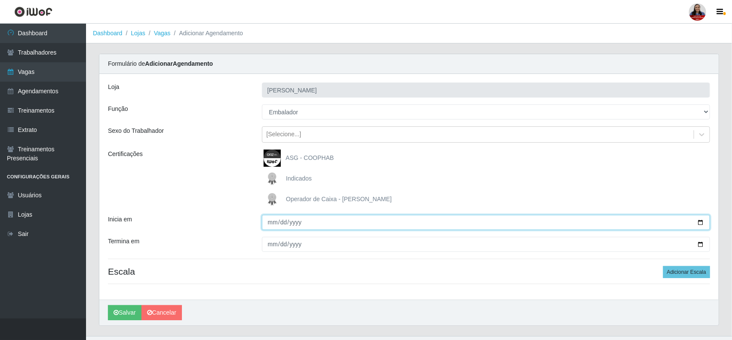
click at [700, 224] on input "Inicia em" at bounding box center [486, 222] width 449 height 15
type input "[DATE]"
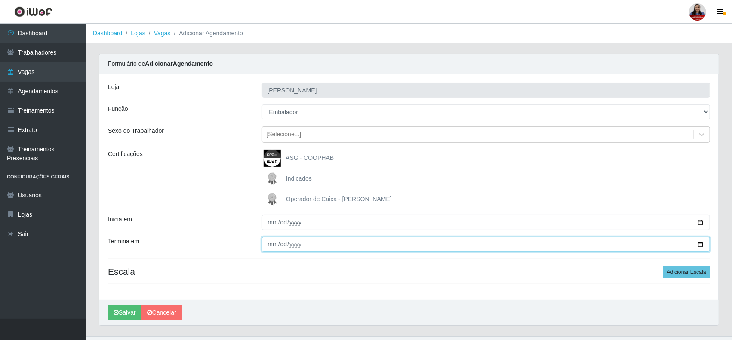
click at [698, 244] on input "Termina em" at bounding box center [486, 244] width 449 height 15
type input "[DATE]"
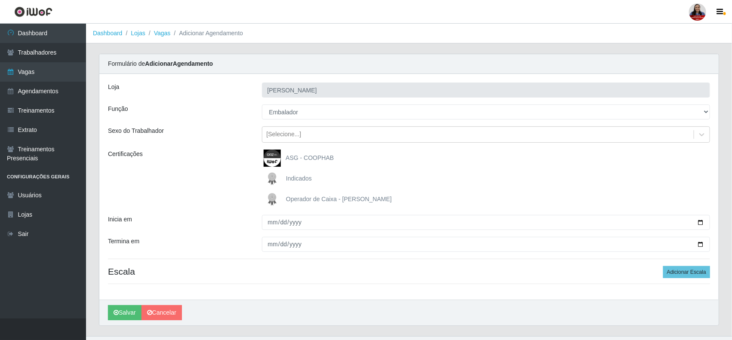
click at [228, 196] on div "Certificações" at bounding box center [179, 179] width 154 height 58
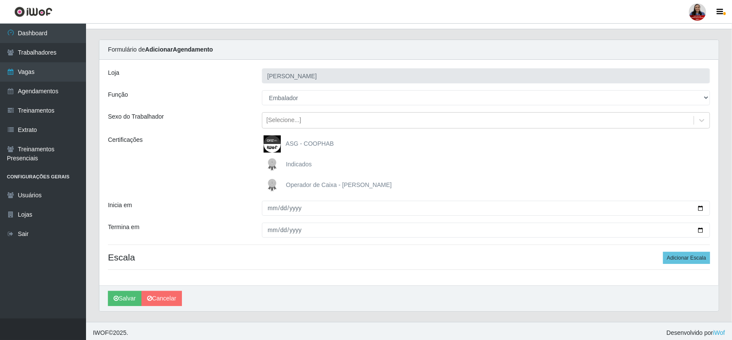
scroll to position [18, 0]
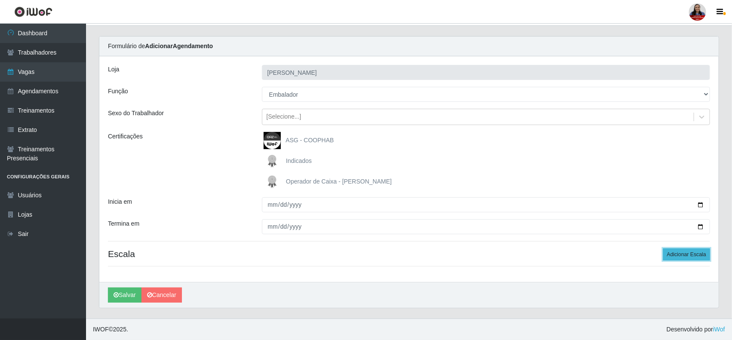
click at [674, 257] on button "Adicionar Escala" at bounding box center [686, 255] width 47 height 12
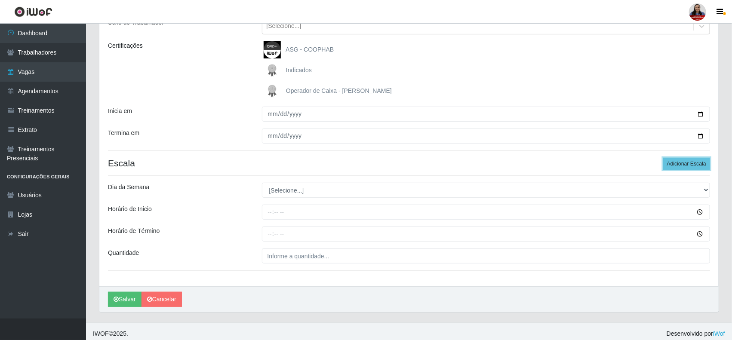
scroll to position [114, 0]
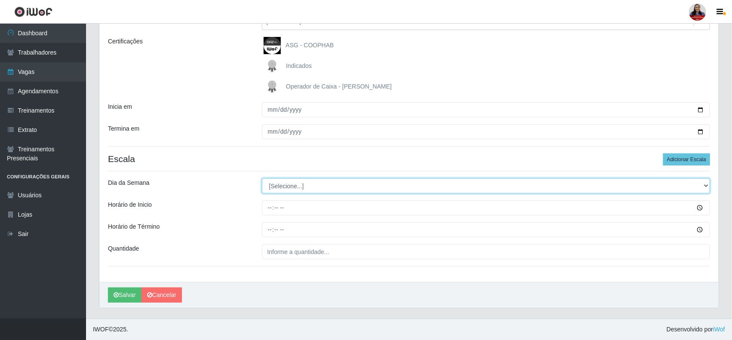
click at [336, 186] on select "[Selecione...] Segunda Terça Quarta Quinta Sexta Sábado Domingo" at bounding box center [486, 186] width 449 height 15
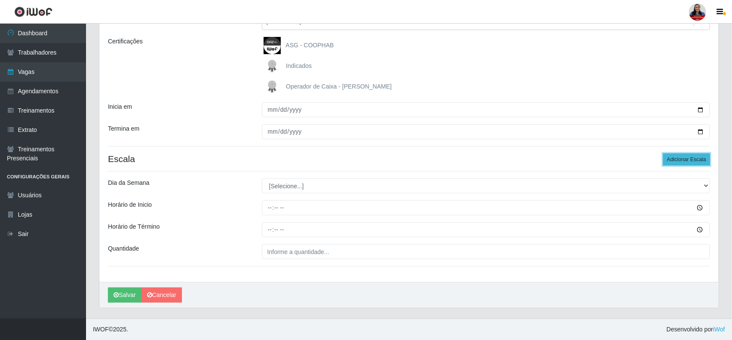
click at [685, 160] on button "Adicionar Escala" at bounding box center [686, 160] width 47 height 12
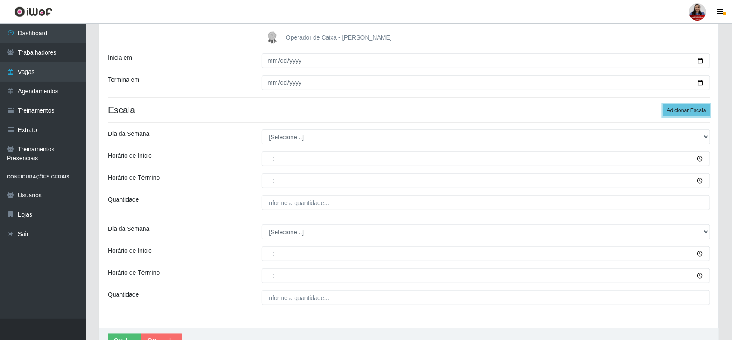
scroll to position [209, 0]
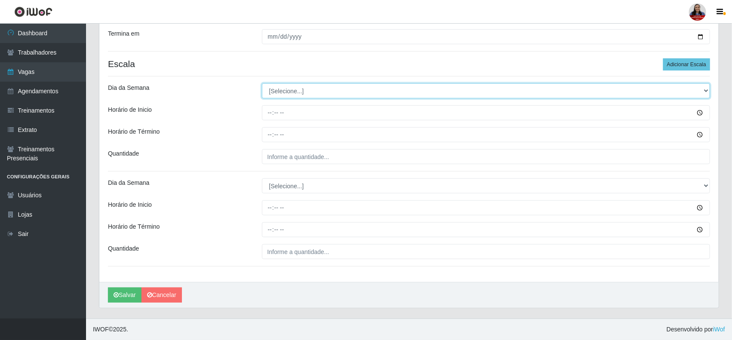
click at [341, 92] on select "[Selecione...] Segunda Terça Quarta Quinta Sexta Sábado Domingo" at bounding box center [486, 90] width 449 height 15
click at [262, 83] on select "[Selecione...] Segunda Terça Quarta Quinta Sexta Sábado Domingo" at bounding box center [486, 90] width 449 height 15
click at [351, 98] on select "[Selecione...] Segunda Terça Quarta Quinta Sexta Sábado Domingo" at bounding box center [486, 90] width 449 height 15
select select "1"
click at [262, 83] on select "[Selecione...] Segunda Terça Quarta Quinta Sexta Sábado Domingo" at bounding box center [486, 90] width 449 height 15
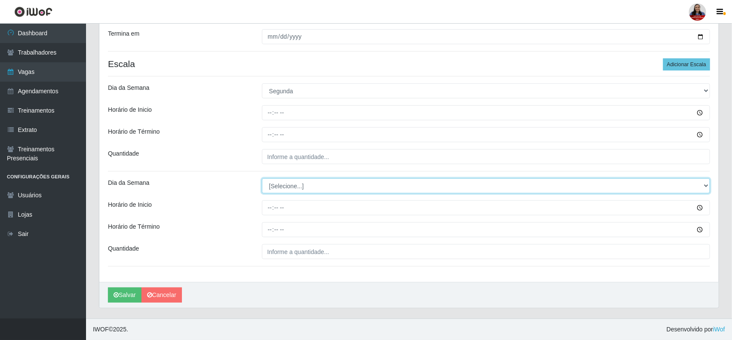
click at [277, 184] on select "[Selecione...] Segunda Terça Quarta Quinta Sexta Sábado Domingo" at bounding box center [486, 186] width 449 height 15
select select "1"
click at [262, 179] on select "[Selecione...] Segunda Terça Quarta Quinta Sexta Sábado Domingo" at bounding box center [486, 186] width 449 height 15
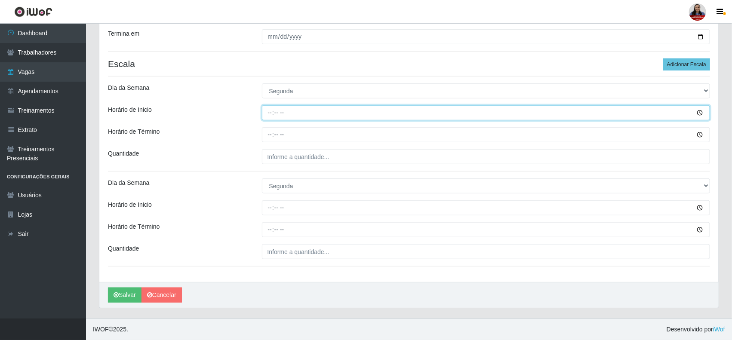
click at [268, 115] on input "Horário de Inicio" at bounding box center [486, 112] width 449 height 15
type input "08:00"
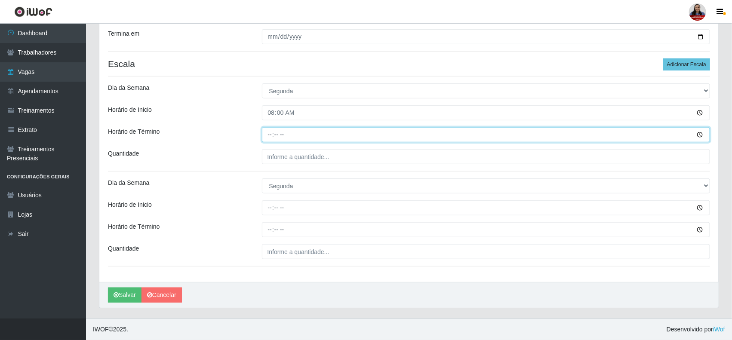
type input "14:00"
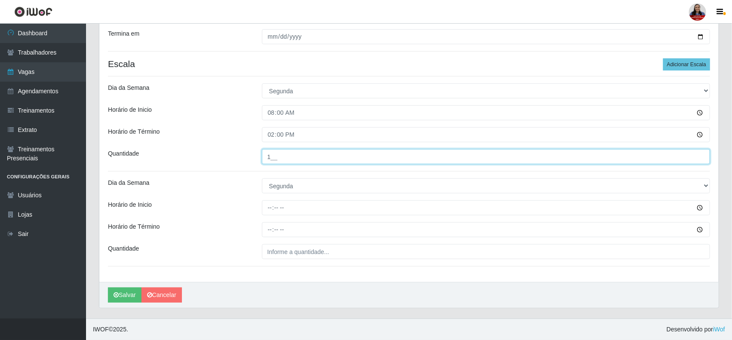
type input "1__"
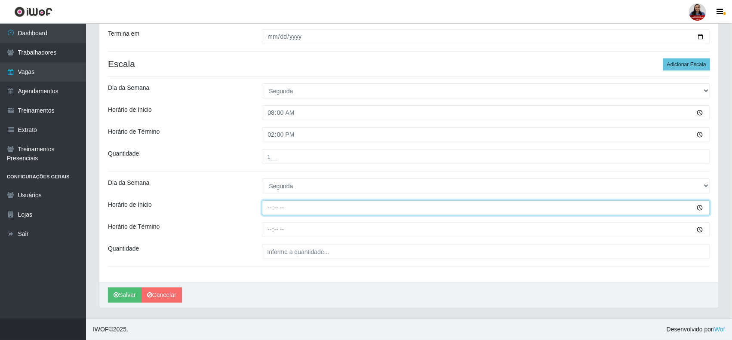
type input "14:00"
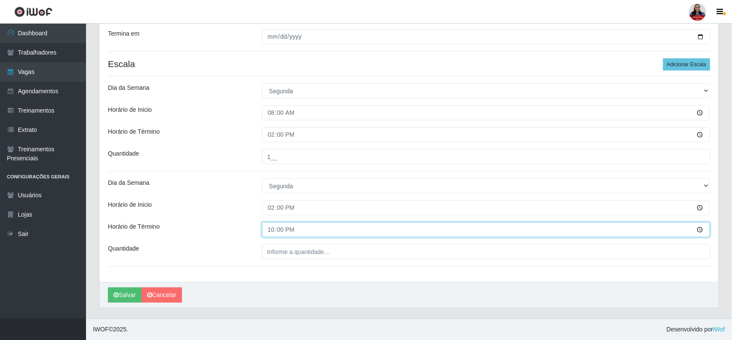
click at [275, 227] on input "22:00" at bounding box center [486, 229] width 449 height 15
click at [270, 230] on input "22:00" at bounding box center [486, 229] width 449 height 15
type input "20:00"
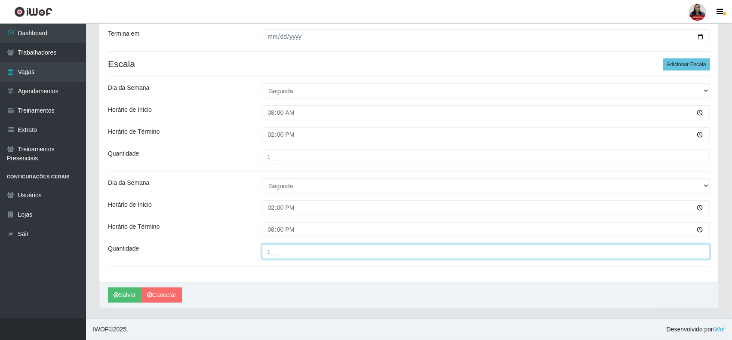
type input "1__"
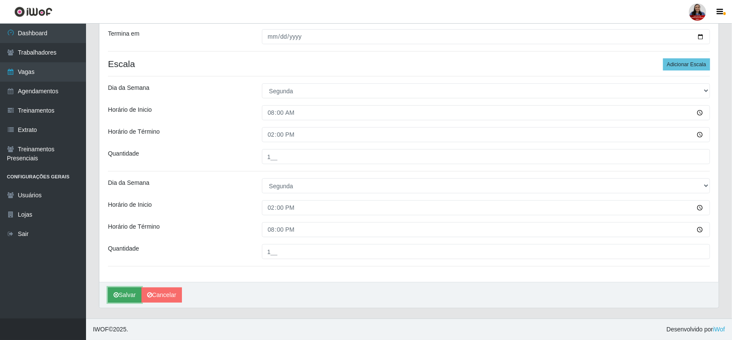
click at [129, 298] on button "Salvar" at bounding box center [125, 295] width 34 height 15
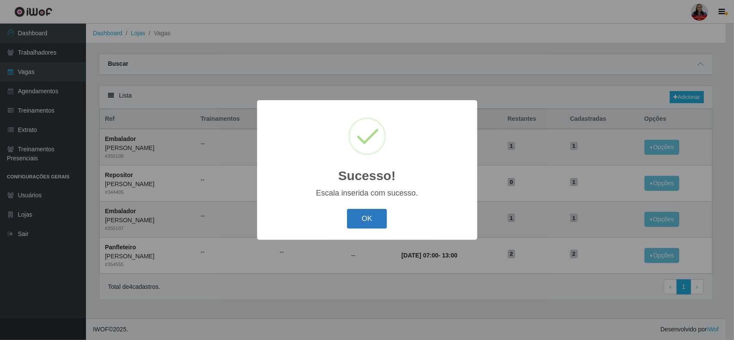
click at [368, 227] on button "OK" at bounding box center [367, 219] width 40 height 20
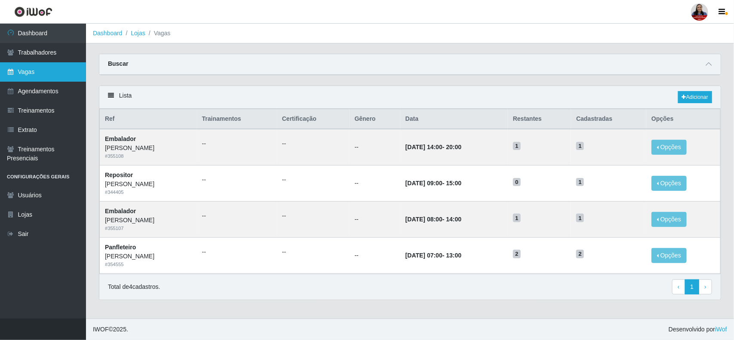
click at [26, 80] on link "Vagas" at bounding box center [43, 71] width 86 height 19
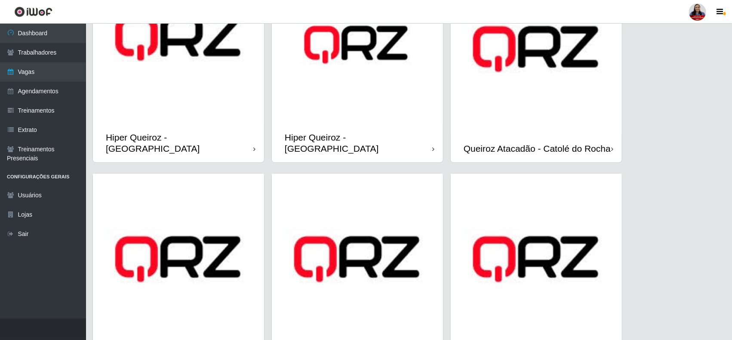
scroll to position [323, 0]
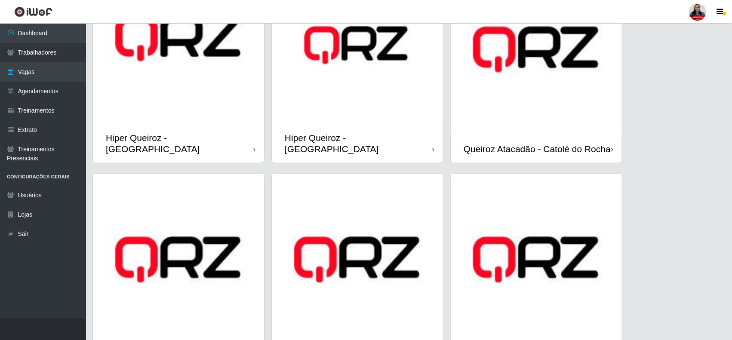
click at [196, 103] on img at bounding box center [178, 38] width 171 height 171
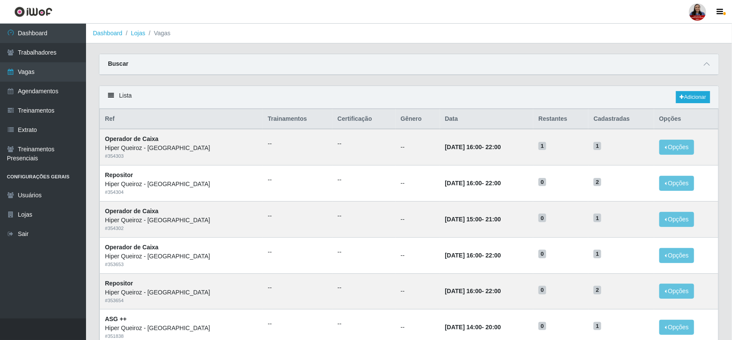
click at [712, 59] on div at bounding box center [707, 64] width 10 height 10
click at [706, 64] on icon at bounding box center [707, 64] width 6 height 6
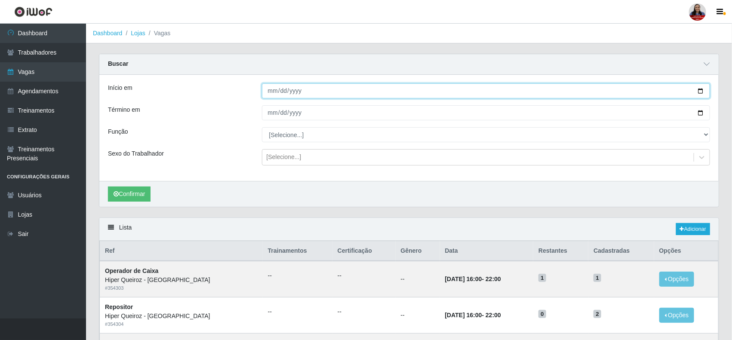
click at [703, 93] on input "Início em" at bounding box center [486, 90] width 449 height 15
type input "[DATE]"
click at [701, 111] on input "Término em" at bounding box center [486, 112] width 449 height 15
type input "[DATE]"
click at [138, 198] on button "Confirmar" at bounding box center [129, 194] width 43 height 15
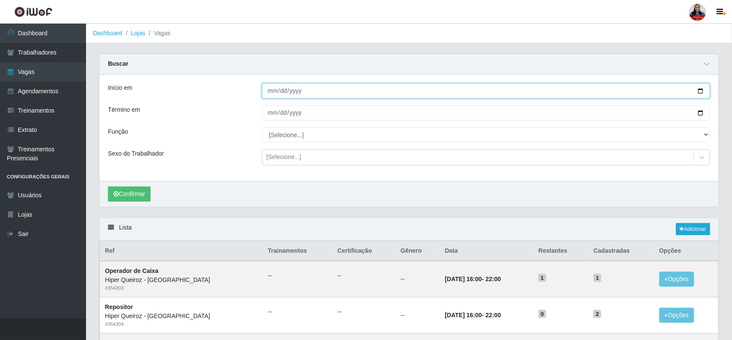
click at [700, 91] on input "[DATE]" at bounding box center [486, 90] width 449 height 15
type input "[DATE]"
click at [702, 113] on input "[DATE]" at bounding box center [486, 112] width 449 height 15
type input "[DATE]"
click at [134, 196] on button "Confirmar" at bounding box center [129, 194] width 43 height 15
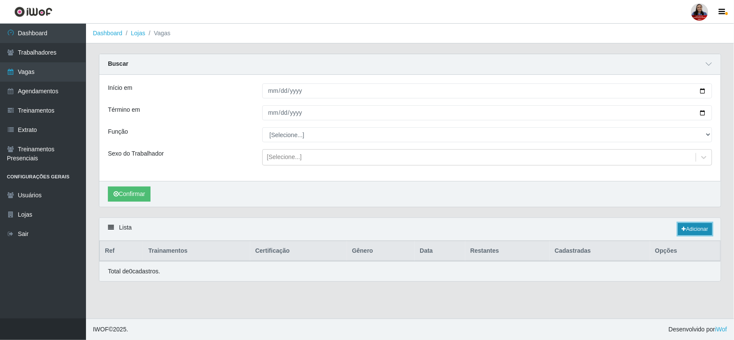
click at [690, 232] on link "Adicionar" at bounding box center [695, 229] width 34 height 12
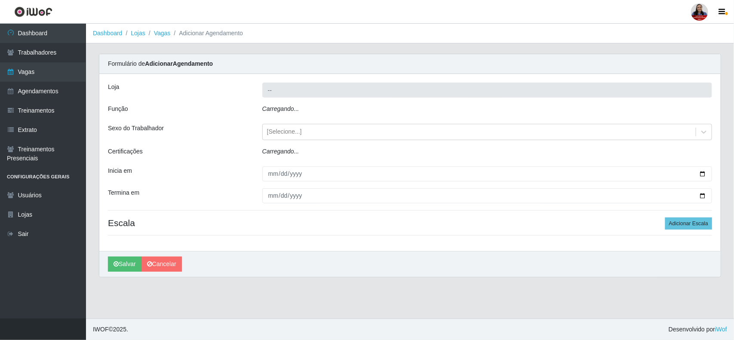
type input "Hiper Queiroz - [GEOGRAPHIC_DATA]"
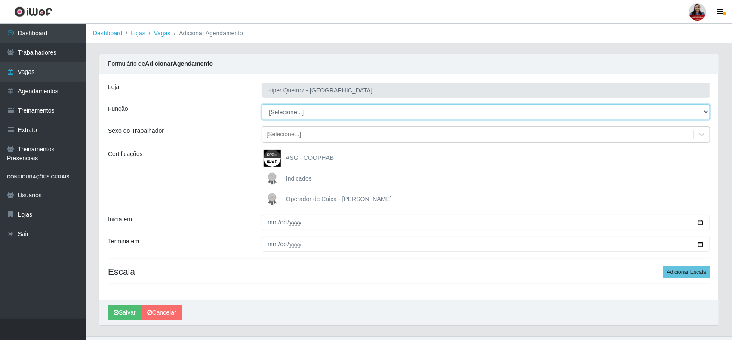
click at [394, 110] on select "[Selecione...] ASG ASG + ASG ++ Embalador Embalador + Embalador ++ Operador de …" at bounding box center [486, 112] width 449 height 15
select select "72"
click at [262, 105] on select "[Selecione...] ASG ASG + ASG ++ Embalador Embalador + Embalador ++ Operador de …" at bounding box center [486, 112] width 449 height 15
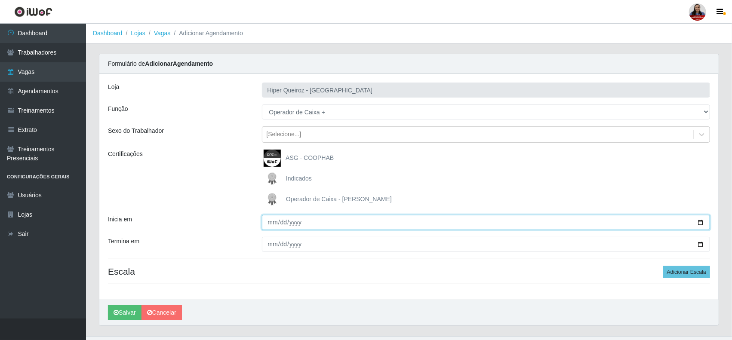
click at [699, 222] on input "Inicia em" at bounding box center [486, 222] width 449 height 15
type input "[DATE]"
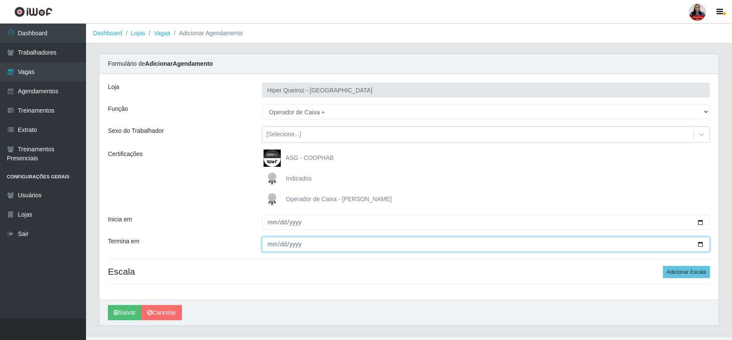
click at [701, 243] on input "Termina em" at bounding box center [486, 244] width 449 height 15
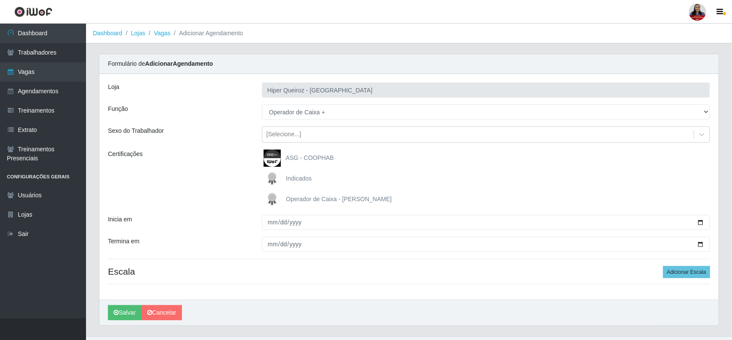
click at [180, 200] on div "Certificações" at bounding box center [179, 179] width 154 height 58
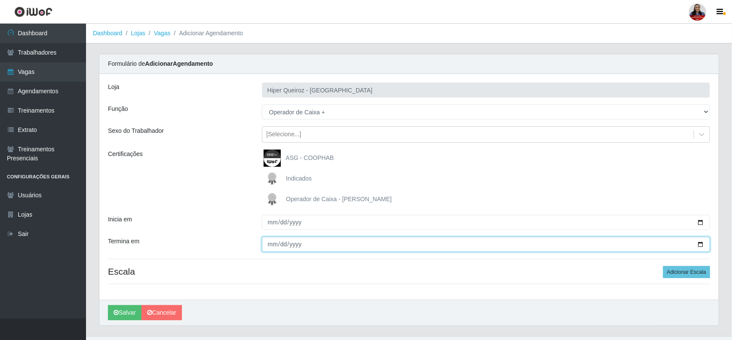
click at [700, 244] on input "[DATE]" at bounding box center [486, 244] width 449 height 15
type input "[DATE]"
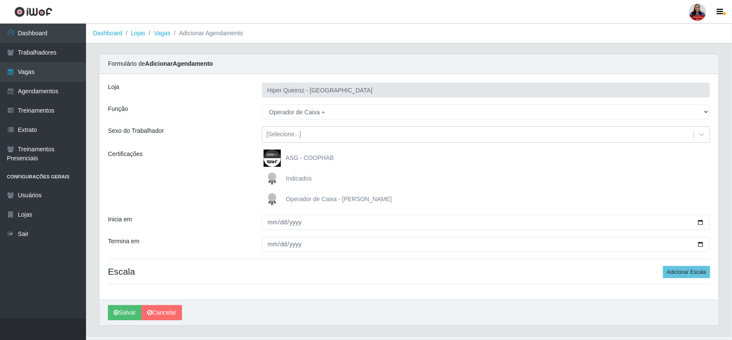
click at [459, 163] on div "ASG - COOPHAB" at bounding box center [486, 158] width 449 height 17
click at [676, 272] on button "Adicionar Escala" at bounding box center [686, 272] width 47 height 12
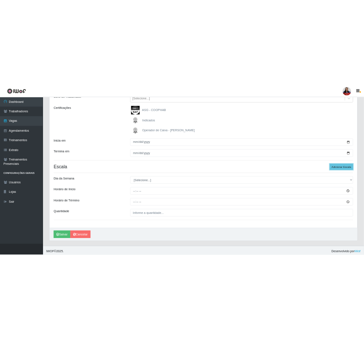
scroll to position [114, 0]
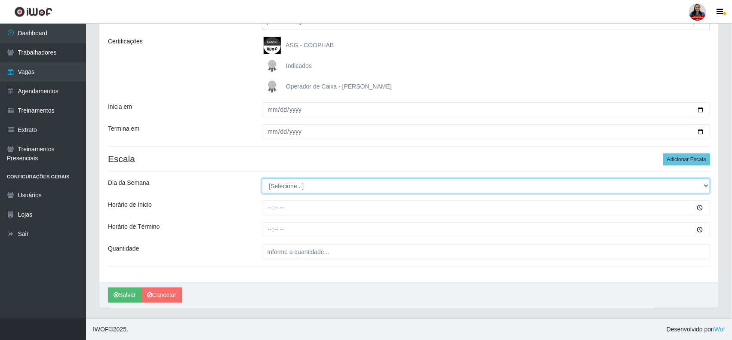
click at [287, 184] on select "[Selecione...] Segunda Terça Quarta Quinta Sexta Sábado Domingo" at bounding box center [486, 186] width 449 height 15
select select "6"
click at [262, 179] on select "[Selecione...] Segunda Terça Quarta Quinta Sexta Sábado Domingo" at bounding box center [486, 186] width 449 height 15
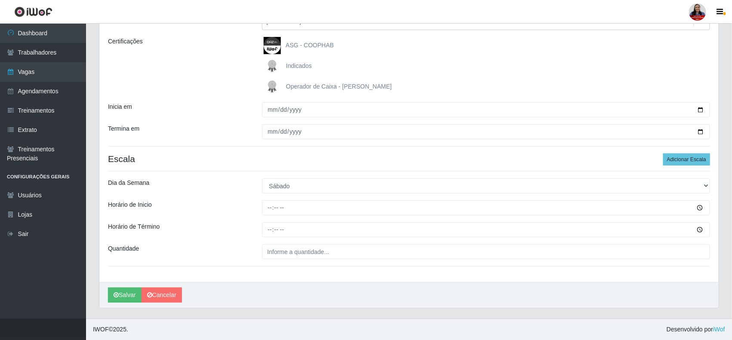
click at [241, 151] on div "Loja Hiper Queiroz - Nova Betânia Função [Selecione...] ASG ASG + ASG ++ Embala…" at bounding box center [408, 121] width 619 height 321
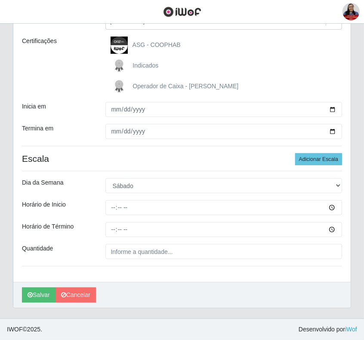
scroll to position [114, 0]
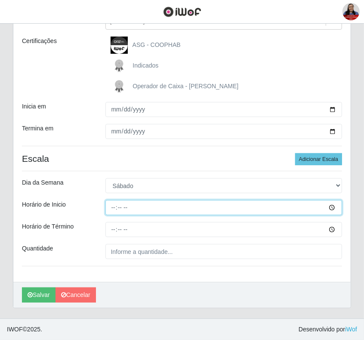
click at [111, 207] on input "Horário de Inicio" at bounding box center [223, 207] width 237 height 15
click at [112, 207] on input "Horário de Inicio" at bounding box center [223, 207] width 237 height 15
type input "16:00"
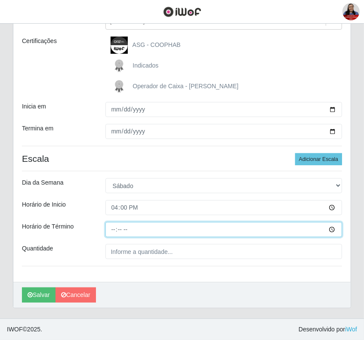
click at [122, 229] on input "Horário de Término" at bounding box center [223, 229] width 237 height 15
type input "22:00"
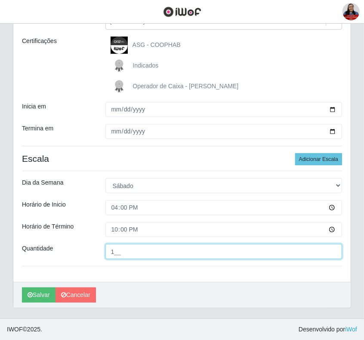
type input "1__"
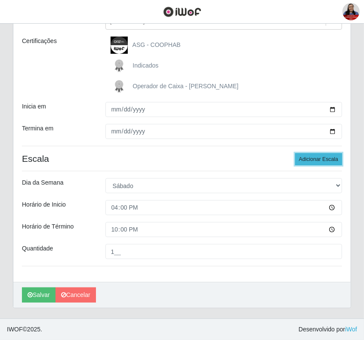
click at [300, 156] on button "Adicionar Escala" at bounding box center [318, 159] width 47 height 12
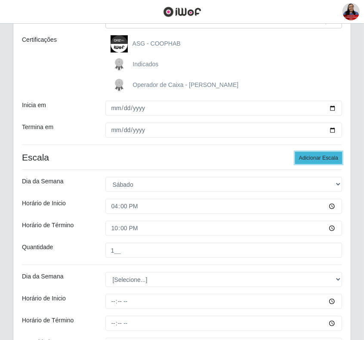
click at [300, 156] on button "Adicionar Escala" at bounding box center [318, 158] width 47 height 12
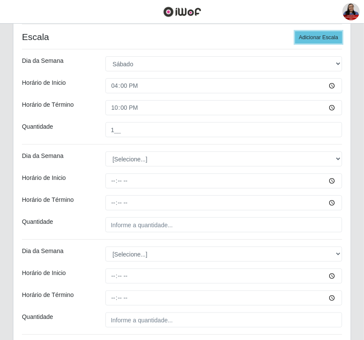
scroll to position [276, 0]
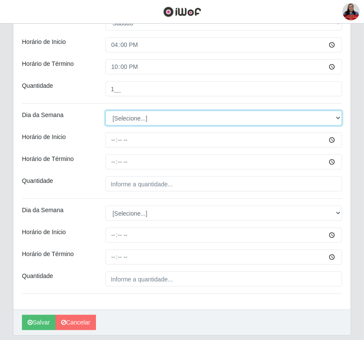
click at [126, 118] on select "[Selecione...] Segunda Terça Quarta Quinta Sexta Sábado Domingo" at bounding box center [223, 118] width 237 height 15
select select "0"
click at [105, 111] on select "[Selecione...] Segunda Terça Quarta Quinta Sexta Sábado Domingo" at bounding box center [223, 118] width 237 height 15
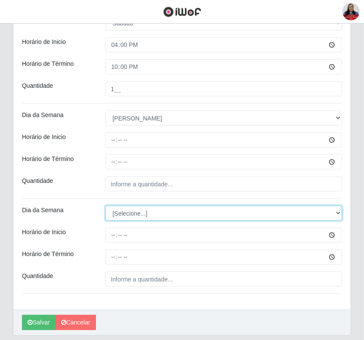
click at [129, 208] on select "[Selecione...] Segunda Terça Quarta Quinta Sexta Sábado Domingo" at bounding box center [223, 213] width 237 height 15
select select "0"
click at [105, 206] on select "[Selecione...] Segunda Terça Quarta Quinta Sexta Sábado Domingo" at bounding box center [223, 213] width 237 height 15
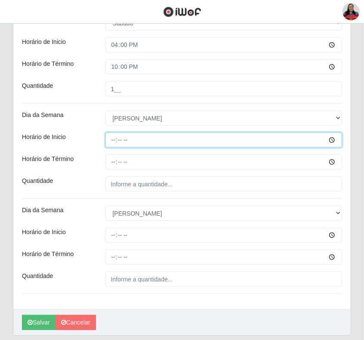
click at [115, 141] on input "Horário de Inicio" at bounding box center [223, 139] width 237 height 15
type input "09:00"
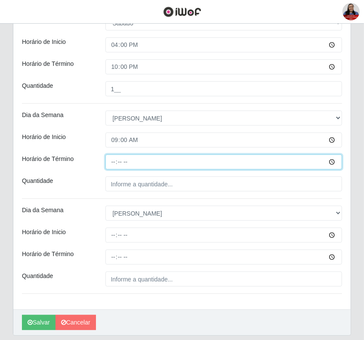
type input "15:00"
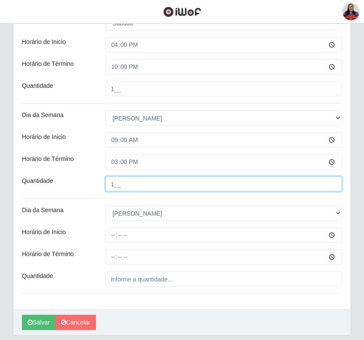
type input "1__"
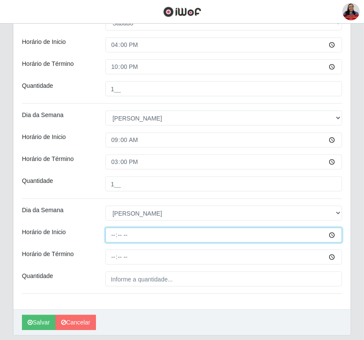
type input "16:00"
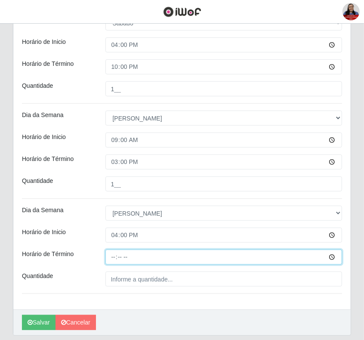
type input "22:00"
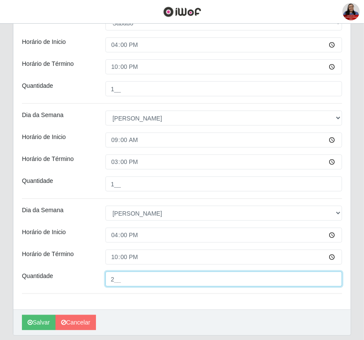
type input "2__"
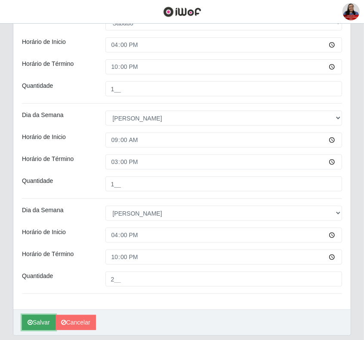
click at [47, 325] on button "Salvar" at bounding box center [39, 322] width 34 height 15
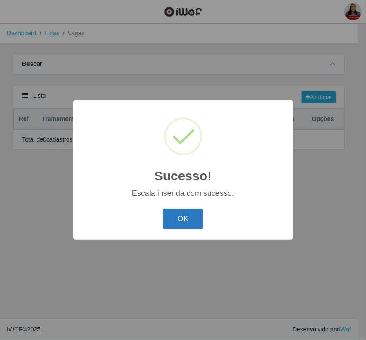
click at [181, 221] on button "OK" at bounding box center [183, 219] width 40 height 20
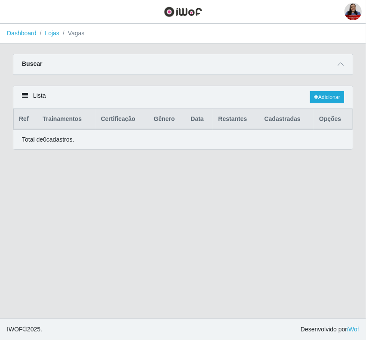
click at [346, 61] on div "Buscar" at bounding box center [182, 64] width 339 height 21
click at [340, 61] on icon at bounding box center [341, 64] width 6 height 6
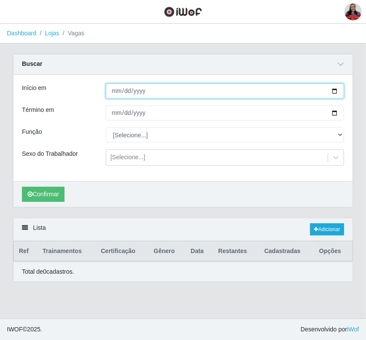
click at [334, 91] on input "[DATE]" at bounding box center [225, 90] width 238 height 15
type input "[DATE]"
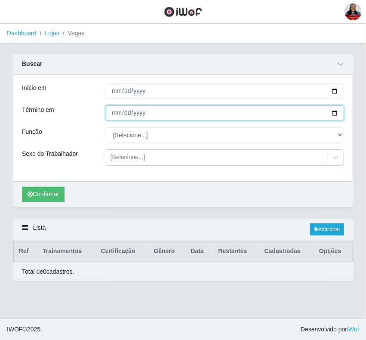
click at [333, 114] on input "[DATE]" at bounding box center [225, 112] width 238 height 15
type input "[DATE]"
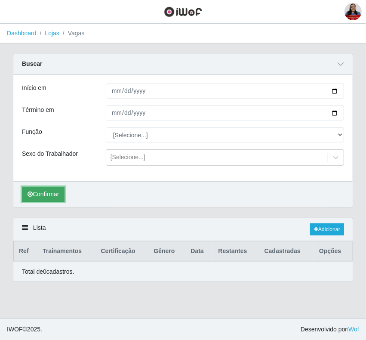
click at [55, 195] on button "Confirmar" at bounding box center [43, 194] width 43 height 15
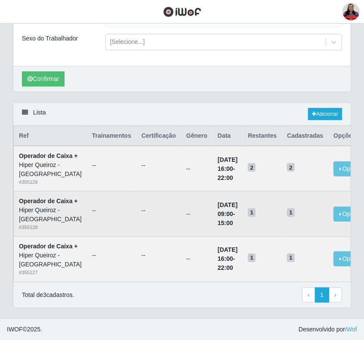
scroll to position [161, 0]
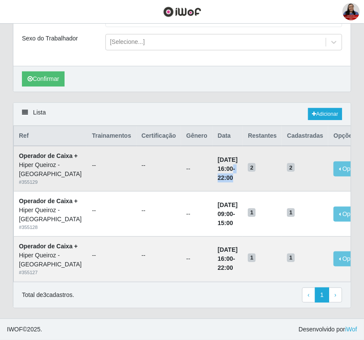
drag, startPoint x: 182, startPoint y: 142, endPoint x: 198, endPoint y: 150, distance: 18.1
click at [212, 150] on td "[DATE] 16:00 - 22:00" at bounding box center [227, 168] width 30 height 45
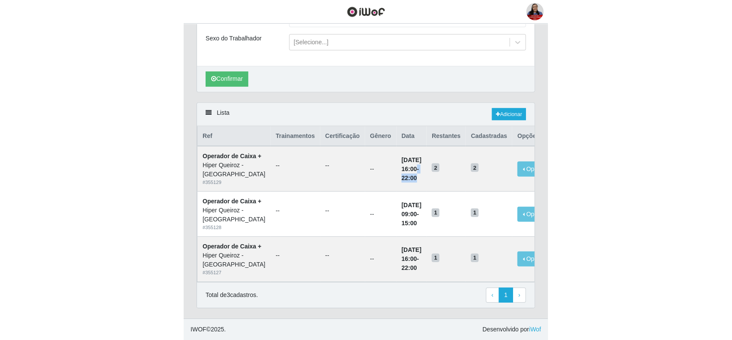
scroll to position [89, 0]
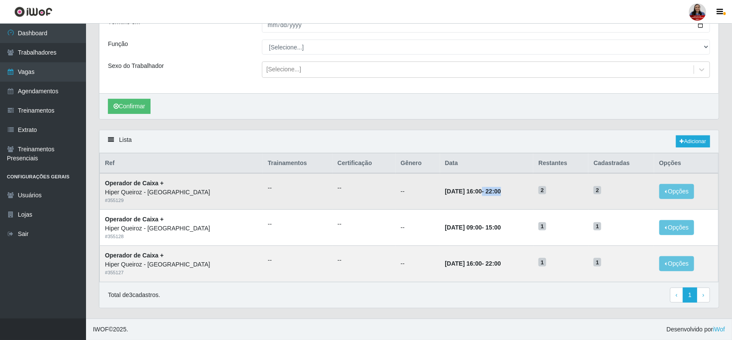
click at [487, 196] on td "[DATE] 16:00 - 22:00" at bounding box center [487, 191] width 94 height 36
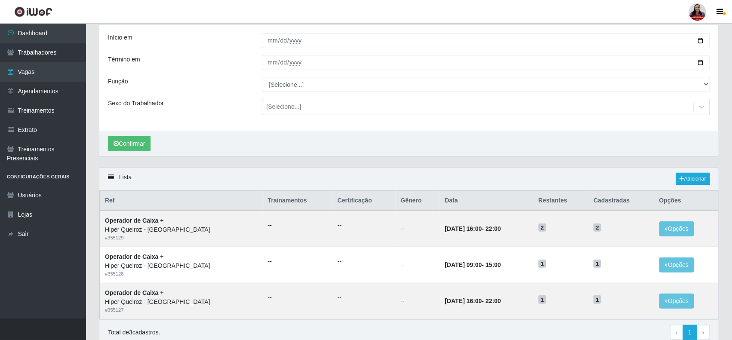
scroll to position [0, 0]
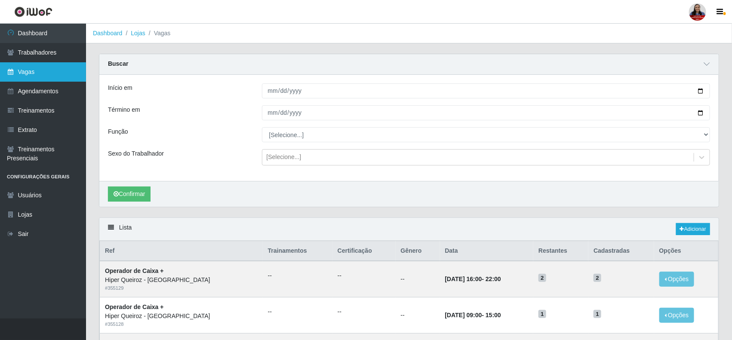
click at [42, 74] on link "Vagas" at bounding box center [43, 71] width 86 height 19
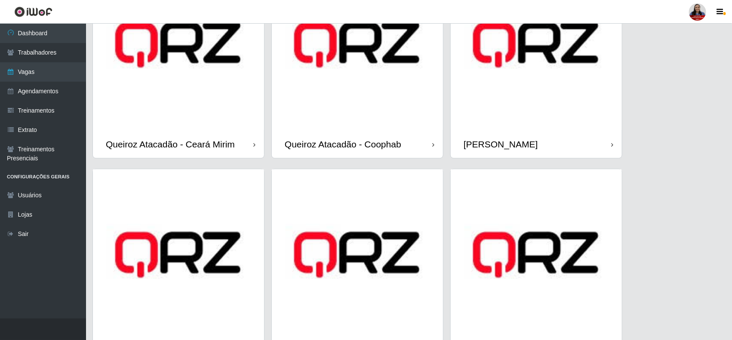
scroll to position [699, 0]
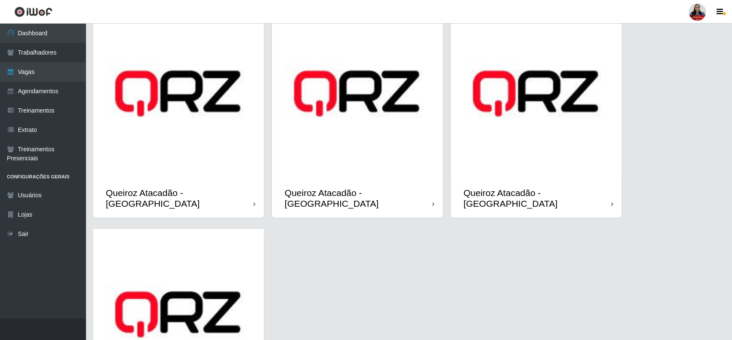
click at [376, 144] on img at bounding box center [357, 93] width 171 height 171
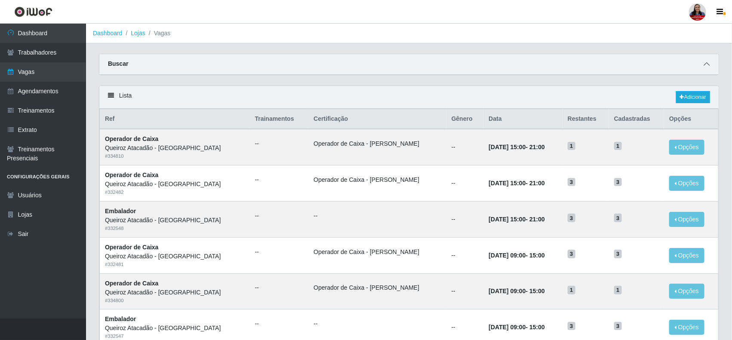
click at [704, 63] on icon at bounding box center [707, 64] width 6 height 6
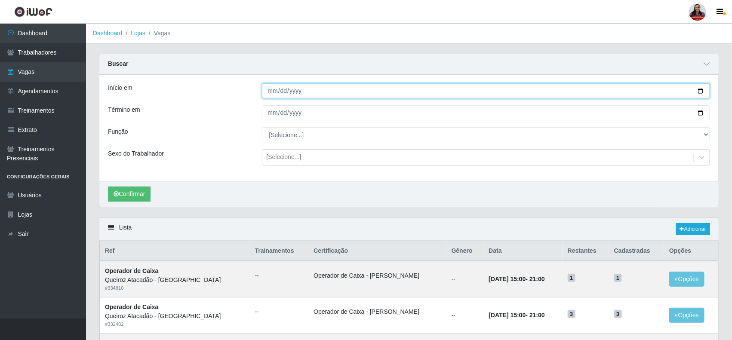
click at [702, 93] on input "Início em" at bounding box center [486, 90] width 449 height 15
click at [230, 102] on div "Início em Término em Função [Selecione...] Auxiliar de Depósito Auxiliar de Dep…" at bounding box center [408, 128] width 619 height 106
click at [701, 91] on input "Início em" at bounding box center [486, 90] width 449 height 15
click at [209, 121] on div "Início em Término em Função [Selecione...] Auxiliar de Depósito Auxiliar de Dep…" at bounding box center [408, 128] width 619 height 106
click at [698, 93] on input "Início em" at bounding box center [486, 90] width 449 height 15
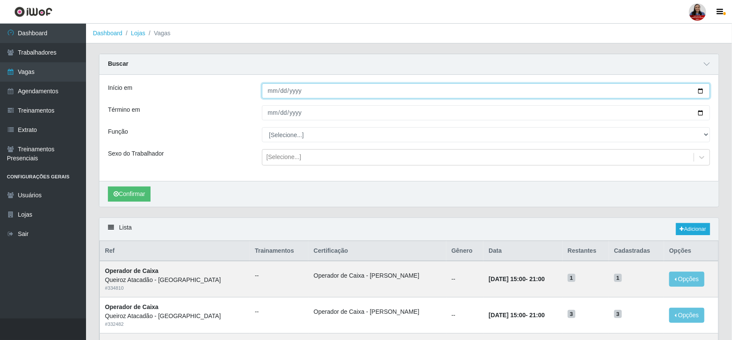
click at [702, 92] on input "[DATE]" at bounding box center [486, 90] width 449 height 15
click at [703, 111] on input "Término em" at bounding box center [486, 112] width 449 height 15
click at [699, 91] on input "[DATE]" at bounding box center [486, 90] width 449 height 15
click at [220, 112] on div "Término em" at bounding box center [179, 112] width 154 height 15
click at [700, 92] on input "[DATE]" at bounding box center [486, 90] width 449 height 15
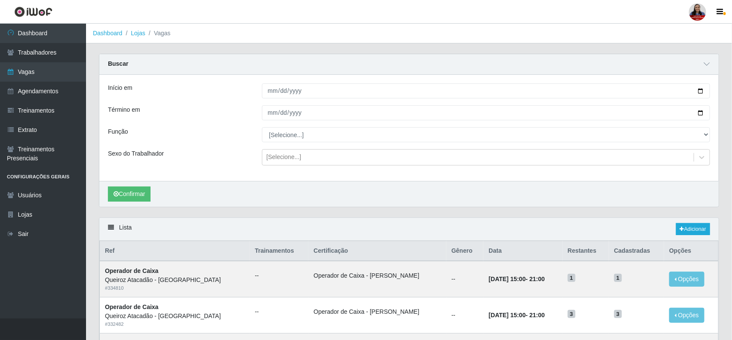
click at [233, 141] on div "Função" at bounding box center [179, 134] width 154 height 15
click at [700, 92] on input "[DATE]" at bounding box center [486, 90] width 449 height 15
type input "[DATE]"
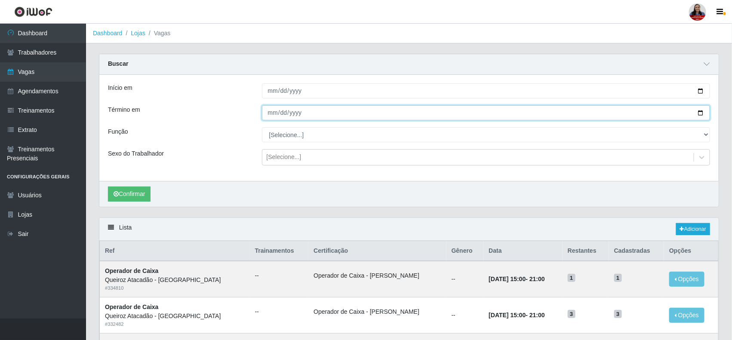
click at [697, 113] on input "Término em" at bounding box center [486, 112] width 449 height 15
type input "[DATE]"
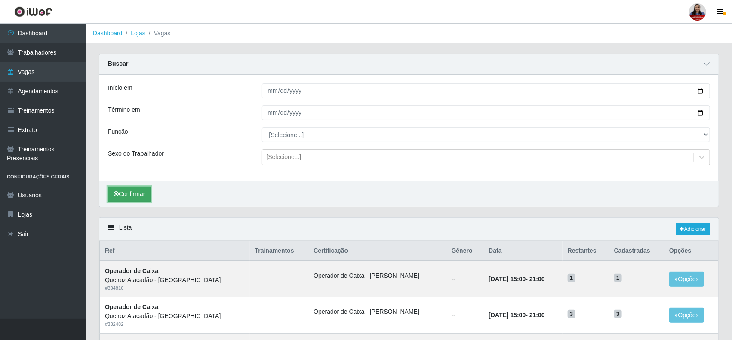
click at [141, 194] on button "Confirmar" at bounding box center [129, 194] width 43 height 15
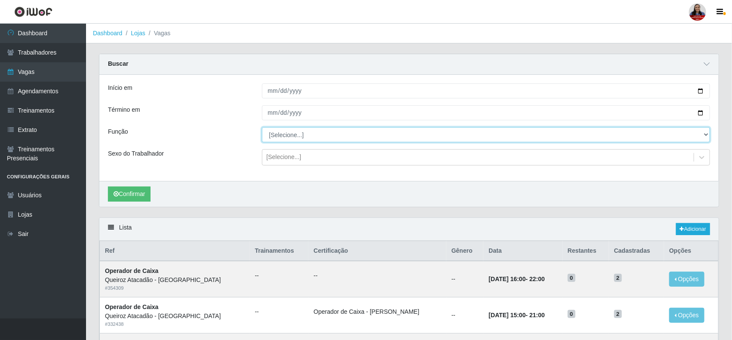
click at [290, 139] on select "[Selecione...] Auxiliar de Depósito Auxiliar de Depósito + Auxiliar de Depósito…" at bounding box center [486, 134] width 449 height 15
select select "22"
click at [262, 128] on select "[Selecione...] Auxiliar de Depósito Auxiliar de Depósito + Auxiliar de Depósito…" at bounding box center [486, 134] width 449 height 15
click at [312, 138] on select "[Selecione...] Auxiliar de Depósito Auxiliar de Depósito + Auxiliar de Depósito…" at bounding box center [486, 134] width 449 height 15
click at [262, 128] on select "[Selecione...] Auxiliar de Depósito Auxiliar de Depósito + Auxiliar de Depósito…" at bounding box center [486, 134] width 449 height 15
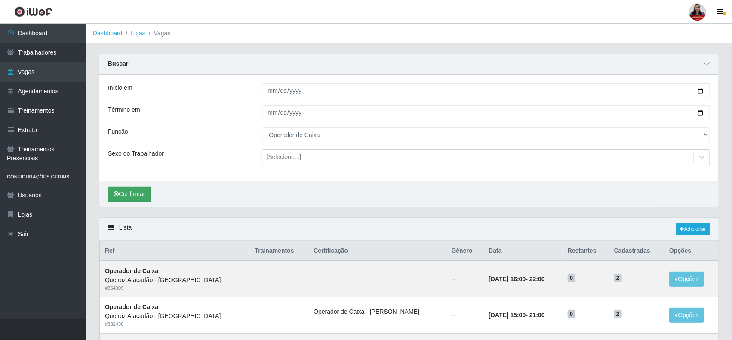
click at [132, 202] on div "Confirmar" at bounding box center [408, 194] width 619 height 26
click at [138, 199] on button "Confirmar" at bounding box center [129, 194] width 43 height 15
click at [699, 91] on input "[DATE]" at bounding box center [486, 90] width 449 height 15
type input "[DATE]"
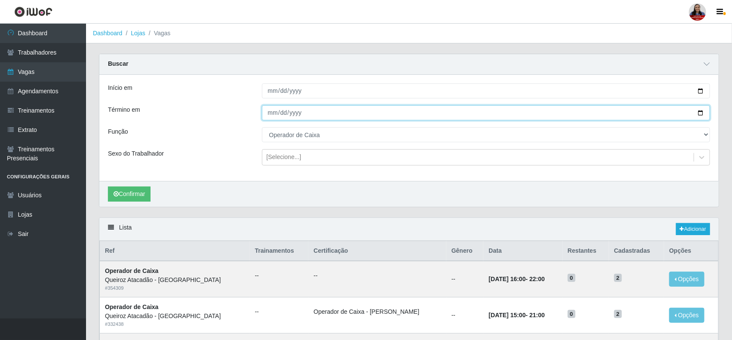
click at [700, 111] on input "[DATE]" at bounding box center [486, 112] width 449 height 15
type input "[DATE]"
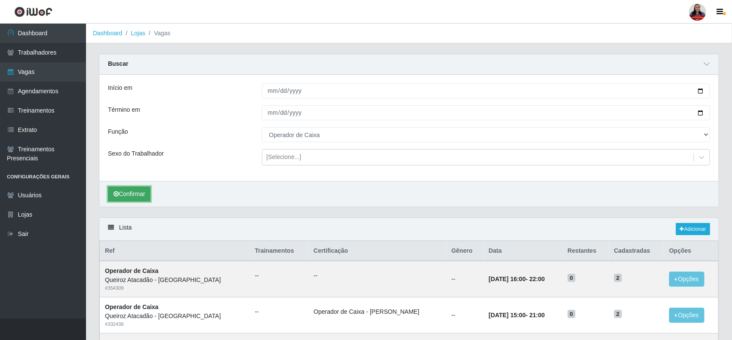
click at [147, 190] on button "Confirmar" at bounding box center [129, 194] width 43 height 15
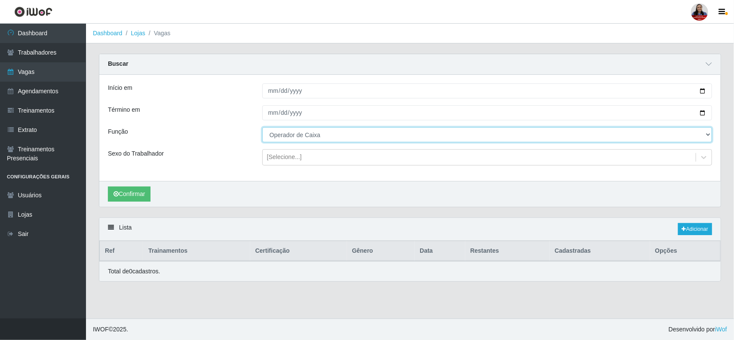
click at [308, 136] on select "[Selecione...] Auxiliar de Depósito Auxiliar de Depósito + Auxiliar de Depósito…" at bounding box center [487, 134] width 450 height 15
select select "73"
click at [262, 128] on select "[Selecione...] Auxiliar de Depósito Auxiliar de Depósito + Auxiliar de Depósito…" at bounding box center [487, 134] width 450 height 15
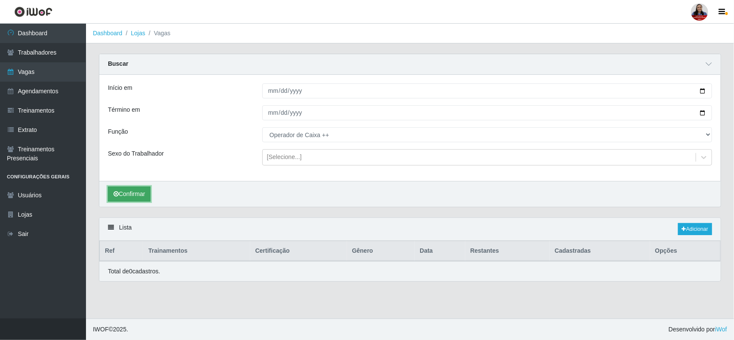
click at [123, 189] on button "Confirmar" at bounding box center [129, 194] width 43 height 15
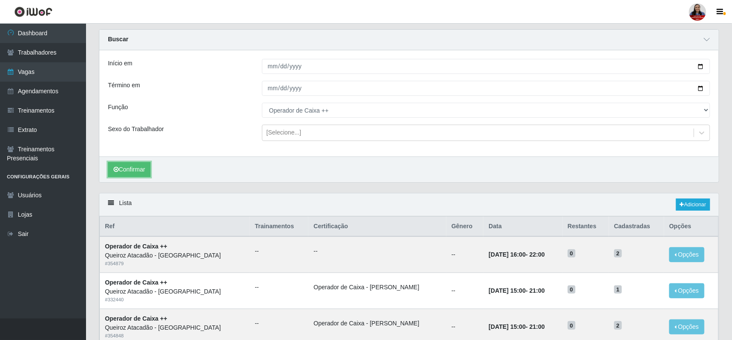
scroll to position [19, 0]
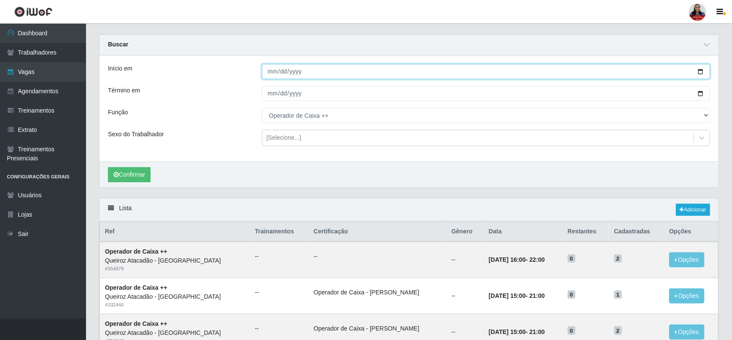
click at [700, 74] on input "[DATE]" at bounding box center [486, 71] width 449 height 15
type input "[DATE]"
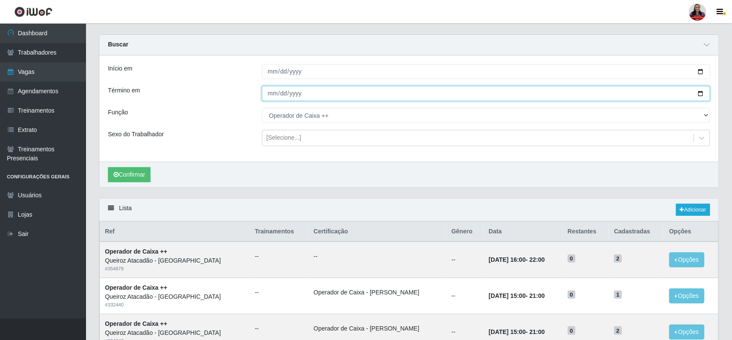
click at [699, 95] on input "[DATE]" at bounding box center [486, 93] width 449 height 15
type input "[DATE]"
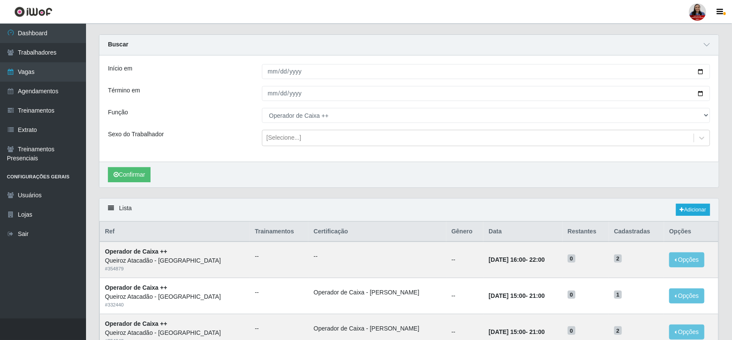
click at [132, 167] on div "Confirmar" at bounding box center [408, 175] width 619 height 26
click at [138, 170] on button "Confirmar" at bounding box center [129, 174] width 43 height 15
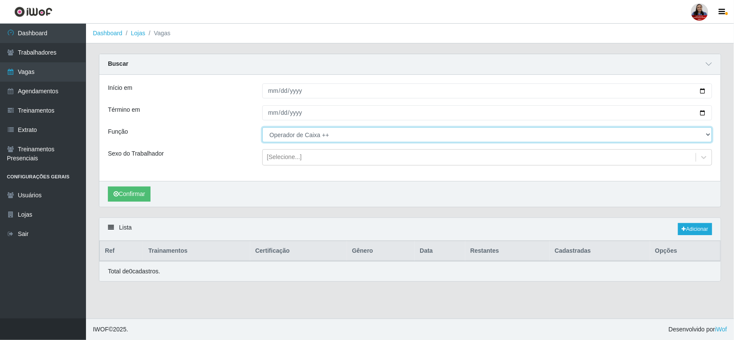
click at [329, 135] on select "[Selecione...] Auxiliar de Depósito Auxiliar de Depósito + Auxiliar de Depósito…" at bounding box center [487, 134] width 450 height 15
select select "72"
click at [262, 128] on select "[Selecione...] Auxiliar de Depósito Auxiliar de Depósito + Auxiliar de Depósito…" at bounding box center [487, 134] width 450 height 15
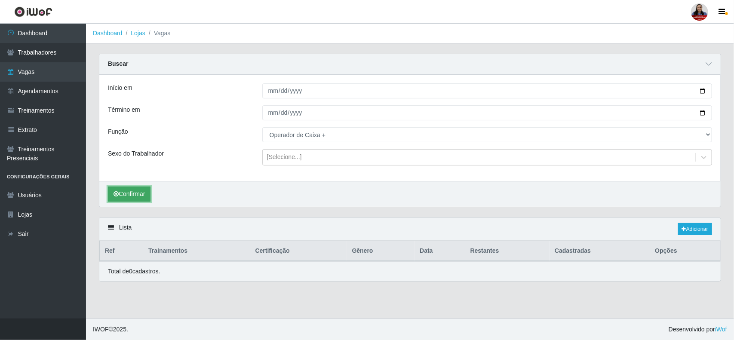
click at [143, 188] on button "Confirmar" at bounding box center [129, 194] width 43 height 15
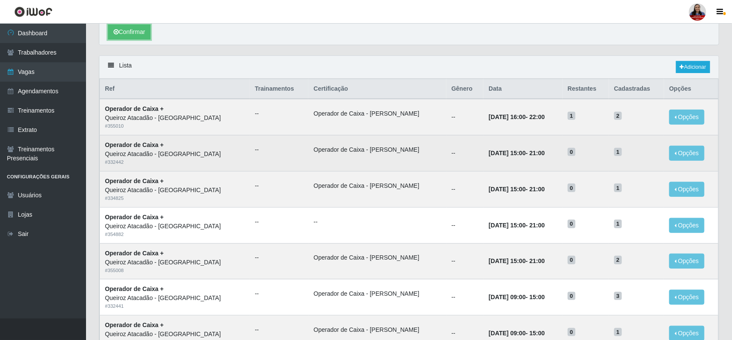
scroll to position [161, 0]
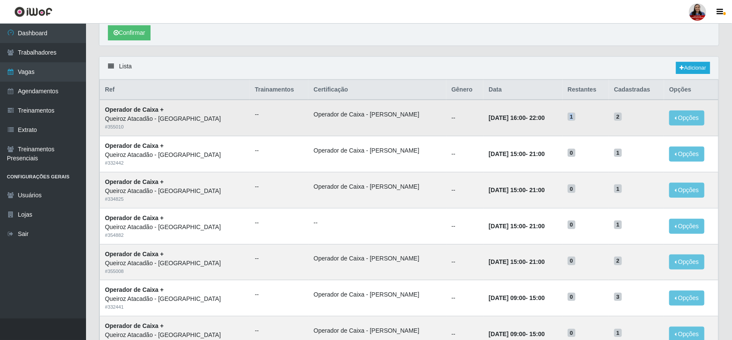
drag, startPoint x: 565, startPoint y: 120, endPoint x: 557, endPoint y: 120, distance: 7.3
click at [563, 120] on td "1" at bounding box center [586, 118] width 46 height 36
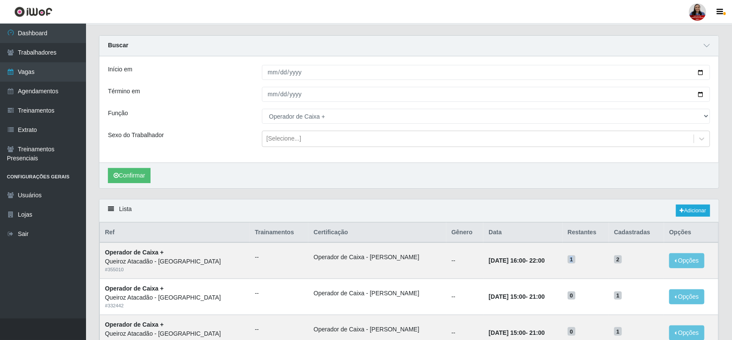
scroll to position [0, 0]
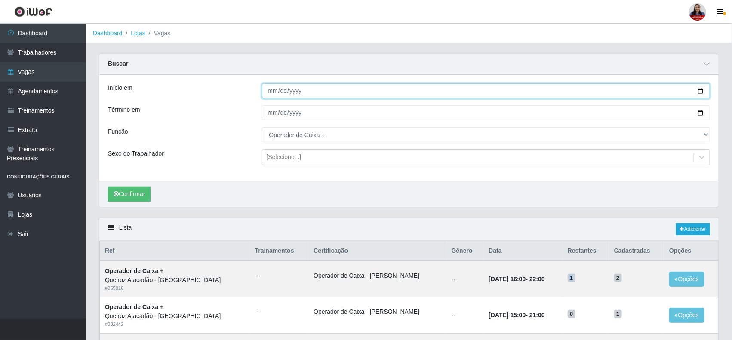
click at [702, 90] on input "[DATE]" at bounding box center [486, 90] width 449 height 15
type input "[DATE]"
click at [698, 113] on input "[DATE]" at bounding box center [486, 112] width 449 height 15
type input "[DATE]"
click at [141, 200] on button "Confirmar" at bounding box center [129, 194] width 43 height 15
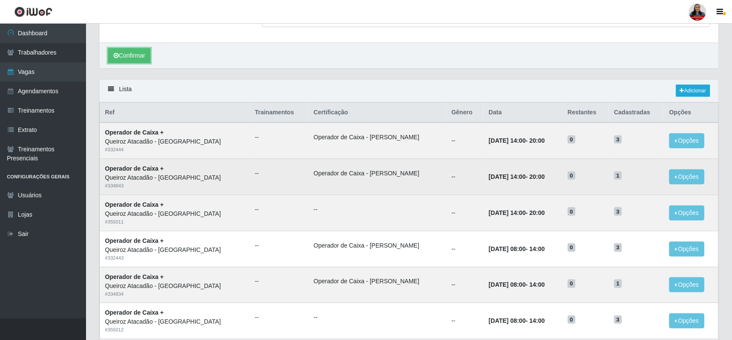
scroll to position [198, 0]
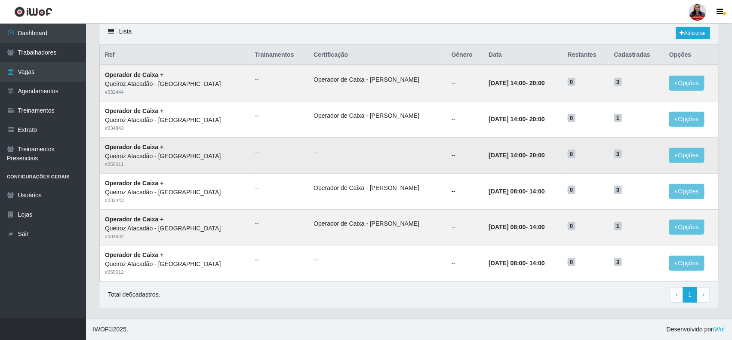
drag, startPoint x: 612, startPoint y: 192, endPoint x: 613, endPoint y: 148, distance: 43.9
click at [622, 189] on h5 "3" at bounding box center [636, 189] width 45 height 9
drag, startPoint x: 606, startPoint y: 79, endPoint x: 631, endPoint y: 84, distance: 26.0
click at [631, 84] on td "3" at bounding box center [636, 83] width 55 height 36
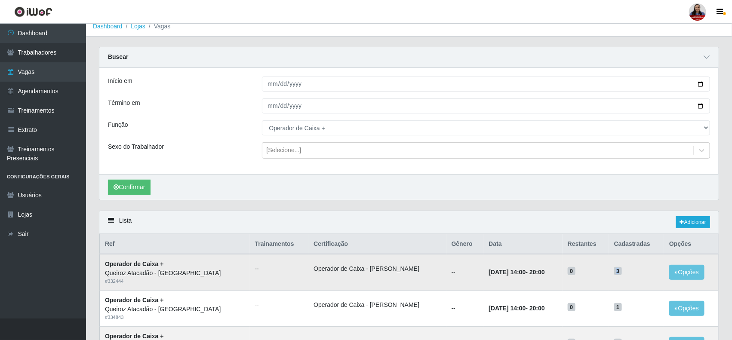
scroll to position [0, 0]
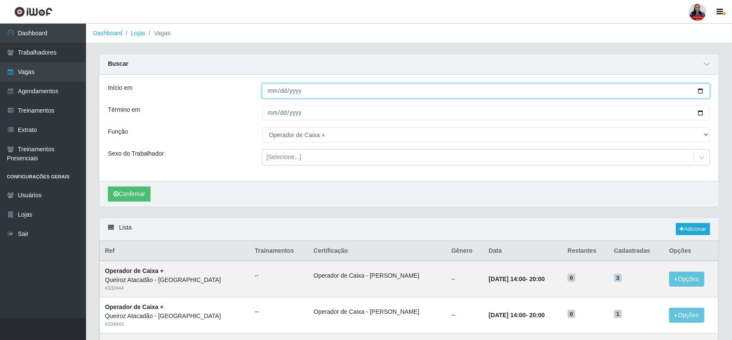
click at [702, 92] on input "[DATE]" at bounding box center [486, 90] width 449 height 15
type input "[DATE]"
click at [702, 114] on input "[DATE]" at bounding box center [486, 112] width 449 height 15
type input "[DATE]"
click at [147, 194] on button "Confirmar" at bounding box center [129, 194] width 43 height 15
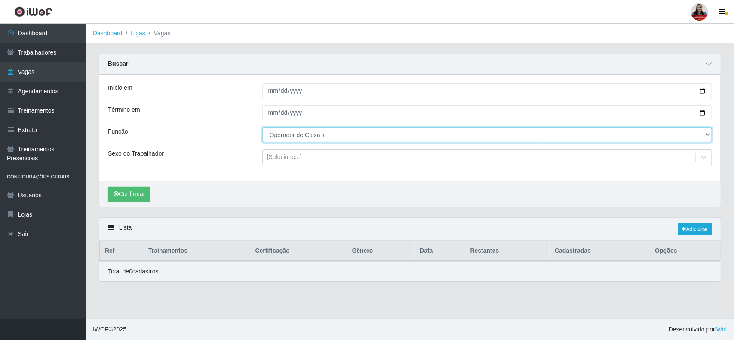
click at [315, 137] on select "[Selecione...] Auxiliar de Depósito Auxiliar de Depósito + Auxiliar de Depósito…" at bounding box center [487, 134] width 450 height 15
select select "22"
click at [262, 128] on select "[Selecione...] Auxiliar de Depósito Auxiliar de Depósito + Auxiliar de Depósito…" at bounding box center [487, 134] width 450 height 15
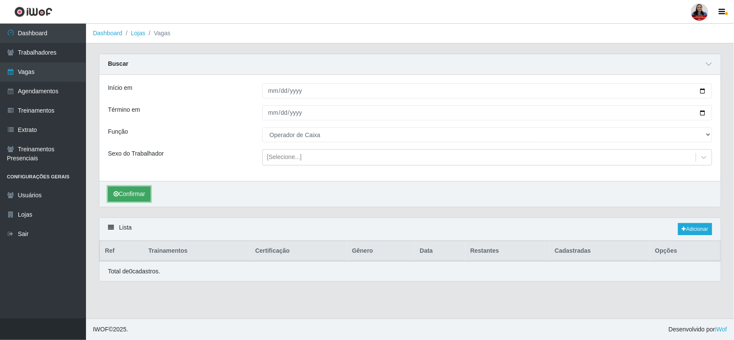
click at [129, 199] on button "Confirmar" at bounding box center [129, 194] width 43 height 15
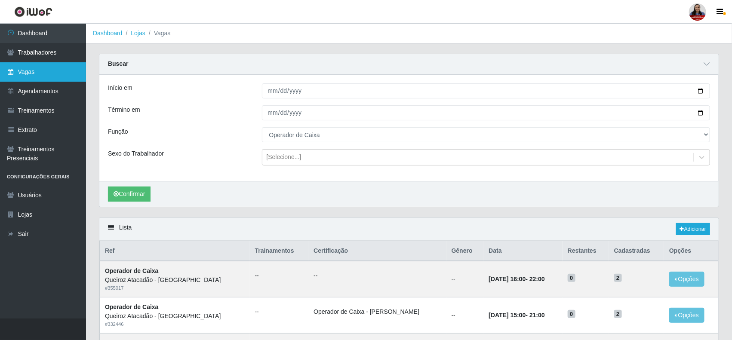
click at [48, 72] on link "Vagas" at bounding box center [43, 71] width 86 height 19
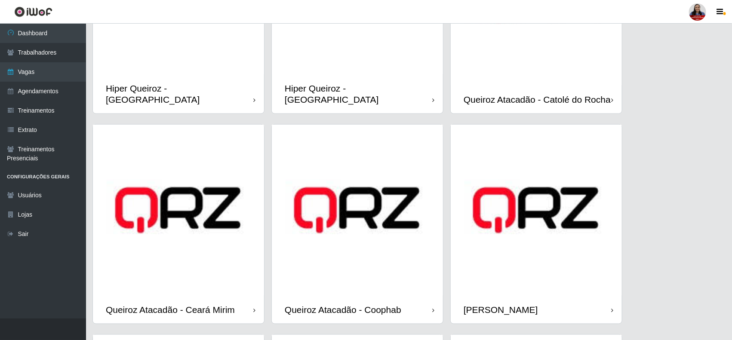
scroll to position [376, 0]
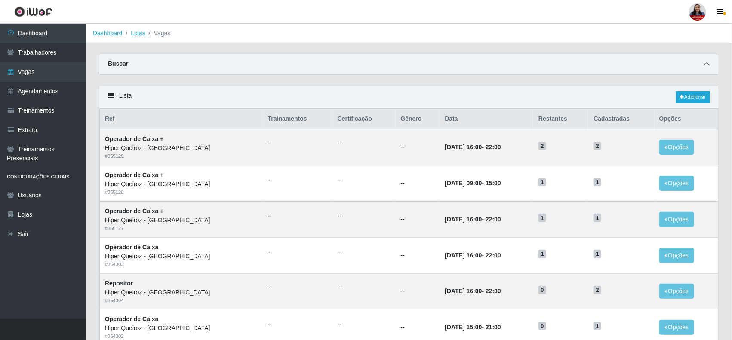
click at [704, 64] on icon at bounding box center [707, 64] width 6 height 6
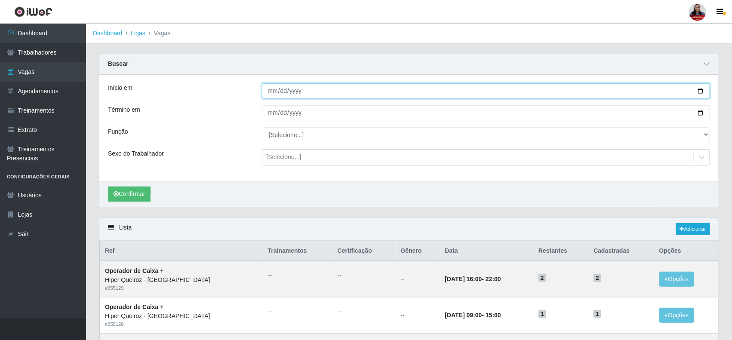
click at [702, 90] on input "Início em" at bounding box center [486, 90] width 449 height 15
click at [702, 90] on input "[DATE]" at bounding box center [486, 90] width 449 height 15
type input "[DATE]"
click at [702, 113] on input "Término em" at bounding box center [486, 112] width 449 height 15
type input "[DATE]"
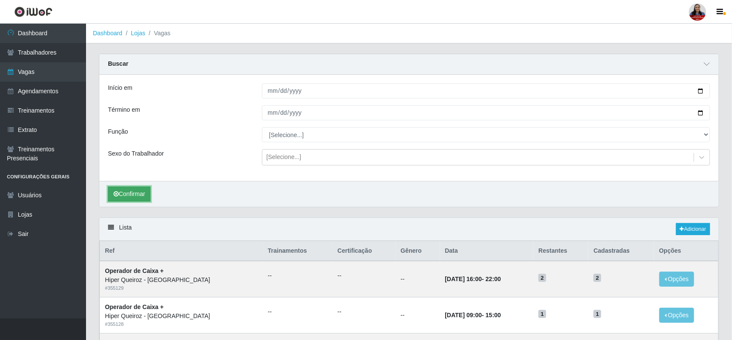
click at [143, 190] on button "Confirmar" at bounding box center [129, 194] width 43 height 15
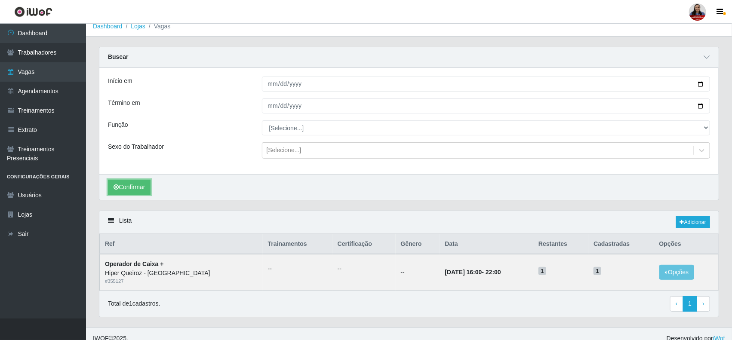
scroll to position [17, 0]
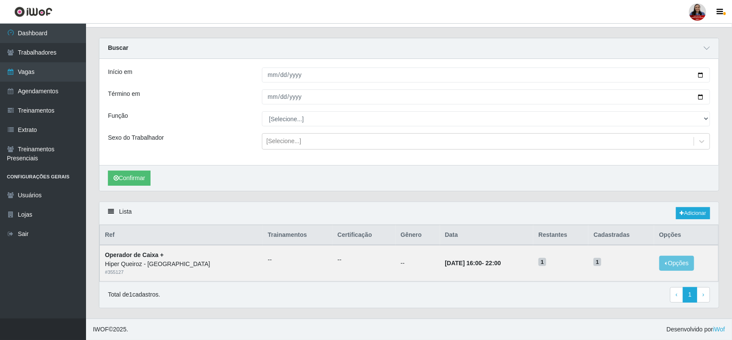
drag, startPoint x: 223, startPoint y: 133, endPoint x: 237, endPoint y: 133, distance: 13.8
click at [223, 133] on div "Sexo do Trabalhador" at bounding box center [179, 141] width 154 height 16
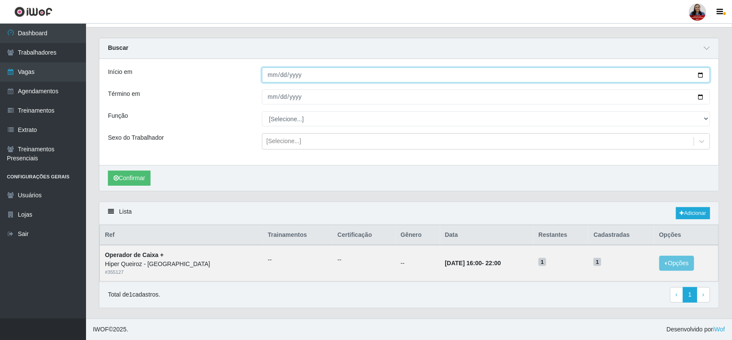
click at [701, 72] on input "[DATE]" at bounding box center [486, 75] width 449 height 15
type input "[DATE]"
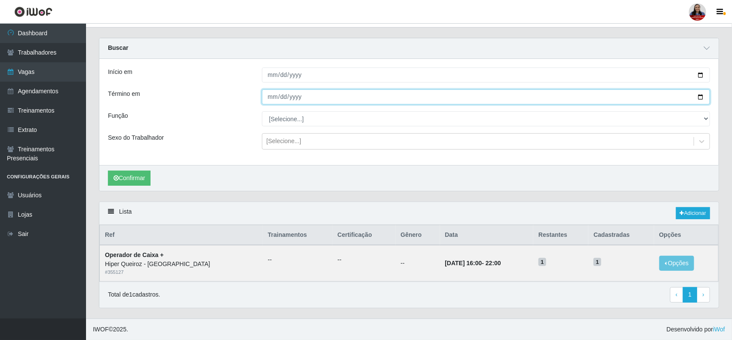
click at [702, 97] on input "[DATE]" at bounding box center [486, 96] width 449 height 15
type input "[DATE]"
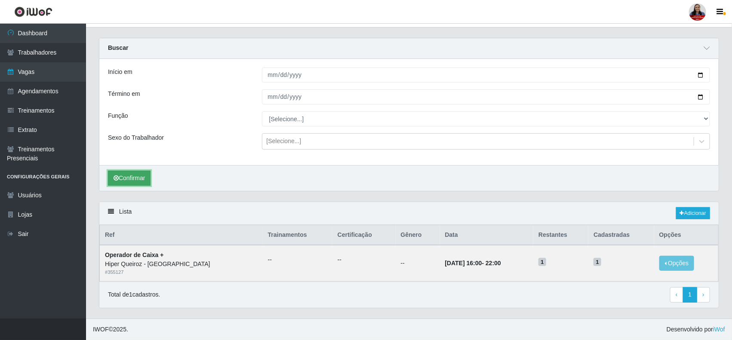
click at [128, 179] on button "Confirmar" at bounding box center [129, 178] width 43 height 15
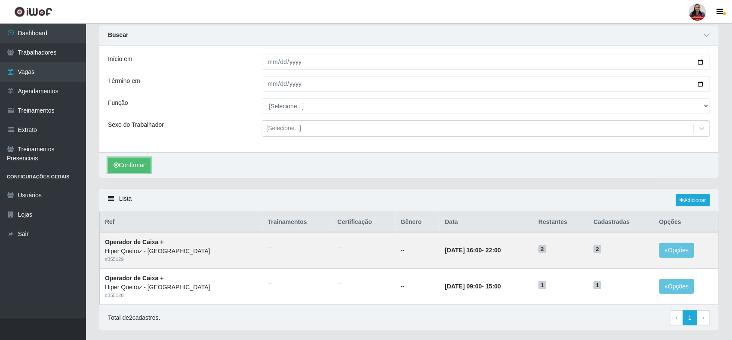
scroll to position [54, 0]
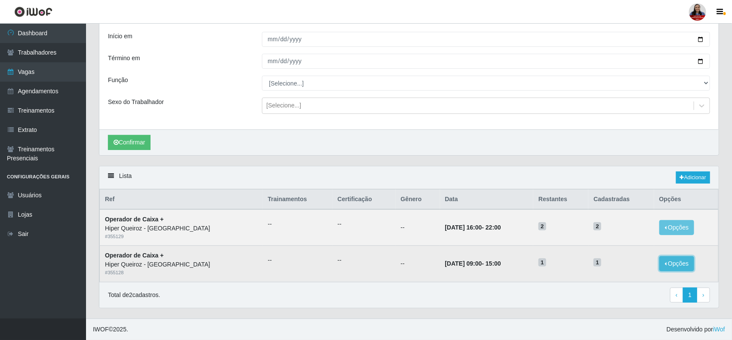
click at [680, 267] on button "Opções" at bounding box center [676, 263] width 35 height 15
click at [617, 268] on div "Deletar" at bounding box center [624, 270] width 51 height 9
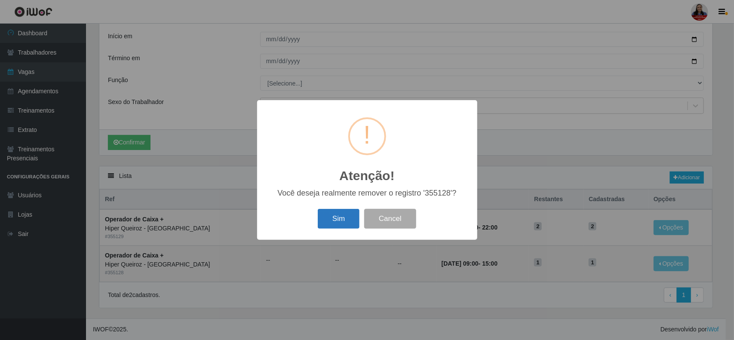
click at [340, 219] on button "Sim" at bounding box center [339, 219] width 42 height 20
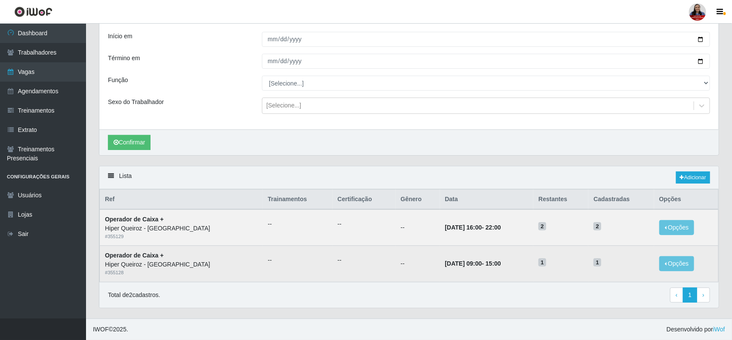
scroll to position [0, 0]
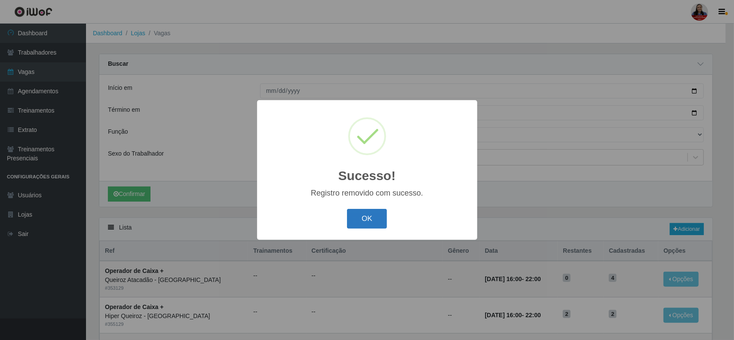
click at [374, 219] on button "OK" at bounding box center [367, 219] width 40 height 20
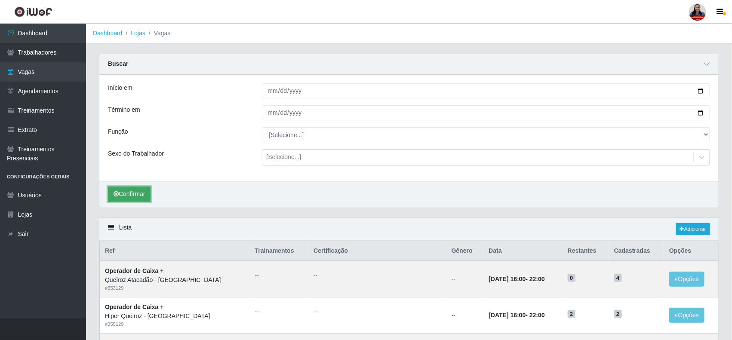
click at [136, 194] on button "Confirmar" at bounding box center [129, 194] width 43 height 15
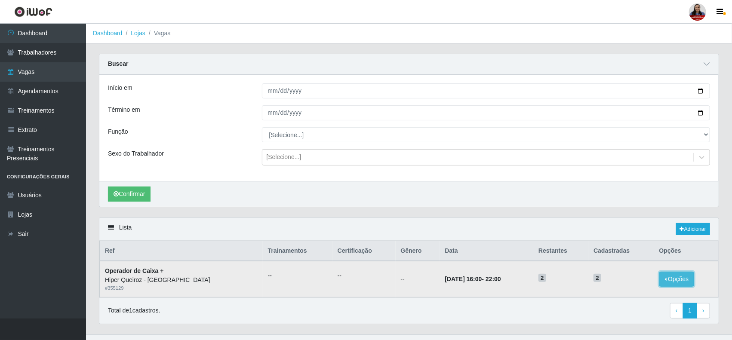
click at [670, 275] on button "Opções" at bounding box center [676, 279] width 35 height 15
click at [618, 288] on div "Deletar" at bounding box center [624, 285] width 51 height 9
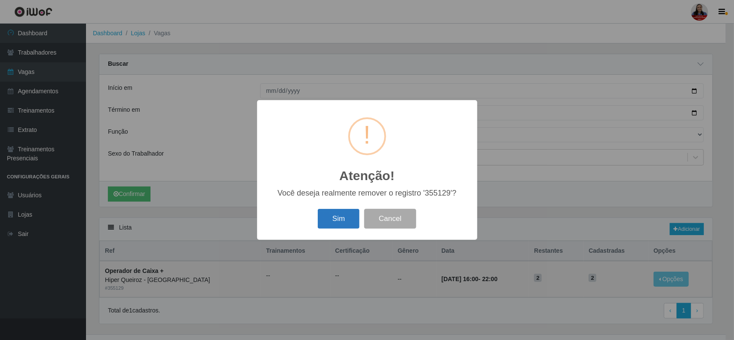
click at [332, 222] on button "Sim" at bounding box center [339, 219] width 42 height 20
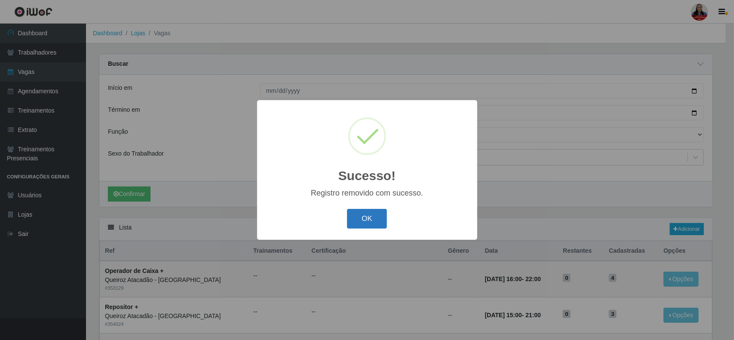
click at [377, 219] on button "OK" at bounding box center [367, 219] width 40 height 20
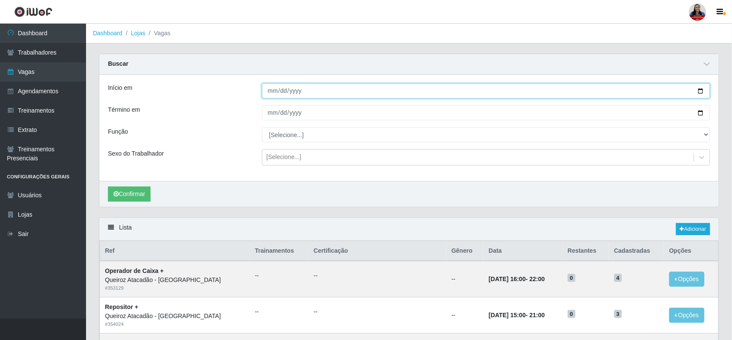
click at [700, 93] on input "[DATE]" at bounding box center [486, 90] width 449 height 15
type input "[DATE]"
click at [699, 113] on input "[DATE]" at bounding box center [486, 112] width 449 height 15
type input "[DATE]"
click at [116, 196] on icon "submit" at bounding box center [116, 194] width 5 height 6
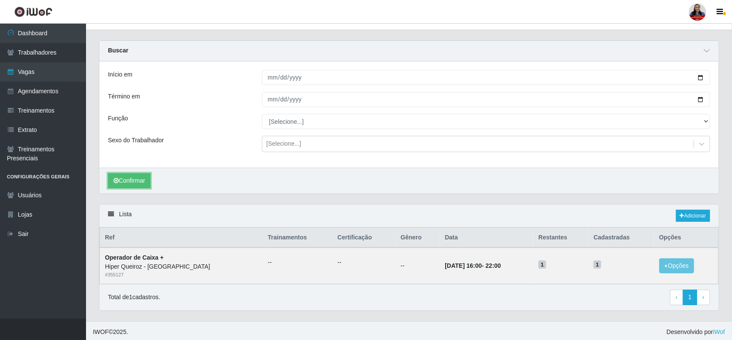
scroll to position [17, 0]
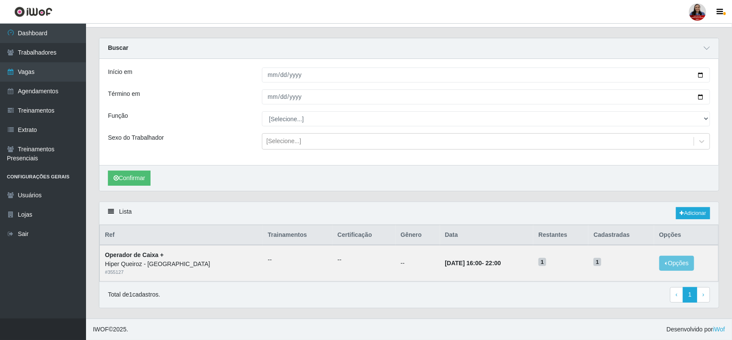
click at [446, 214] on div "Lista Adicionar" at bounding box center [408, 213] width 619 height 23
click at [315, 169] on div "Confirmar" at bounding box center [408, 178] width 619 height 26
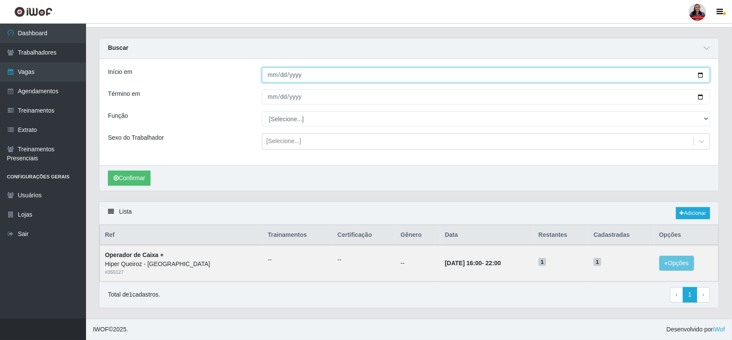
click at [700, 76] on input "[DATE]" at bounding box center [486, 75] width 449 height 15
type input "[DATE]"
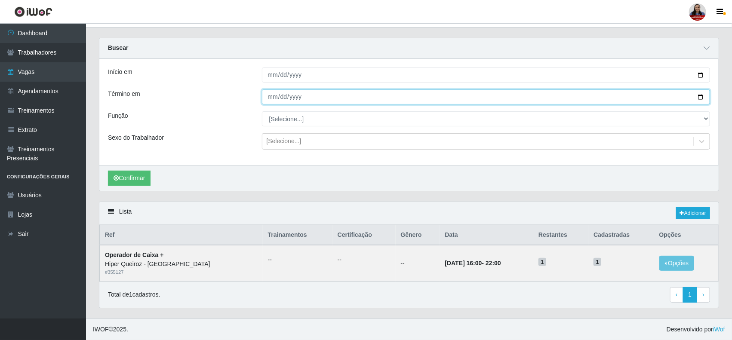
click at [699, 95] on input "[DATE]" at bounding box center [486, 96] width 449 height 15
type input "[DATE]"
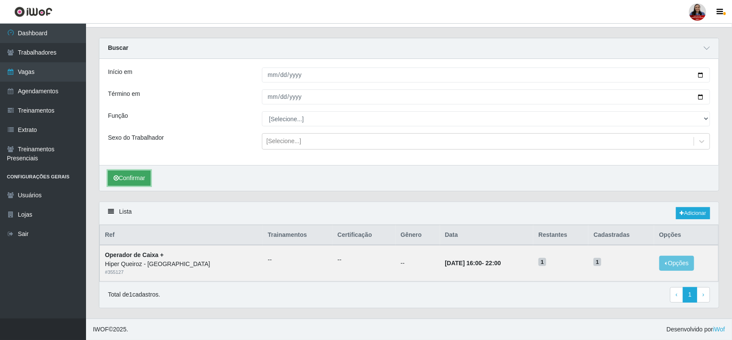
click at [135, 173] on button "Confirmar" at bounding box center [129, 178] width 43 height 15
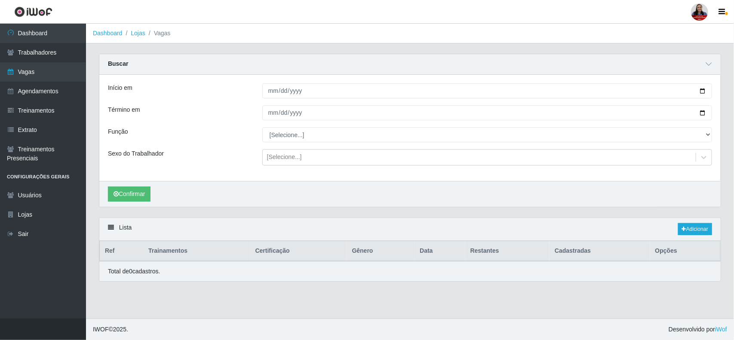
click at [317, 182] on div "Confirmar" at bounding box center [410, 194] width 622 height 26
click at [690, 229] on link "Adicionar" at bounding box center [695, 229] width 34 height 12
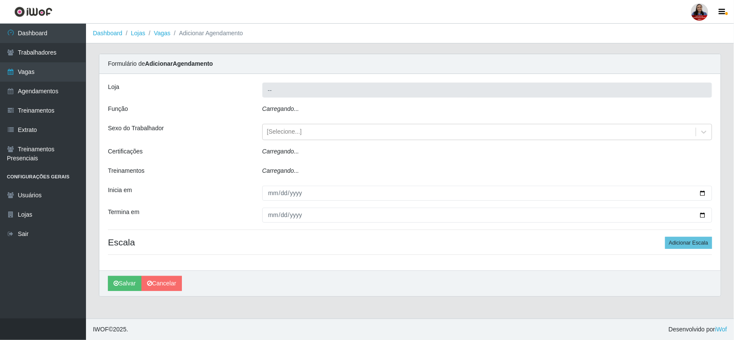
type input "Hiper Queiroz - [GEOGRAPHIC_DATA]"
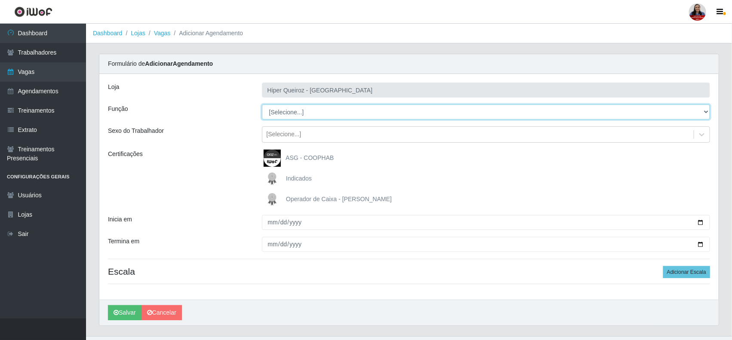
click at [328, 112] on select "[Selecione...] ASG ASG + ASG ++ Embalador Embalador + Embalador ++ Operador de …" at bounding box center [486, 112] width 449 height 15
select select "72"
click at [262, 105] on select "[Selecione...] ASG ASG + ASG ++ Embalador Embalador + Embalador ++ Operador de …" at bounding box center [486, 112] width 449 height 15
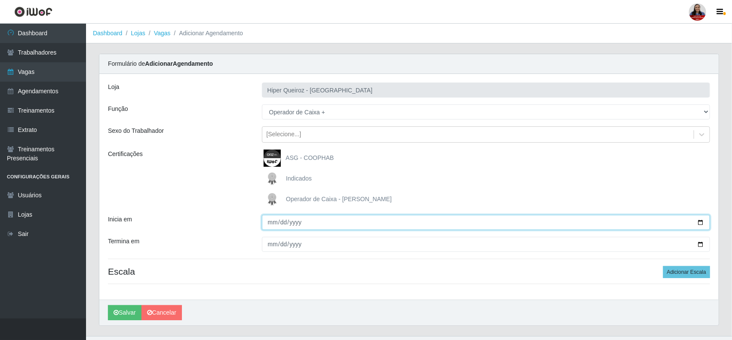
click at [698, 222] on input "Inicia em" at bounding box center [486, 222] width 449 height 15
type input "[DATE]"
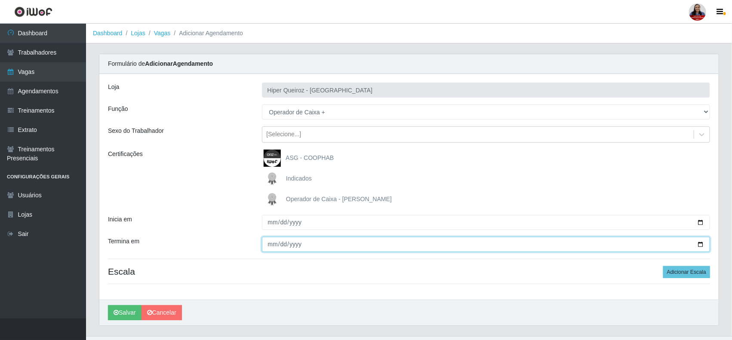
click at [699, 242] on input "Termina em" at bounding box center [486, 244] width 449 height 15
type input "[DATE]"
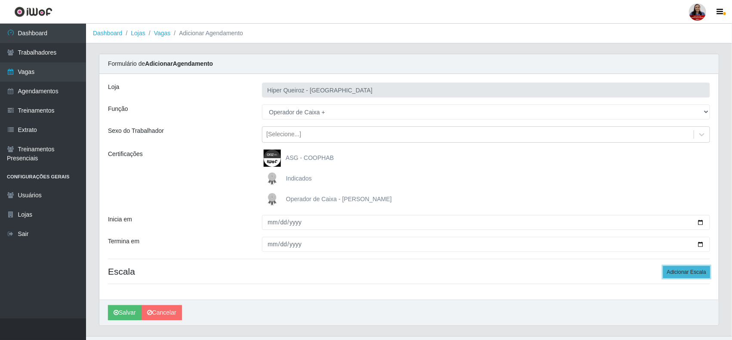
click at [687, 270] on button "Adicionar Escala" at bounding box center [686, 272] width 47 height 12
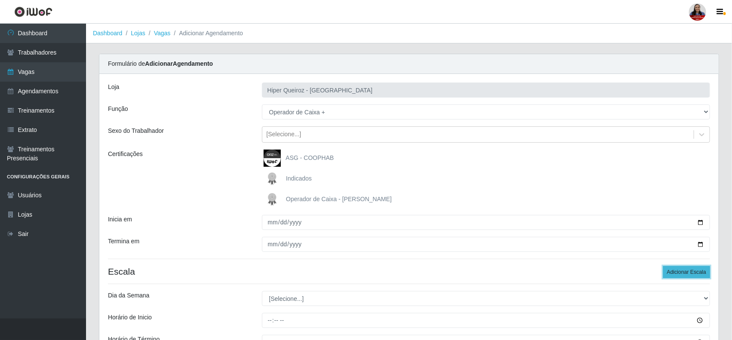
click at [687, 270] on button "Adicionar Escala" at bounding box center [686, 272] width 47 height 12
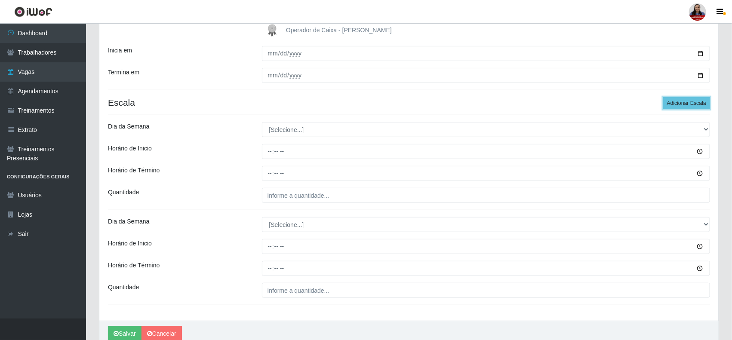
scroll to position [209, 0]
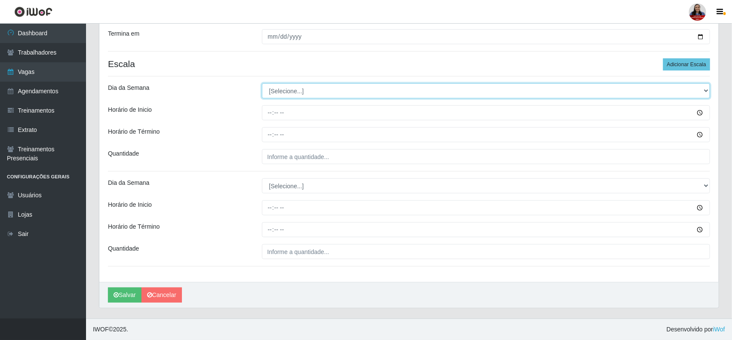
drag, startPoint x: 302, startPoint y: 91, endPoint x: 302, endPoint y: 96, distance: 4.7
click at [302, 91] on select "[Selecione...] Segunda Terça Quarta Quinta Sexta Sábado Domingo" at bounding box center [486, 90] width 449 height 15
select select "0"
click at [262, 83] on select "[Selecione...] Segunda Terça Quarta Quinta Sexta Sábado Domingo" at bounding box center [486, 90] width 449 height 15
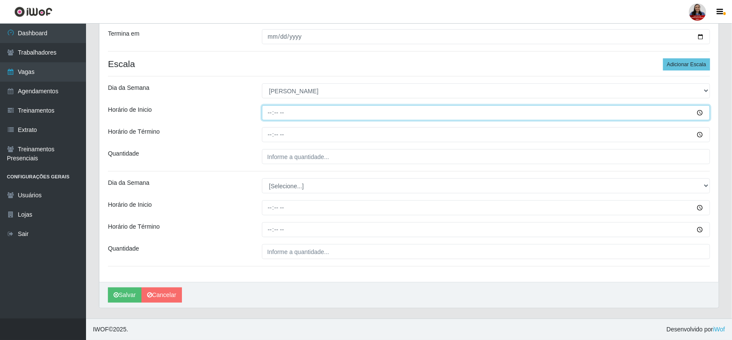
click at [271, 115] on input "Horário de Inicio" at bounding box center [486, 112] width 449 height 15
type input "10:00"
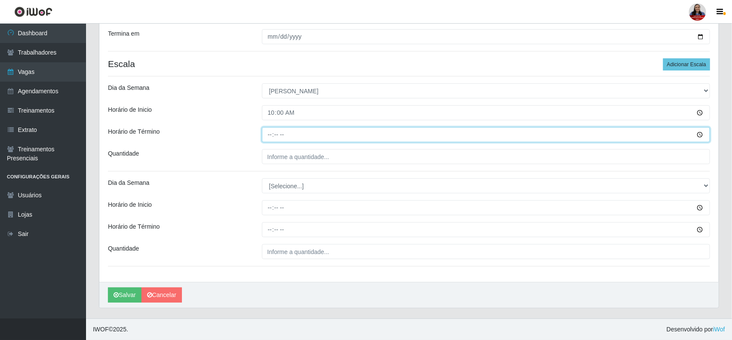
type input "16:00"
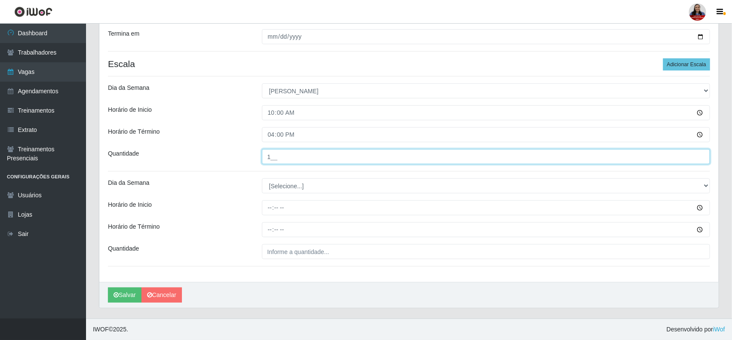
type input "1__"
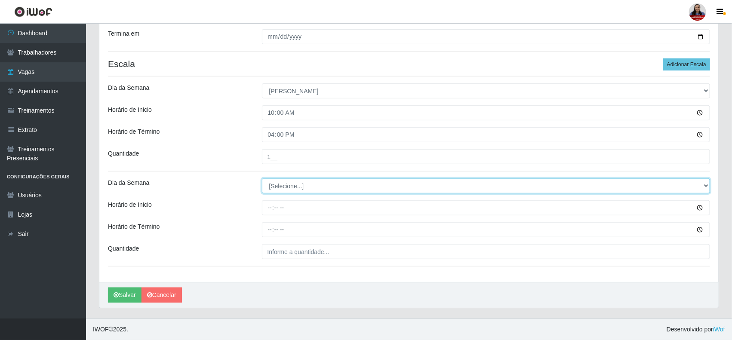
click at [322, 190] on select "[Selecione...] Segunda Terça Quarta Quinta Sexta Sábado Domingo" at bounding box center [486, 186] width 449 height 15
click at [262, 179] on select "[Selecione...] Segunda Terça Quarta Quinta Sexta Sábado Domingo" at bounding box center [486, 186] width 449 height 15
click at [302, 189] on select "[Selecione...] Segunda Terça Quarta Quinta Sexta Sábado Domingo" at bounding box center [486, 186] width 449 height 15
select select "0"
click at [262, 179] on select "[Selecione...] Segunda Terça Quarta Quinta Sexta Sábado Domingo" at bounding box center [486, 186] width 449 height 15
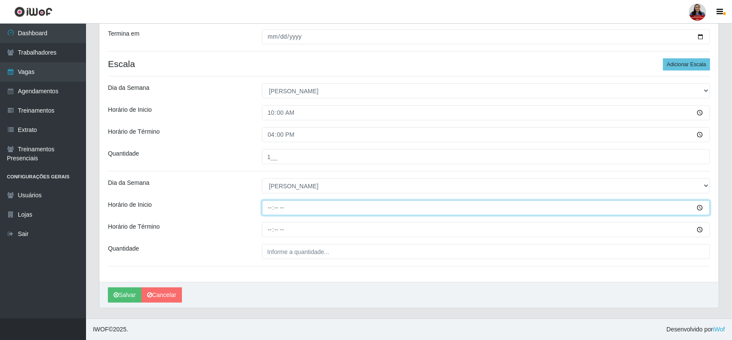
click at [271, 207] on input "Horário de Inicio" at bounding box center [486, 207] width 449 height 15
type input "14:00"
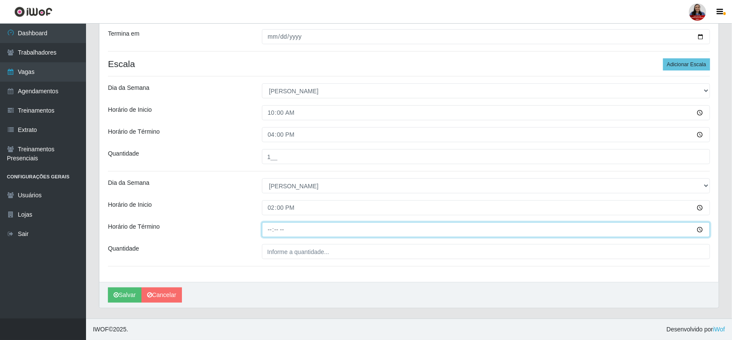
type input "20:00"
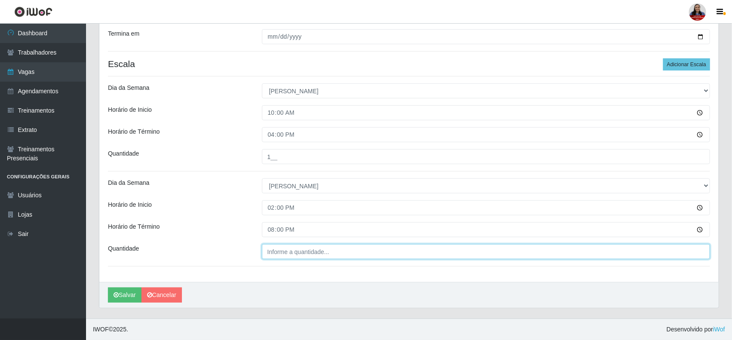
type input "___"
type input "2__"
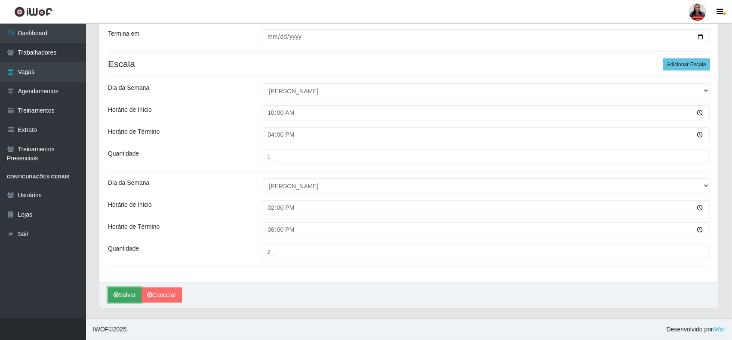
click at [117, 293] on icon "submit" at bounding box center [116, 295] width 5 height 6
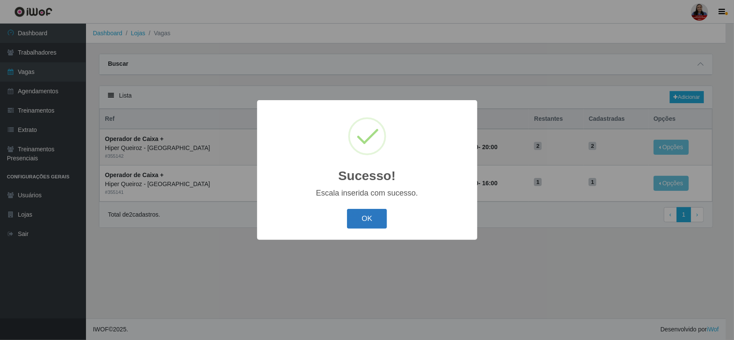
click at [363, 220] on button "OK" at bounding box center [367, 219] width 40 height 20
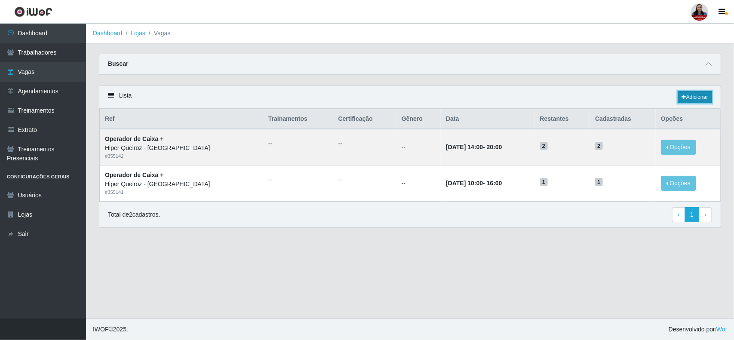
click at [702, 100] on link "Adicionar" at bounding box center [695, 97] width 34 height 12
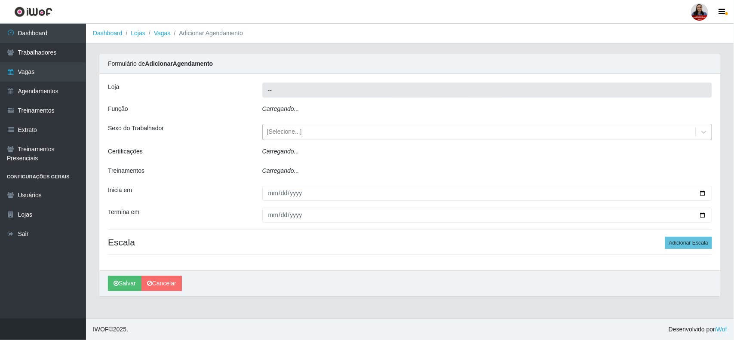
type input "Hiper Queiroz - [GEOGRAPHIC_DATA]"
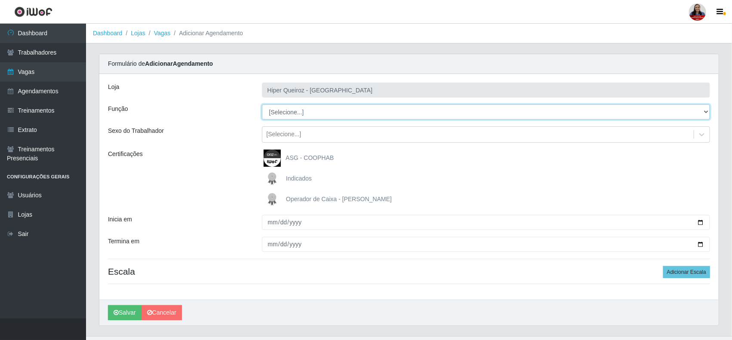
click at [289, 111] on select "[Selecione...] ASG ASG + ASG ++ Embalador Embalador + Embalador ++ Operador de …" at bounding box center [486, 112] width 449 height 15
click at [262, 105] on select "[Selecione...] ASG ASG + ASG ++ Embalador Embalador + Embalador ++ Operador de …" at bounding box center [486, 112] width 449 height 15
click at [327, 112] on select "[Selecione...] ASG ASG + ASG ++ Embalador Embalador + Embalador ++ Operador de …" at bounding box center [486, 112] width 449 height 15
select select "22"
click at [262, 105] on select "[Selecione...] ASG ASG + ASG ++ Embalador Embalador + Embalador ++ Operador de …" at bounding box center [486, 112] width 449 height 15
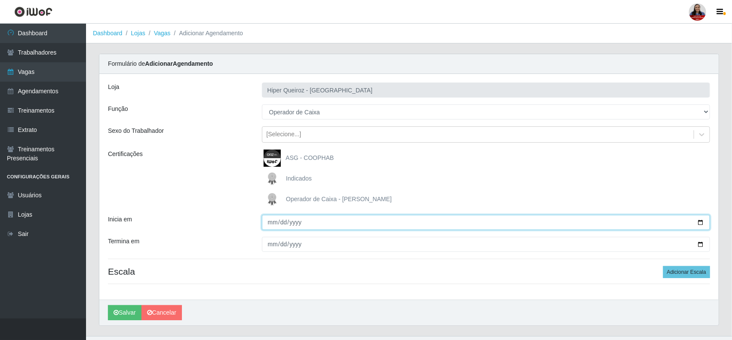
click at [702, 222] on input "Inicia em" at bounding box center [486, 222] width 449 height 15
type input "[DATE]"
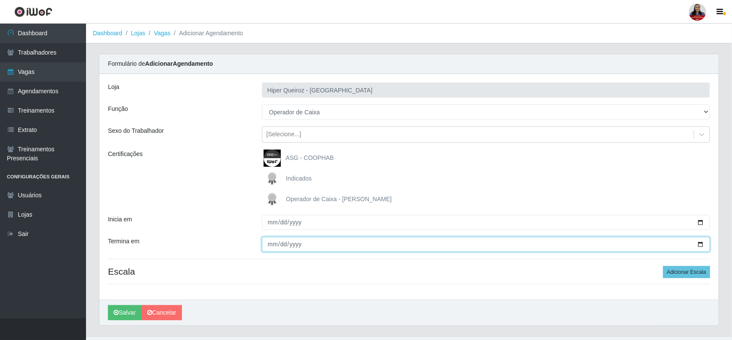
click at [701, 242] on input "Termina em" at bounding box center [486, 244] width 449 height 15
type input "[DATE]"
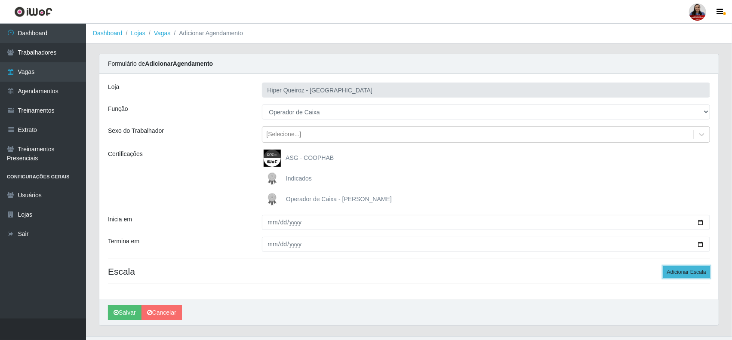
click at [696, 276] on button "Adicionar Escala" at bounding box center [686, 272] width 47 height 12
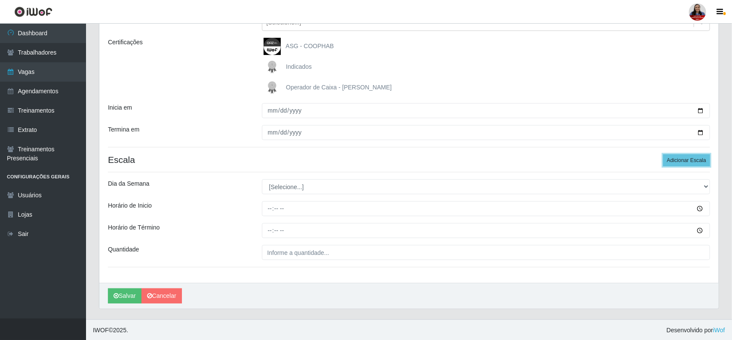
scroll to position [114, 0]
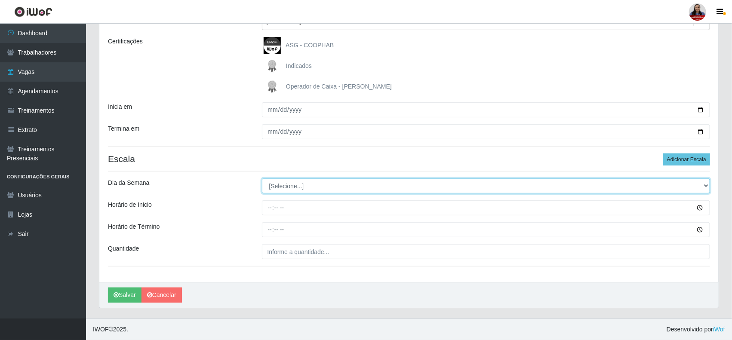
click at [314, 184] on select "[Selecione...] Segunda Terça Quarta Quinta Sexta Sábado Domingo" at bounding box center [486, 186] width 449 height 15
select select "1"
click at [262, 179] on select "[Selecione...] Segunda Terça Quarta Quinta Sexta Sábado Domingo" at bounding box center [486, 186] width 449 height 15
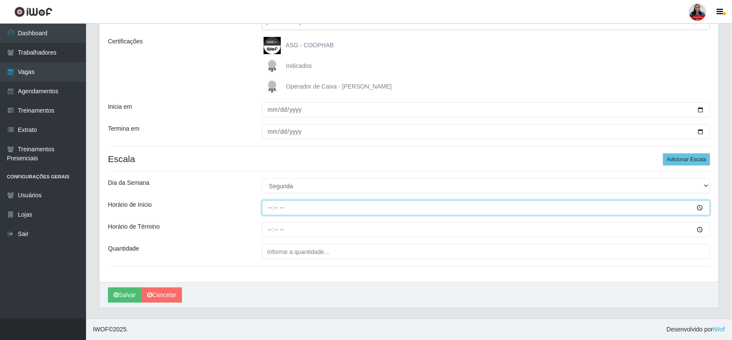
click at [272, 205] on input "Horário de Inicio" at bounding box center [486, 207] width 449 height 15
type input "16:00"
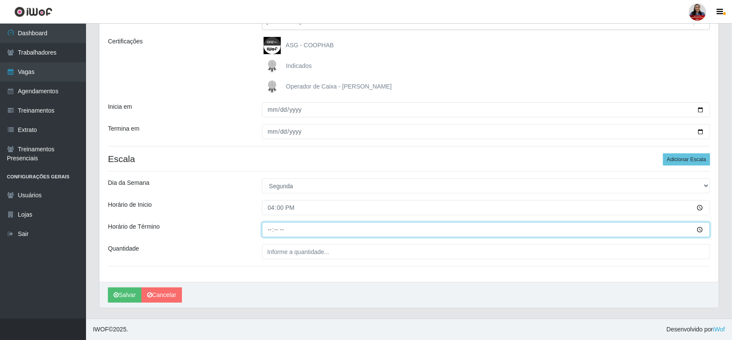
type input "22:00"
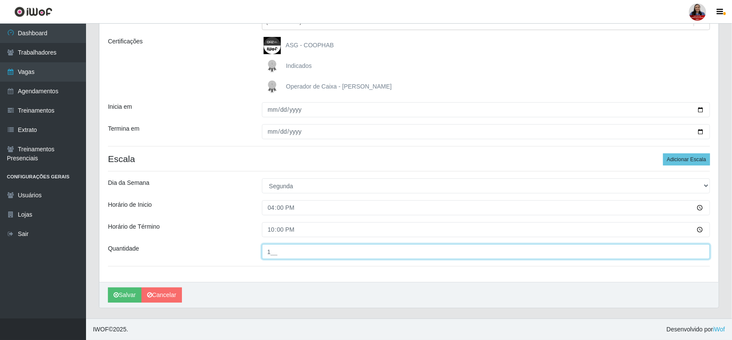
type input "1__"
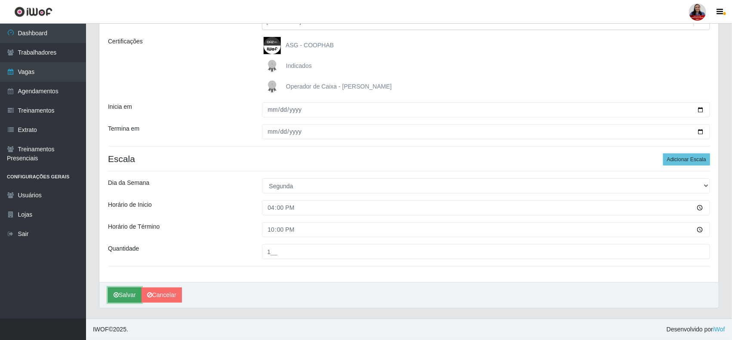
click at [113, 296] on button "Salvar" at bounding box center [125, 295] width 34 height 15
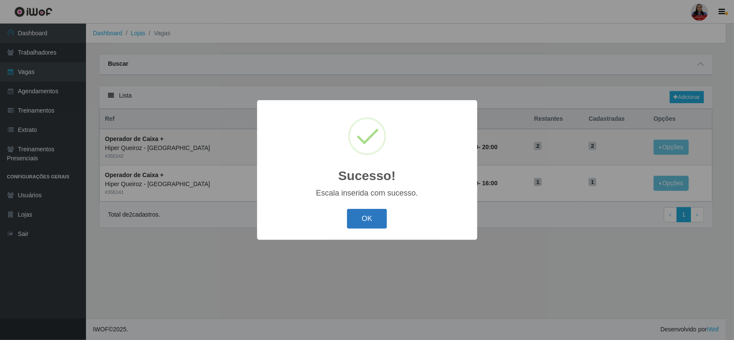
click at [370, 219] on button "OK" at bounding box center [367, 219] width 40 height 20
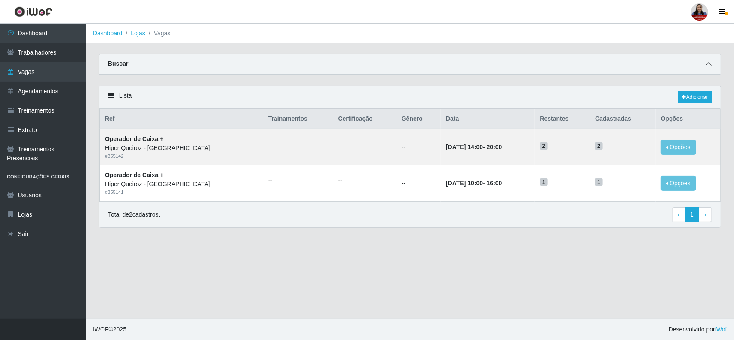
click at [708, 63] on icon at bounding box center [709, 64] width 6 height 6
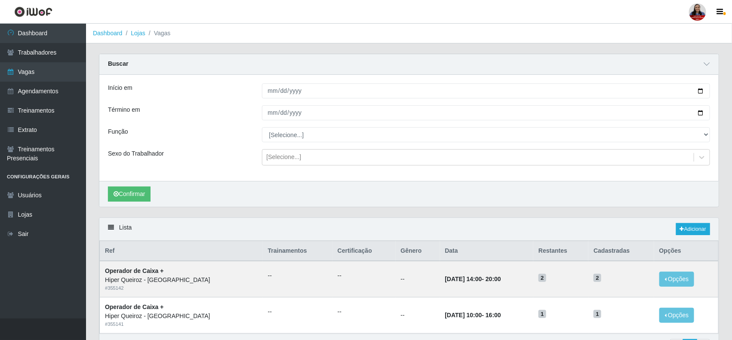
click at [344, 231] on div "Lista Adicionar" at bounding box center [408, 229] width 619 height 23
click at [312, 204] on div "Confirmar" at bounding box center [408, 194] width 619 height 26
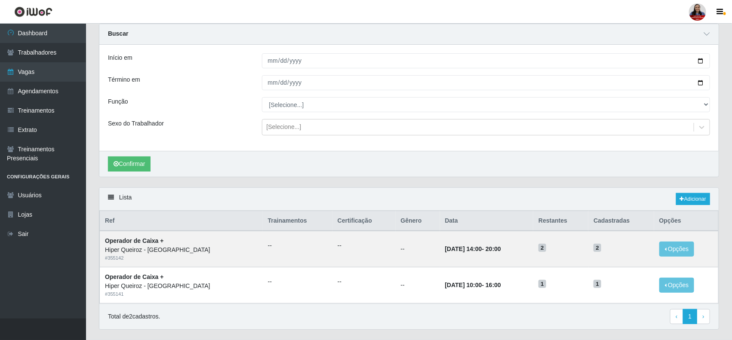
scroll to position [54, 0]
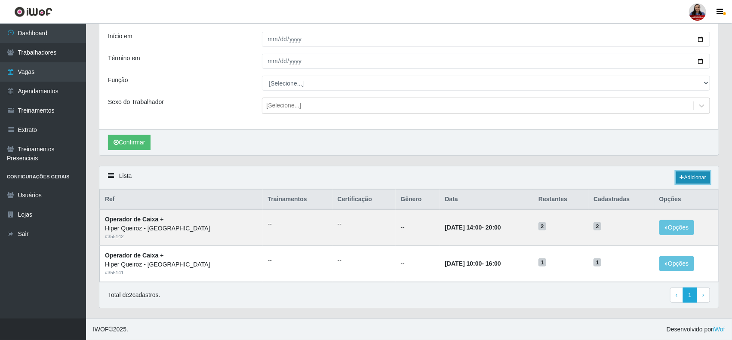
click at [684, 175] on link "Adicionar" at bounding box center [693, 178] width 34 height 12
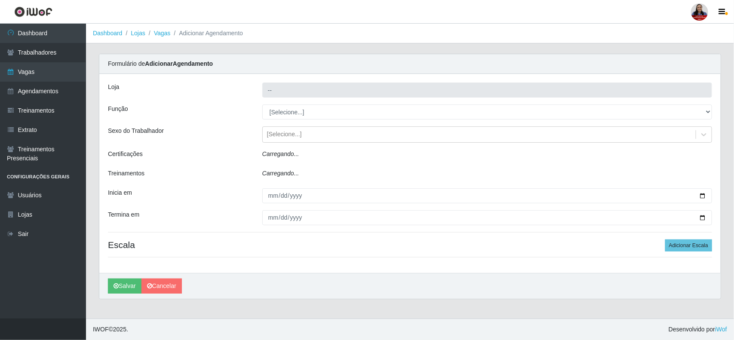
type input "Hiper Queiroz - [GEOGRAPHIC_DATA]"
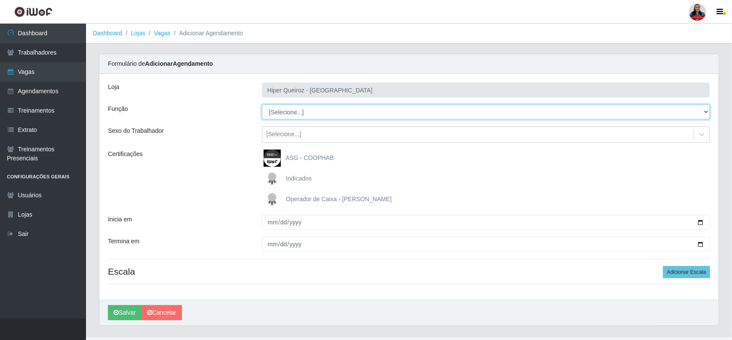
click at [354, 112] on select "[Selecione...] ASG ASG + ASG ++ Embalador Embalador + Embalador ++ Operador de …" at bounding box center [486, 112] width 449 height 15
select select "82"
click at [262, 105] on select "[Selecione...] ASG ASG + ASG ++ Embalador Embalador + Embalador ++ Operador de …" at bounding box center [486, 112] width 449 height 15
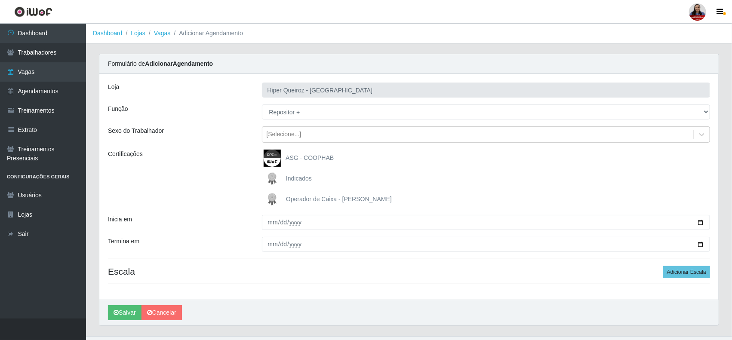
click at [236, 194] on div "Certificações" at bounding box center [179, 179] width 154 height 58
click at [214, 184] on div "Certificações" at bounding box center [179, 179] width 154 height 58
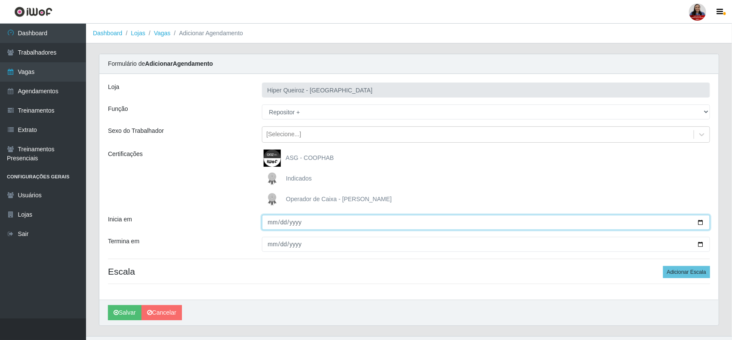
click at [698, 225] on input "Inicia em" at bounding box center [486, 222] width 449 height 15
type input "[DATE]"
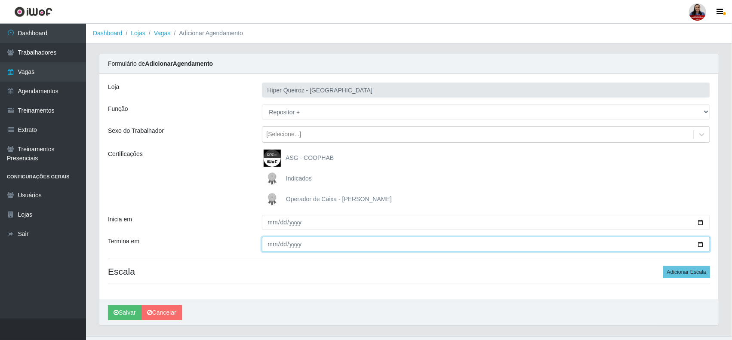
click at [699, 244] on input "Termina em" at bounding box center [486, 244] width 449 height 15
type input "[DATE]"
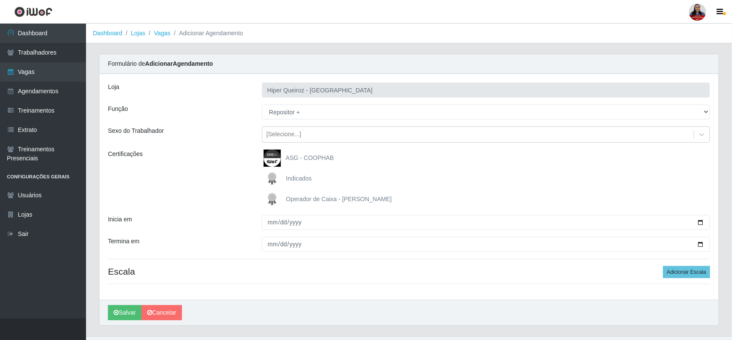
click at [192, 201] on div "Certificações" at bounding box center [179, 179] width 154 height 58
click at [213, 171] on div "Certificações" at bounding box center [179, 179] width 154 height 58
click at [241, 211] on div "Loja Hiper Queiroz - Nova Betânia Função [Selecione...] ASG ASG + ASG ++ Embala…" at bounding box center [408, 187] width 619 height 226
click at [691, 275] on button "Adicionar Escala" at bounding box center [686, 272] width 47 height 12
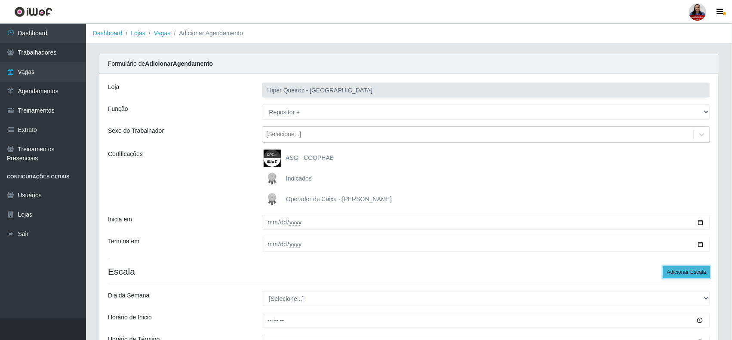
click at [691, 275] on button "Adicionar Escala" at bounding box center [686, 272] width 47 height 12
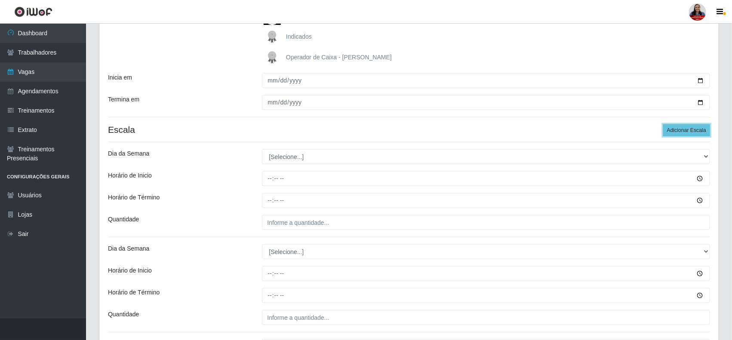
scroll to position [161, 0]
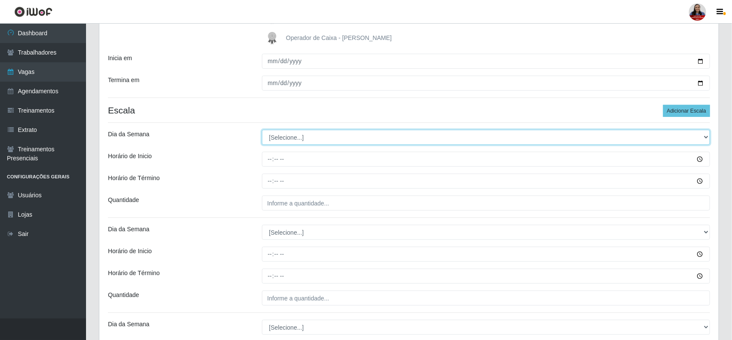
click at [326, 139] on select "[Selecione...] Segunda Terça Quarta Quinta Sexta Sábado Domingo" at bounding box center [486, 137] width 449 height 15
select select "6"
click at [262, 130] on select "[Selecione...] Segunda Terça Quarta Quinta Sexta Sábado Domingo" at bounding box center [486, 137] width 449 height 15
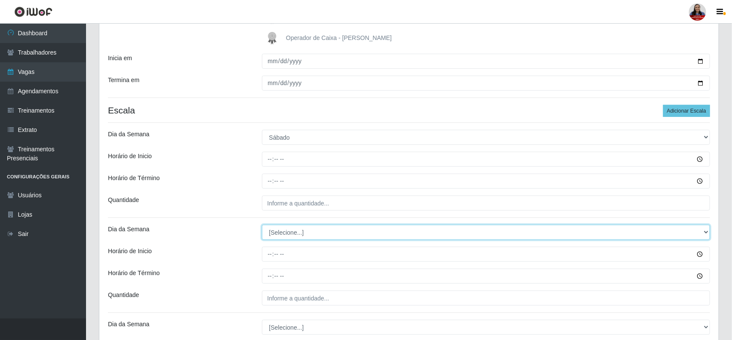
click at [299, 235] on select "[Selecione...] Segunda Terça Quarta Quinta Sexta Sábado Domingo" at bounding box center [486, 232] width 449 height 15
select select "6"
click at [262, 226] on select "[Selecione...] Segunda Terça Quarta Quinta Sexta Sábado Domingo" at bounding box center [486, 232] width 449 height 15
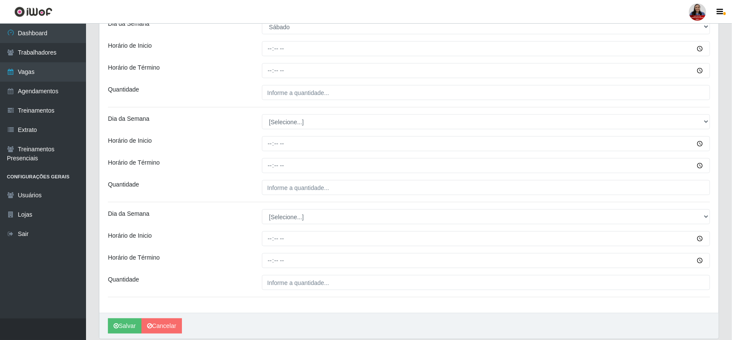
scroll to position [376, 0]
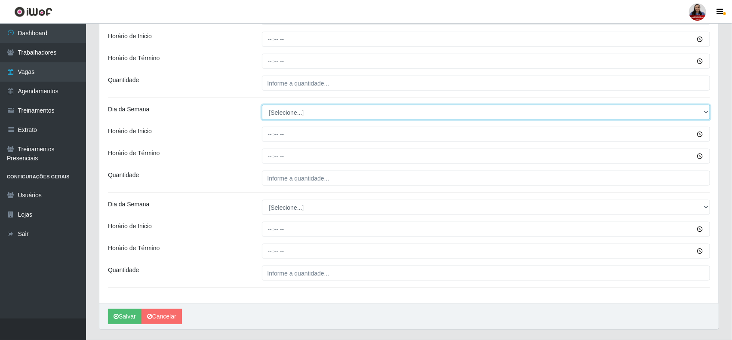
click at [274, 111] on select "[Selecione...] Segunda Terça Quarta Quinta Sexta Sábado Domingo" at bounding box center [486, 112] width 449 height 15
select select "0"
click at [262, 106] on select "[Selecione...] Segunda Terça Quarta Quinta Sexta Sábado Domingo" at bounding box center [486, 112] width 449 height 15
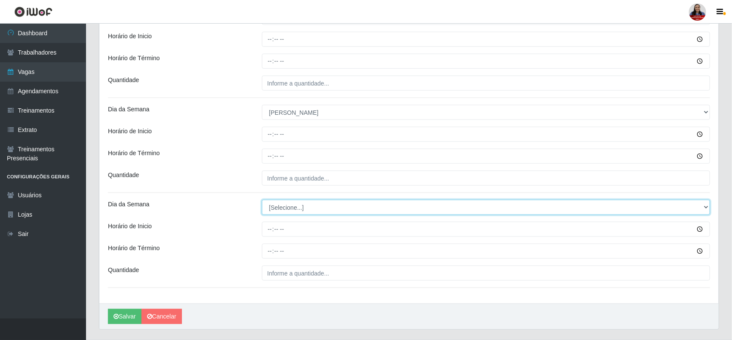
click at [290, 215] on select "[Selecione...] Segunda Terça Quarta Quinta Sexta Sábado Domingo" at bounding box center [486, 207] width 449 height 15
select select "0"
click at [262, 201] on select "[Selecione...] Segunda Terça Quarta Quinta Sexta Sábado Domingo" at bounding box center [486, 207] width 449 height 15
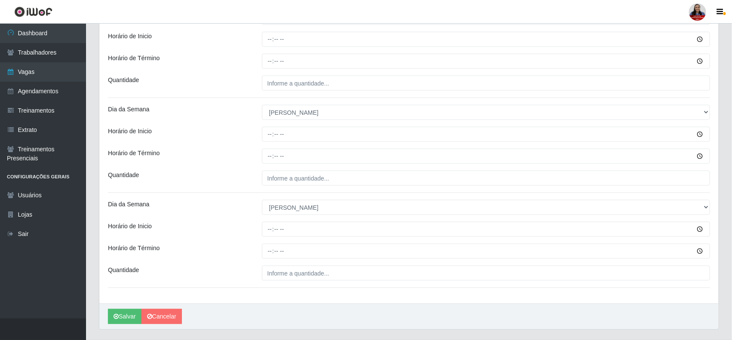
click at [239, 169] on div "Loja Hiper Queiroz - Nova Betânia Função [Selecione...] ASG ASG + ASG ++ Embala…" at bounding box center [408, 1] width 619 height 606
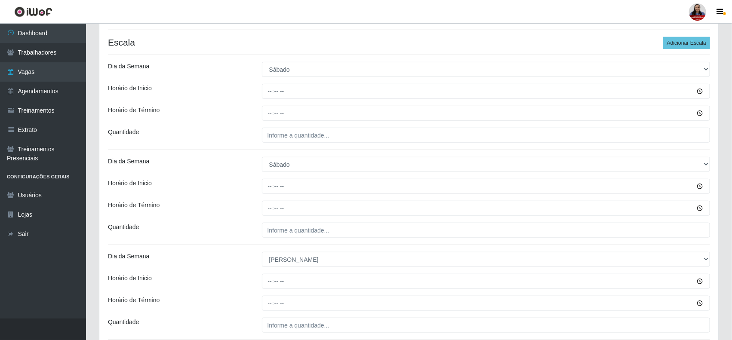
scroll to position [215, 0]
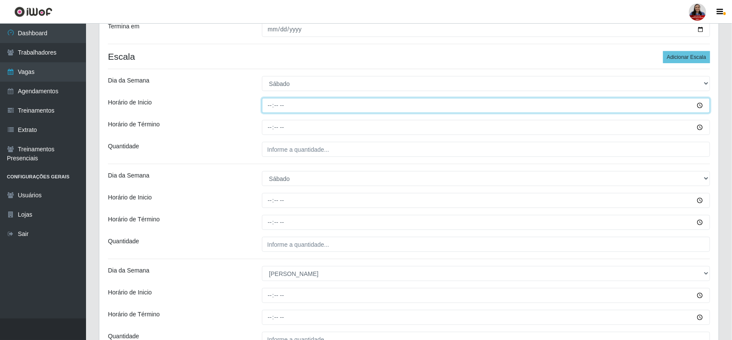
click at [269, 103] on input "Horário de Inicio" at bounding box center [486, 105] width 449 height 15
click at [270, 105] on input "Horário de Inicio" at bounding box center [486, 105] width 449 height 15
click at [268, 108] on input "Horário de Inicio" at bounding box center [486, 105] width 449 height 15
type input "09:00"
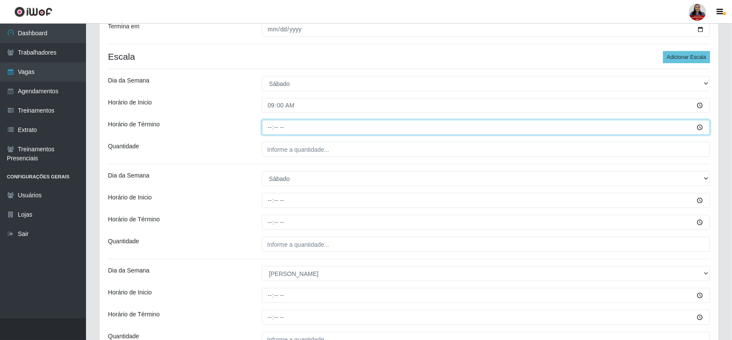
type input "15:00"
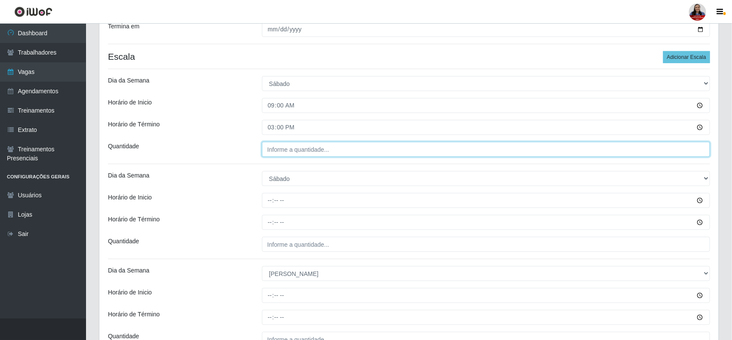
type input "___"
click at [268, 151] on input "___" at bounding box center [486, 149] width 449 height 15
type input "1__"
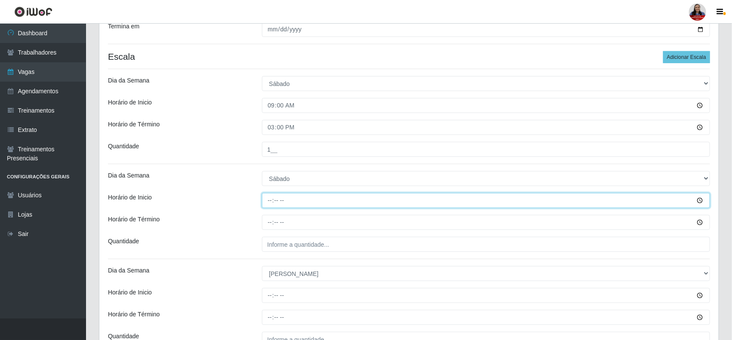
click at [272, 201] on input "Horário de Inicio" at bounding box center [486, 200] width 449 height 15
click at [270, 203] on input "Horário de Inicio" at bounding box center [486, 200] width 449 height 15
type input "16:00"
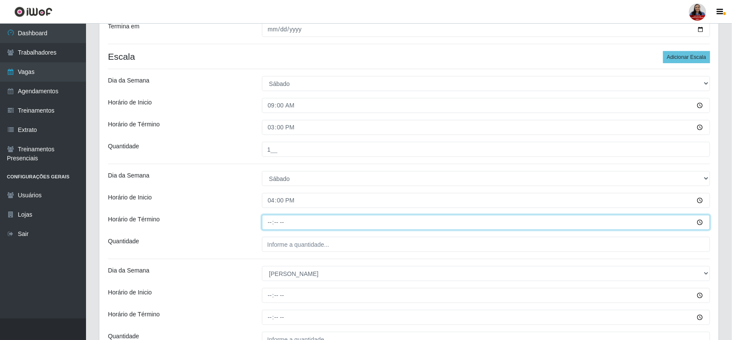
type input "22:00"
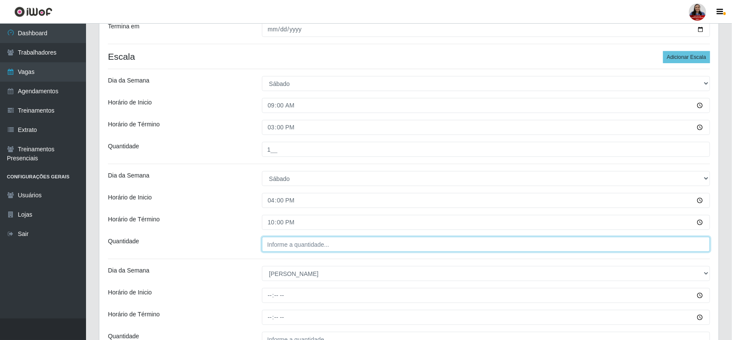
type input "___"
click at [269, 247] on input "___" at bounding box center [486, 244] width 449 height 15
type input "2__"
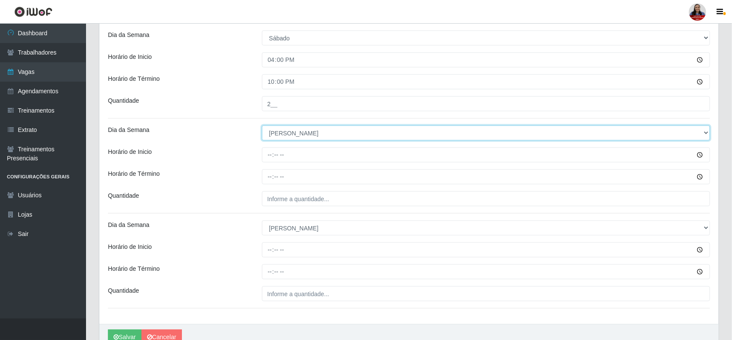
scroll to position [376, 0]
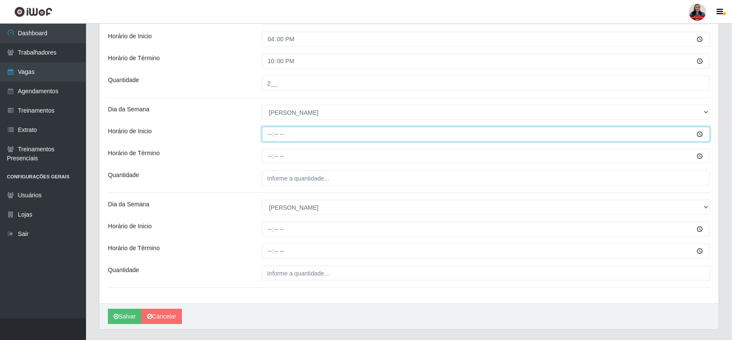
click at [270, 132] on input "Horário de Inicio" at bounding box center [486, 134] width 449 height 15
type input "09:00"
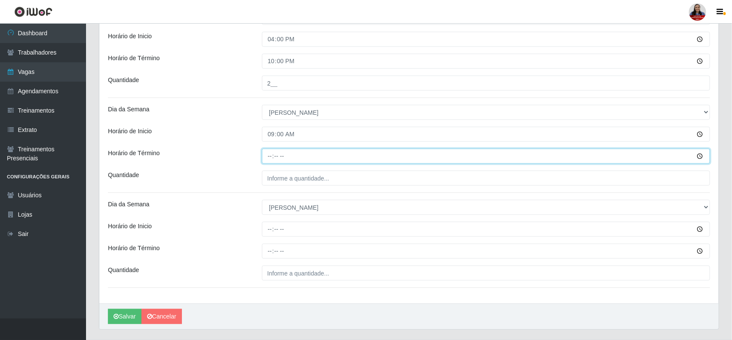
type input "15:00"
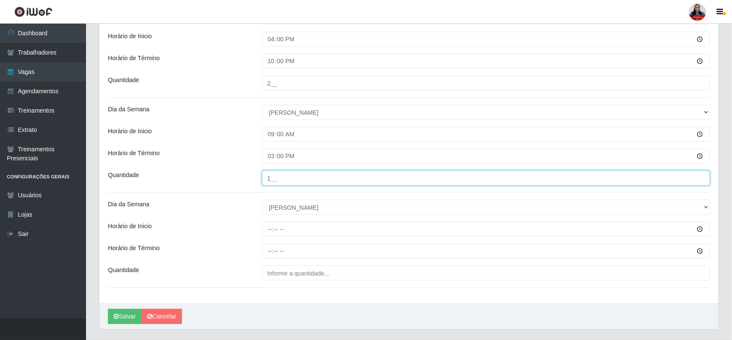
type input "1__"
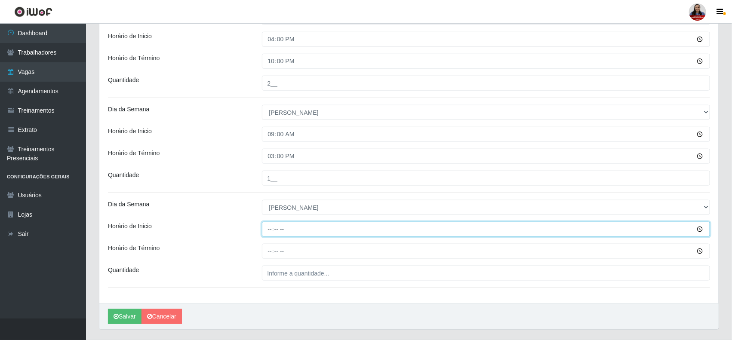
click at [272, 229] on input "Horário de Inicio" at bounding box center [486, 229] width 449 height 15
type input "14:00"
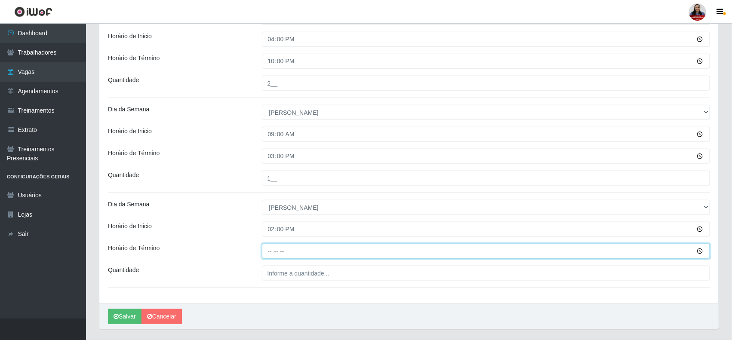
type input "20:00"
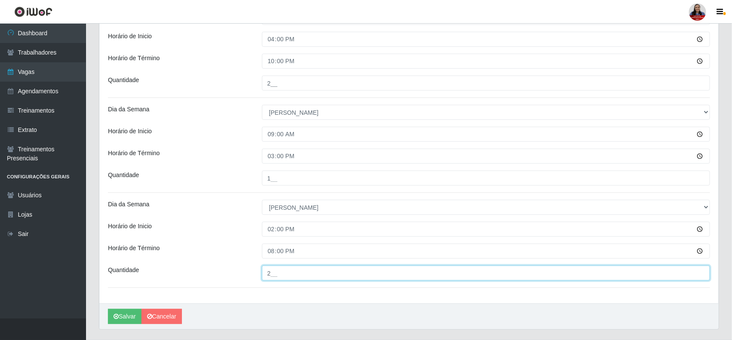
type input "2__"
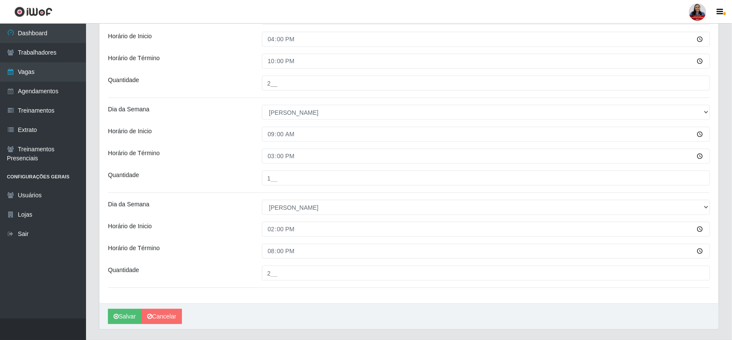
click at [226, 190] on div "Loja Hiper Queiroz - Nova Betânia Função [Selecione...] ASG ASG + ASG ++ Embala…" at bounding box center [408, 1] width 619 height 606
click at [127, 317] on button "Salvar" at bounding box center [125, 316] width 34 height 15
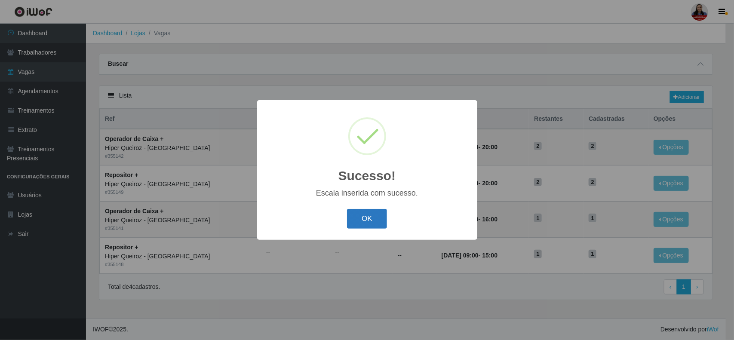
click at [371, 212] on button "OK" at bounding box center [367, 219] width 40 height 20
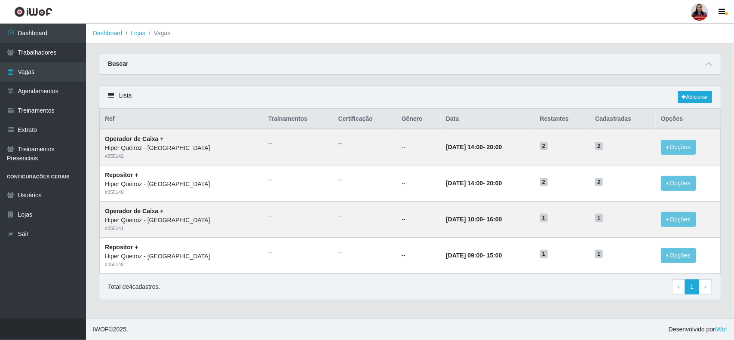
click at [273, 71] on div "Buscar" at bounding box center [410, 64] width 622 height 21
click at [704, 95] on link "Adicionar" at bounding box center [695, 97] width 34 height 12
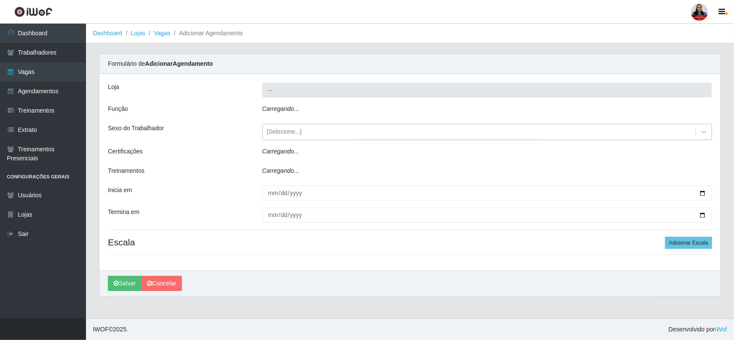
type input "Hiper Queiroz - [GEOGRAPHIC_DATA]"
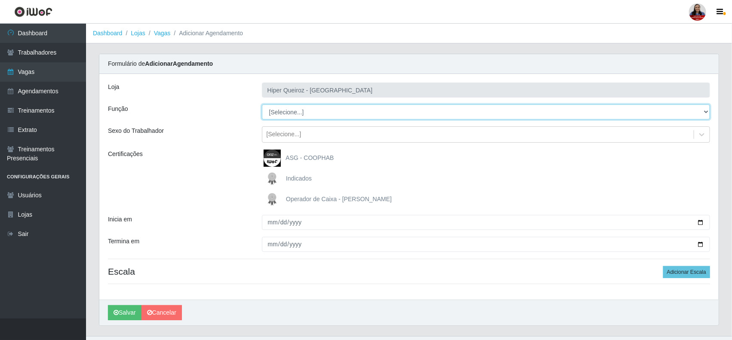
click at [704, 112] on select "[Selecione...] ASG ASG + ASG ++ Embalador Embalador + Embalador ++ Operador de …" at bounding box center [486, 112] width 449 height 15
select select "24"
click at [262, 105] on select "[Selecione...] ASG ASG + ASG ++ Embalador Embalador + Embalador ++ Operador de …" at bounding box center [486, 112] width 449 height 15
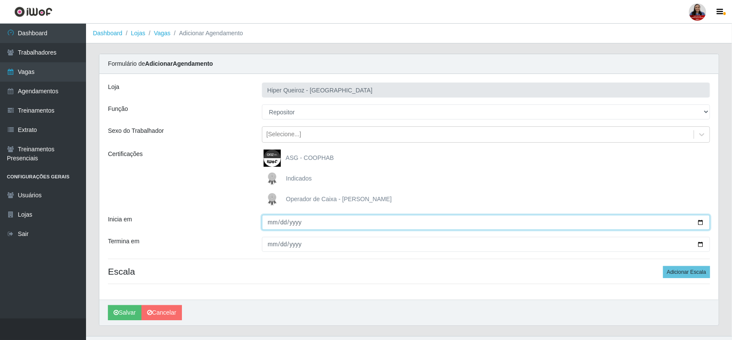
click at [702, 222] on input "Inicia em" at bounding box center [486, 222] width 449 height 15
type input "[DATE]"
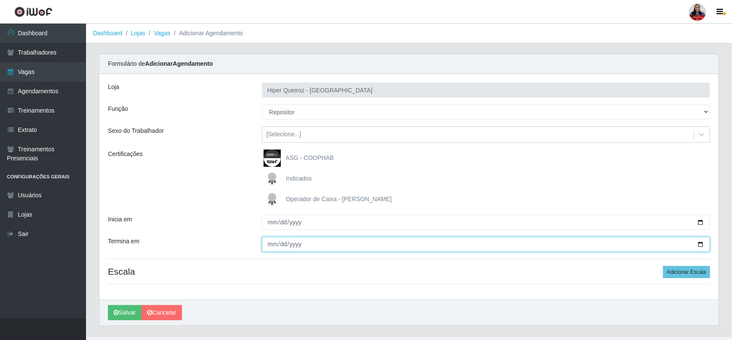
click at [702, 247] on input "Termina em" at bounding box center [486, 244] width 449 height 15
type input "[DATE]"
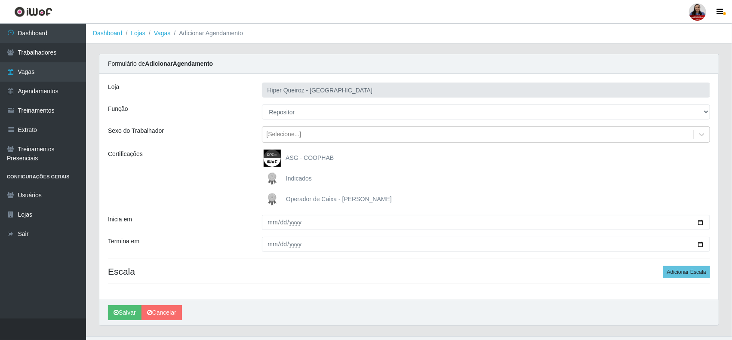
click at [225, 203] on div "Certificações" at bounding box center [179, 179] width 154 height 58
click at [698, 271] on button "Adicionar Escala" at bounding box center [686, 272] width 47 height 12
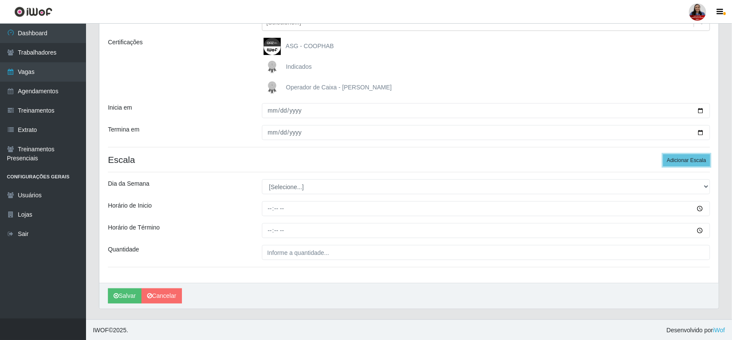
scroll to position [114, 0]
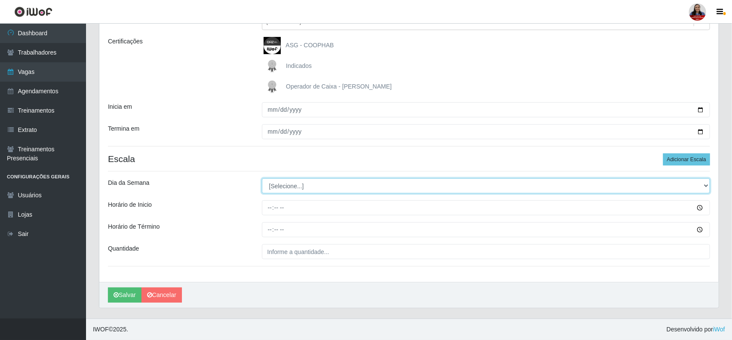
click at [313, 188] on select "[Selecione...] Segunda Terça Quarta Quinta Sexta Sábado Domingo" at bounding box center [486, 186] width 449 height 15
select select "1"
click at [262, 179] on select "[Selecione...] Segunda Terça Quarta Quinta Sexta Sábado Domingo" at bounding box center [486, 186] width 449 height 15
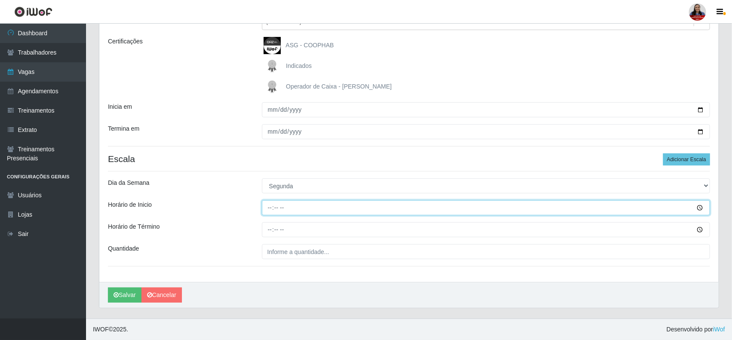
click at [272, 209] on input "Horário de Inicio" at bounding box center [486, 207] width 449 height 15
type input "16:00"
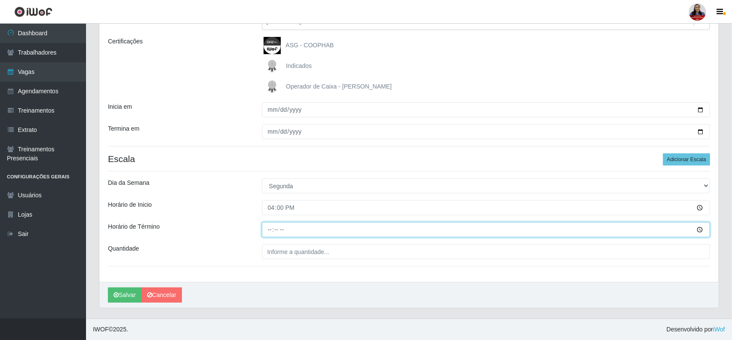
type input "22:00"
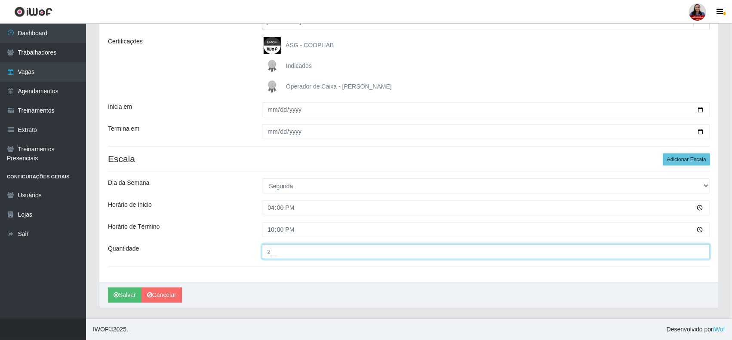
type input "2__"
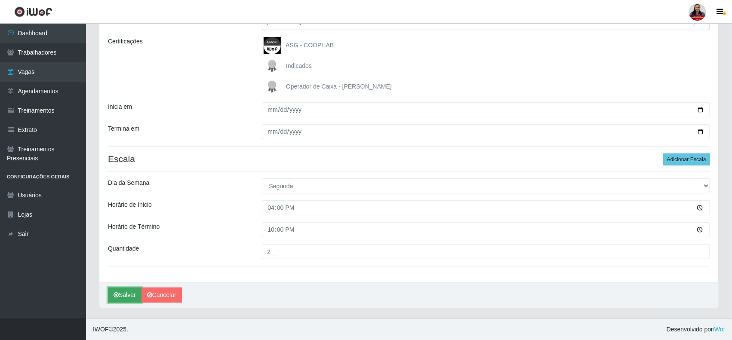
click at [114, 296] on icon "submit" at bounding box center [116, 295] width 5 height 6
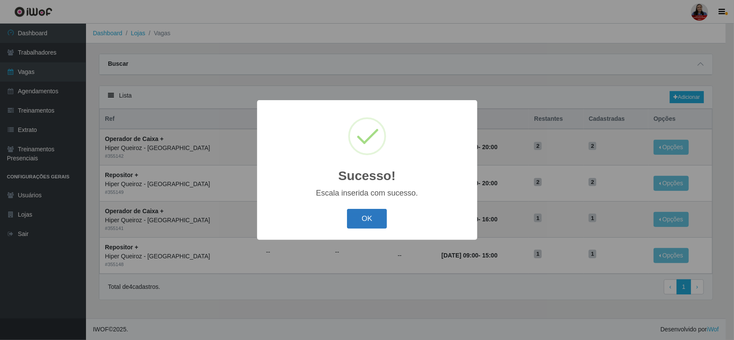
click at [373, 223] on button "OK" at bounding box center [367, 219] width 40 height 20
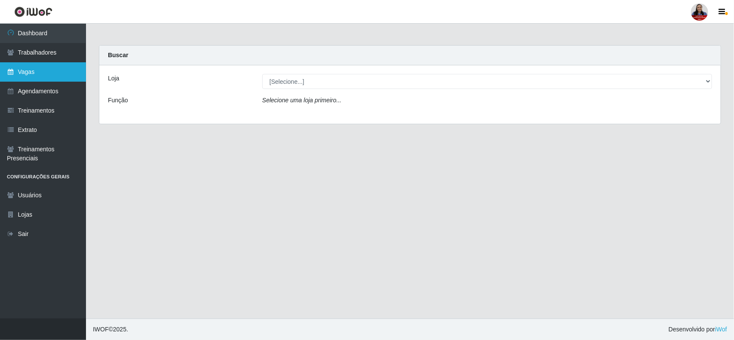
click at [44, 78] on link "Vagas" at bounding box center [43, 71] width 86 height 19
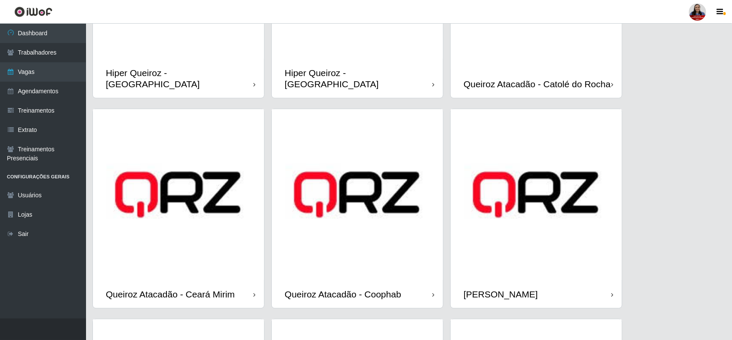
scroll to position [379, 0]
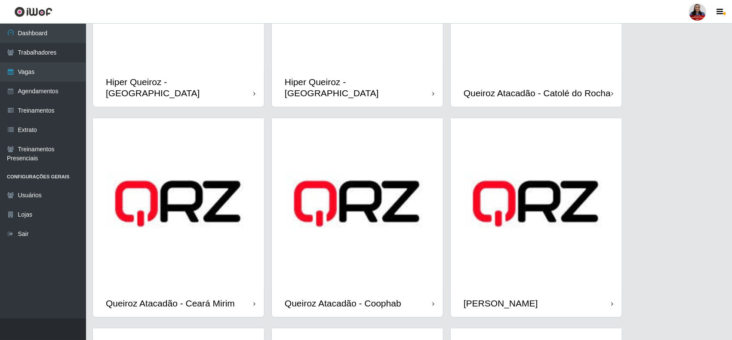
click at [576, 223] on img at bounding box center [536, 203] width 171 height 171
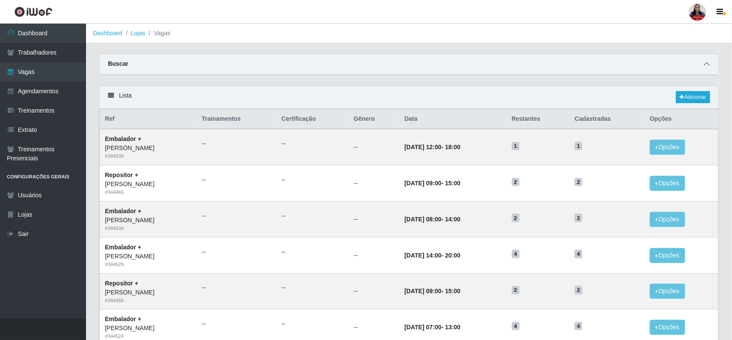
click at [710, 65] on span at bounding box center [707, 64] width 10 height 10
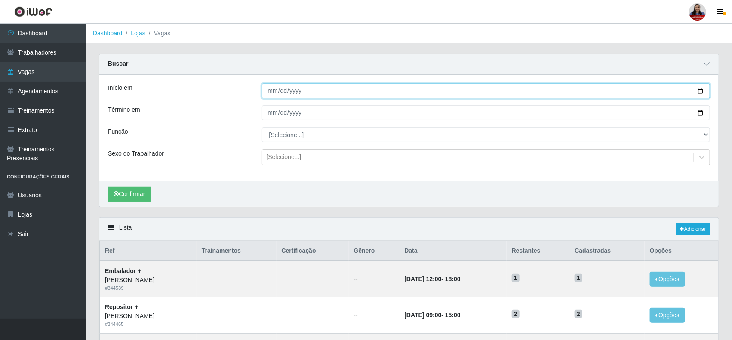
click at [702, 92] on input "Início em" at bounding box center [486, 90] width 449 height 15
type input "[DATE]"
click at [702, 114] on input "Término em" at bounding box center [486, 112] width 449 height 15
type input "[DATE]"
click at [130, 192] on button "Confirmar" at bounding box center [129, 194] width 43 height 15
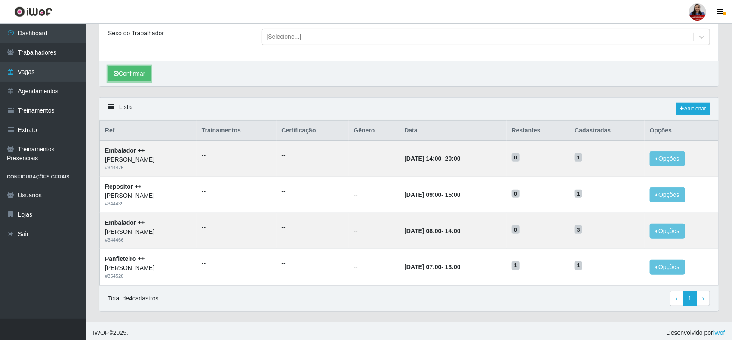
scroll to position [126, 0]
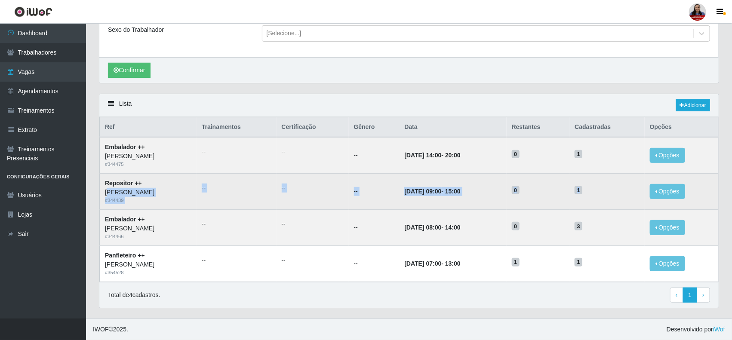
drag, startPoint x: 601, startPoint y: 193, endPoint x: 111, endPoint y: 191, distance: 490.4
click at [111, 191] on tr "Repositor ++ [PERSON_NAME] - [PERSON_NAME] # 344439 -- -- -- [DATE] 09:00 - 15:…" at bounding box center [409, 192] width 619 height 36
click at [179, 180] on td "Repositor ++ [PERSON_NAME] - [PERSON_NAME] # 344439" at bounding box center [148, 192] width 97 height 36
drag, startPoint x: 104, startPoint y: 183, endPoint x: 603, endPoint y: 194, distance: 499.5
click at [603, 194] on tr "Repositor ++ [PERSON_NAME] - [PERSON_NAME] # 344439 -- -- -- [DATE] 09:00 - 15:…" at bounding box center [409, 192] width 619 height 36
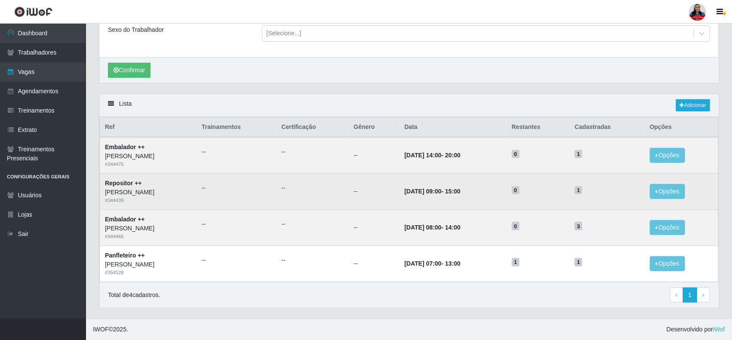
click at [609, 188] on h5 "1" at bounding box center [607, 189] width 65 height 9
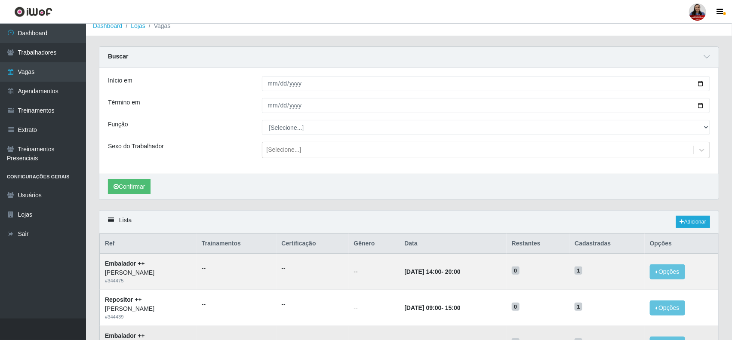
scroll to position [0, 0]
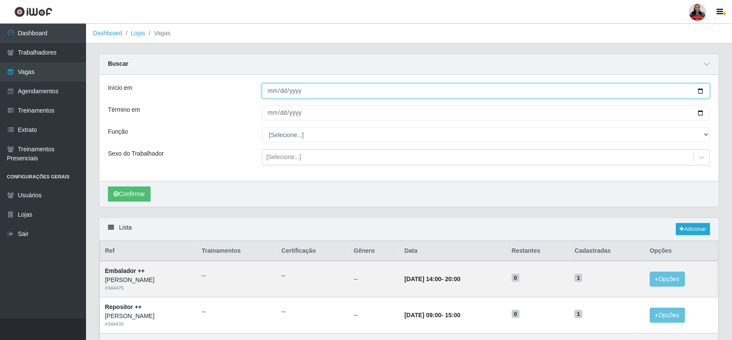
click at [700, 93] on input "[DATE]" at bounding box center [486, 90] width 449 height 15
type input "[DATE]"
click at [702, 110] on input "[DATE]" at bounding box center [486, 112] width 449 height 15
type input "[DATE]"
click at [134, 192] on button "Confirmar" at bounding box center [129, 194] width 43 height 15
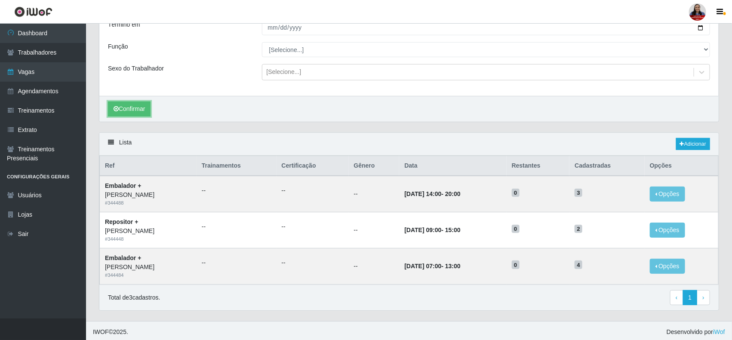
scroll to position [89, 0]
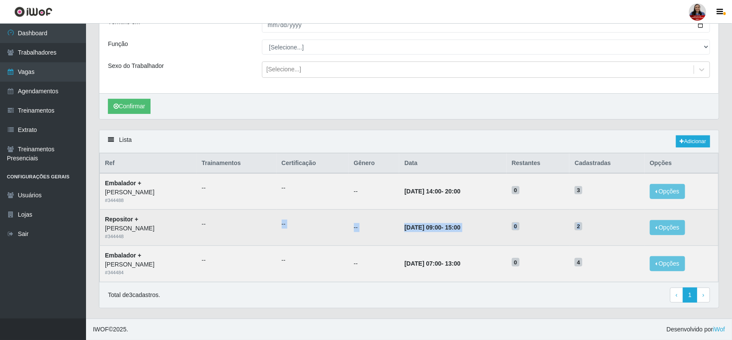
drag, startPoint x: 605, startPoint y: 231, endPoint x: 260, endPoint y: 231, distance: 345.0
click at [260, 231] on tr "Repositor + [PERSON_NAME] - [PERSON_NAME] # 344448 -- -- -- [DATE] 09:00 - 15:0…" at bounding box center [409, 228] width 619 height 36
click at [567, 231] on td "0" at bounding box center [538, 228] width 63 height 36
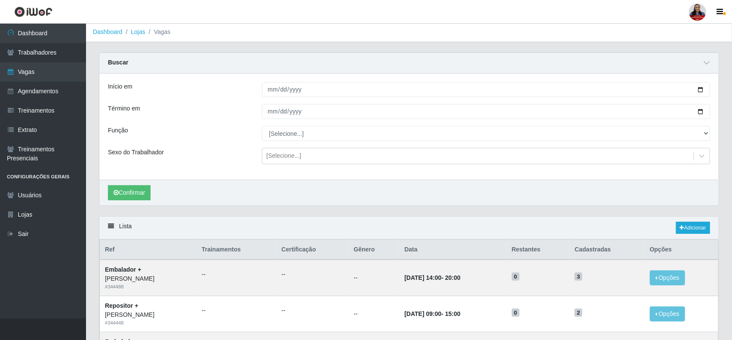
scroll to position [0, 0]
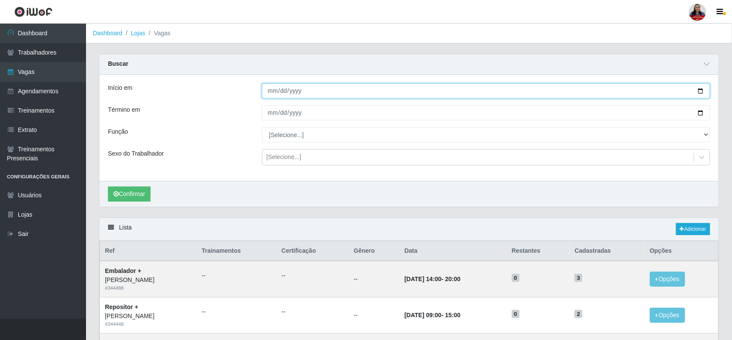
click at [702, 91] on input "[DATE]" at bounding box center [486, 90] width 449 height 15
type input "[DATE]"
click at [700, 113] on input "[DATE]" at bounding box center [486, 112] width 449 height 15
type input "[DATE]"
click at [141, 191] on button "Confirmar" at bounding box center [129, 194] width 43 height 15
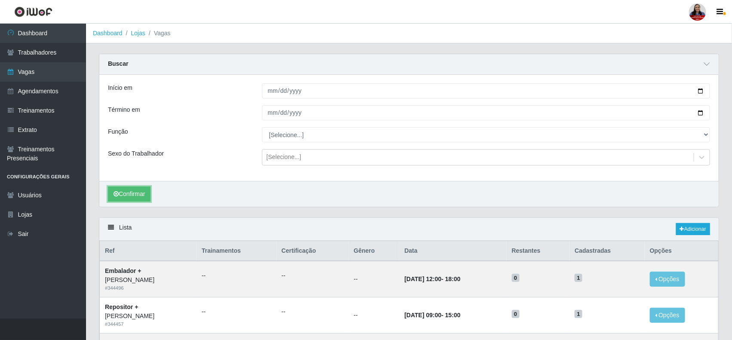
scroll to position [89, 0]
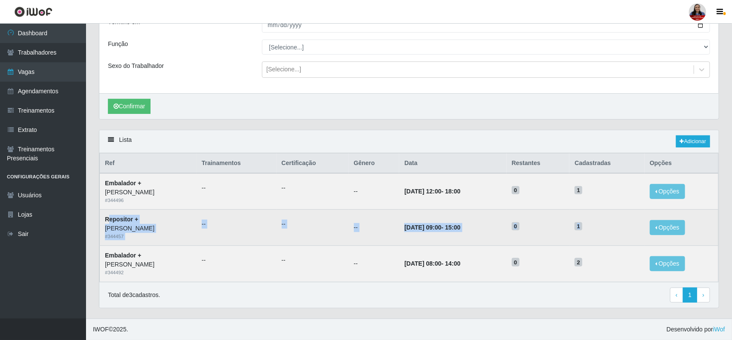
drag, startPoint x: 110, startPoint y: 220, endPoint x: 612, endPoint y: 240, distance: 502.8
click at [612, 240] on tr "Repositor + [PERSON_NAME] - [PERSON_NAME] # 344457 -- -- -- [DATE] 09:00 - 15:0…" at bounding box center [409, 228] width 619 height 36
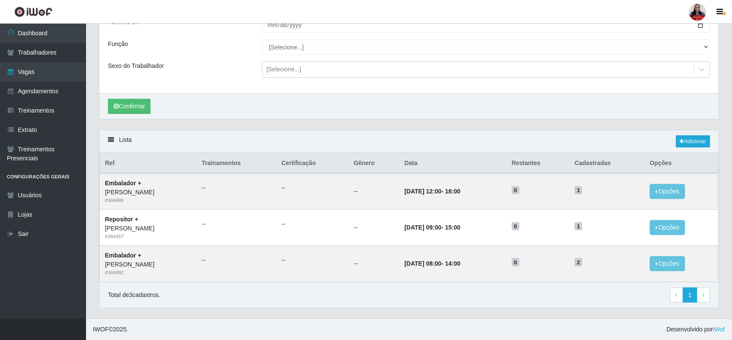
click at [276, 95] on div "Confirmar" at bounding box center [408, 106] width 619 height 26
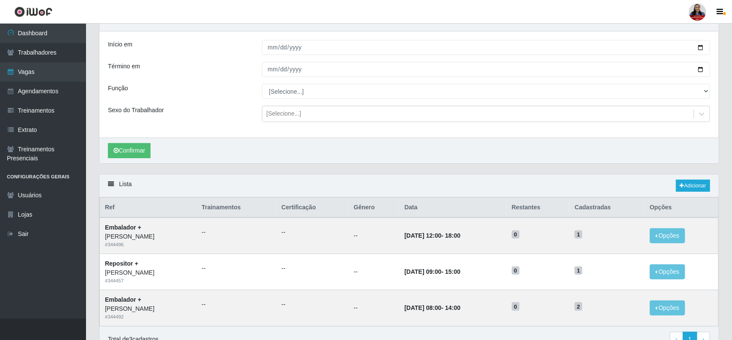
scroll to position [0, 0]
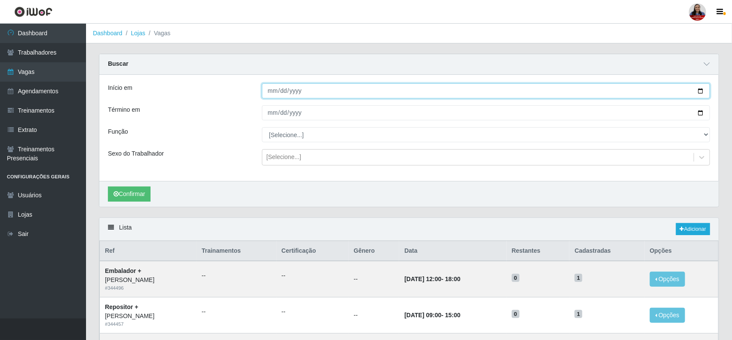
click at [699, 95] on input "[DATE]" at bounding box center [486, 90] width 449 height 15
type input "[DATE]"
click at [702, 114] on input "[DATE]" at bounding box center [486, 112] width 449 height 15
type input "[DATE]"
click at [145, 190] on button "Confirmar" at bounding box center [129, 194] width 43 height 15
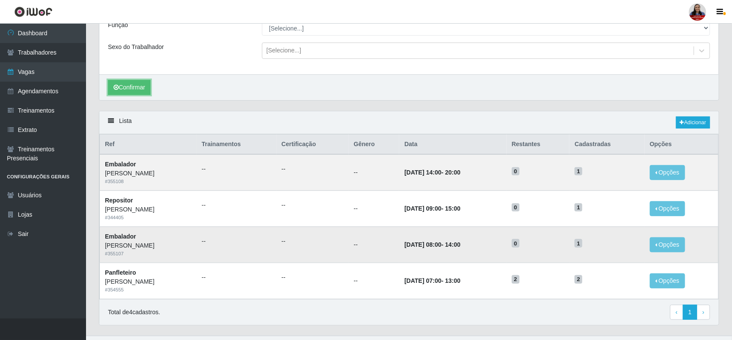
scroll to position [108, 0]
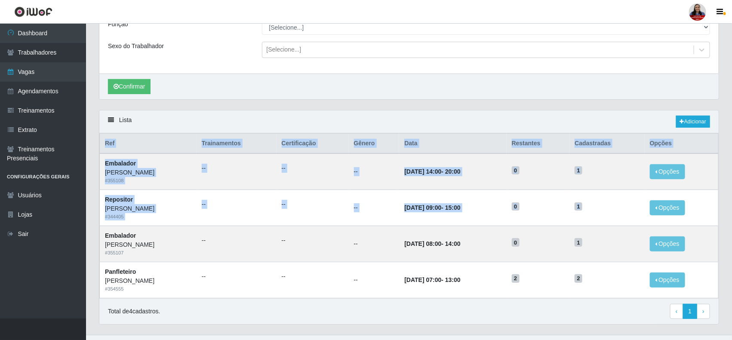
drag, startPoint x: 622, startPoint y: 209, endPoint x: 92, endPoint y: 213, distance: 530.8
click at [92, 213] on div "Carregando... Buscar Início em [DATE] Término em [DATE] Função [Selecione...] E…" at bounding box center [409, 140] width 646 height 389
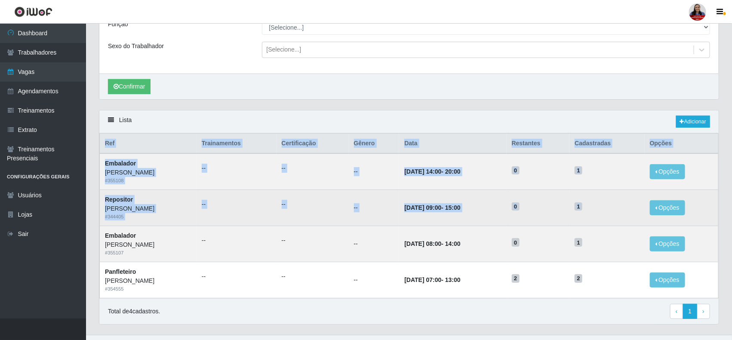
click at [127, 215] on div "# 344405" at bounding box center [148, 216] width 86 height 7
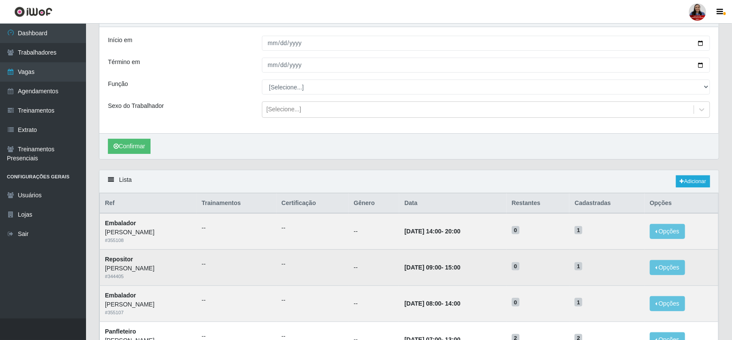
scroll to position [0, 0]
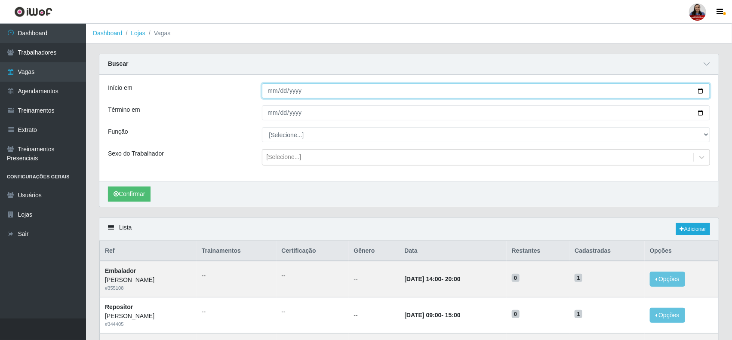
click at [698, 92] on input "[DATE]" at bounding box center [486, 90] width 449 height 15
type input "[DATE]"
click at [702, 112] on input "[DATE]" at bounding box center [486, 112] width 449 height 15
type input "[DATE]"
click at [142, 188] on button "Confirmar" at bounding box center [129, 194] width 43 height 15
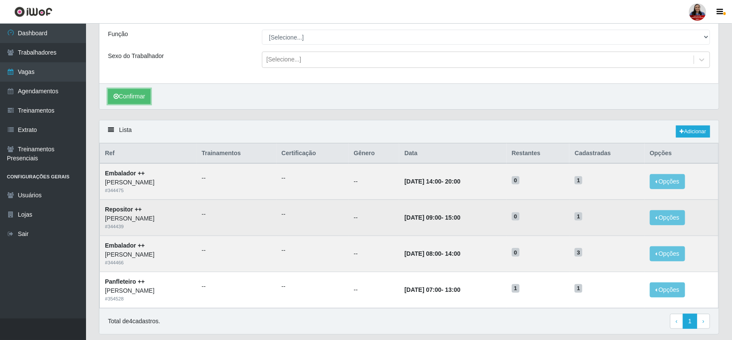
scroll to position [72, 0]
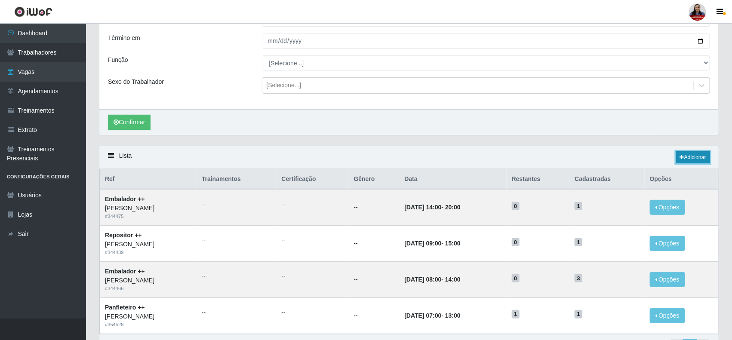
click at [697, 160] on link "Adicionar" at bounding box center [693, 157] width 34 height 12
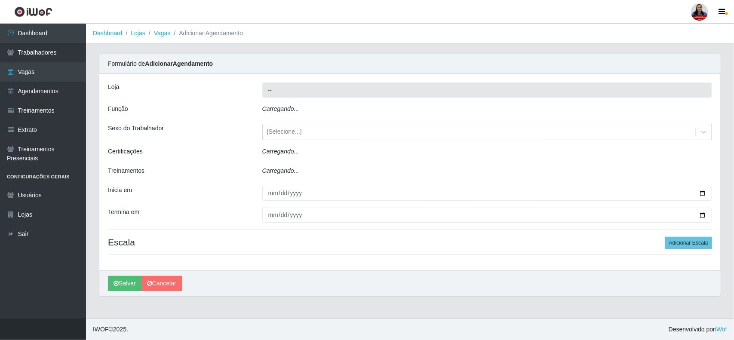
type input "[PERSON_NAME]"
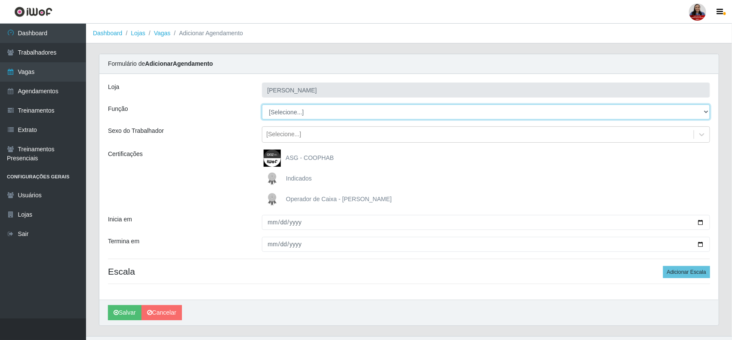
drag, startPoint x: 351, startPoint y: 112, endPoint x: 352, endPoint y: 116, distance: 4.3
click at [351, 112] on select "[Selecione...] Embalador Embalador + Embalador ++ Panfleteiro Panfleteiro + Pan…" at bounding box center [486, 112] width 449 height 15
select select "86"
click at [262, 105] on select "[Selecione...] Embalador Embalador + Embalador ++ Panfleteiro Panfleteiro + Pan…" at bounding box center [486, 112] width 449 height 15
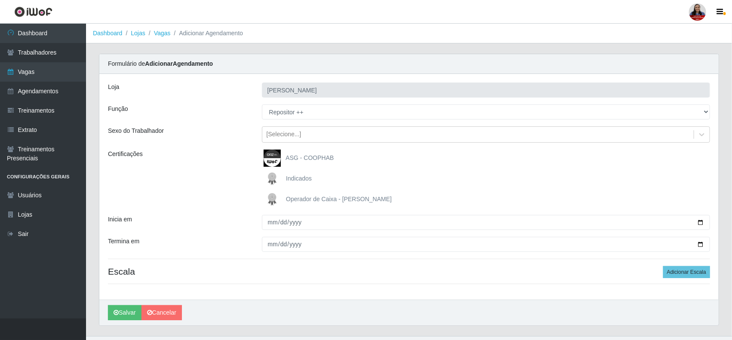
click at [220, 196] on div "Certificações" at bounding box center [179, 179] width 154 height 58
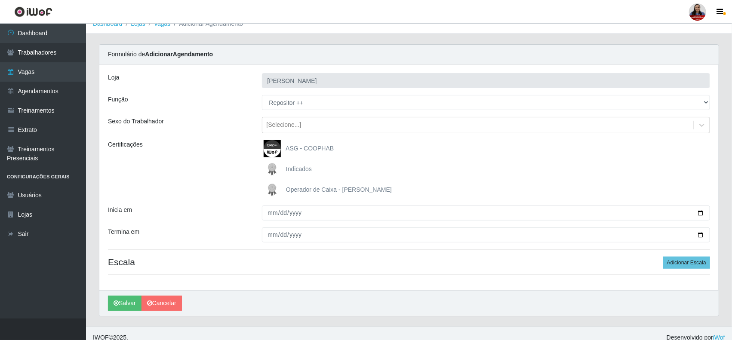
scroll to position [18, 0]
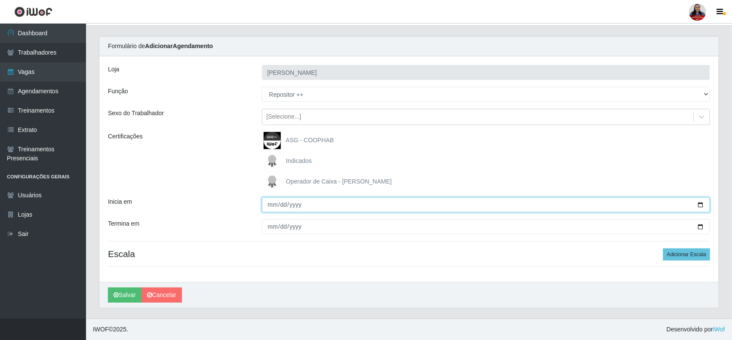
click at [700, 204] on input "Inicia em" at bounding box center [486, 204] width 449 height 15
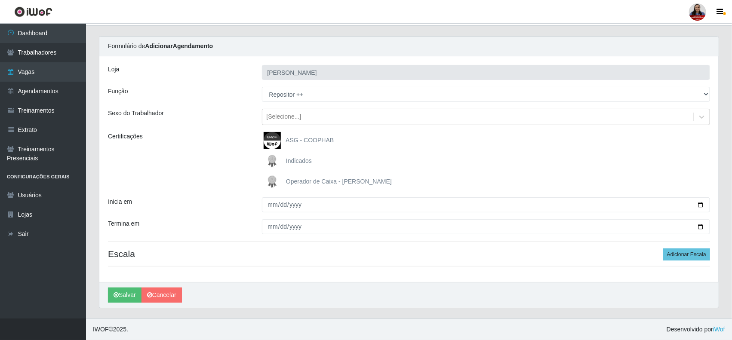
click at [228, 189] on div "Certificações" at bounding box center [179, 161] width 154 height 58
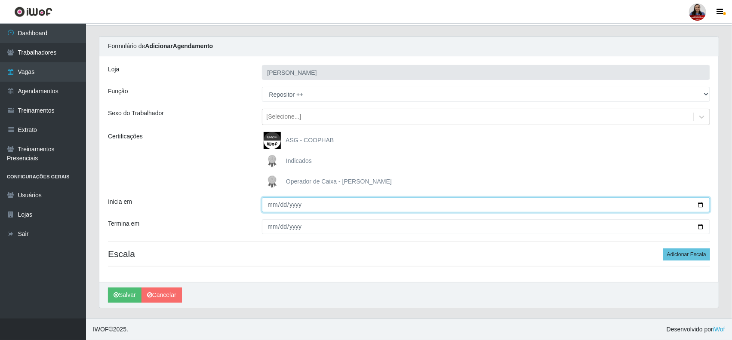
click at [698, 205] on input "Inicia em" at bounding box center [486, 204] width 449 height 15
type input "[DATE]"
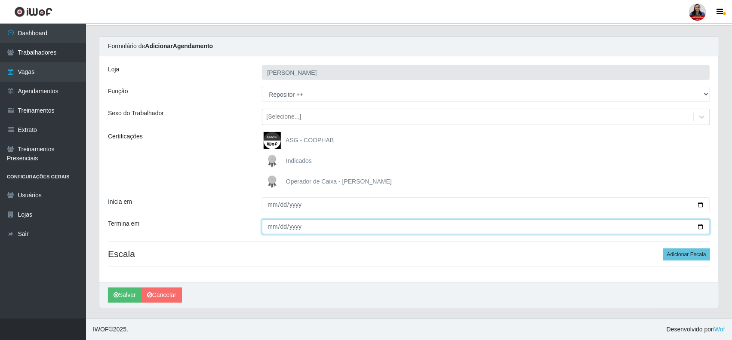
click at [699, 226] on input "Termina em" at bounding box center [486, 226] width 449 height 15
type input "[DATE]"
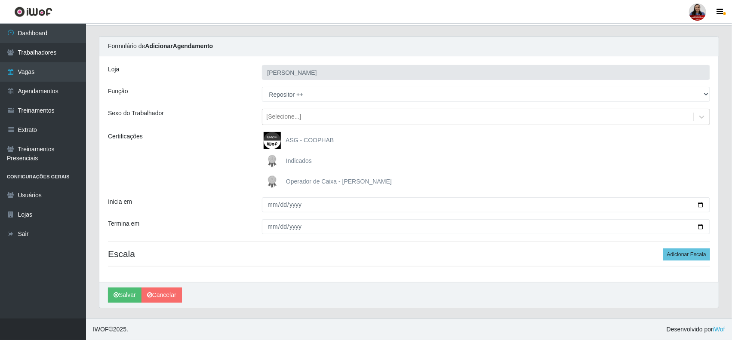
click at [226, 165] on div "Certificações" at bounding box center [179, 161] width 154 height 58
click at [684, 249] on button "Adicionar Escala" at bounding box center [686, 255] width 47 height 12
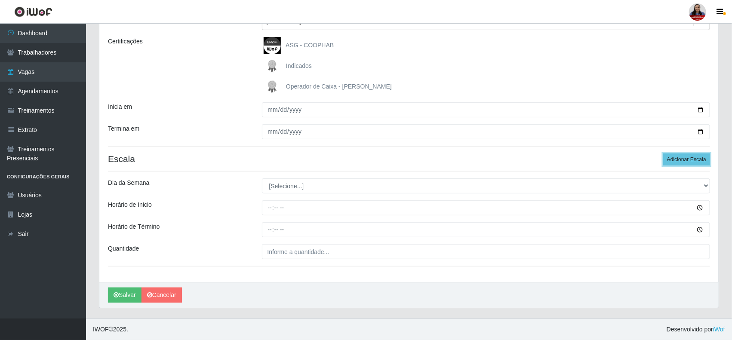
scroll to position [114, 0]
click at [680, 160] on button "Adicionar Escala" at bounding box center [686, 160] width 47 height 12
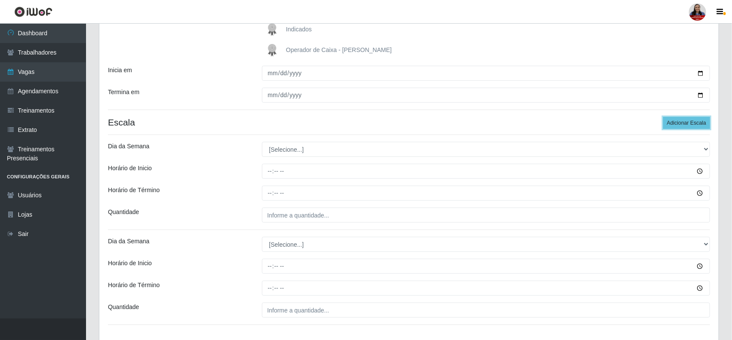
scroll to position [209, 0]
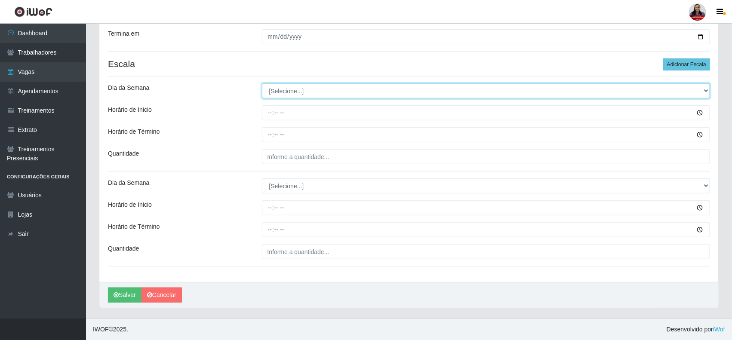
click at [363, 93] on select "[Selecione...] Segunda Terça Quarta Quinta Sexta Sábado Domingo" at bounding box center [486, 90] width 449 height 15
select select "5"
click at [262, 83] on select "[Selecione...] Segunda Terça Quarta Quinta Sexta Sábado Domingo" at bounding box center [486, 90] width 449 height 15
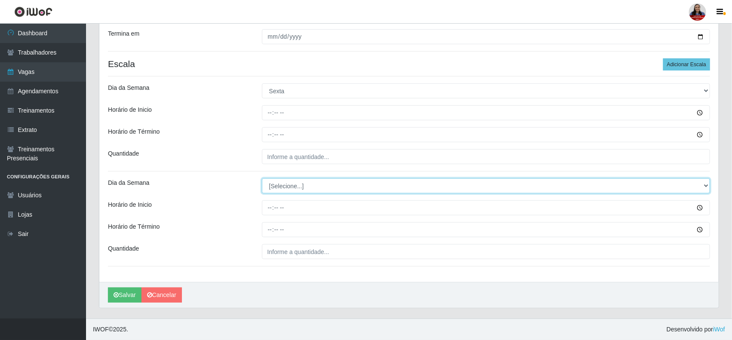
click at [291, 183] on select "[Selecione...] Segunda Terça Quarta Quinta Sexta Sábado Domingo" at bounding box center [486, 186] width 449 height 15
select select "5"
click at [262, 179] on select "[Selecione...] Segunda Terça Quarta Quinta Sexta Sábado Domingo" at bounding box center [486, 186] width 449 height 15
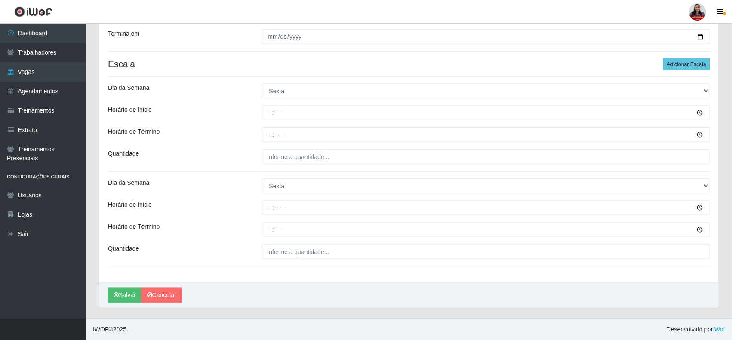
click at [189, 93] on div "Dia da Semana" at bounding box center [179, 90] width 154 height 15
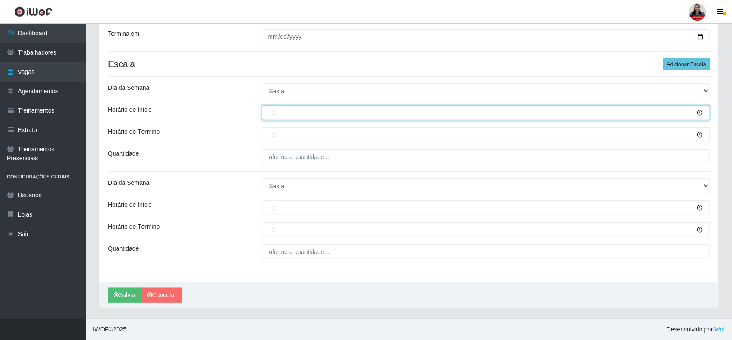
click at [267, 112] on input "Horário de Inicio" at bounding box center [486, 112] width 449 height 15
type input "09:00"
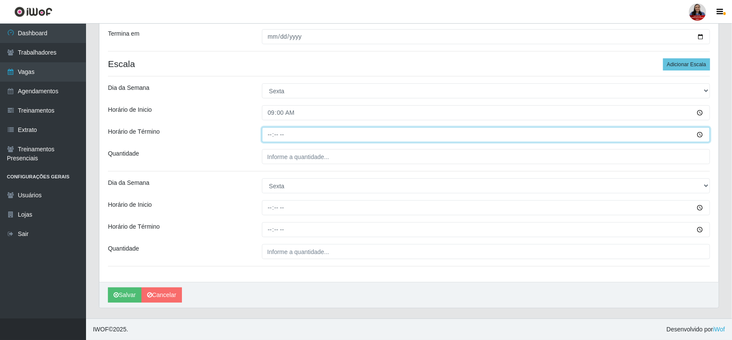
type input "15:00"
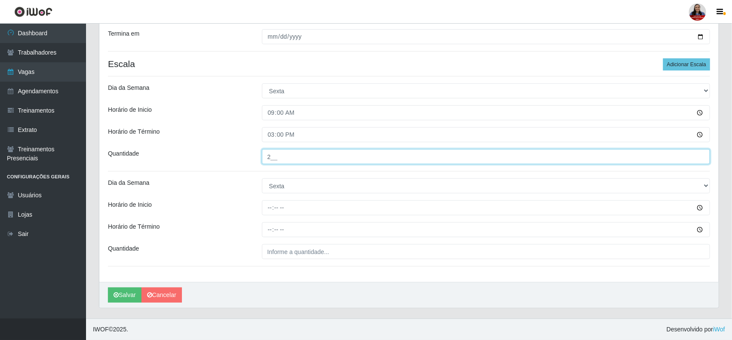
drag, startPoint x: 271, startPoint y: 158, endPoint x: 262, endPoint y: 159, distance: 9.1
click at [262, 159] on input "2__" at bounding box center [486, 156] width 449 height 15
type input "1__"
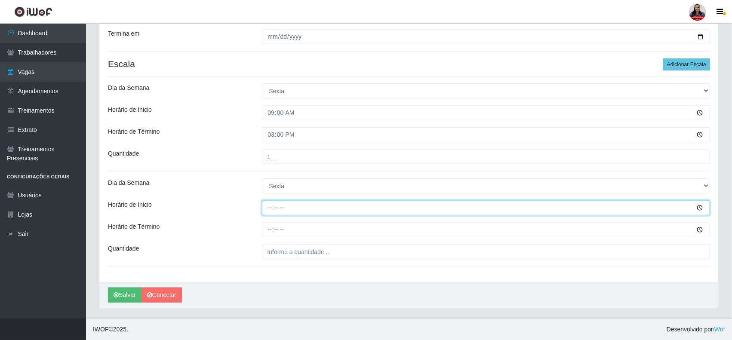
click at [267, 211] on input "Horário de Inicio" at bounding box center [486, 207] width 449 height 15
type input "15:00"
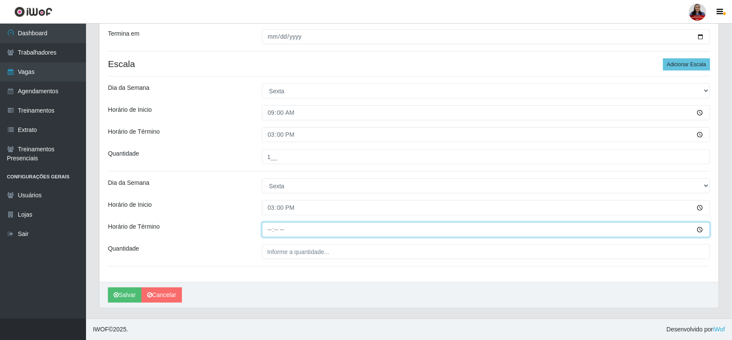
type input "21:00"
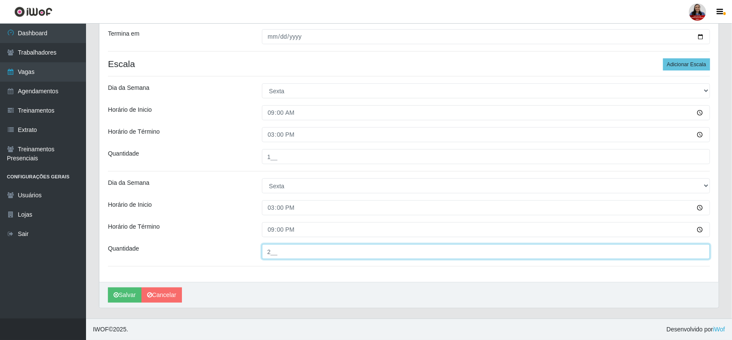
type input "2__"
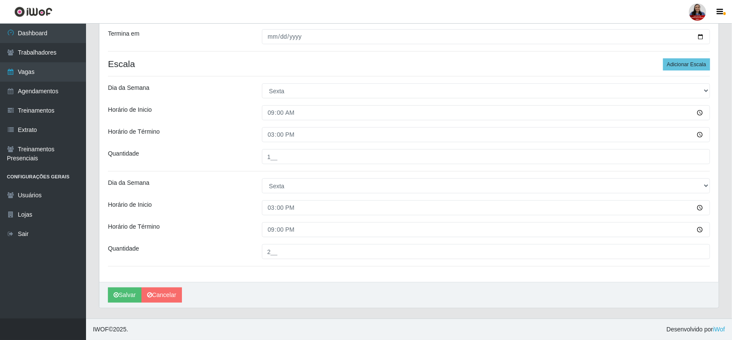
click at [194, 173] on div "Loja Queiroz Atacadão - João Câmara Função [Selecione...] Embalador Embalador +…" at bounding box center [408, 74] width 619 height 416
click at [130, 295] on button "Salvar" at bounding box center [125, 295] width 34 height 15
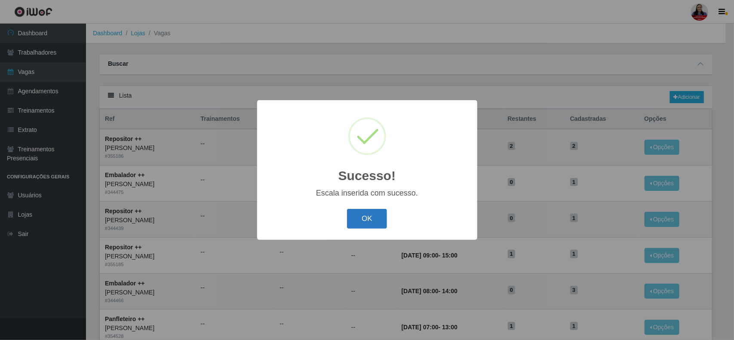
click at [366, 222] on button "OK" at bounding box center [367, 219] width 40 height 20
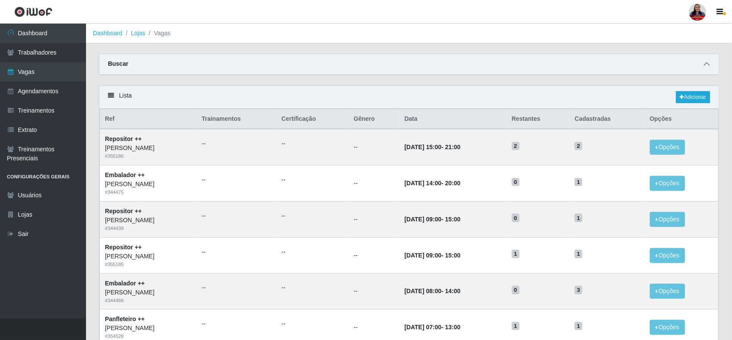
click at [708, 62] on icon at bounding box center [707, 64] width 6 height 6
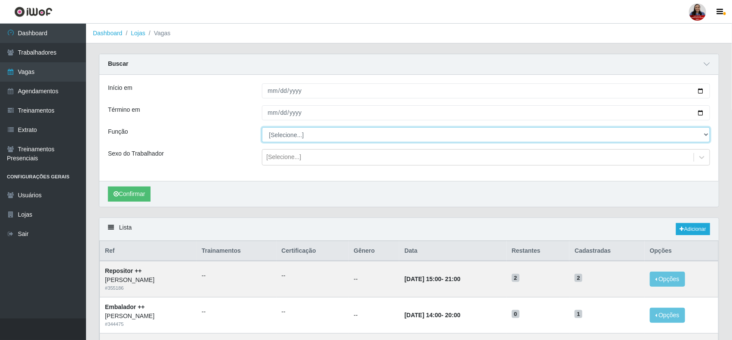
click at [283, 136] on select "[Selecione...] Embalador Embalador + Embalador ++ Panfleteiro Panfleteiro + Pan…" at bounding box center [486, 134] width 449 height 15
select select "86"
click at [262, 128] on select "[Selecione...] Embalador Embalador + Embalador ++ Panfleteiro Panfleteiro + Pan…" at bounding box center [486, 134] width 449 height 15
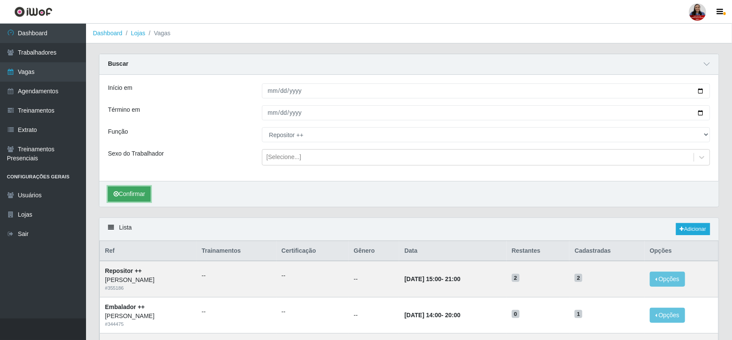
click at [145, 196] on button "Confirmar" at bounding box center [129, 194] width 43 height 15
click at [701, 92] on input "[DATE]" at bounding box center [486, 90] width 449 height 15
type input "[DATE]"
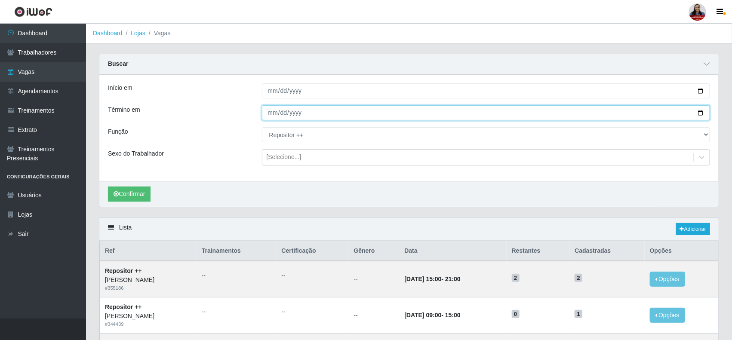
click at [702, 116] on input "[DATE]" at bounding box center [486, 112] width 449 height 15
type input "[DATE]"
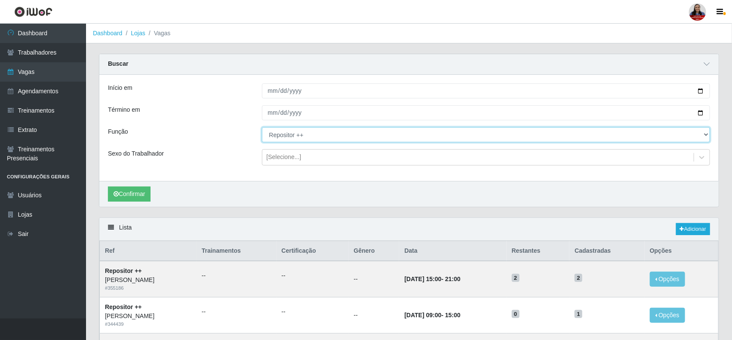
click at [295, 138] on select "[Selecione...] Embalador Embalador + Embalador ++ Panfleteiro Panfleteiro + Pan…" at bounding box center [486, 134] width 449 height 15
select select "[Selecione...]"
click at [262, 128] on select "[Selecione...] Embalador Embalador + Embalador ++ Panfleteiro Panfleteiro + Pan…" at bounding box center [486, 134] width 449 height 15
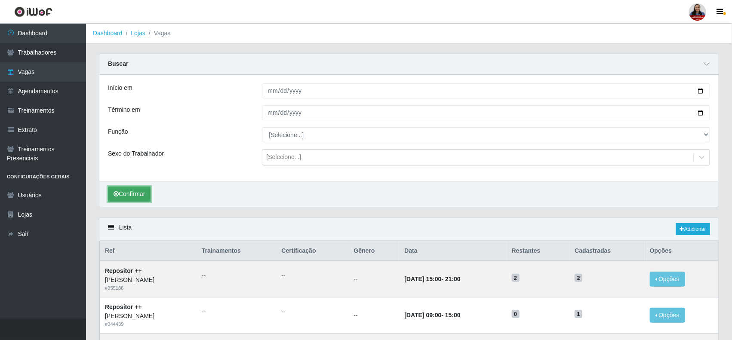
click at [140, 190] on button "Confirmar" at bounding box center [129, 194] width 43 height 15
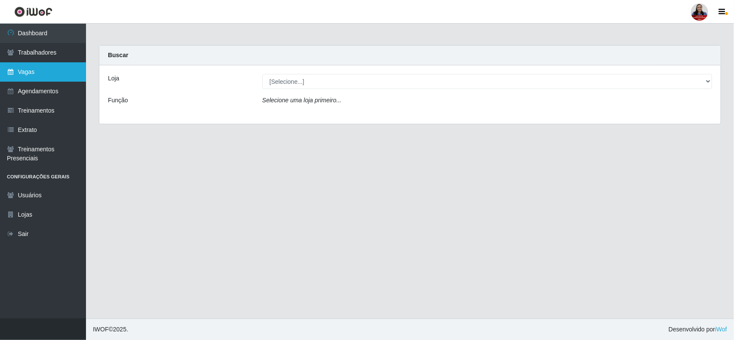
click at [22, 76] on link "Vagas" at bounding box center [43, 71] width 86 height 19
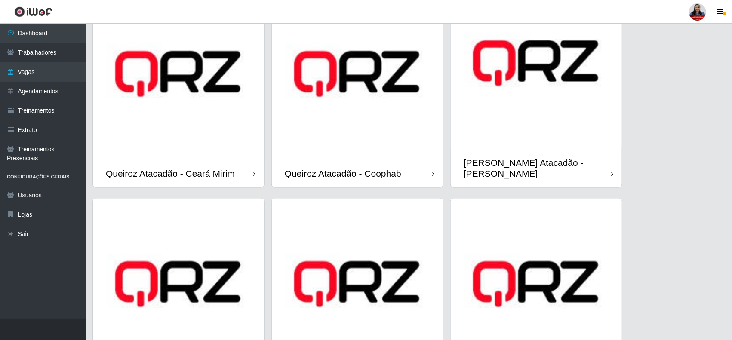
scroll to position [538, 0]
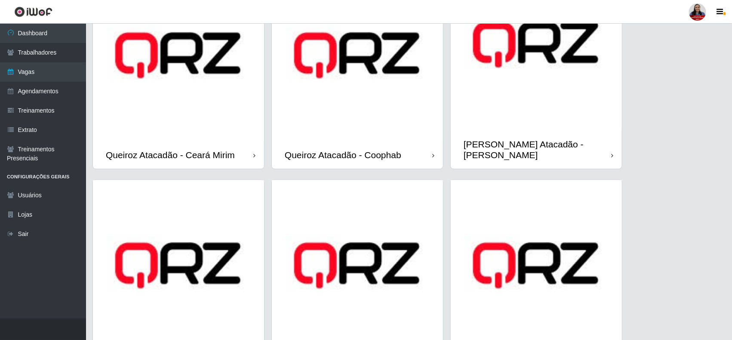
click at [523, 111] on img at bounding box center [536, 44] width 171 height 171
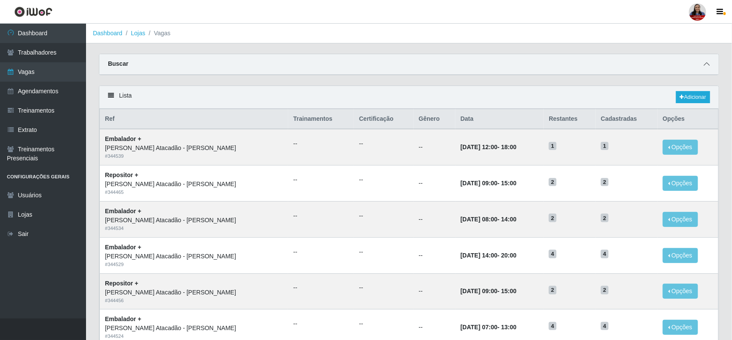
click at [708, 64] on icon at bounding box center [707, 64] width 6 height 6
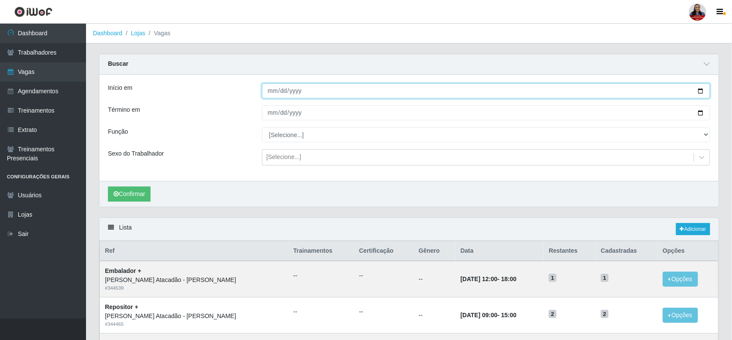
click at [702, 91] on input "Início em" at bounding box center [486, 90] width 449 height 15
click at [700, 91] on input "Início em" at bounding box center [486, 90] width 449 height 15
click at [700, 91] on input "[DATE]" at bounding box center [486, 90] width 449 height 15
type input "[DATE]"
click at [704, 114] on input "Término em" at bounding box center [486, 112] width 449 height 15
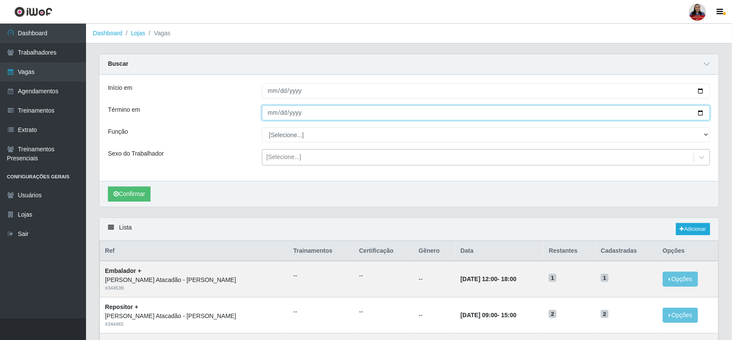
type input "[DATE]"
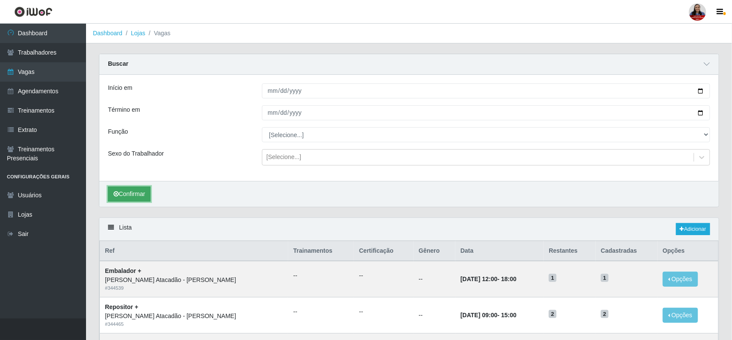
click at [150, 196] on button "Confirmar" at bounding box center [129, 194] width 43 height 15
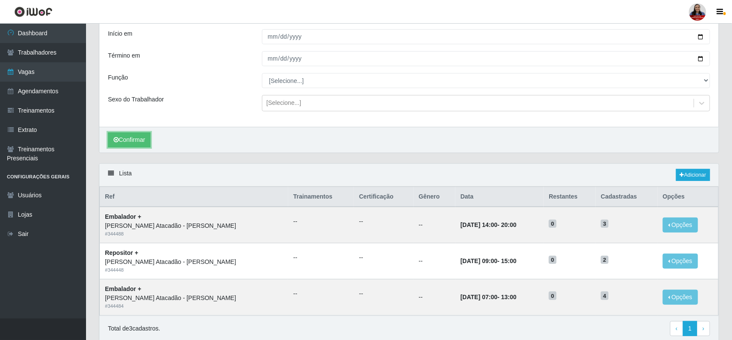
scroll to position [36, 0]
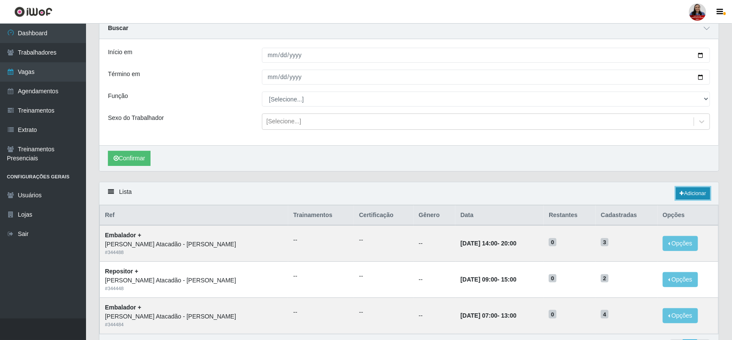
click at [702, 194] on link "Adicionar" at bounding box center [693, 194] width 34 height 12
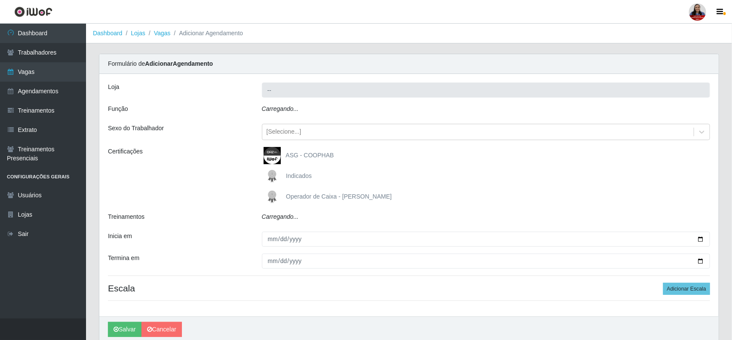
type input "[PERSON_NAME] Atacadão - [PERSON_NAME]"
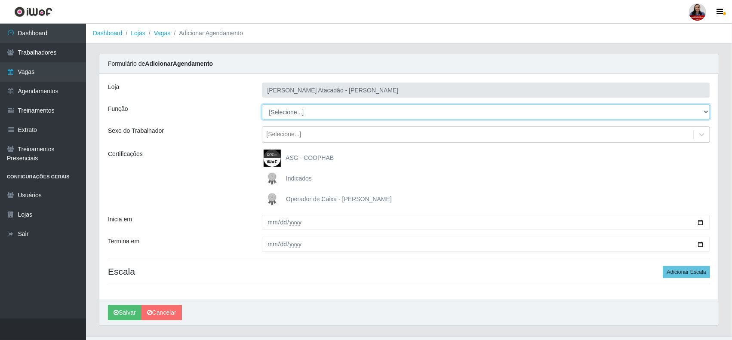
click at [287, 117] on select "[Selecione...] Embalador Embalador + Embalador ++ Panfleteiro Panfleteiro + Pan…" at bounding box center [486, 112] width 449 height 15
select select "82"
click at [262, 105] on select "[Selecione...] Embalador Embalador + Embalador ++ Panfleteiro Panfleteiro + Pan…" at bounding box center [486, 112] width 449 height 15
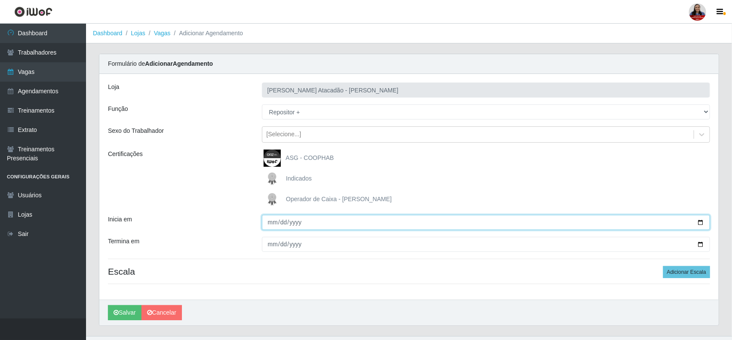
click at [271, 228] on input "Inicia em" at bounding box center [486, 222] width 449 height 15
click at [700, 222] on input "Inicia em" at bounding box center [486, 222] width 449 height 15
type input "[DATE]"
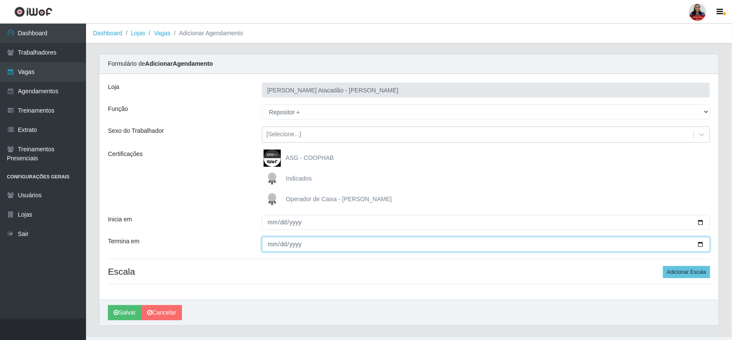
click at [701, 246] on input "Termina em" at bounding box center [486, 244] width 449 height 15
type input "[DATE]"
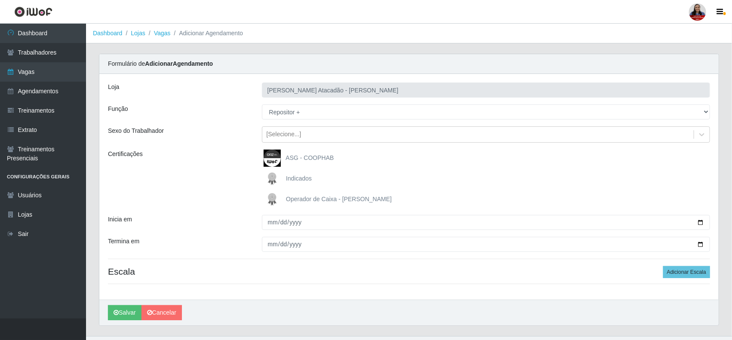
click at [241, 218] on div "Inicia em" at bounding box center [179, 222] width 154 height 15
drag, startPoint x: 680, startPoint y: 276, endPoint x: 670, endPoint y: 275, distance: 10.8
click at [680, 275] on button "Adicionar Escala" at bounding box center [686, 272] width 47 height 12
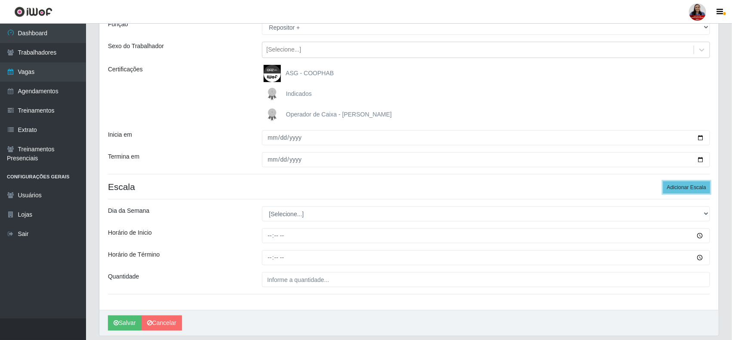
scroll to position [114, 0]
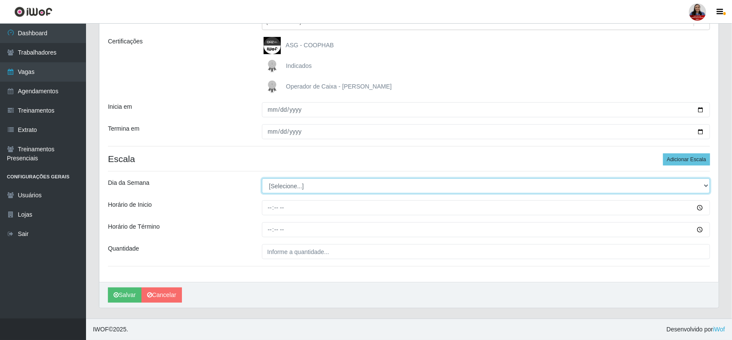
click at [299, 182] on select "[Selecione...] Segunda Terça Quarta Quinta Sexta Sábado Domingo" at bounding box center [486, 186] width 449 height 15
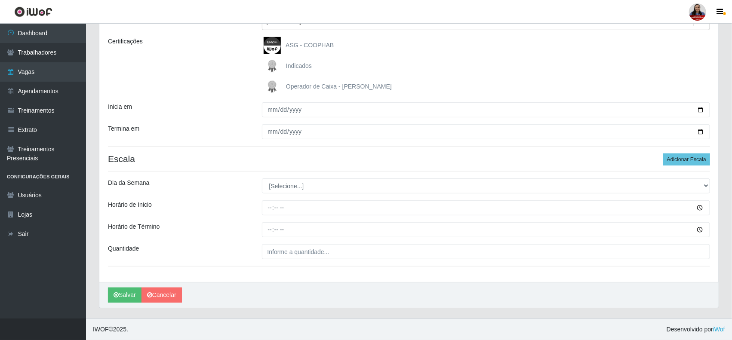
click at [224, 127] on div "Termina em" at bounding box center [179, 131] width 154 height 15
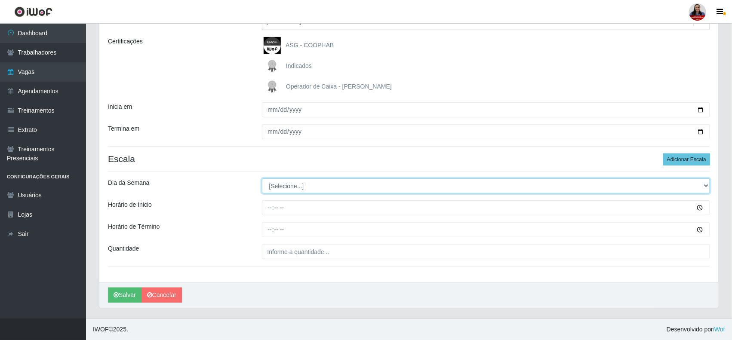
drag, startPoint x: 287, startPoint y: 184, endPoint x: 289, endPoint y: 191, distance: 6.9
click at [287, 184] on select "[Selecione...] Segunda Terça Quarta Quinta Sexta Sábado Domingo" at bounding box center [486, 186] width 449 height 15
select select "6"
click at [262, 179] on select "[Selecione...] Segunda Terça Quarta Quinta Sexta Sábado Domingo" at bounding box center [486, 186] width 449 height 15
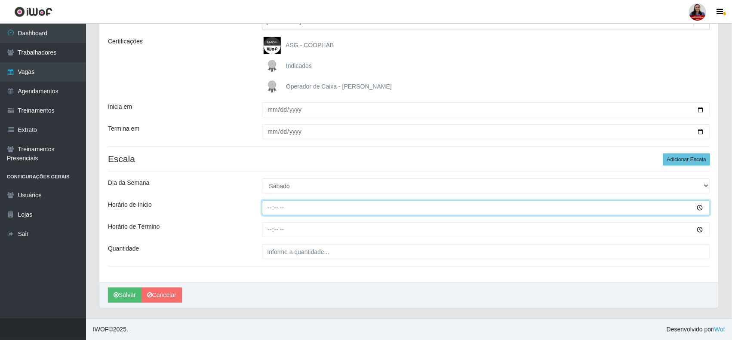
click at [269, 207] on input "Horário de Inicio" at bounding box center [486, 207] width 449 height 15
type input "14:00"
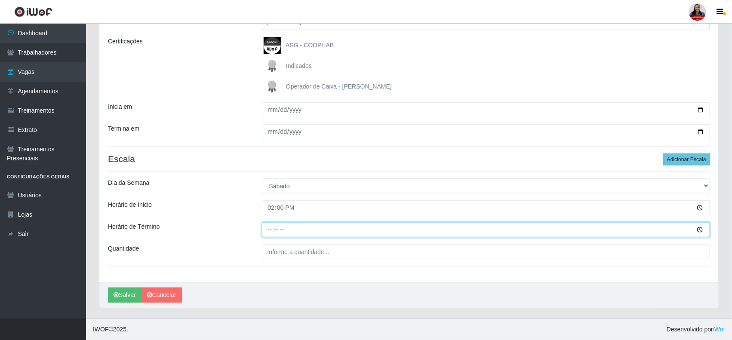
type input "20:00"
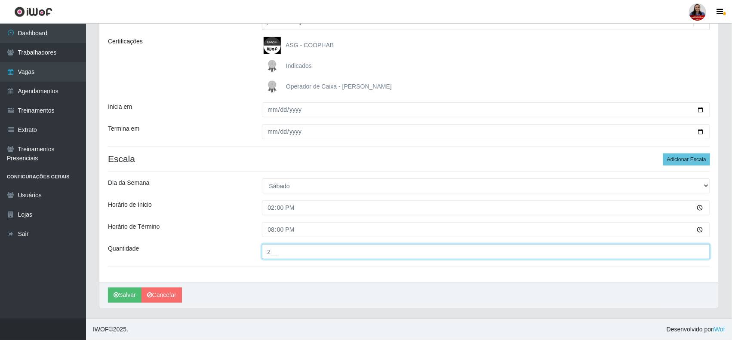
type input "2__"
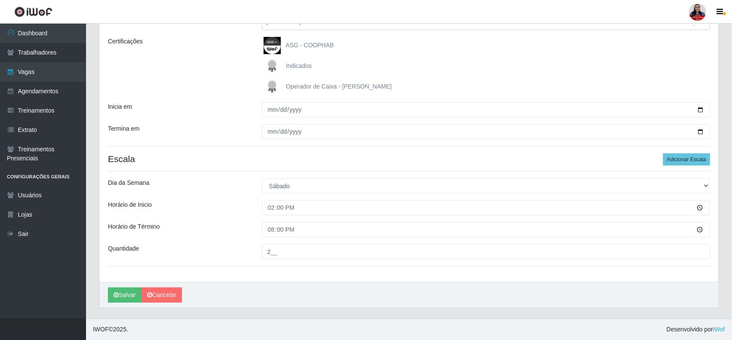
click at [242, 171] on div "Loja [PERSON_NAME] Atacadão - [PERSON_NAME] Função [Selecione...] Embalador Emb…" at bounding box center [408, 121] width 619 height 321
click at [121, 289] on button "Salvar" at bounding box center [125, 295] width 34 height 15
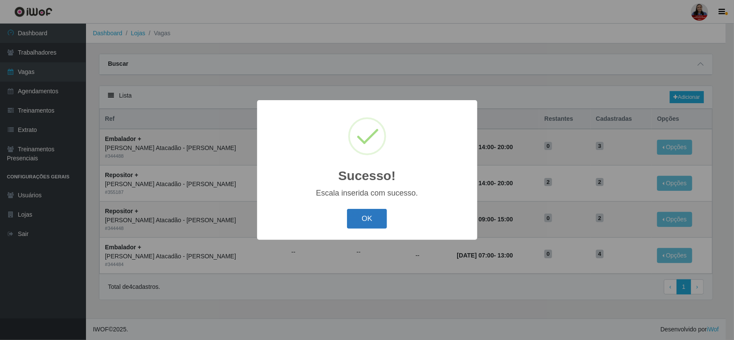
click at [356, 222] on button "OK" at bounding box center [367, 219] width 40 height 20
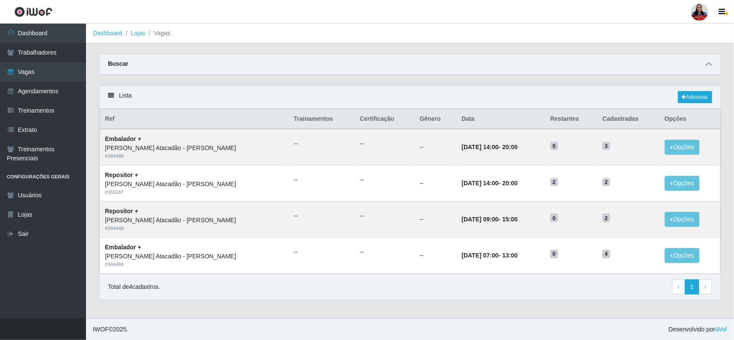
click at [708, 65] on icon at bounding box center [709, 64] width 6 height 6
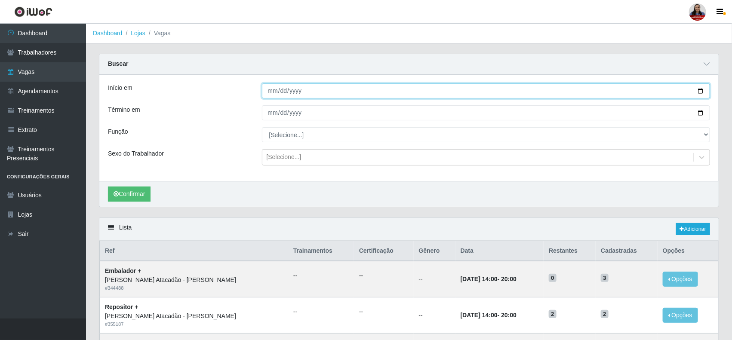
click at [700, 92] on input "[DATE]" at bounding box center [486, 90] width 449 height 15
type input "[DATE]"
click at [701, 114] on input "[DATE]" at bounding box center [486, 112] width 449 height 15
type input "[DATE]"
click at [147, 194] on button "Confirmar" at bounding box center [129, 194] width 43 height 15
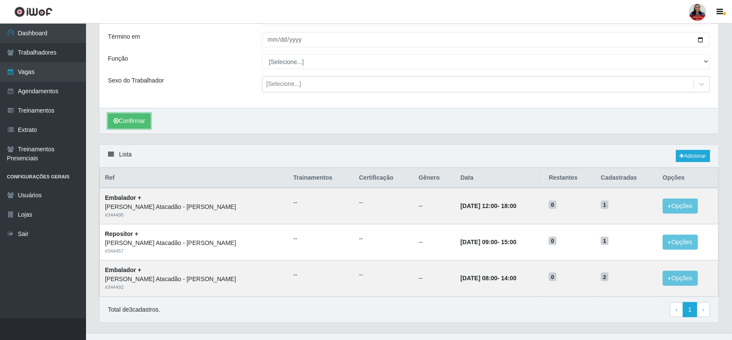
scroll to position [89, 0]
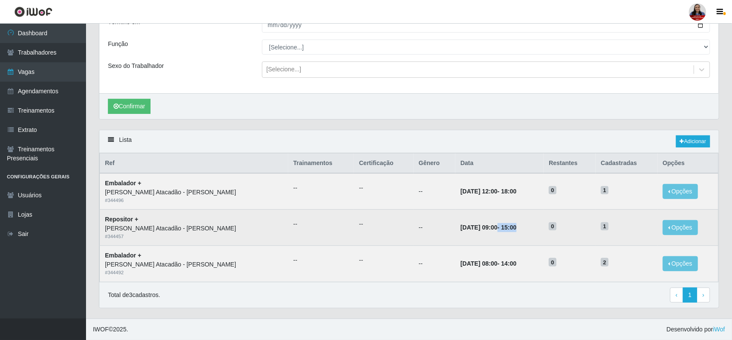
drag, startPoint x: 459, startPoint y: 226, endPoint x: 496, endPoint y: 226, distance: 36.6
click at [496, 226] on td "[DATE] 09:00 - 15:00" at bounding box center [500, 228] width 89 height 36
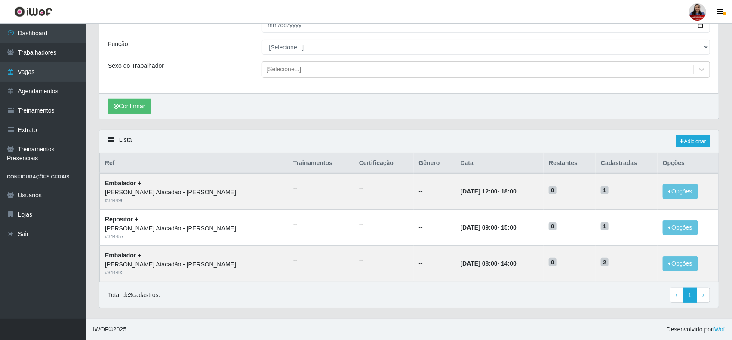
click at [402, 108] on div "Confirmar" at bounding box center [408, 106] width 619 height 26
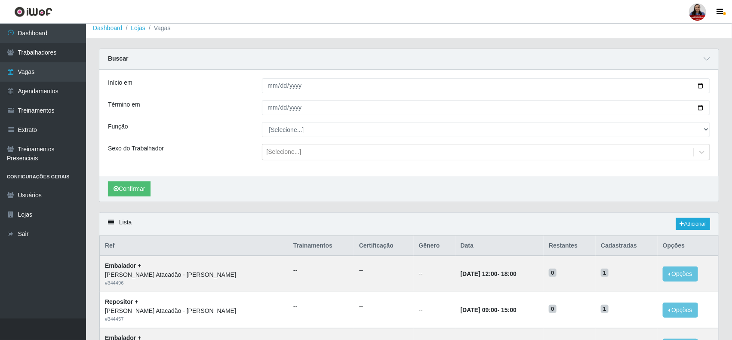
scroll to position [0, 0]
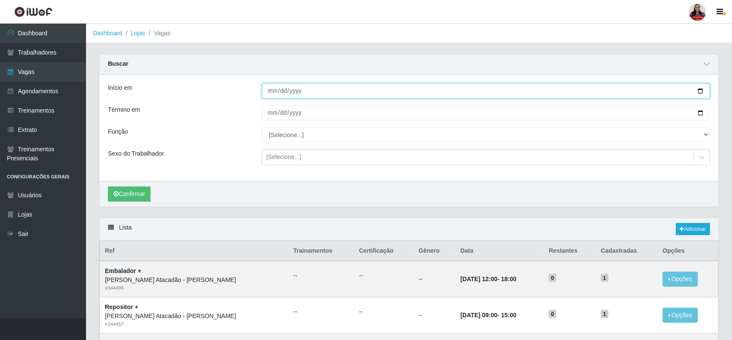
click at [700, 91] on input "[DATE]" at bounding box center [486, 90] width 449 height 15
type input "[DATE]"
click at [703, 115] on input "[DATE]" at bounding box center [486, 112] width 449 height 15
type input "[DATE]"
click at [144, 198] on button "Confirmar" at bounding box center [129, 194] width 43 height 15
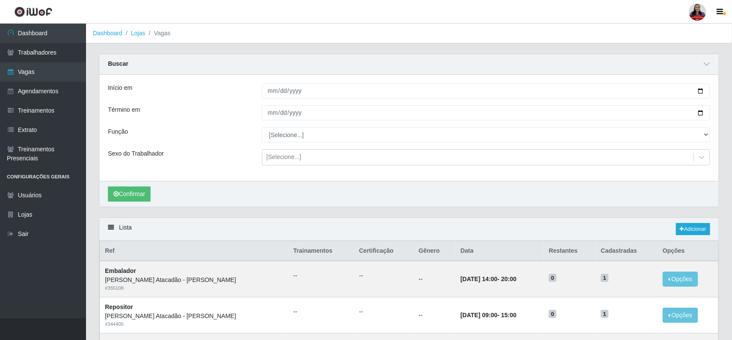
click at [306, 127] on div "Início em [DATE] Término em [DATE] Função [Selecione...] Embalador Embalador + …" at bounding box center [408, 128] width 619 height 106
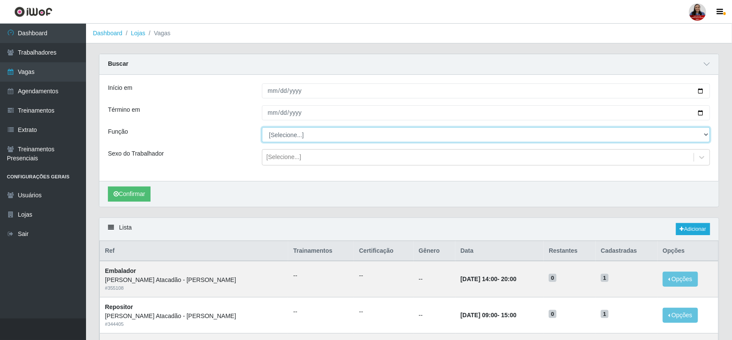
click at [306, 132] on select "[Selecione...] Embalador Embalador + Embalador ++ Panfleteiro Panfleteiro + Pan…" at bounding box center [486, 134] width 449 height 15
click at [262, 128] on select "[Selecione...] Embalador Embalador + Embalador ++ Panfleteiro Panfleteiro + Pan…" at bounding box center [486, 134] width 449 height 15
click at [315, 132] on select "[Selecione...] Embalador Embalador + Embalador ++ Panfleteiro Panfleteiro + Pan…" at bounding box center [486, 134] width 449 height 15
select select "24"
click at [262, 128] on select "[Selecione...] Embalador Embalador + Embalador ++ Panfleteiro Panfleteiro + Pan…" at bounding box center [486, 134] width 449 height 15
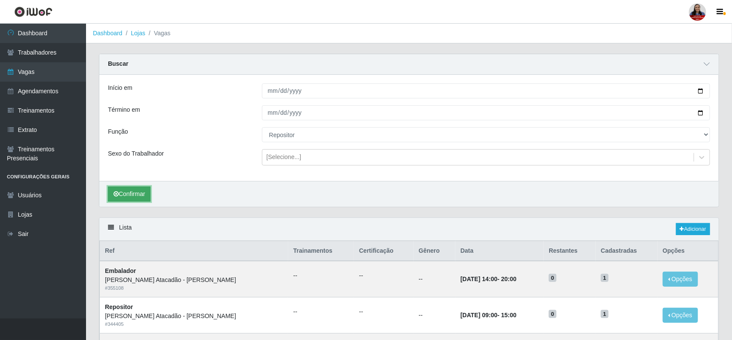
click at [142, 197] on button "Confirmar" at bounding box center [129, 194] width 43 height 15
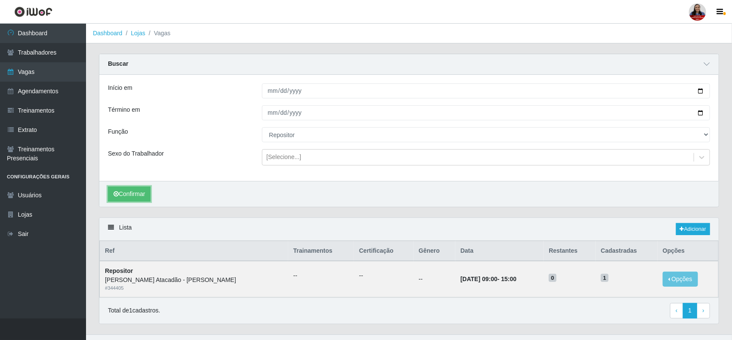
scroll to position [17, 0]
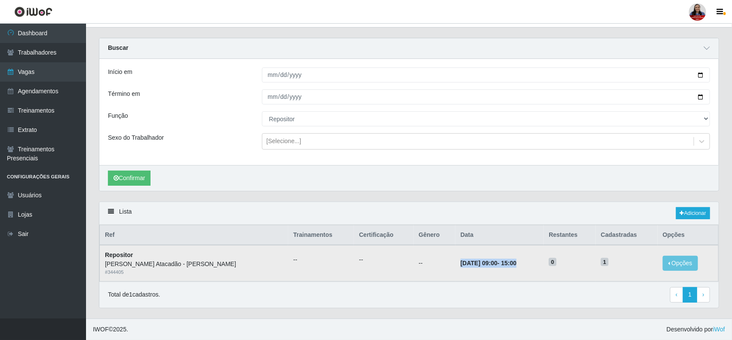
drag, startPoint x: 421, startPoint y: 265, endPoint x: 509, endPoint y: 269, distance: 88.2
click at [509, 269] on td "[DATE] 09:00 - 15:00" at bounding box center [500, 263] width 89 height 36
click at [515, 211] on div "Lista Adicionar" at bounding box center [408, 213] width 619 height 23
click at [690, 213] on link "Adicionar" at bounding box center [693, 213] width 34 height 12
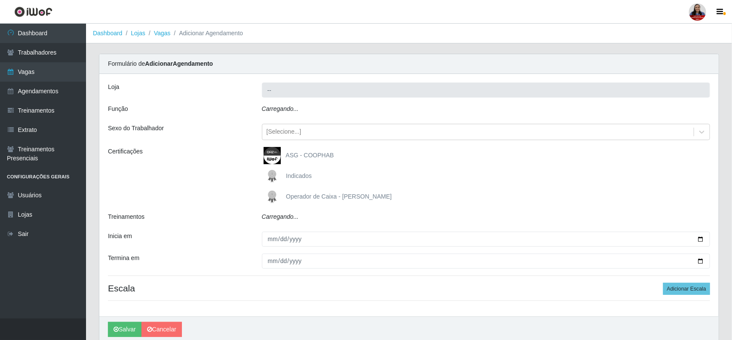
type input "[PERSON_NAME] Atacadão - [PERSON_NAME]"
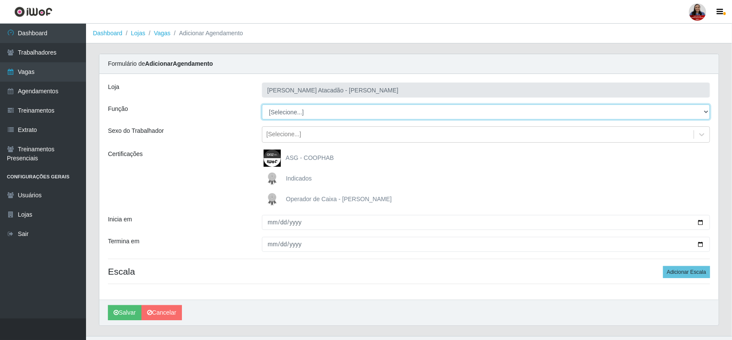
drag, startPoint x: 318, startPoint y: 108, endPoint x: 320, endPoint y: 112, distance: 4.4
click at [318, 108] on select "[Selecione...] Embalador Embalador + Embalador ++ Panfleteiro Panfleteiro + Pan…" at bounding box center [486, 112] width 449 height 15
select select "24"
click at [262, 105] on select "[Selecione...] Embalador Embalador + Embalador ++ Panfleteiro Panfleteiro + Pan…" at bounding box center [486, 112] width 449 height 15
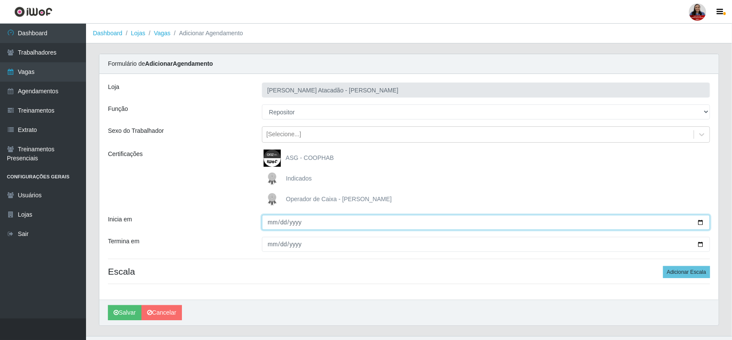
click at [700, 222] on input "Inicia em" at bounding box center [486, 222] width 449 height 15
type input "[DATE]"
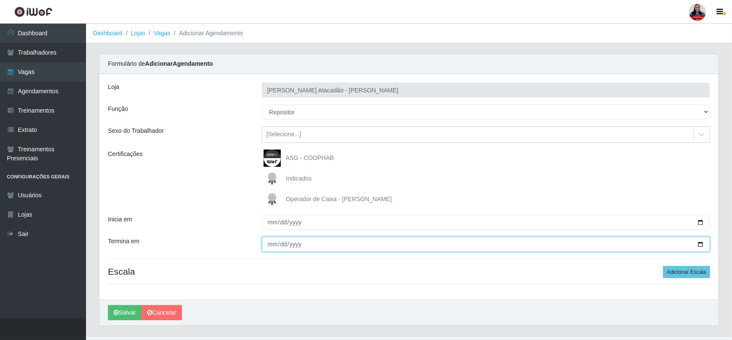
click at [699, 244] on input "Termina em" at bounding box center [486, 244] width 449 height 15
type input "[DATE]"
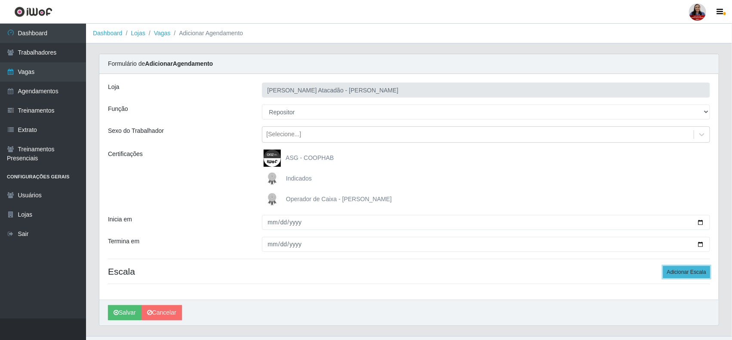
click at [677, 277] on button "Adicionar Escala" at bounding box center [686, 272] width 47 height 12
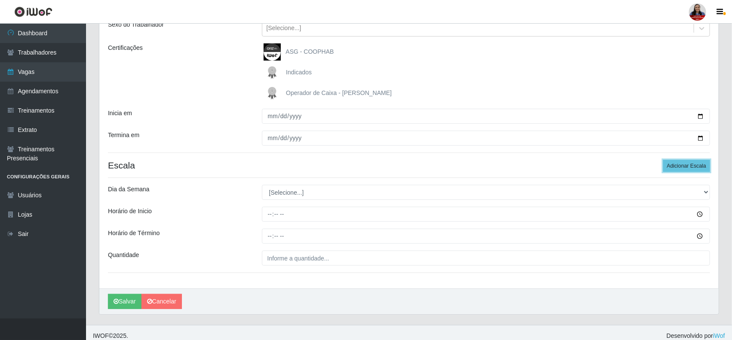
scroll to position [114, 0]
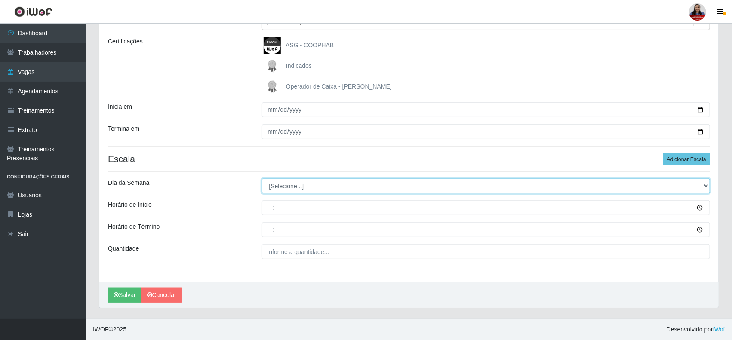
click at [330, 189] on select "[Selecione...] Segunda Terça Quarta Quinta Sexta Sábado Domingo" at bounding box center [486, 186] width 449 height 15
select select "1"
click at [262, 179] on select "[Selecione...] Segunda Terça Quarta Quinta Sexta Sábado Domingo" at bounding box center [486, 186] width 449 height 15
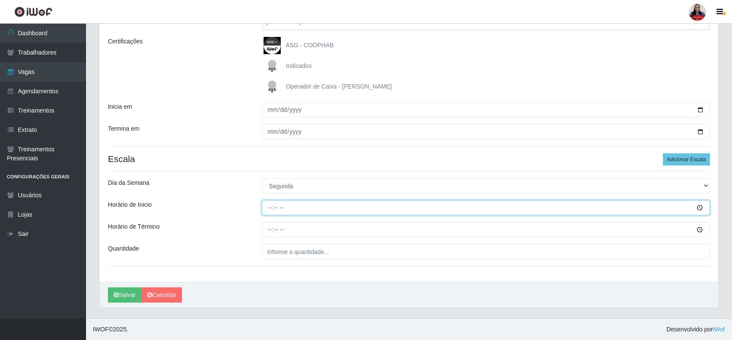
click at [270, 208] on input "Horário de Inicio" at bounding box center [486, 207] width 449 height 15
type input "09:00"
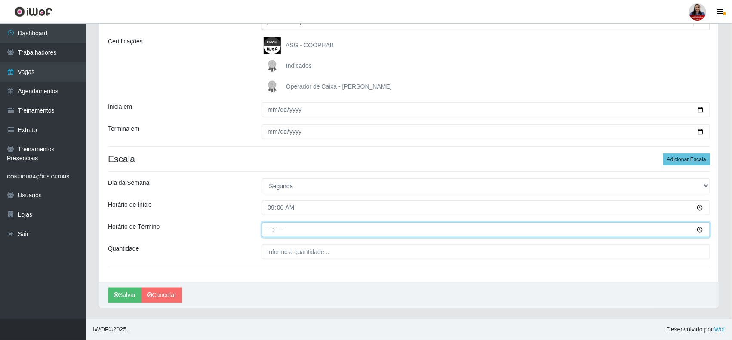
type input "15:00"
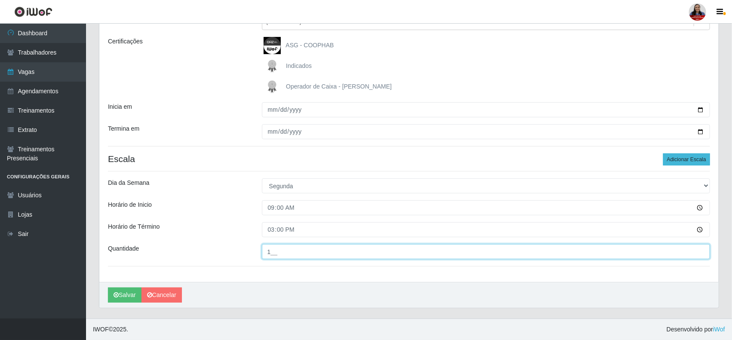
type input "1__"
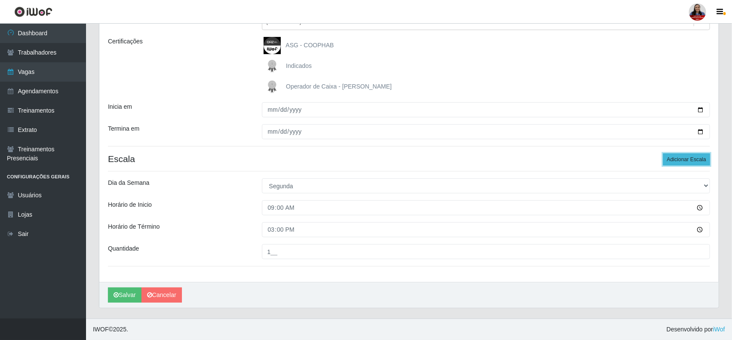
click at [676, 160] on button "Adicionar Escala" at bounding box center [686, 160] width 47 height 12
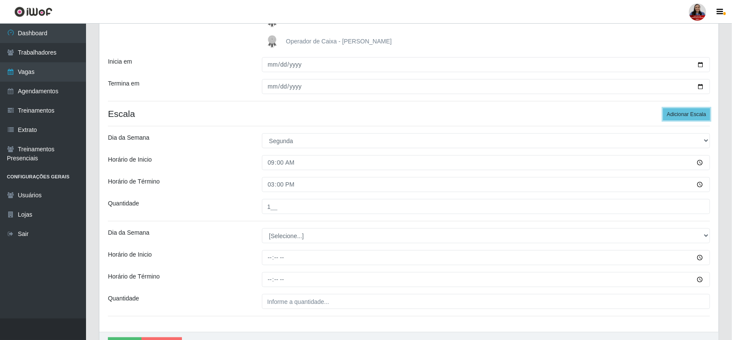
scroll to position [209, 0]
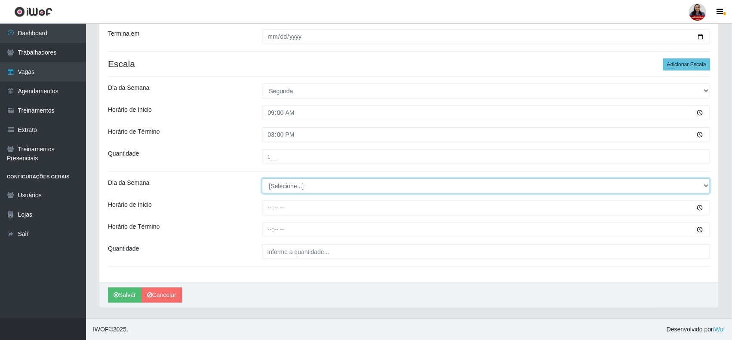
click at [318, 188] on select "[Selecione...] Segunda Terça Quarta Quinta Sexta Sábado Domingo" at bounding box center [486, 186] width 449 height 15
select select "1"
click at [262, 179] on select "[Selecione...] Segunda Terça Quarta Quinta Sexta Sábado Domingo" at bounding box center [486, 186] width 449 height 15
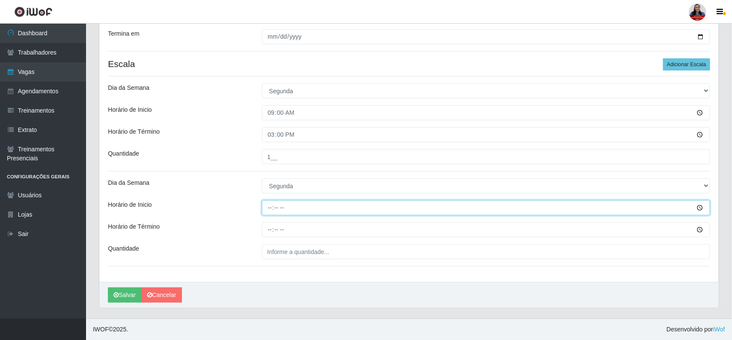
click at [271, 205] on input "Horário de Inicio" at bounding box center [486, 207] width 449 height 15
type input "15:00"
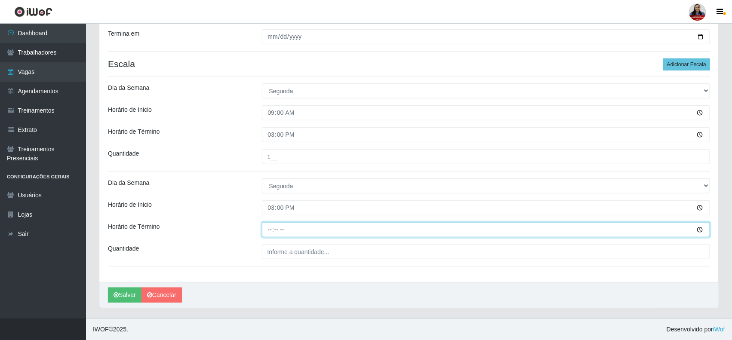
type input "21:00"
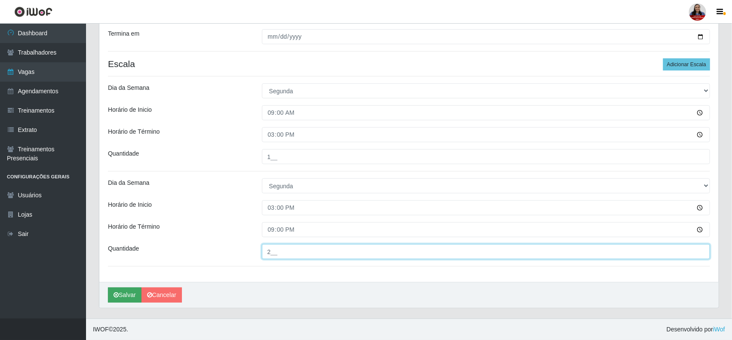
type input "2__"
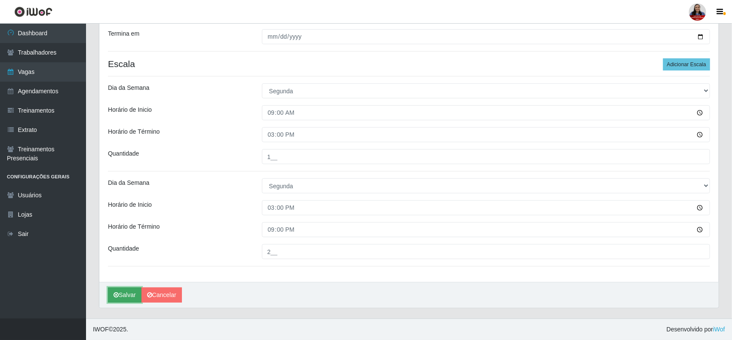
click at [129, 292] on button "Salvar" at bounding box center [125, 295] width 34 height 15
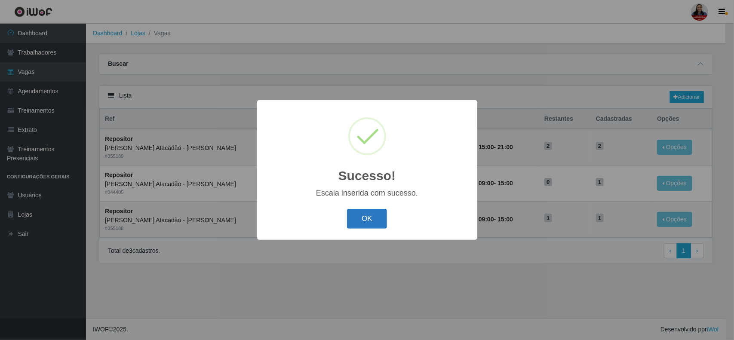
click at [362, 217] on button "OK" at bounding box center [367, 219] width 40 height 20
